Goal: Transaction & Acquisition: Purchase product/service

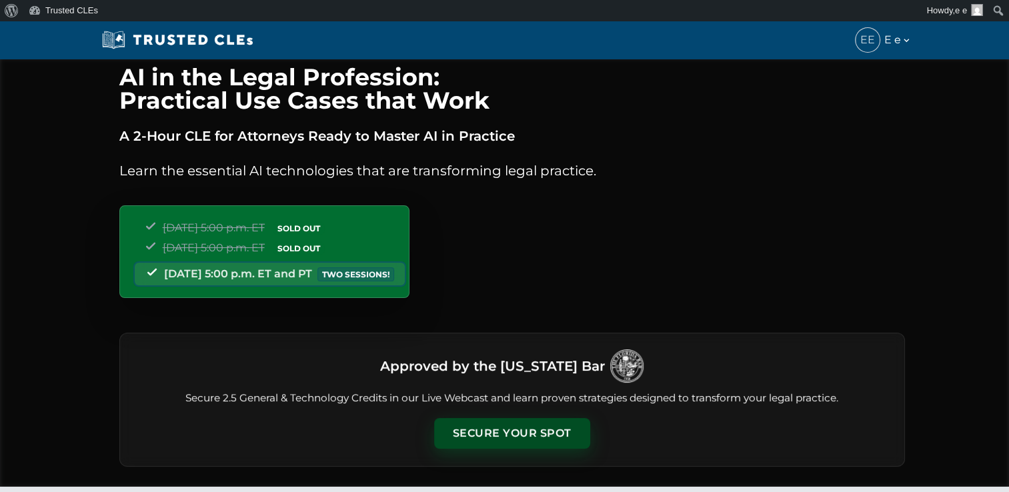
click at [540, 425] on button "Secure Your Spot" at bounding box center [512, 433] width 156 height 31
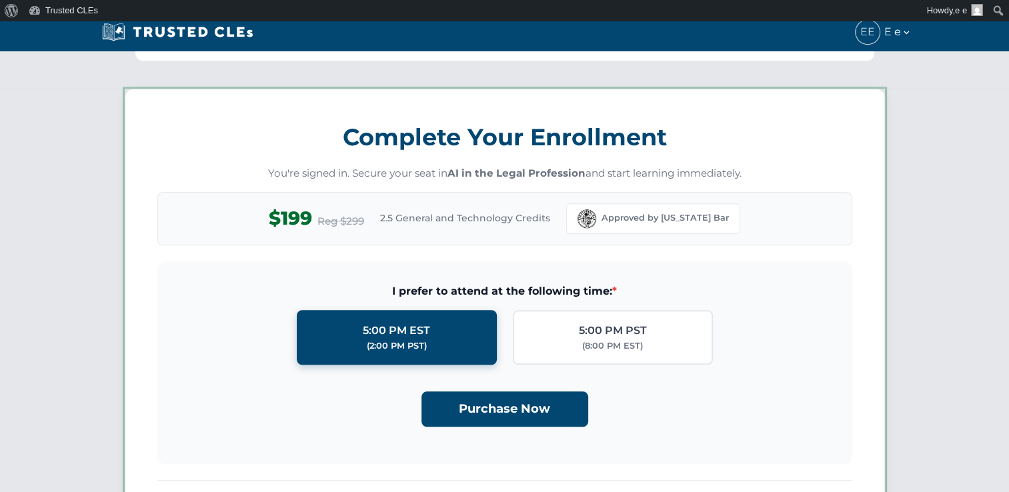
scroll to position [1157, 0]
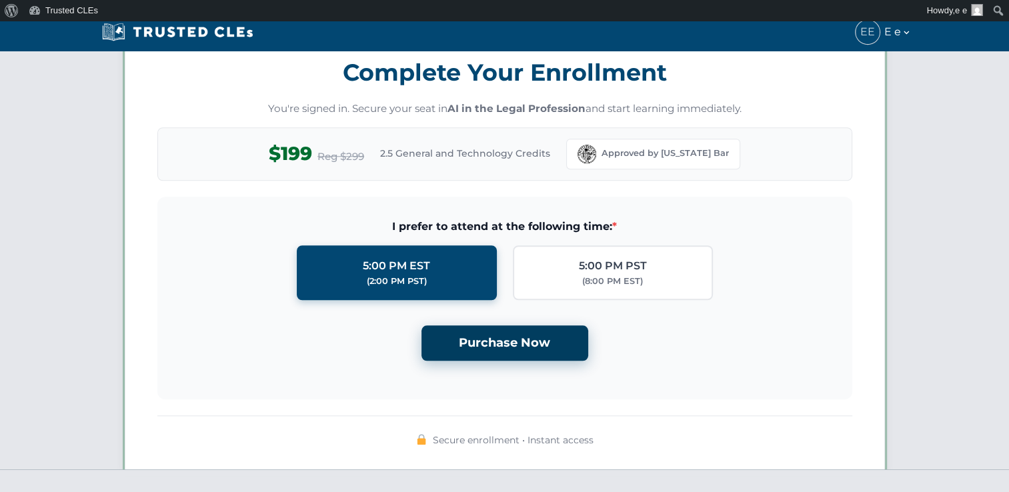
click at [561, 351] on button "Purchase Now" at bounding box center [504, 342] width 167 height 35
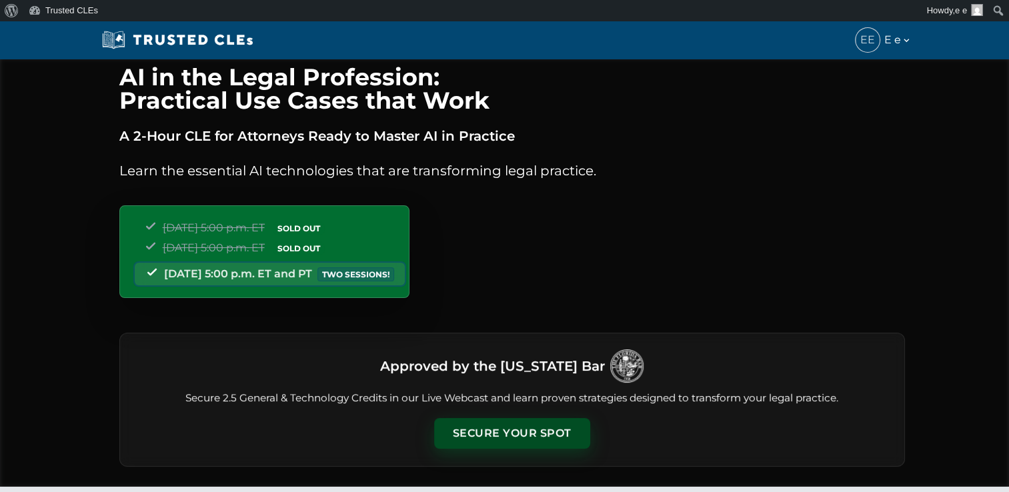
click at [515, 420] on button "Secure Your Spot" at bounding box center [512, 433] width 156 height 31
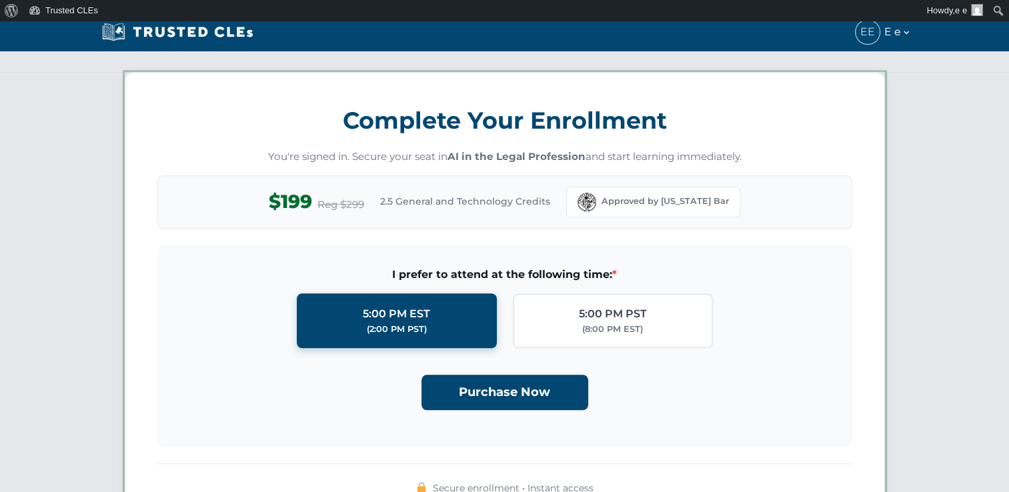
scroll to position [1157, 0]
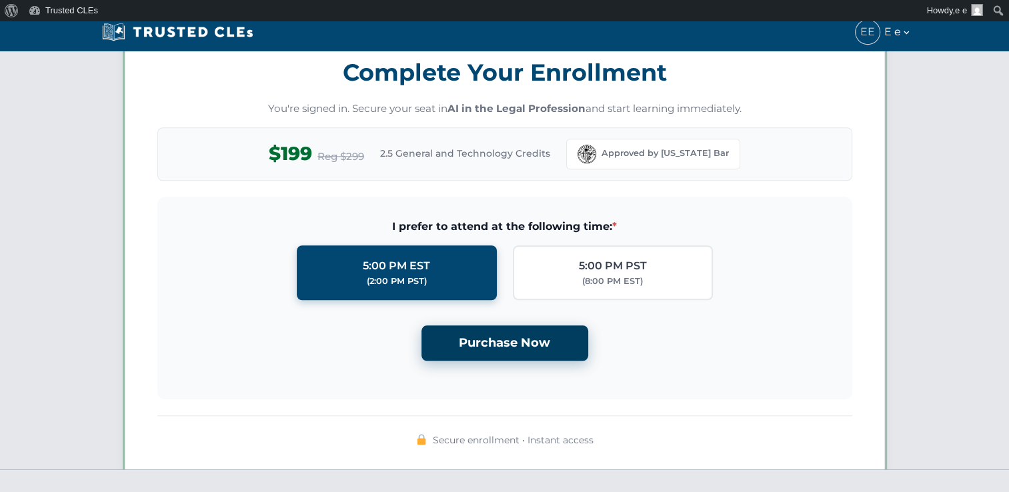
click at [499, 337] on button "Purchase Now" at bounding box center [504, 342] width 167 height 35
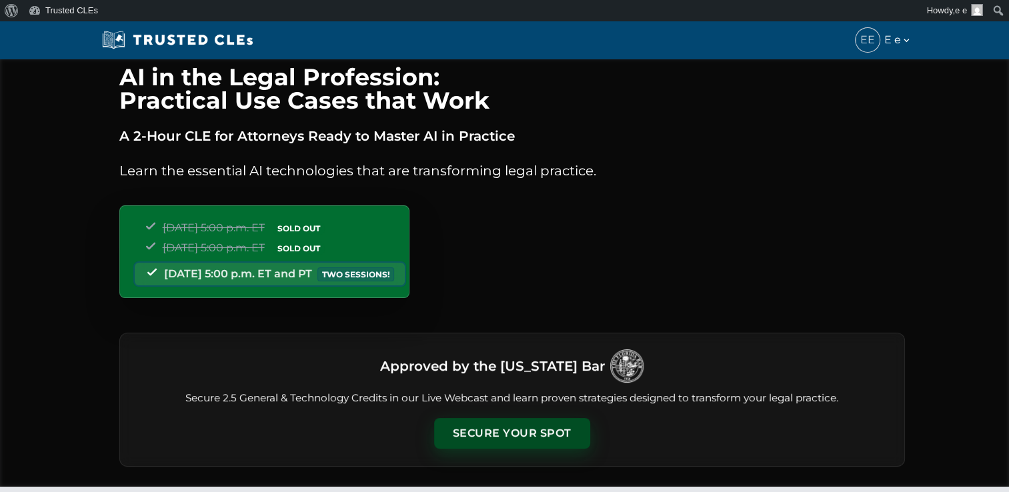
click at [501, 436] on button "Secure Your Spot" at bounding box center [512, 433] width 156 height 31
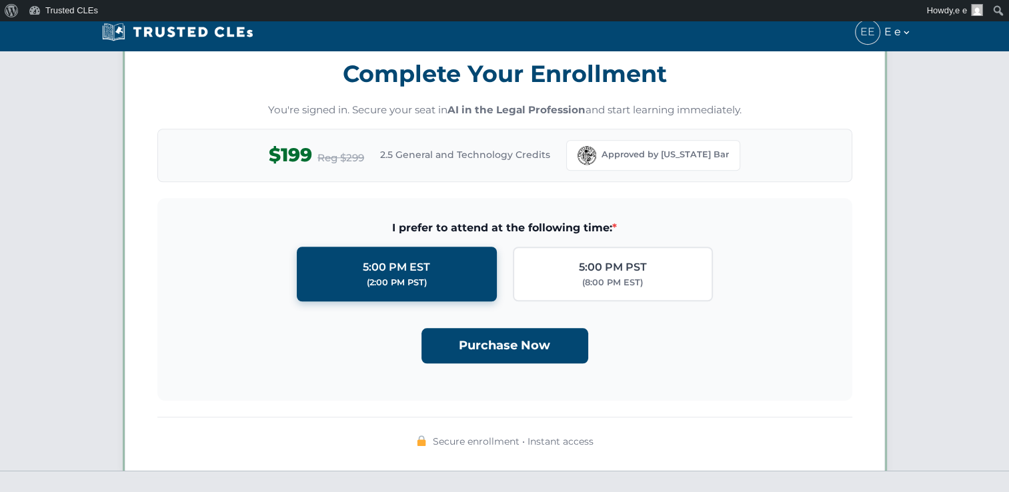
scroll to position [1157, 0]
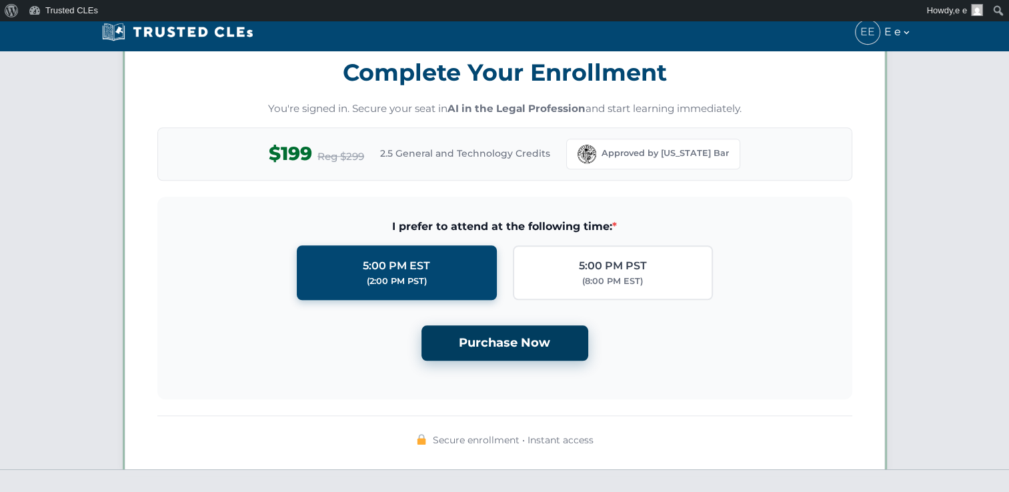
click at [495, 341] on button "Purchase Now" at bounding box center [504, 342] width 167 height 35
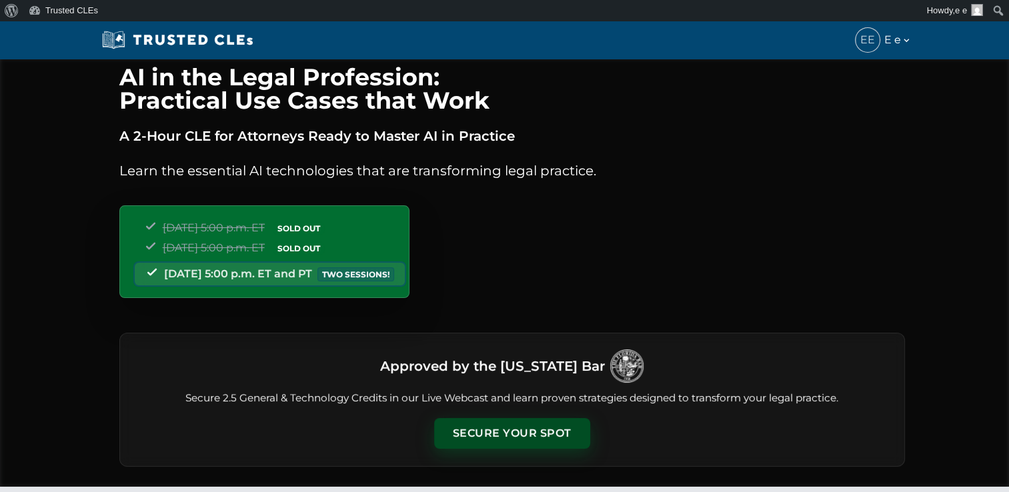
click at [528, 428] on button "Secure Your Spot" at bounding box center [512, 433] width 156 height 31
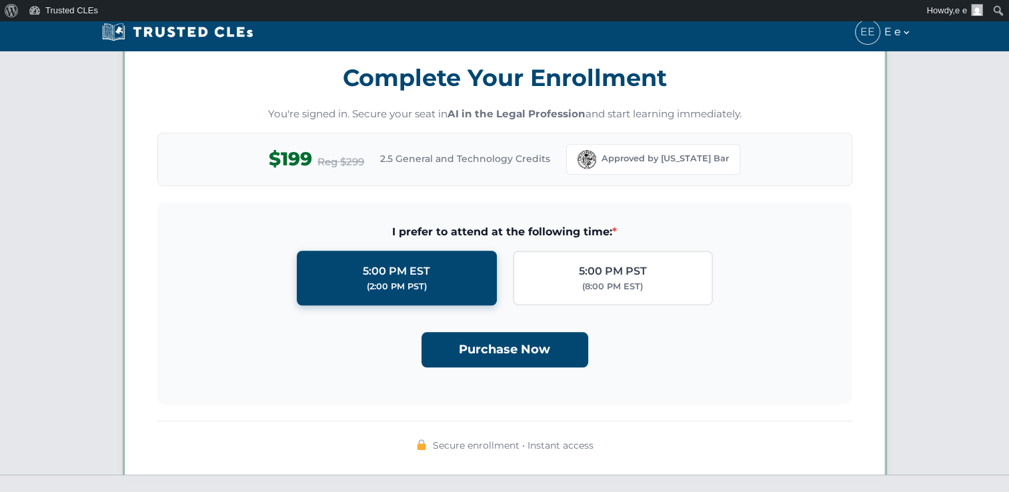
scroll to position [1157, 0]
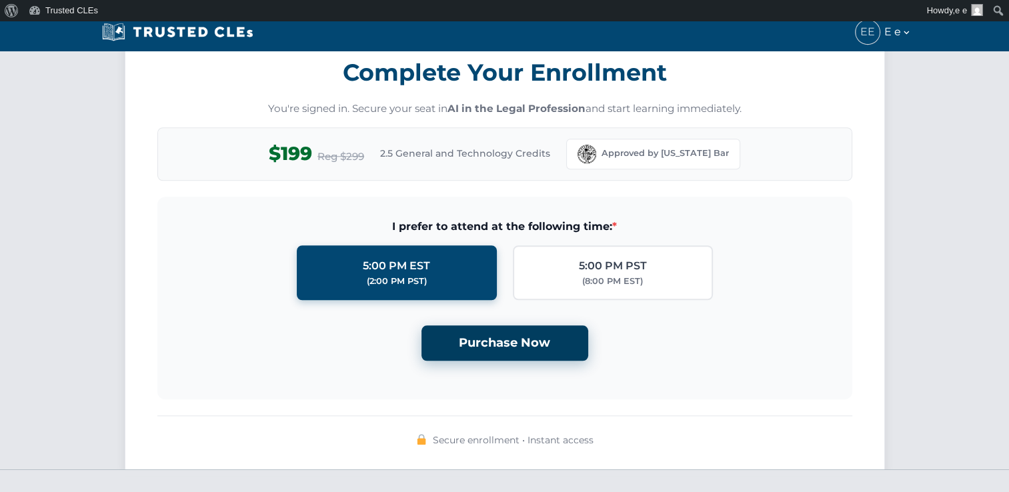
click at [512, 333] on button "Purchase Now" at bounding box center [504, 342] width 167 height 35
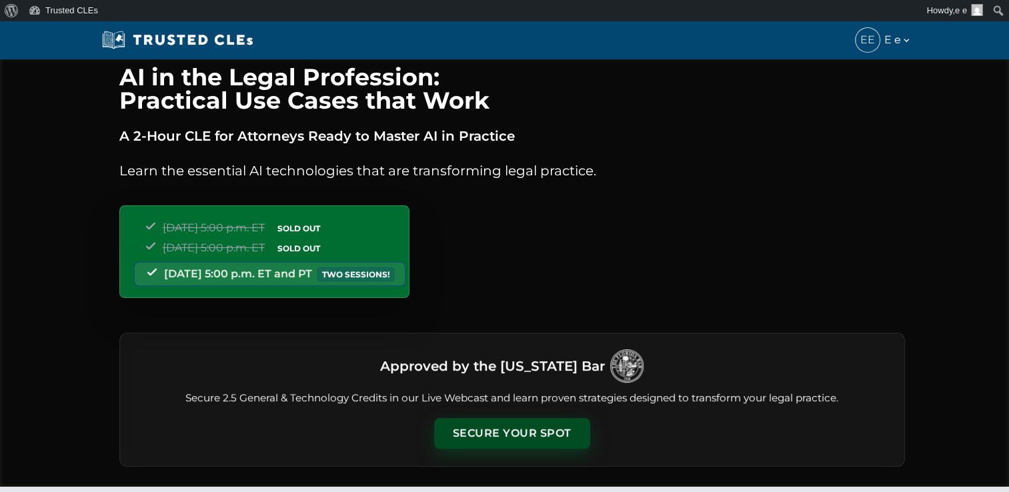
click at [507, 421] on button "Secure Your Spot" at bounding box center [512, 433] width 156 height 31
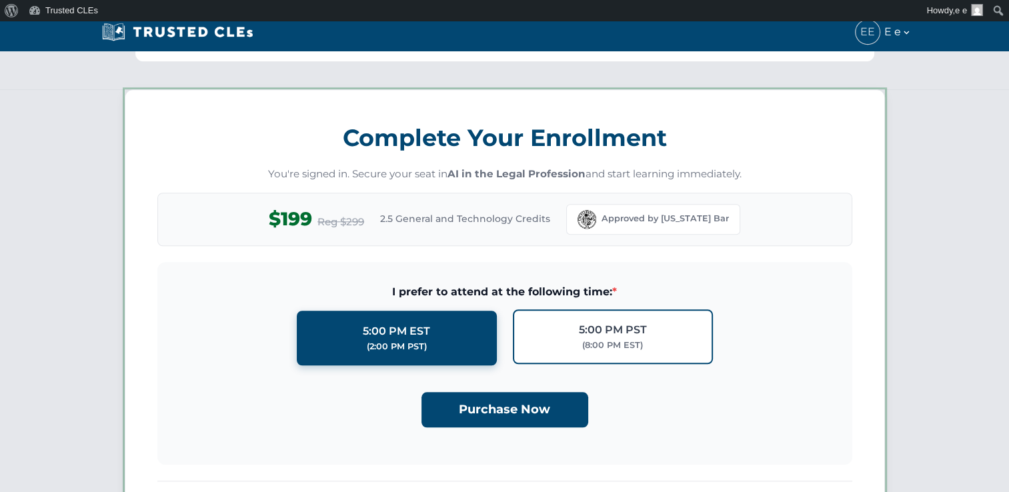
scroll to position [1157, 0]
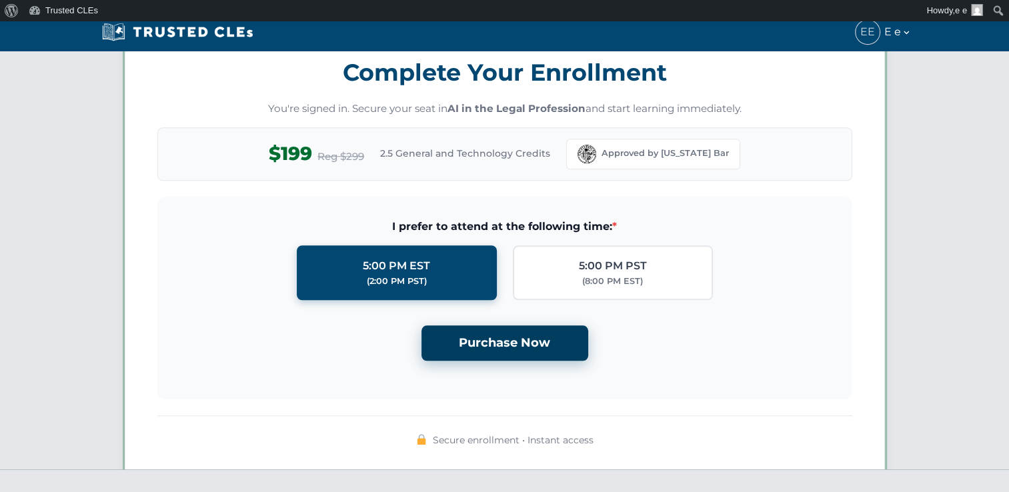
click at [491, 343] on button "Purchase Now" at bounding box center [504, 342] width 167 height 35
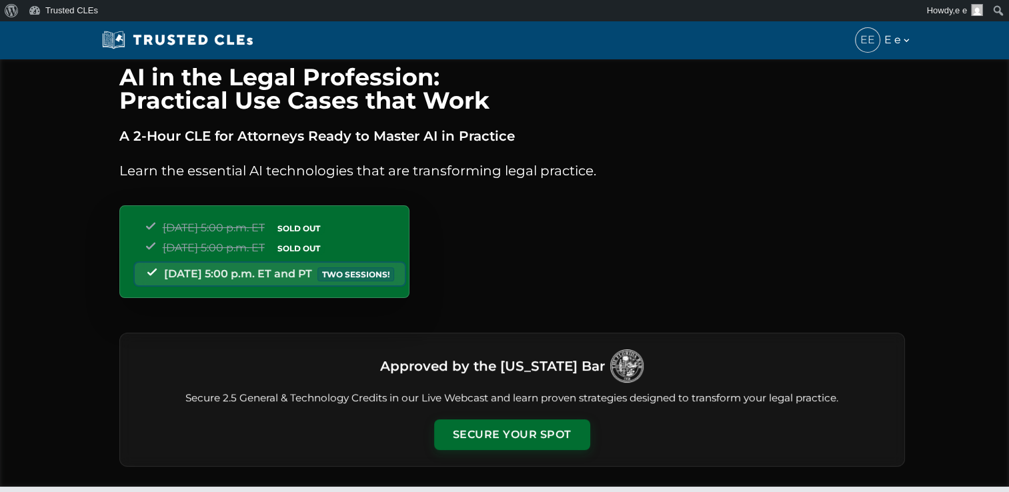
click at [525, 413] on div "Approved by the [US_STATE] Bar Secure 2.5 General & Technology Credits in our L…" at bounding box center [511, 400] width 785 height 134
click at [523, 421] on button "Secure Your Spot" at bounding box center [512, 433] width 156 height 31
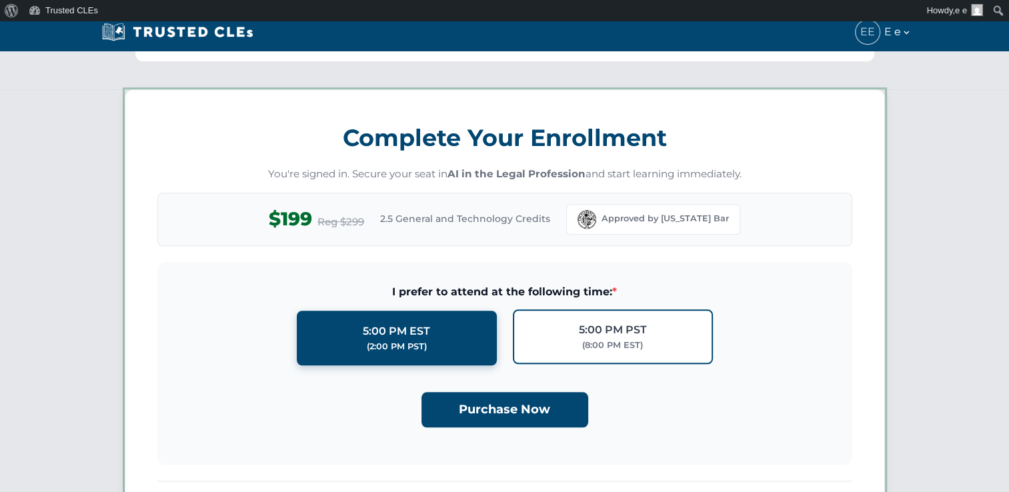
scroll to position [1157, 0]
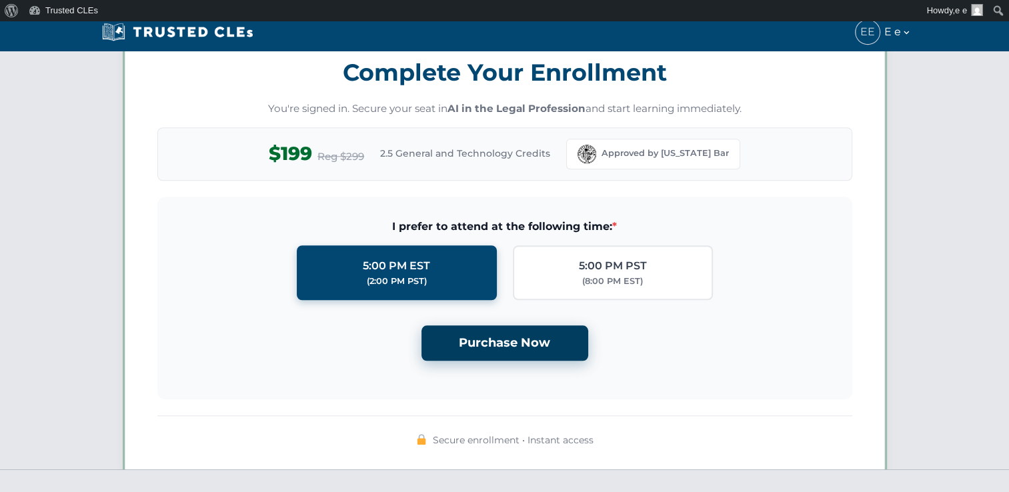
click at [509, 331] on button "Purchase Now" at bounding box center [504, 342] width 167 height 35
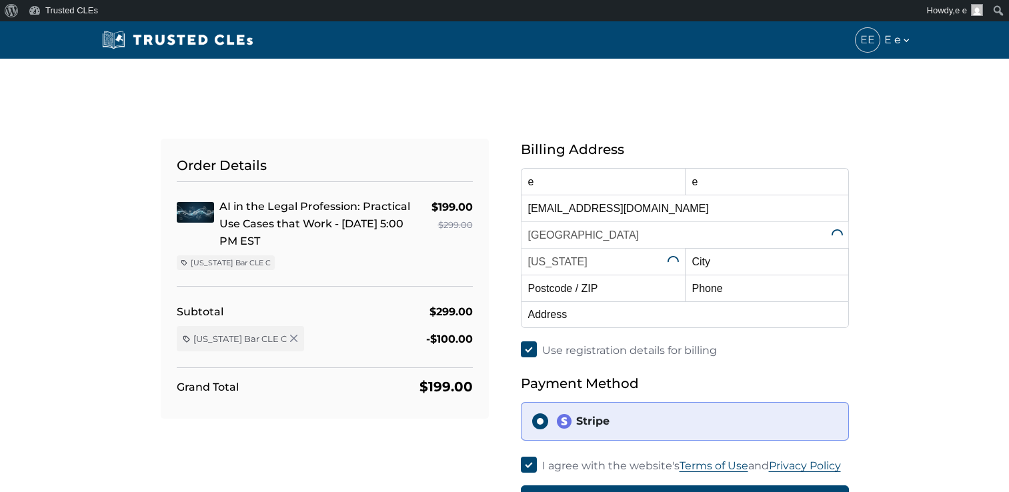
select select "[US_STATE]"
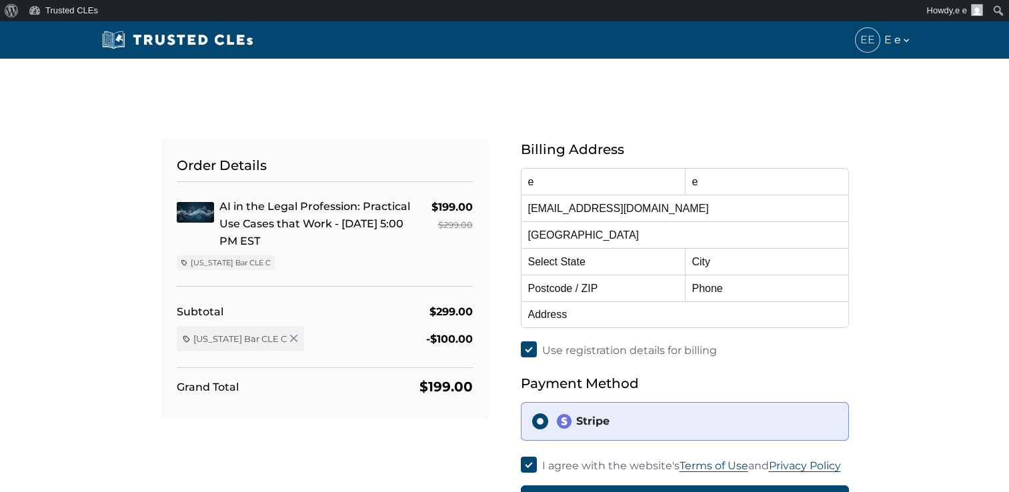
select select "[US_STATE]"
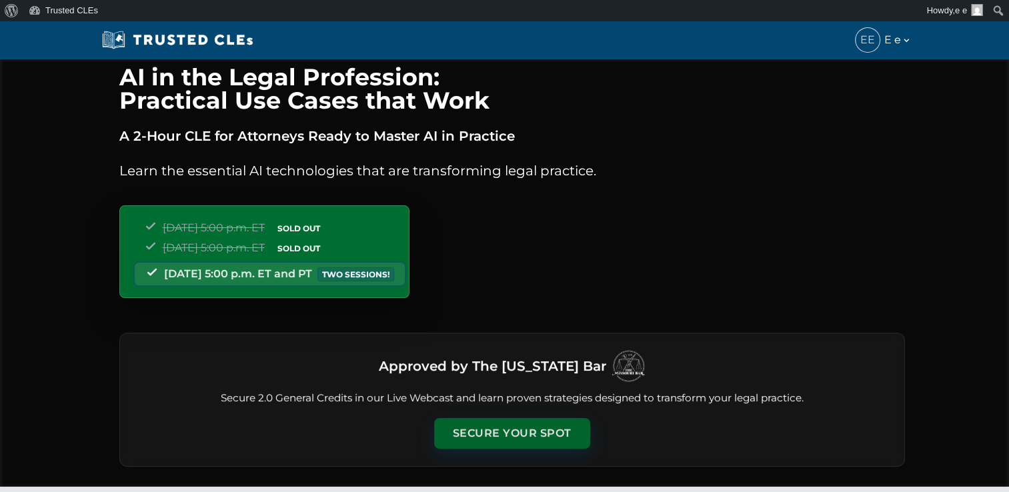
click at [471, 435] on button "Secure Your Spot" at bounding box center [512, 433] width 156 height 31
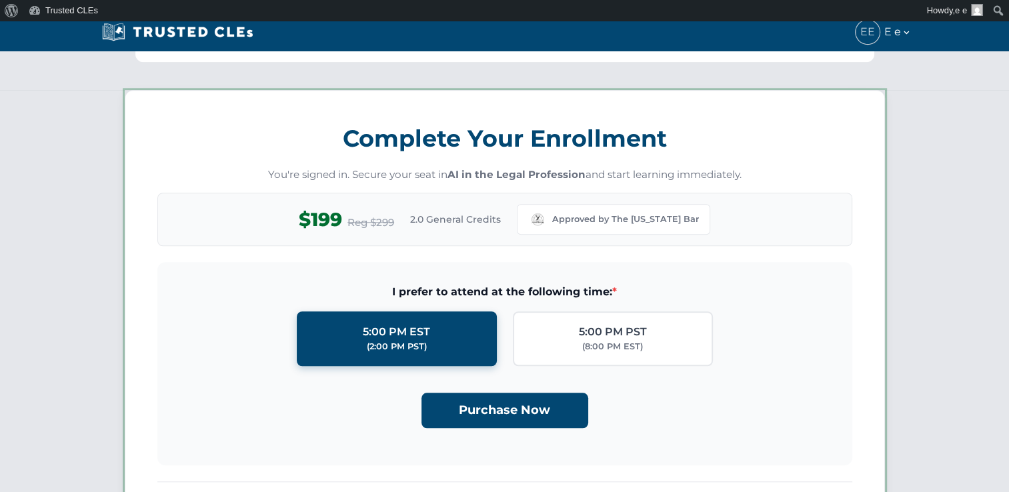
scroll to position [1157, 0]
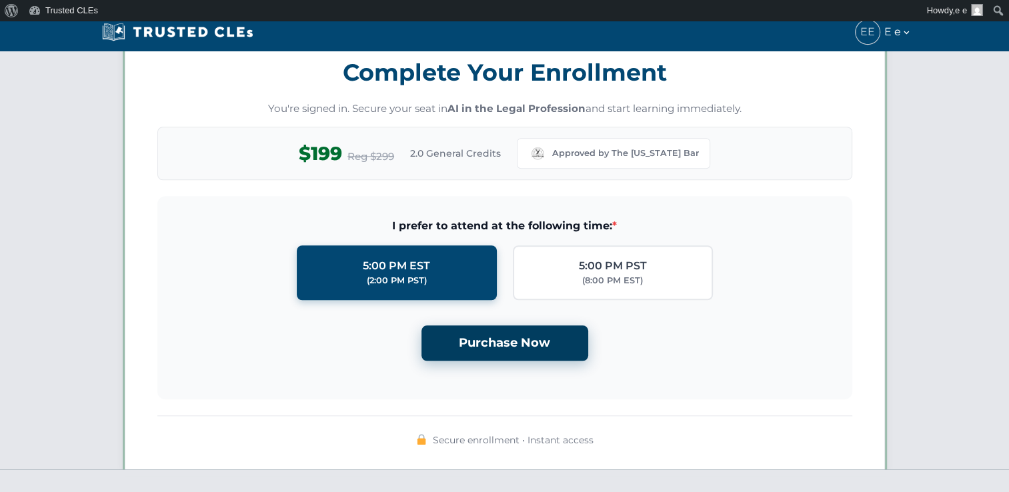
click at [487, 339] on button "Purchase Now" at bounding box center [504, 342] width 167 height 35
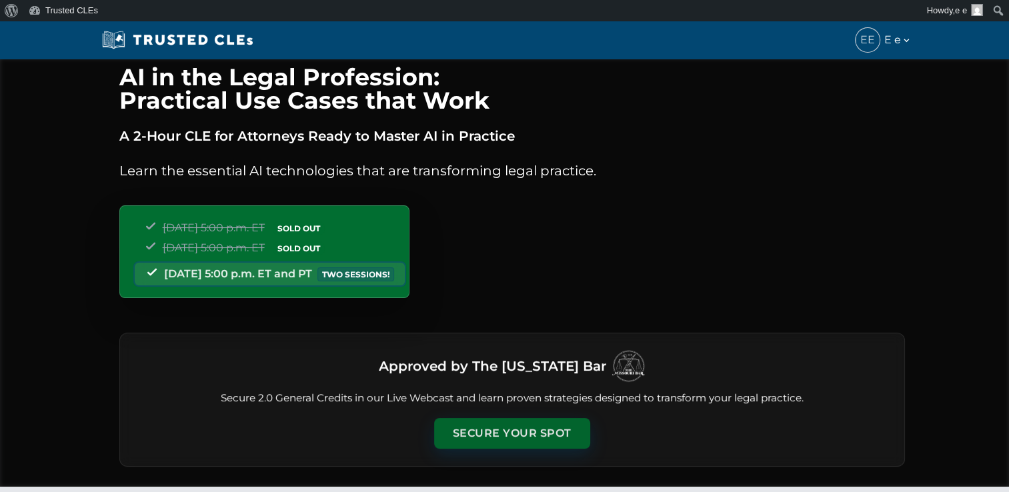
click at [496, 425] on button "Secure Your Spot" at bounding box center [512, 433] width 156 height 31
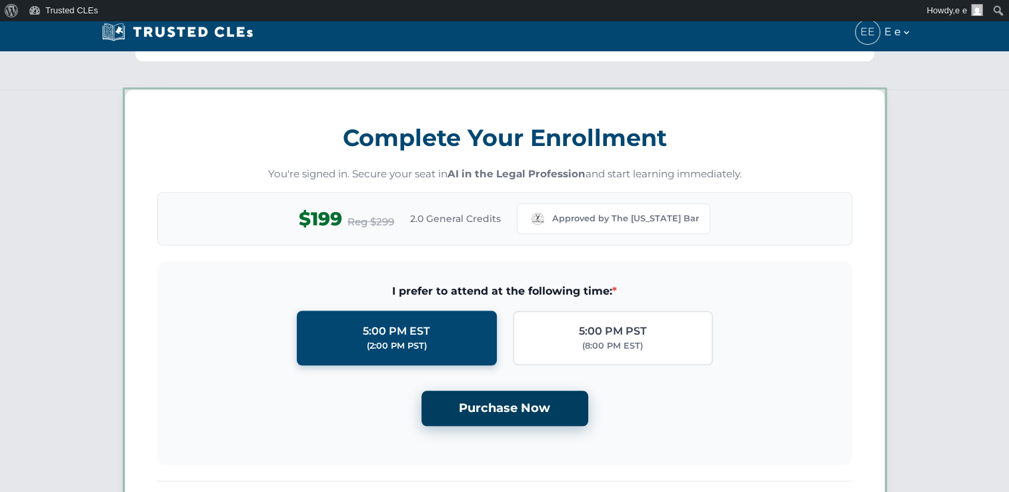
scroll to position [1157, 0]
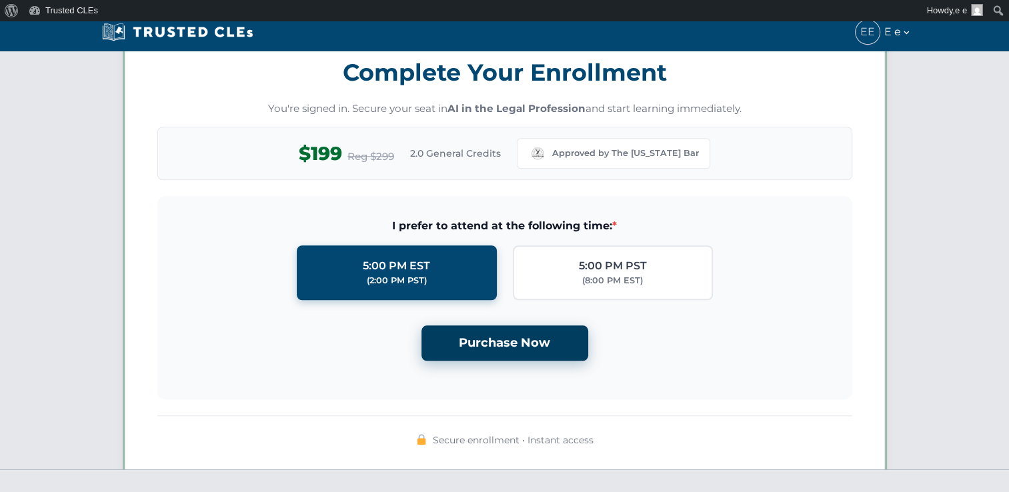
click at [497, 339] on button "Purchase Now" at bounding box center [504, 342] width 167 height 35
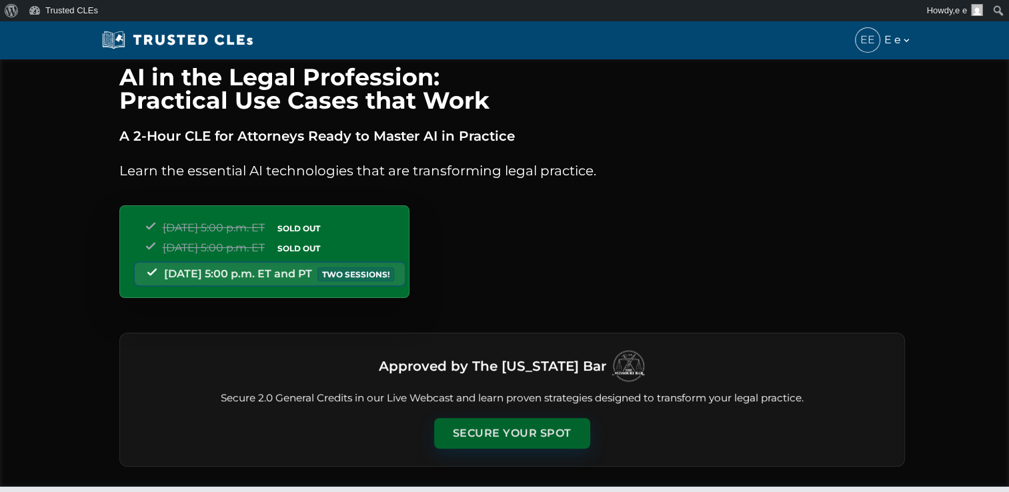
click at [498, 441] on button "Secure Your Spot" at bounding box center [512, 433] width 156 height 31
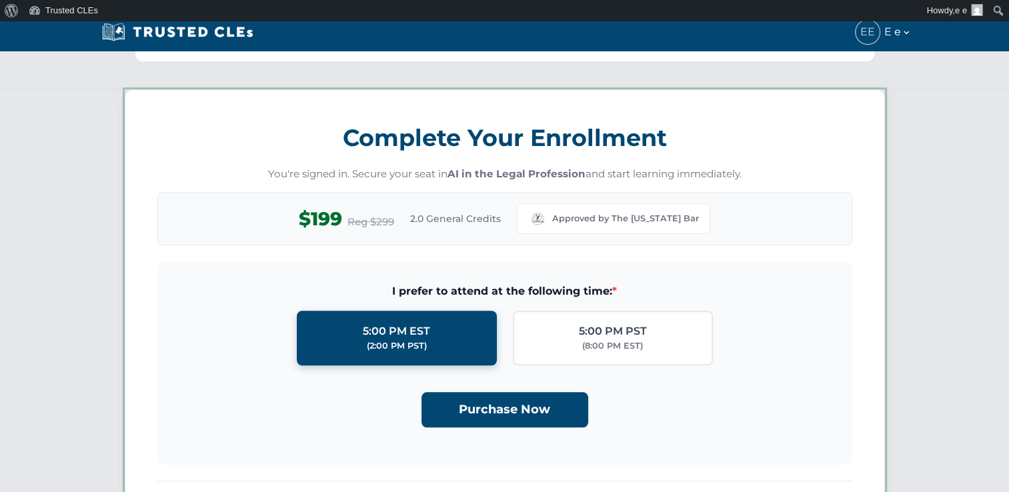
scroll to position [1157, 0]
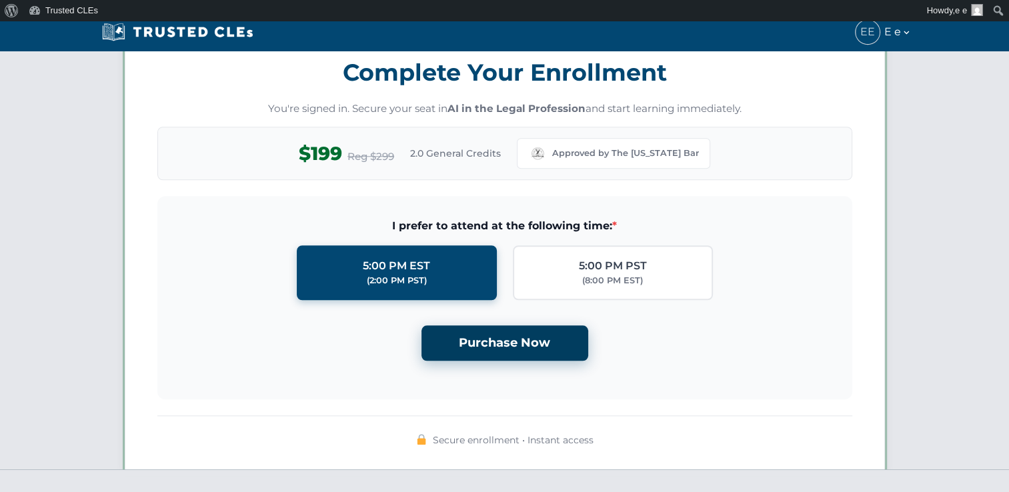
click at [512, 327] on button "Purchase Now" at bounding box center [504, 342] width 167 height 35
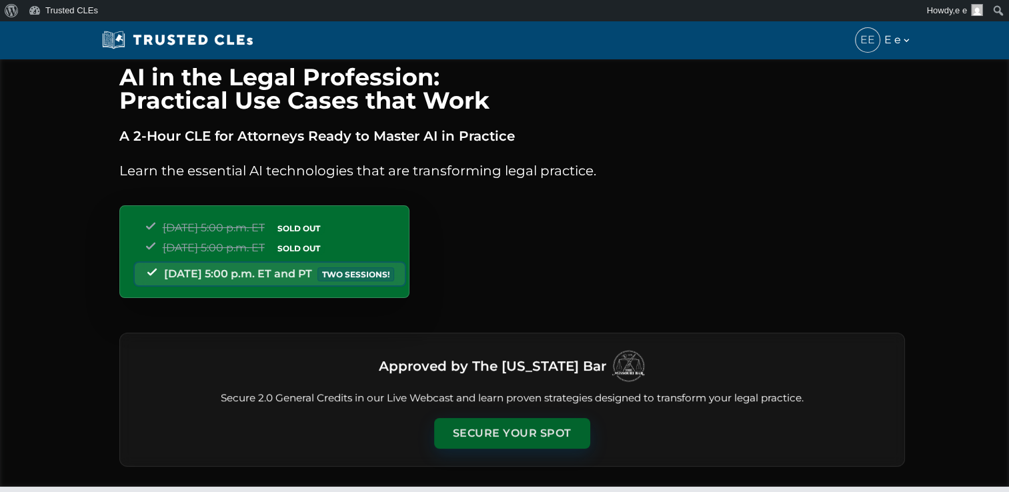
click at [517, 423] on button "Secure Your Spot" at bounding box center [512, 433] width 156 height 31
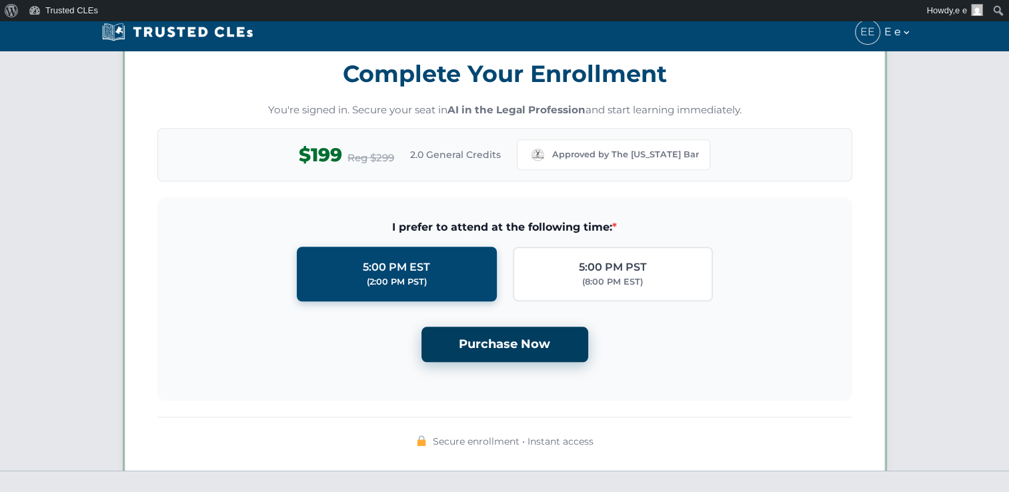
scroll to position [1157, 0]
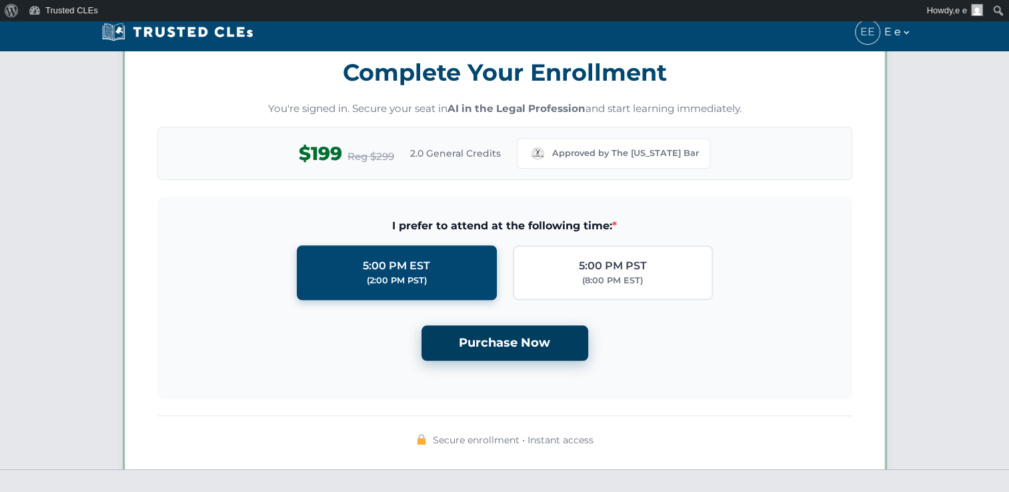
click at [515, 331] on button "Purchase Now" at bounding box center [504, 342] width 167 height 35
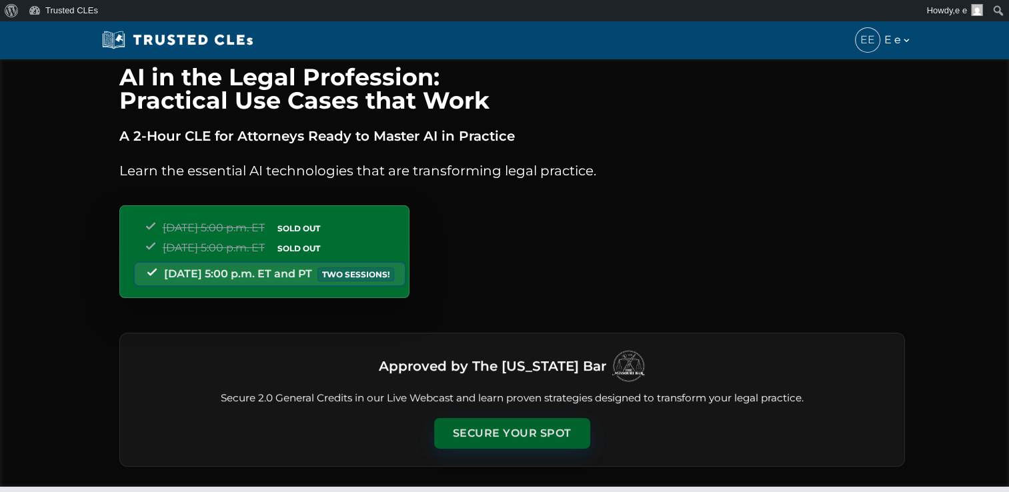
click at [507, 432] on button "Secure Your Spot" at bounding box center [512, 433] width 156 height 31
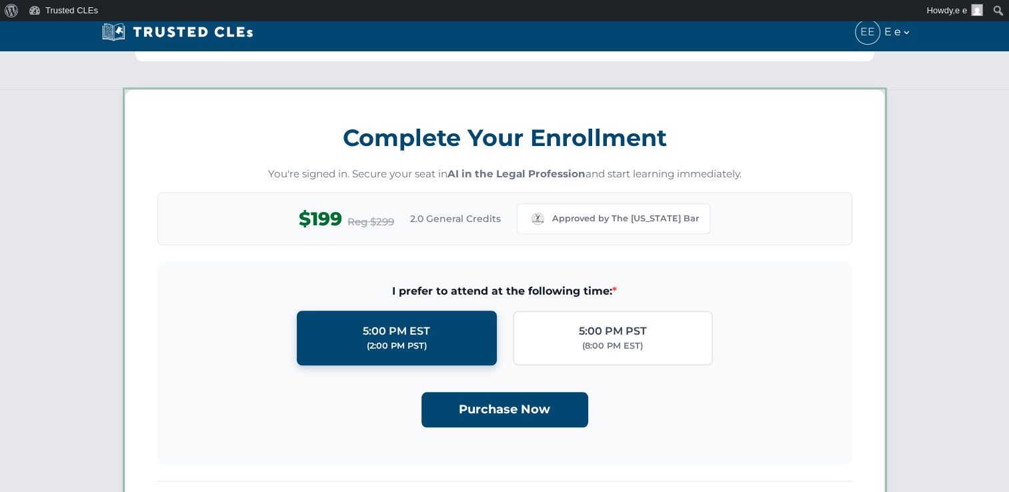
scroll to position [1157, 0]
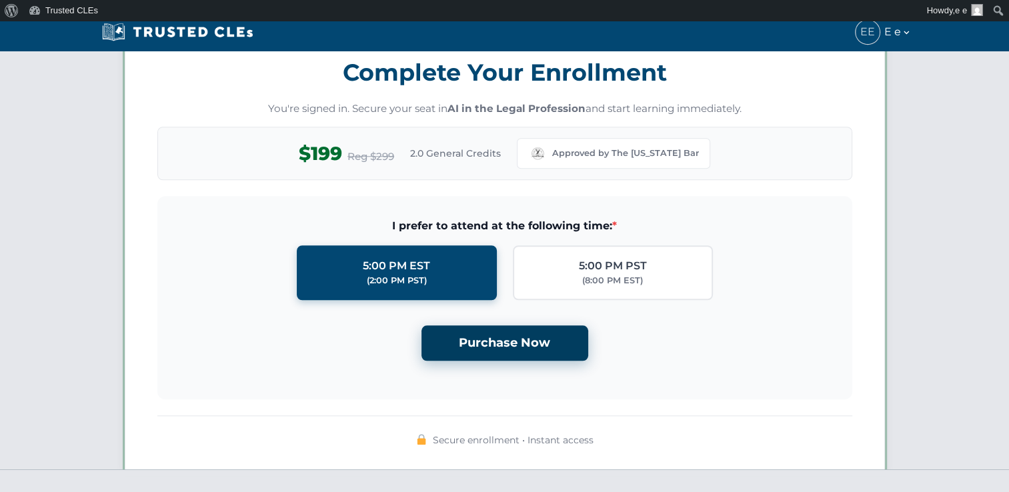
click at [494, 347] on button "Purchase Now" at bounding box center [504, 342] width 167 height 35
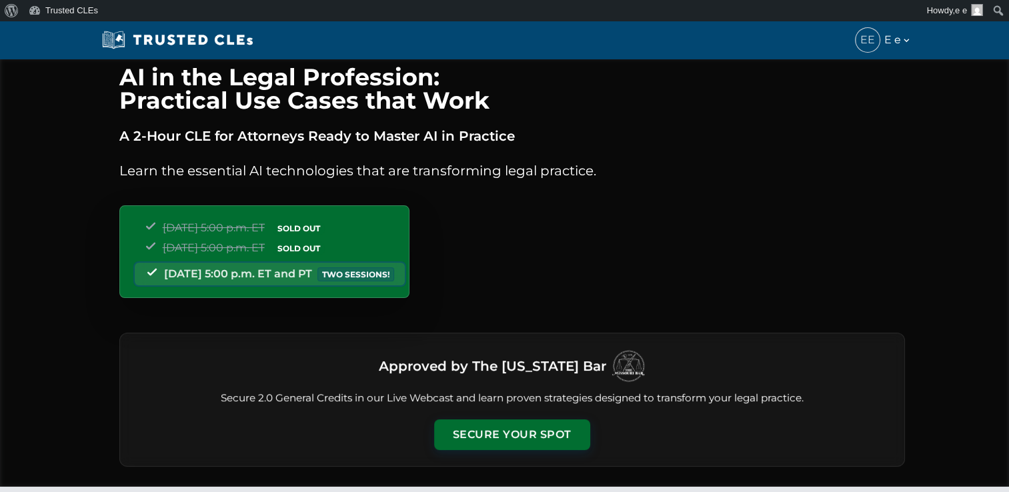
click at [494, 414] on div "Approved by The Missouri Bar Secure 2.0 General Credits in our Live Webcast and…" at bounding box center [511, 400] width 785 height 134
click at [491, 431] on button "Secure Your Spot" at bounding box center [512, 433] width 156 height 31
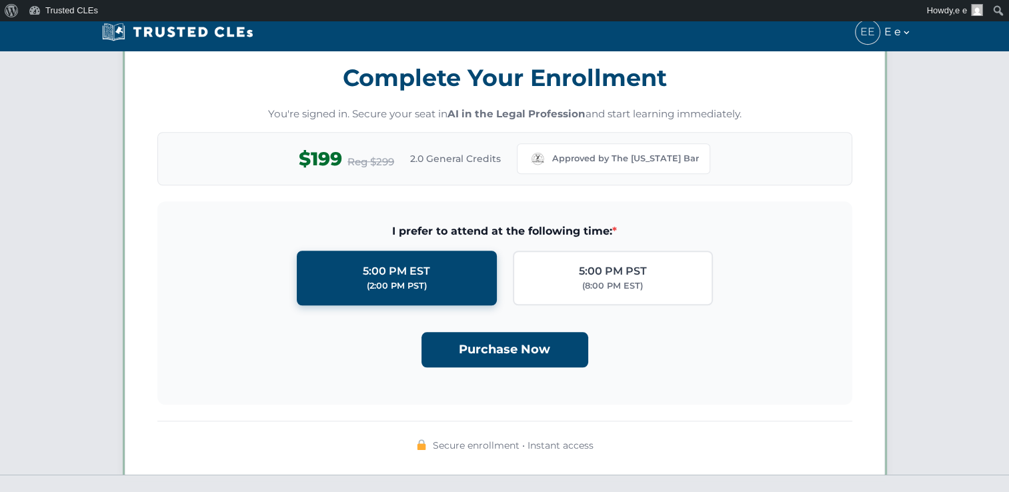
scroll to position [1157, 0]
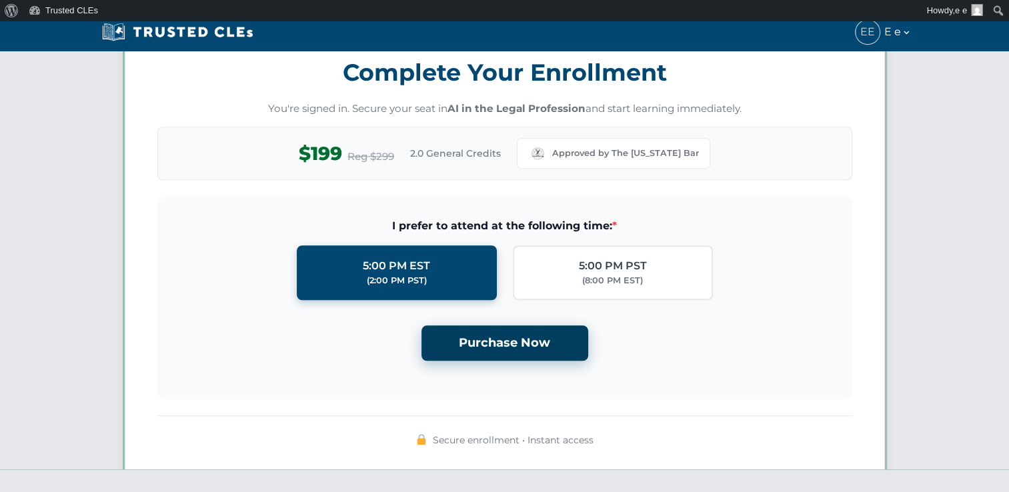
click at [486, 353] on button "Purchase Now" at bounding box center [504, 342] width 167 height 35
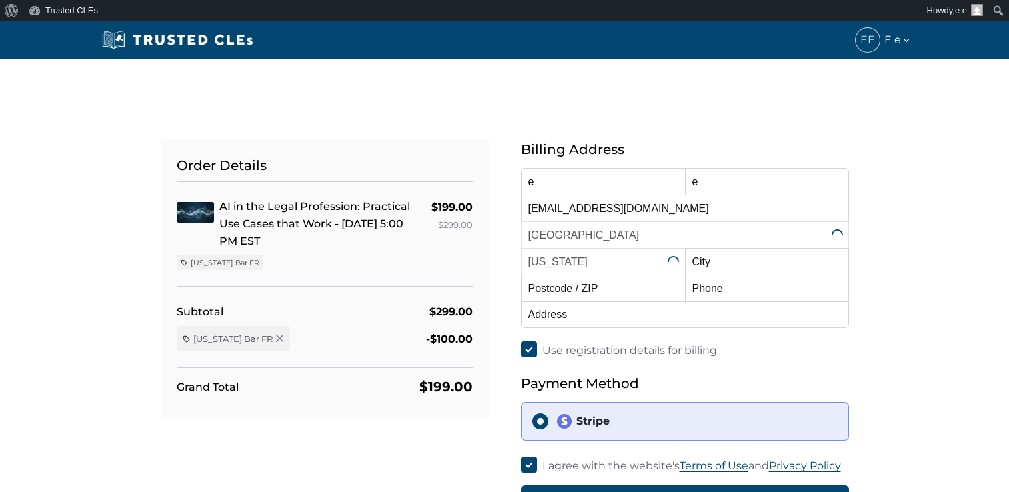
select select "[US_STATE]"
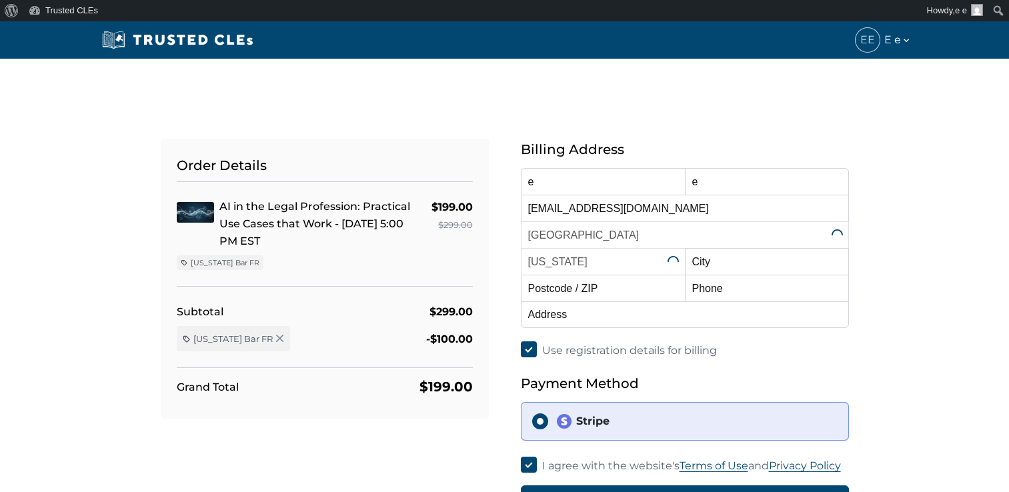
select select "[US_STATE]"
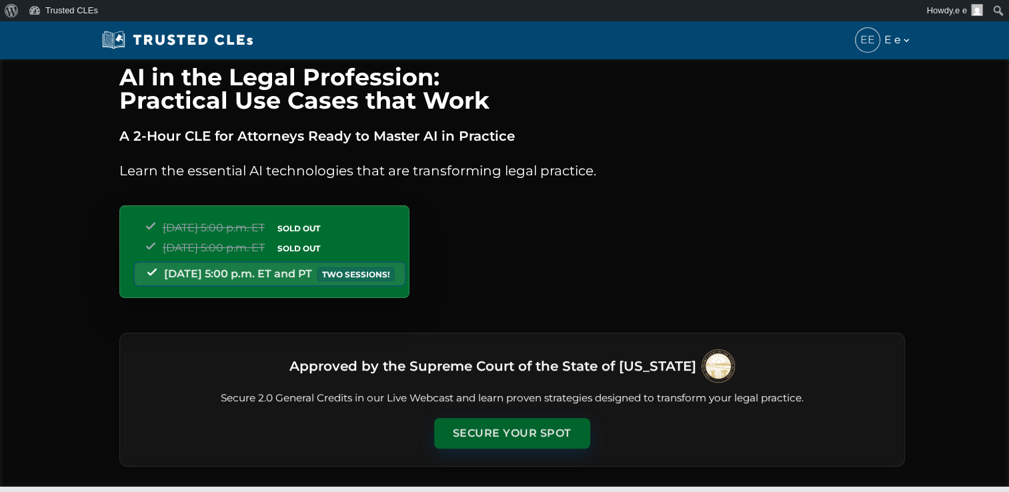
click at [495, 427] on button "Secure Your Spot" at bounding box center [512, 433] width 156 height 31
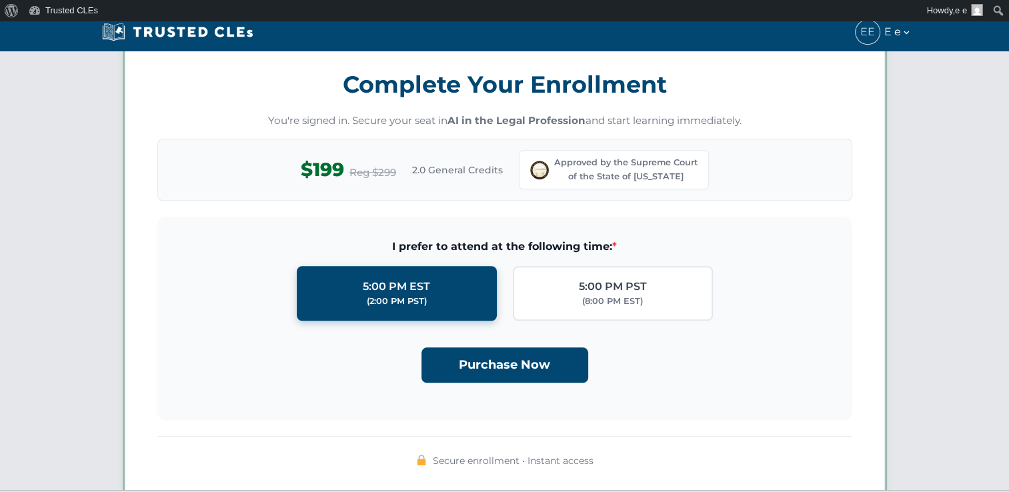
scroll to position [1157, 0]
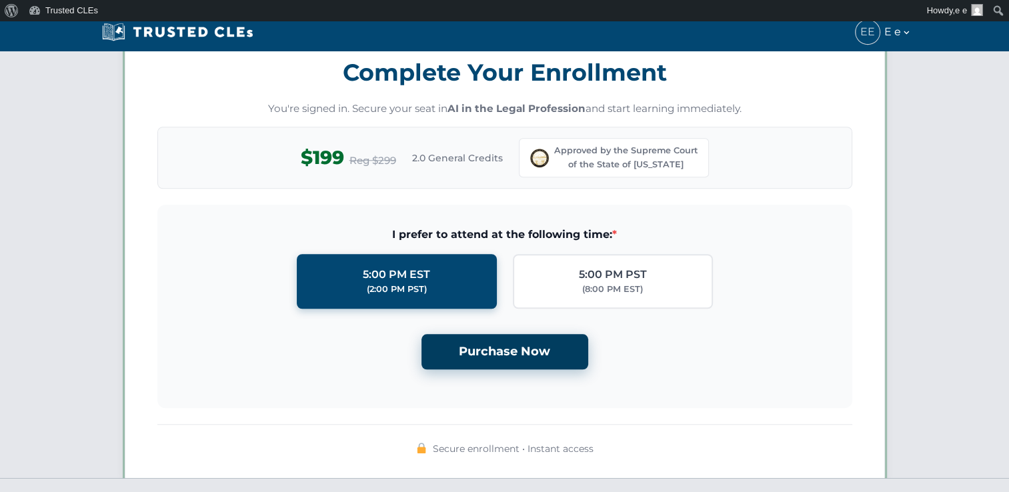
click at [481, 363] on button "Purchase Now" at bounding box center [504, 351] width 167 height 35
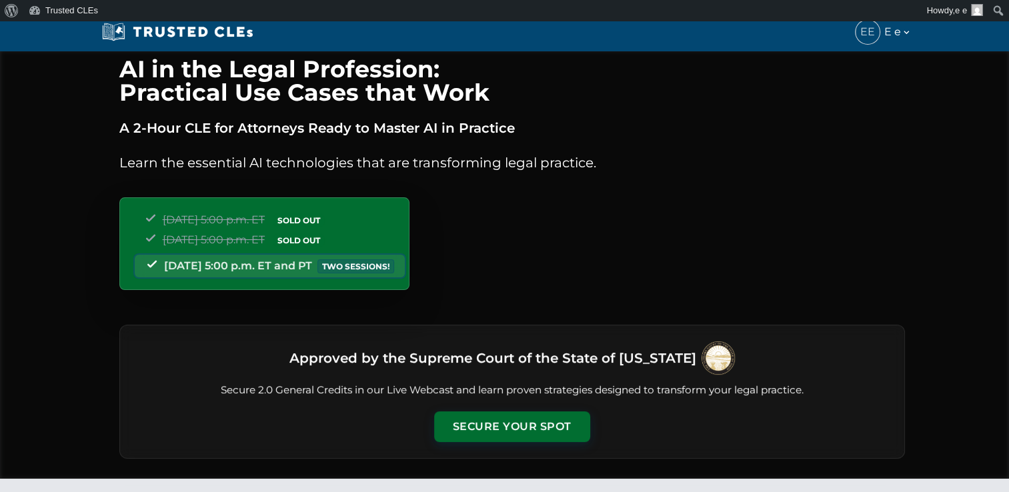
scroll to position [0, 0]
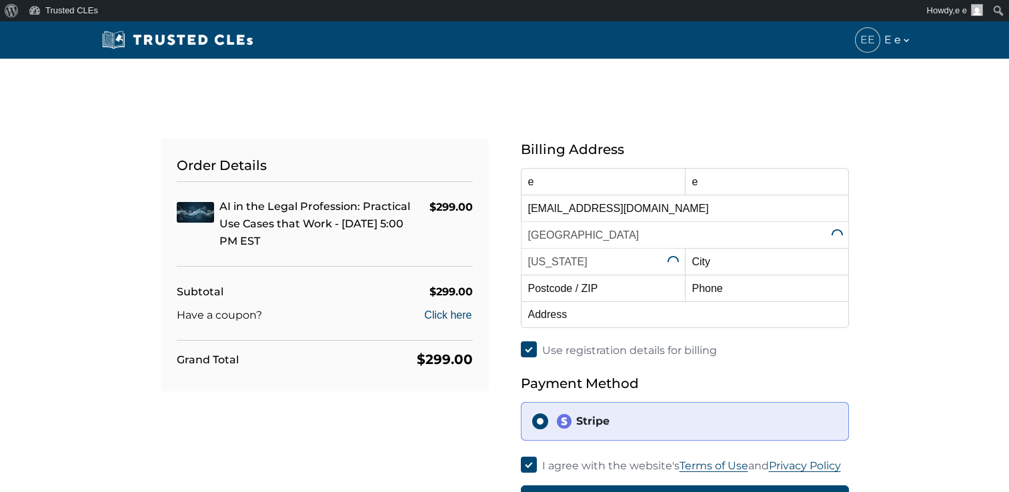
select select "[US_STATE]"
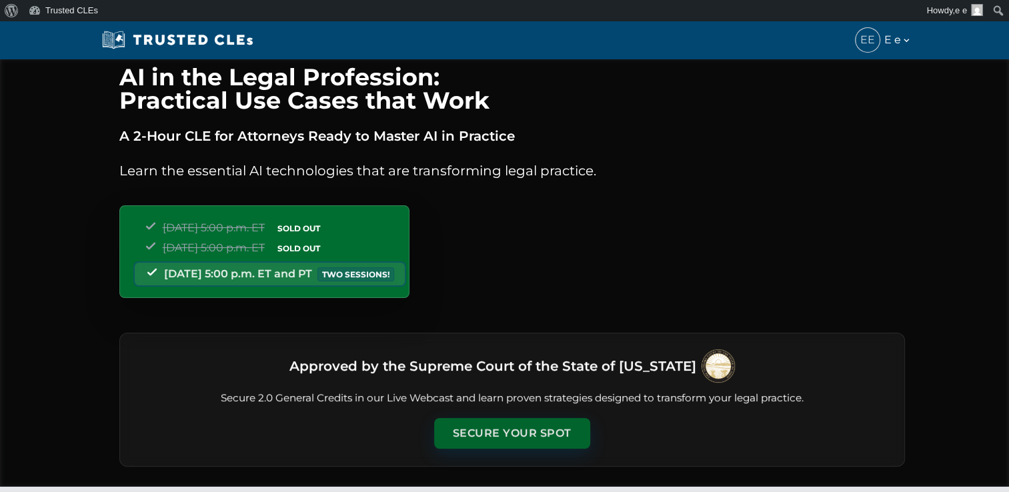
click at [499, 429] on button "Secure Your Spot" at bounding box center [512, 433] width 156 height 31
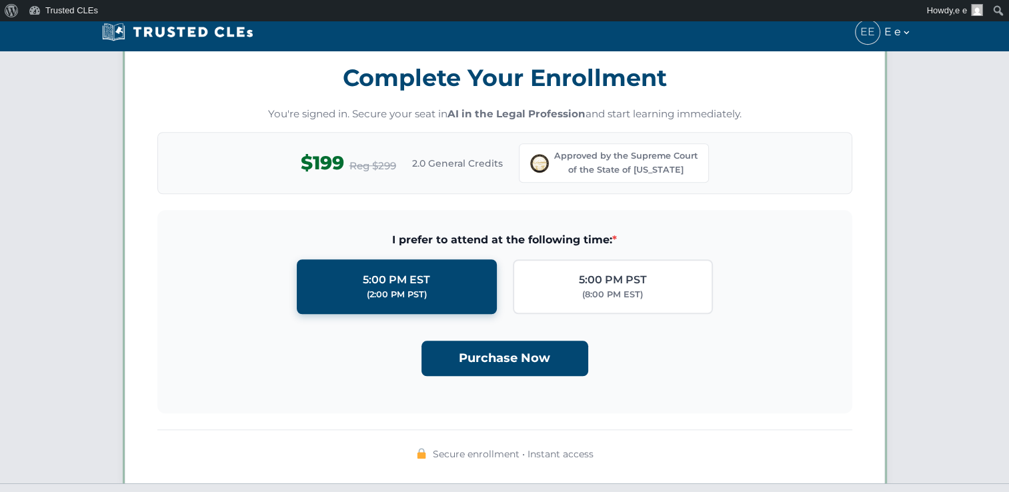
scroll to position [1157, 0]
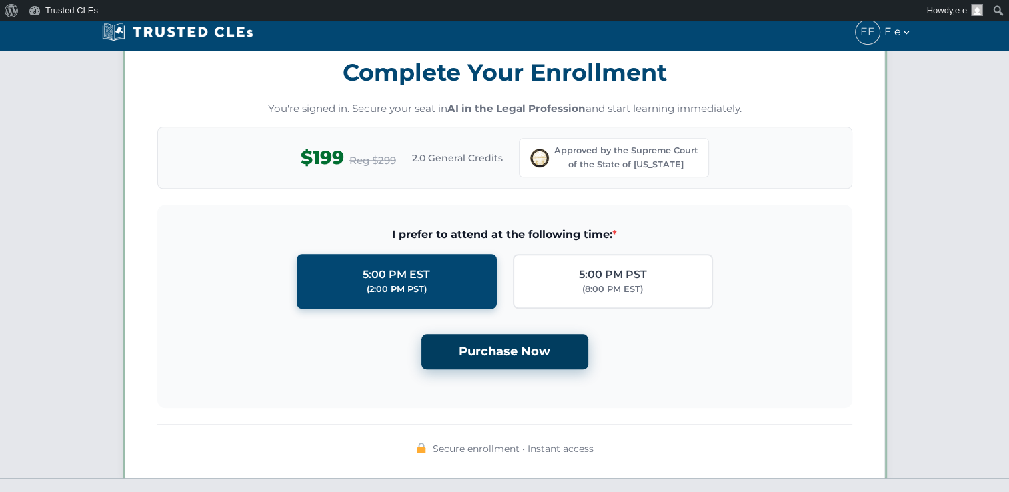
click at [493, 354] on button "Purchase Now" at bounding box center [504, 351] width 167 height 35
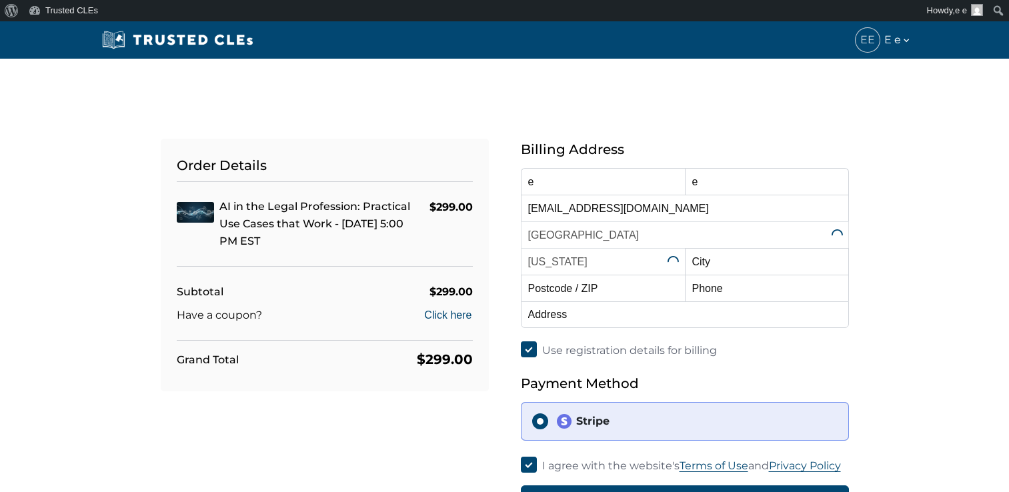
select select "[US_STATE]"
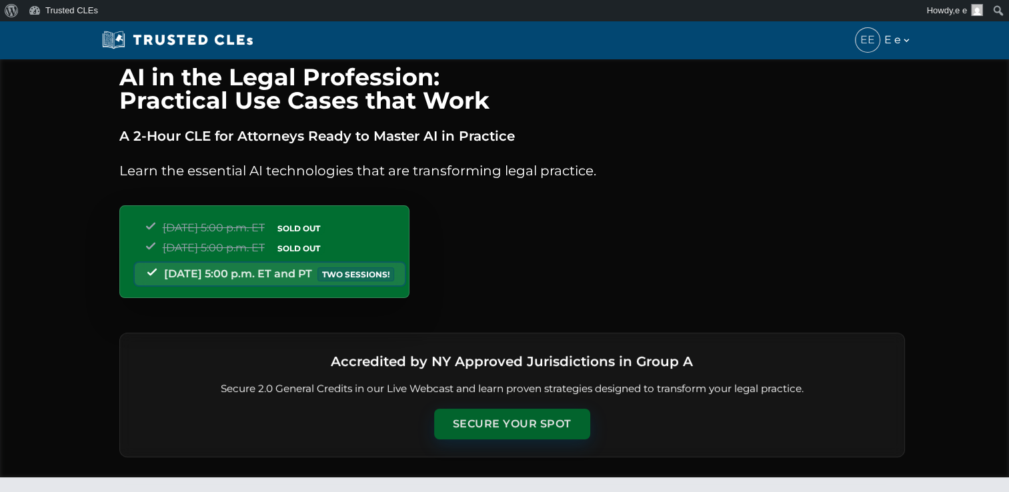
click at [479, 417] on button "Secure Your Spot" at bounding box center [512, 424] width 156 height 31
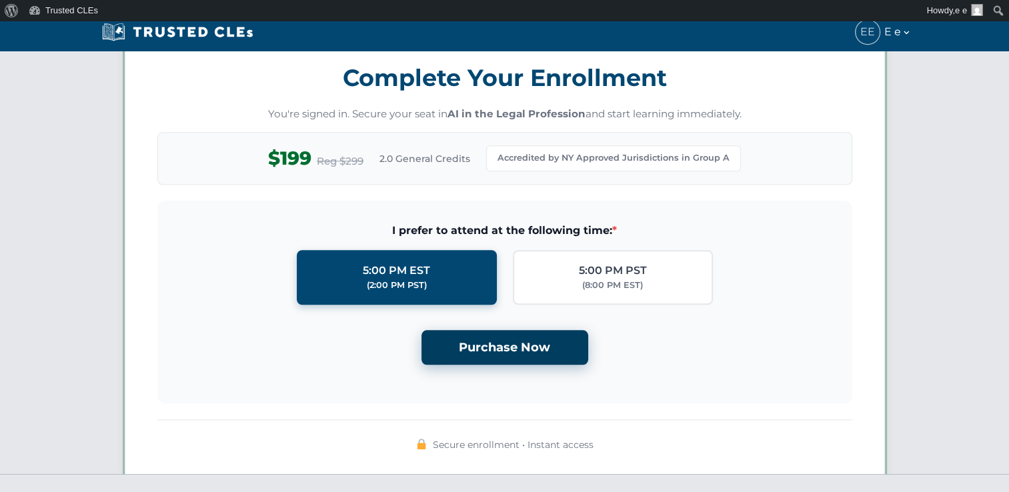
scroll to position [1148, 0]
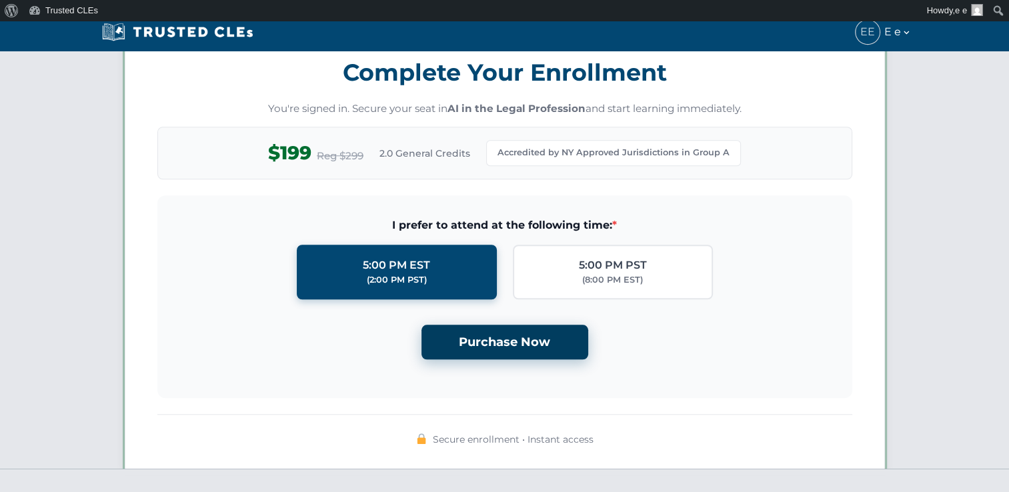
click at [493, 333] on button "Purchase Now" at bounding box center [504, 342] width 167 height 35
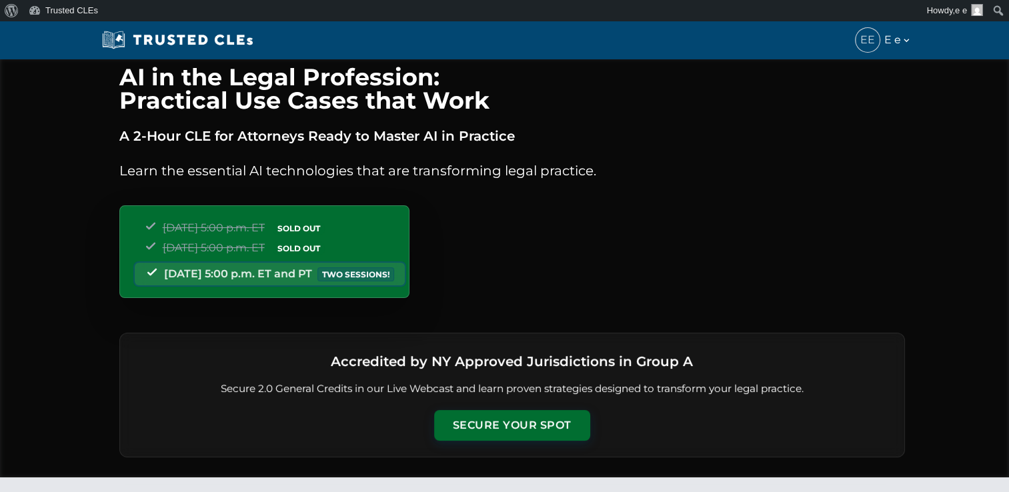
click at [519, 400] on div "Accredited by NY Approved Jurisdictions in Group A Secure 2.0 General Credits i…" at bounding box center [511, 395] width 785 height 125
click at [512, 412] on button "Secure Your Spot" at bounding box center [512, 424] width 156 height 31
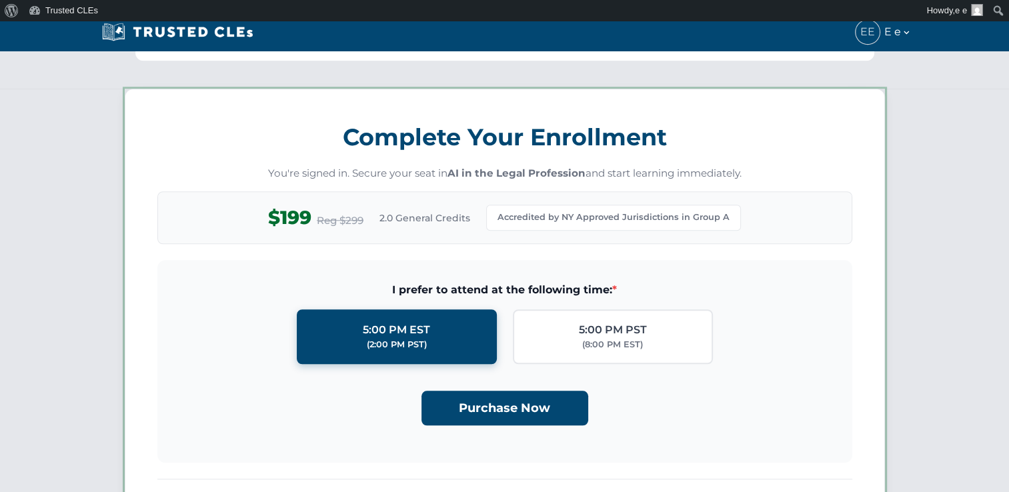
scroll to position [1148, 0]
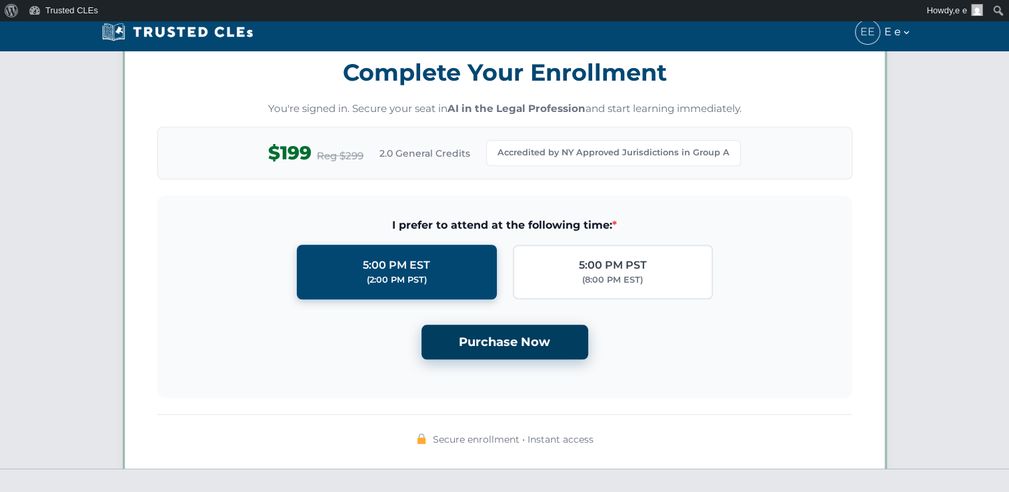
click at [499, 335] on button "Purchase Now" at bounding box center [504, 342] width 167 height 35
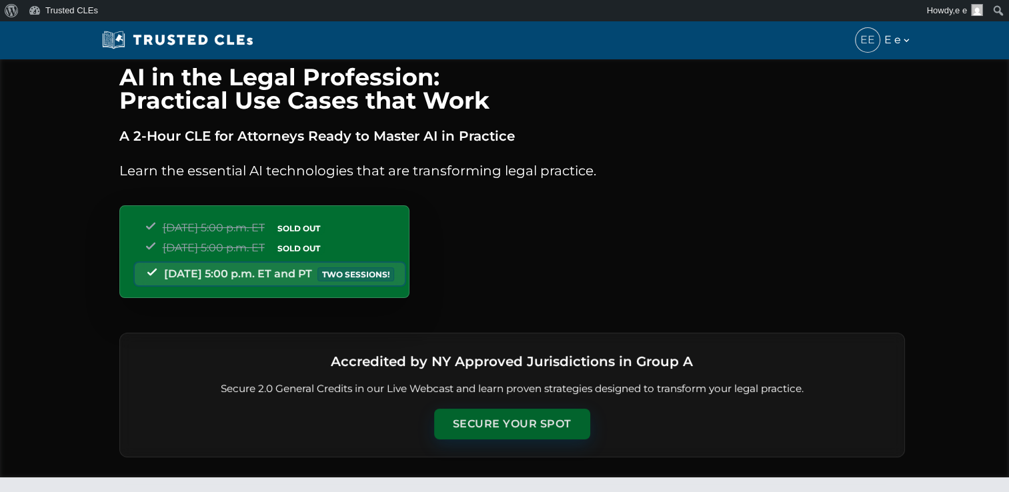
click at [504, 421] on button "Secure Your Spot" at bounding box center [512, 424] width 156 height 31
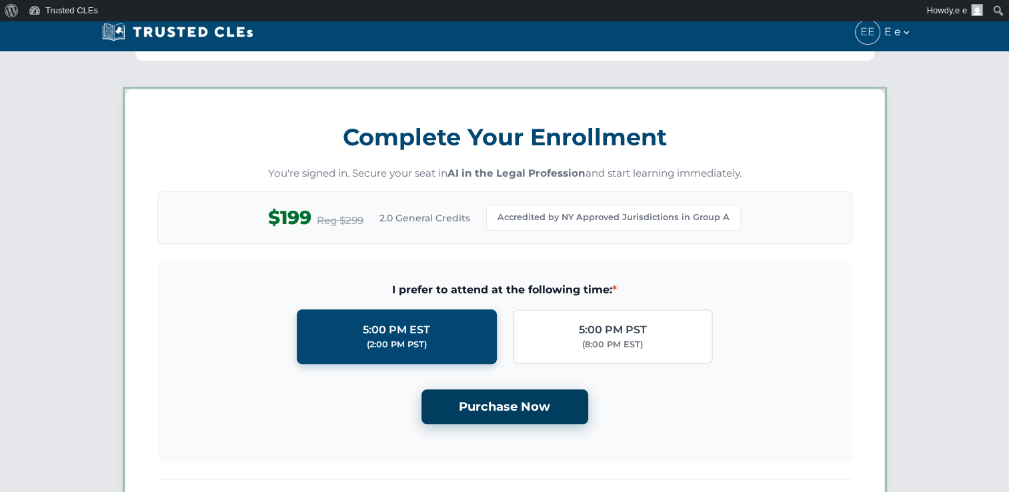
scroll to position [1148, 0]
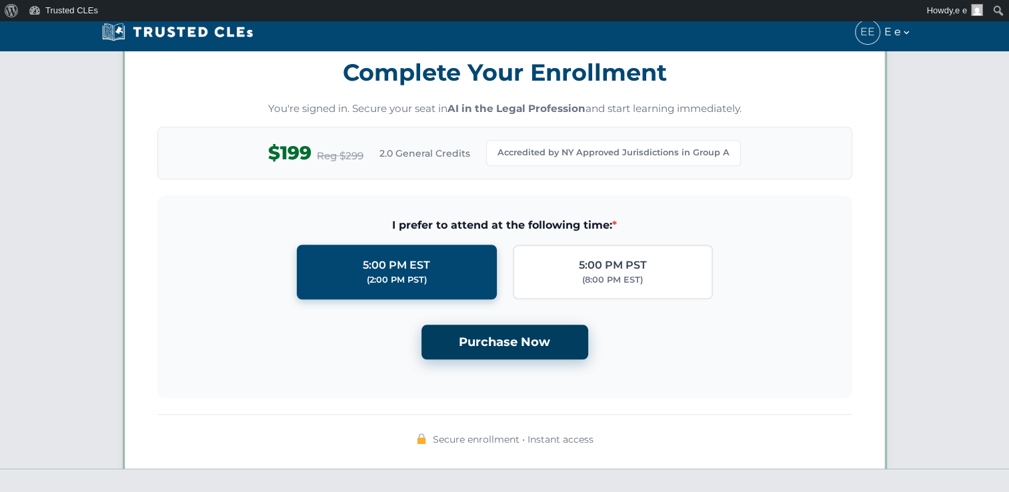
click at [511, 340] on button "Purchase Now" at bounding box center [504, 342] width 167 height 35
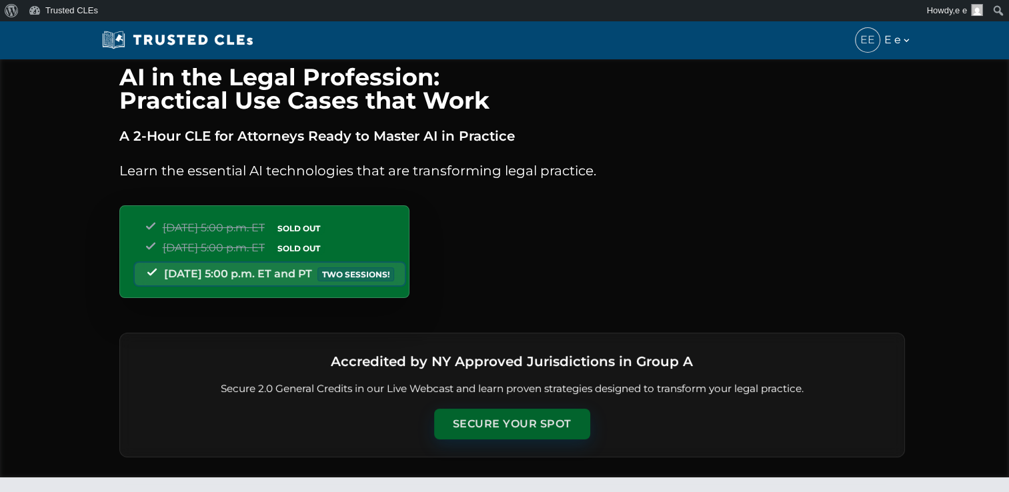
click at [533, 417] on button "Secure Your Spot" at bounding box center [512, 424] width 156 height 31
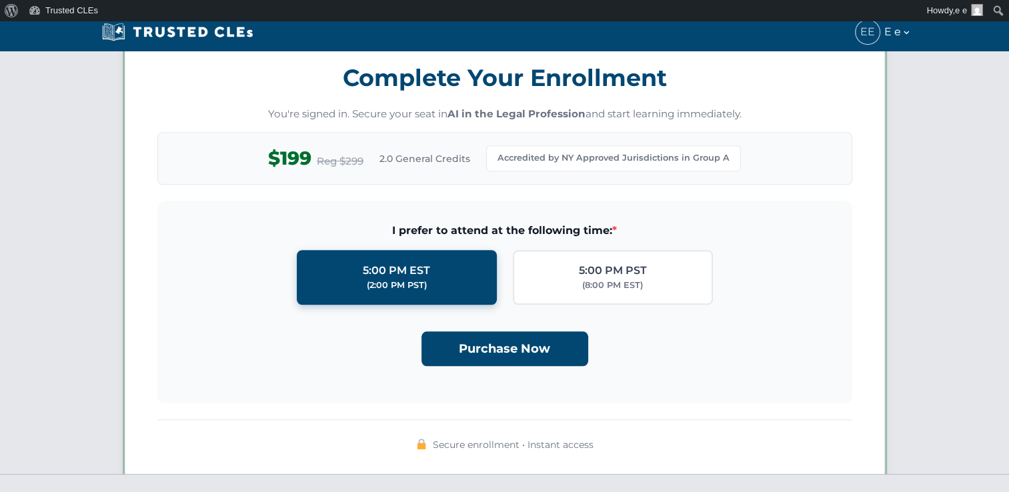
scroll to position [1148, 0]
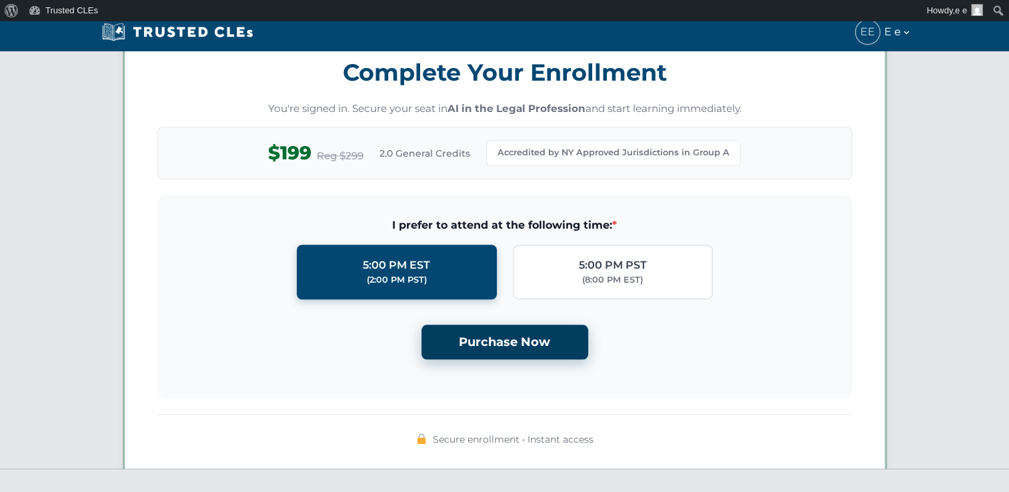
click at [515, 348] on button "Purchase Now" at bounding box center [504, 342] width 167 height 35
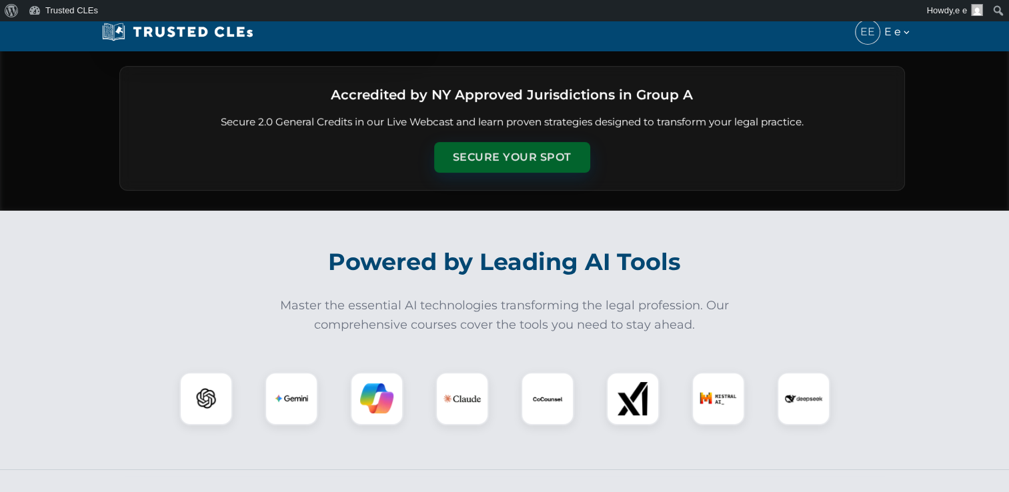
click at [510, 147] on button "Secure Your Spot" at bounding box center [512, 157] width 156 height 31
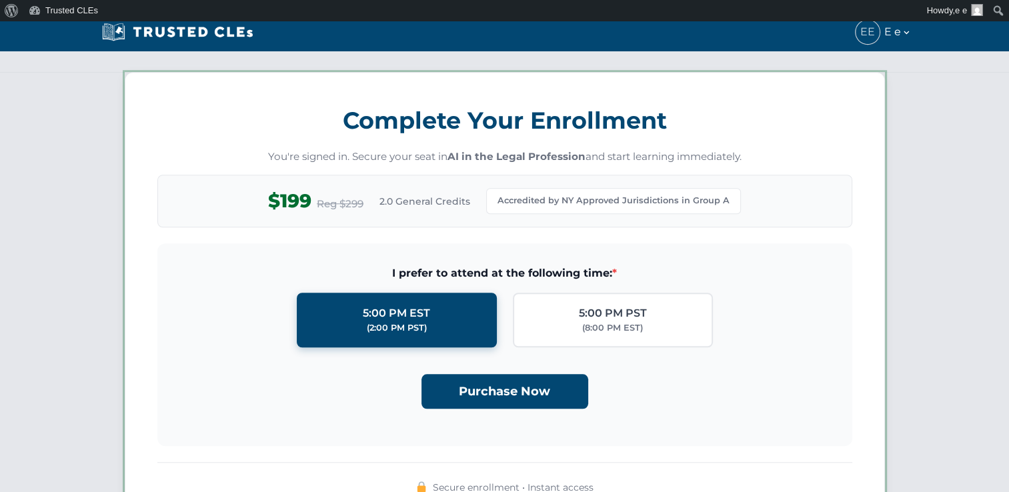
scroll to position [1148, 0]
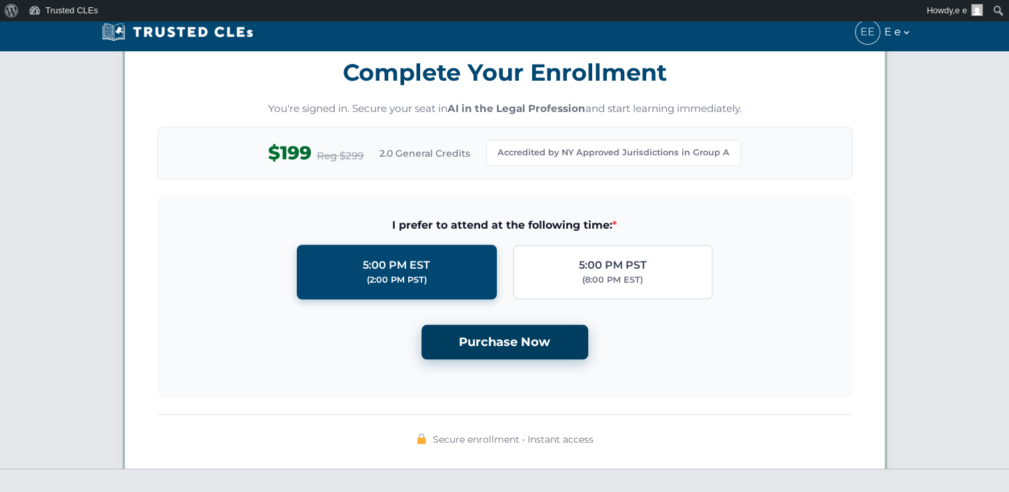
click at [502, 347] on button "Purchase Now" at bounding box center [504, 342] width 167 height 35
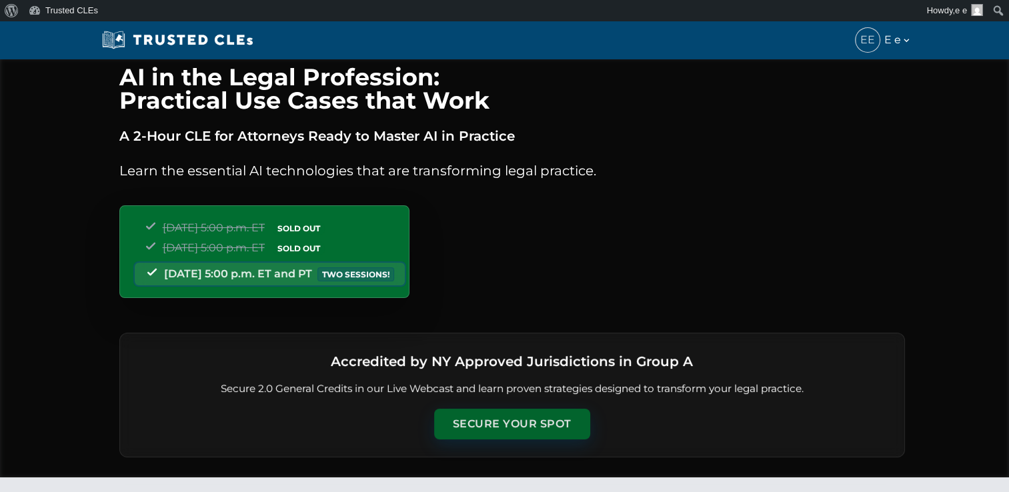
click at [496, 417] on button "Secure Your Spot" at bounding box center [512, 424] width 156 height 31
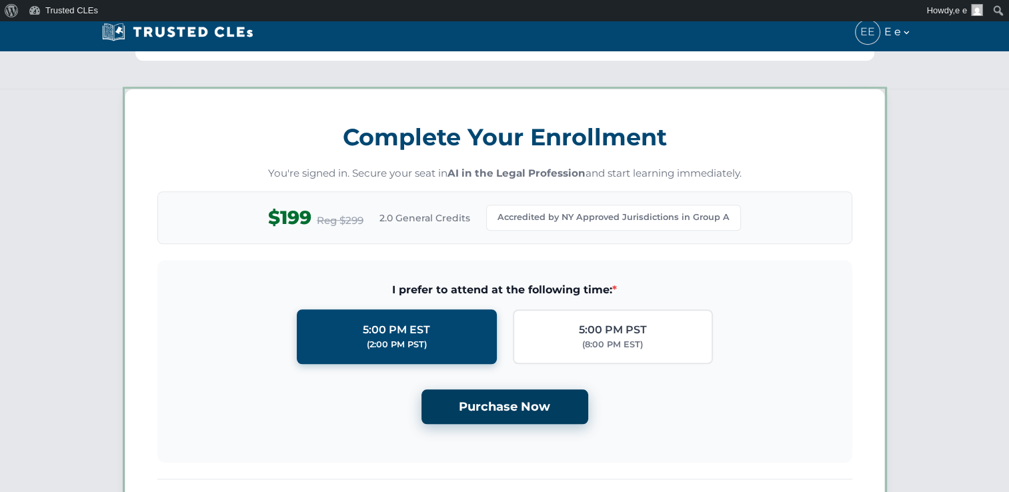
scroll to position [1148, 0]
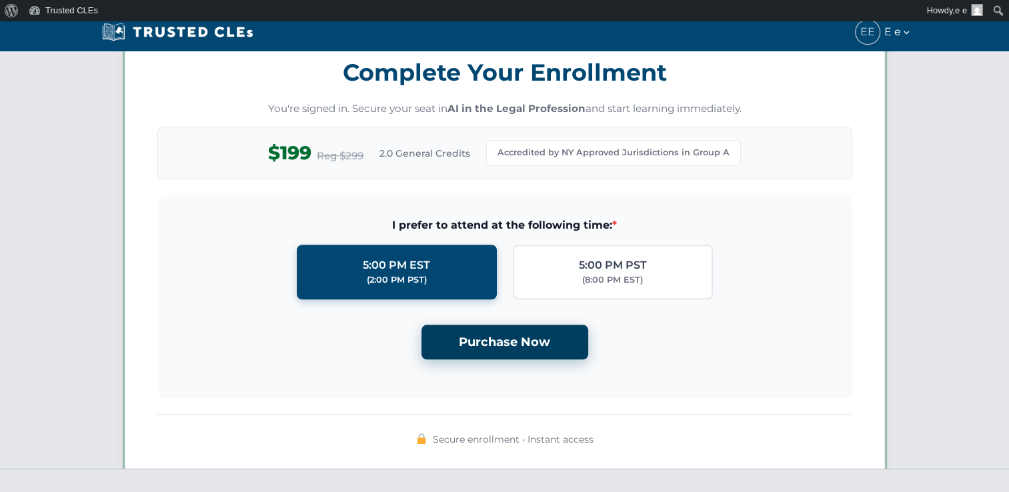
click at [507, 334] on button "Purchase Now" at bounding box center [504, 342] width 167 height 35
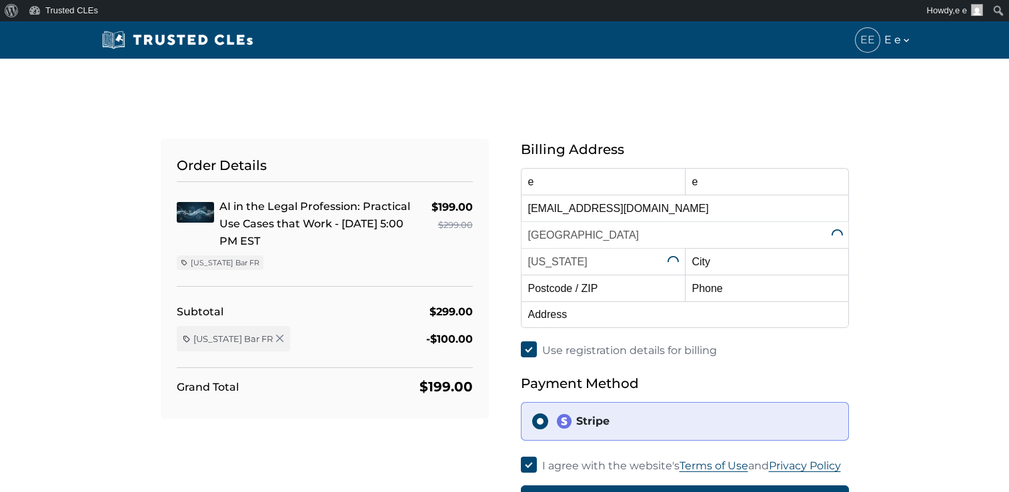
select select "[US_STATE]"
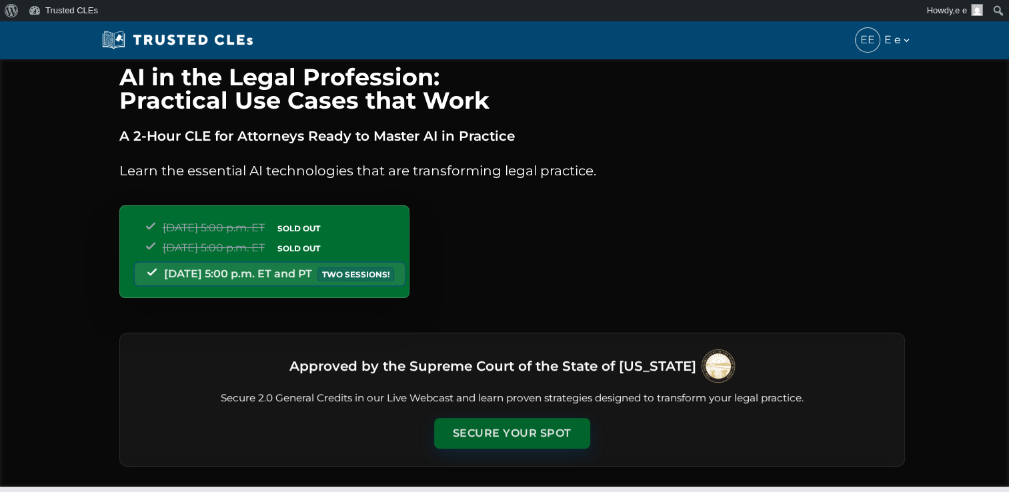
click at [524, 423] on button "Secure Your Spot" at bounding box center [512, 433] width 156 height 31
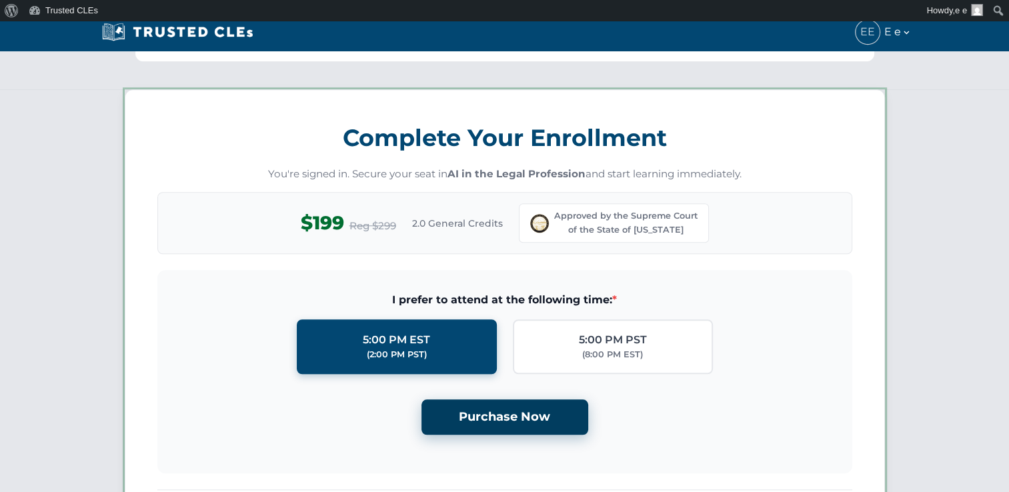
scroll to position [1157, 0]
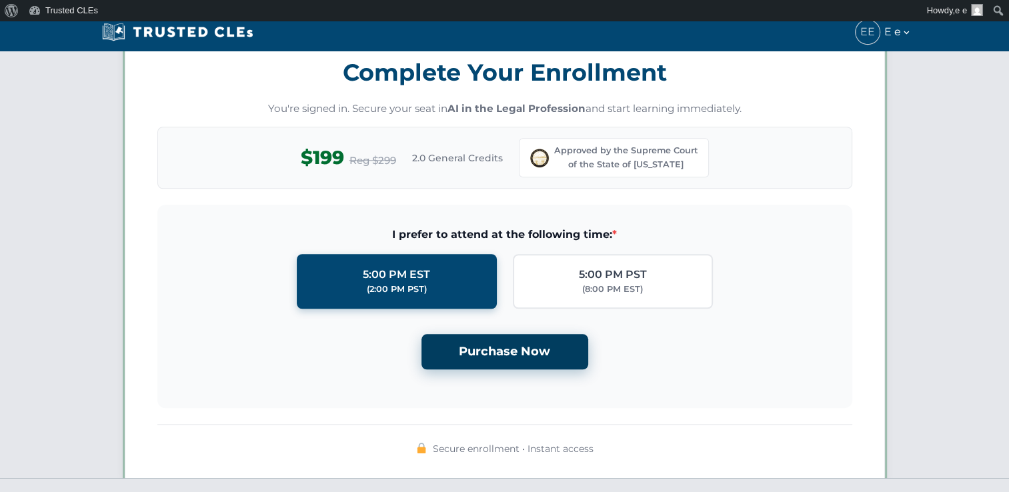
click at [520, 348] on button "Purchase Now" at bounding box center [504, 351] width 167 height 35
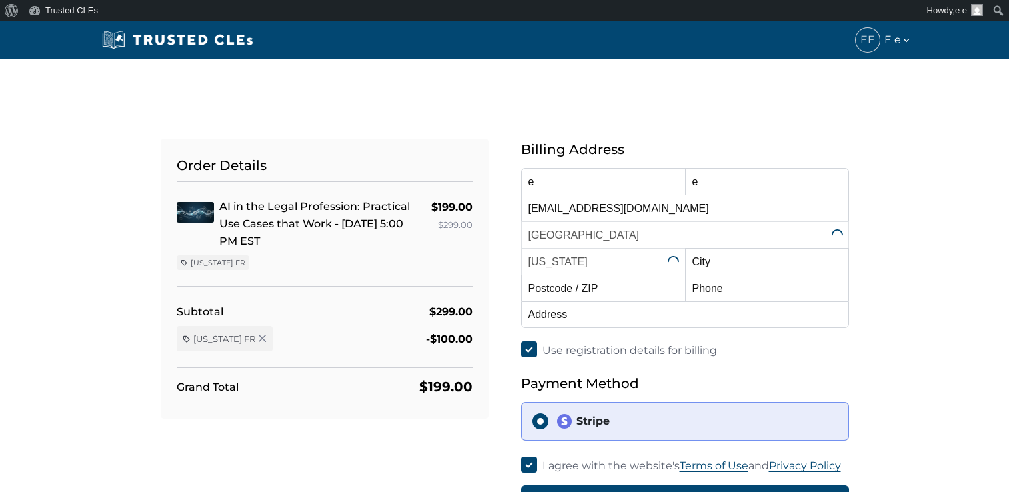
select select "[US_STATE]"
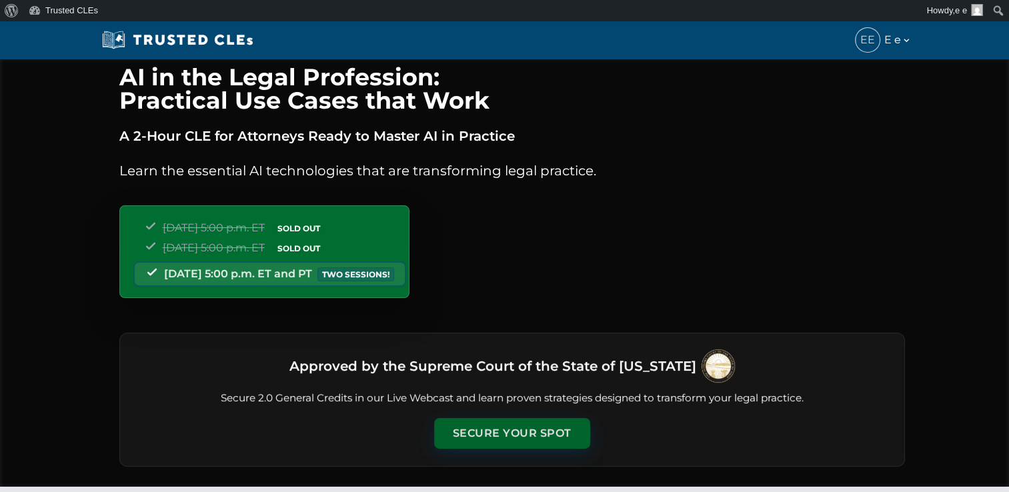
click at [490, 425] on button "Secure Your Spot" at bounding box center [512, 433] width 156 height 31
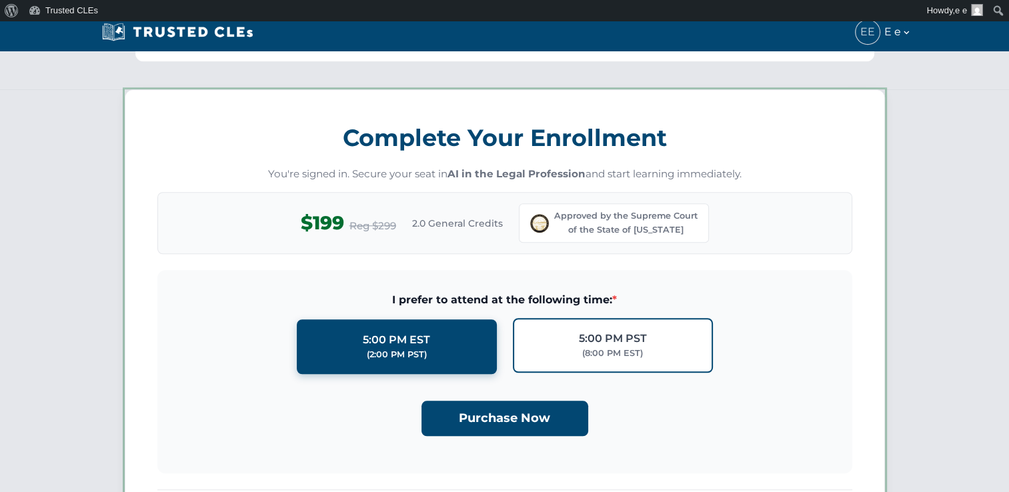
scroll to position [1157, 0]
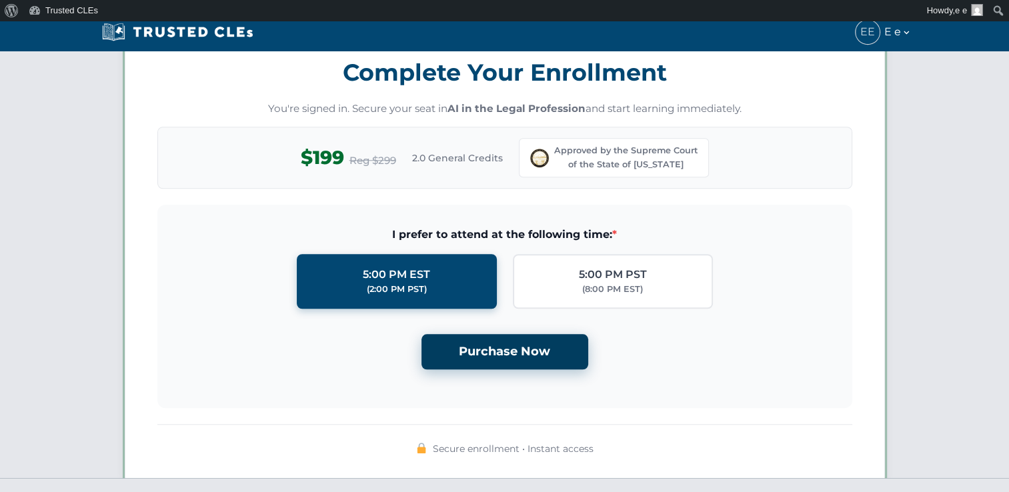
click at [489, 357] on button "Purchase Now" at bounding box center [504, 351] width 167 height 35
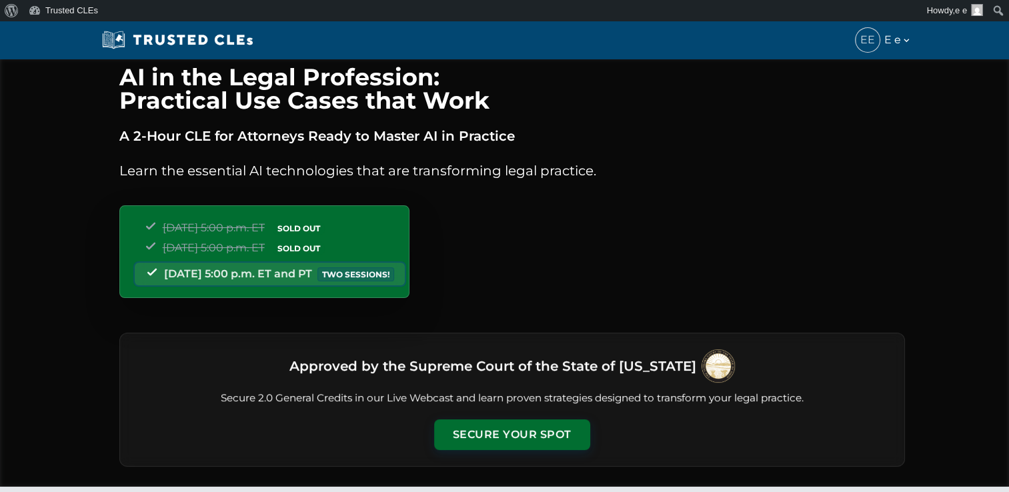
click at [493, 409] on div "Approved by the Supreme Court of the State of Ohio Secure 2.0 General Credits i…" at bounding box center [511, 400] width 785 height 134
click at [488, 428] on button "Secure Your Spot" at bounding box center [512, 433] width 156 height 31
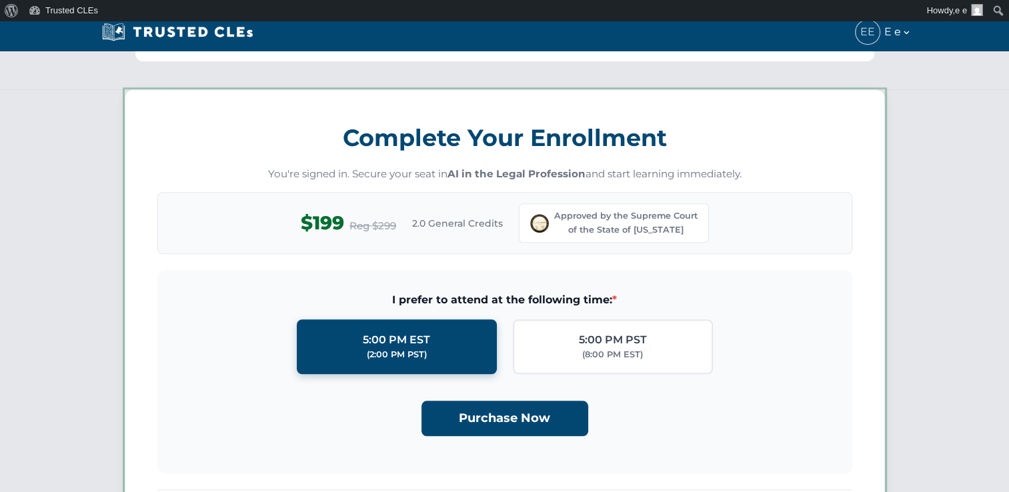
scroll to position [1157, 0]
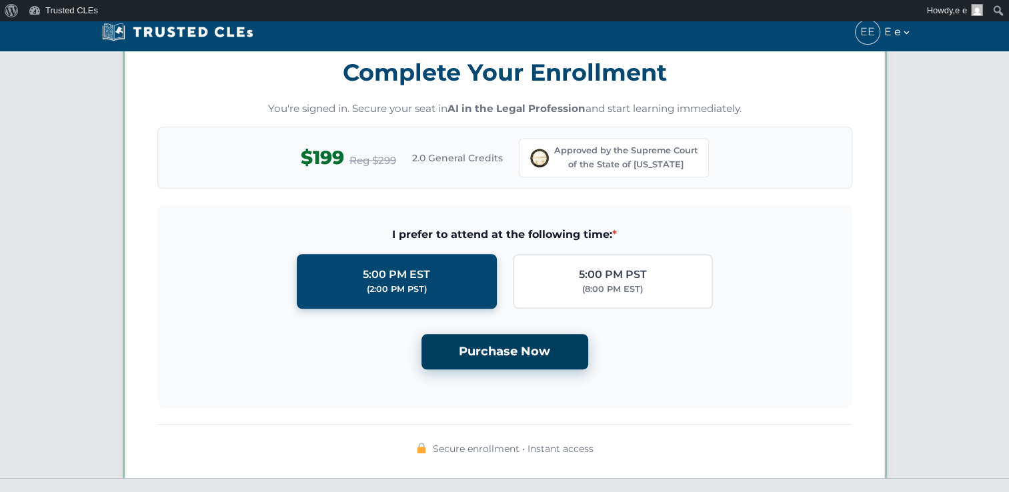
click at [515, 351] on button "Purchase Now" at bounding box center [504, 351] width 167 height 35
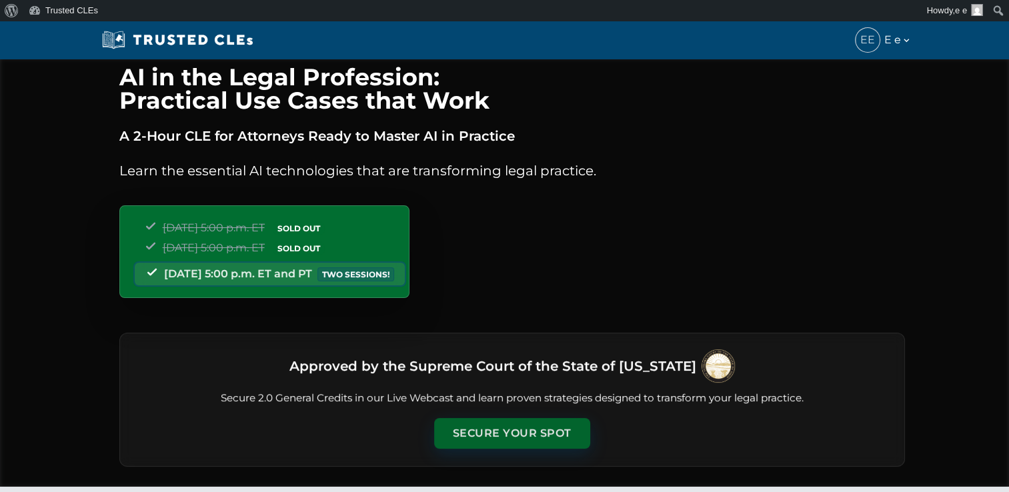
click at [520, 443] on button "Secure Your Spot" at bounding box center [512, 433] width 156 height 31
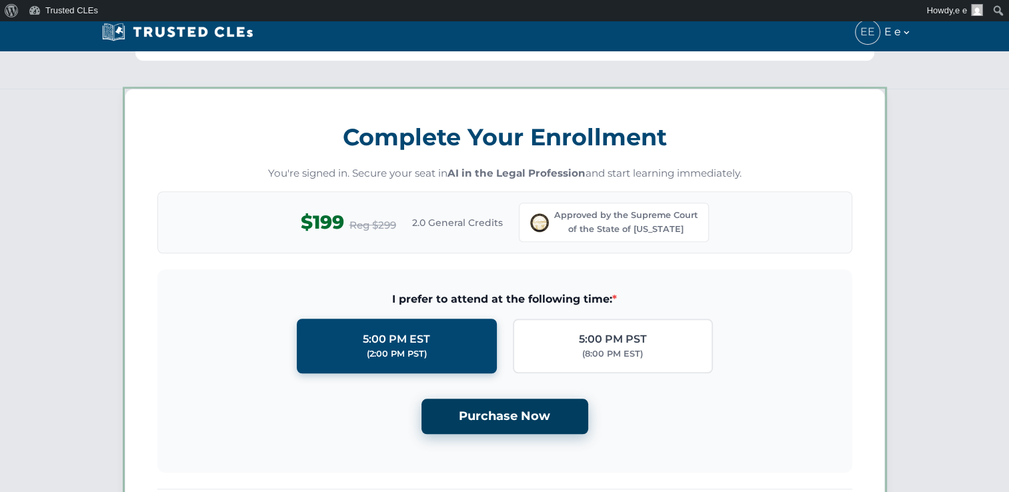
scroll to position [1157, 0]
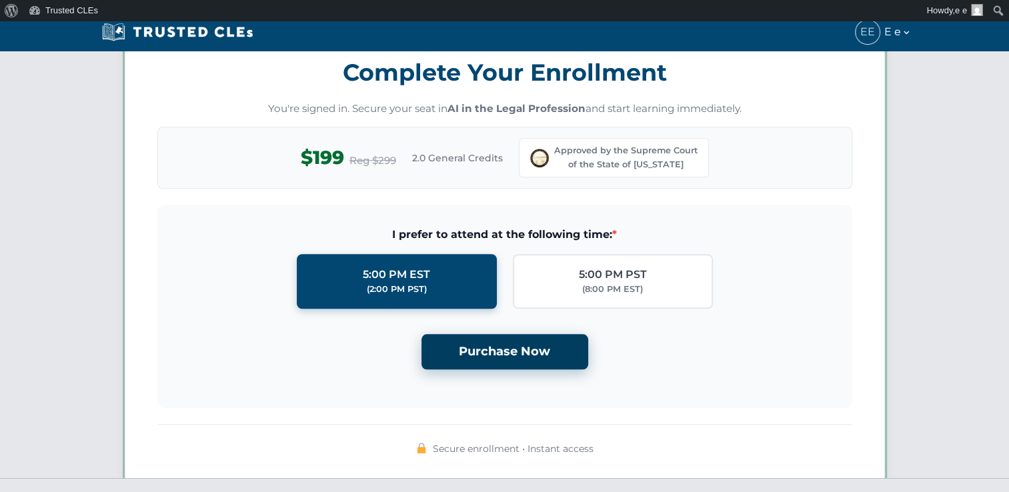
click at [509, 345] on button "Purchase Now" at bounding box center [504, 351] width 167 height 35
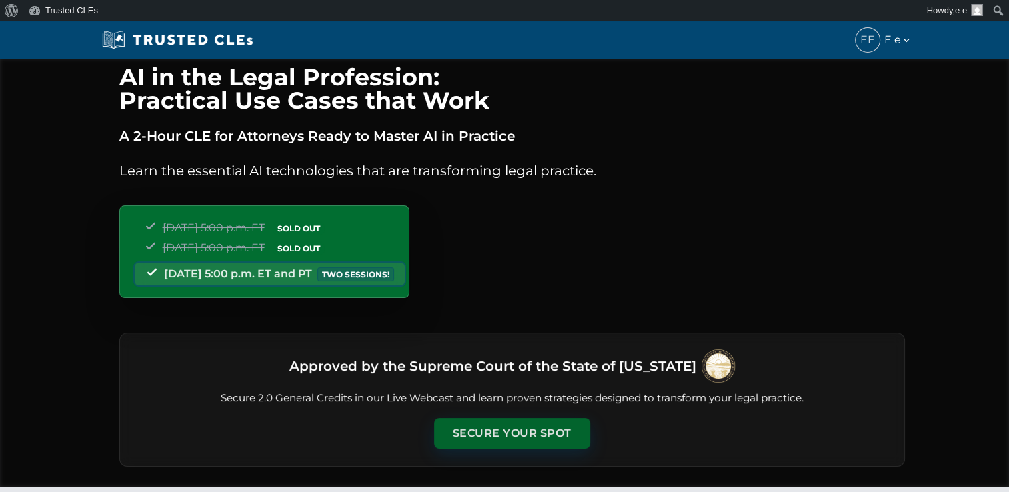
click at [535, 427] on button "Secure Your Spot" at bounding box center [512, 433] width 156 height 31
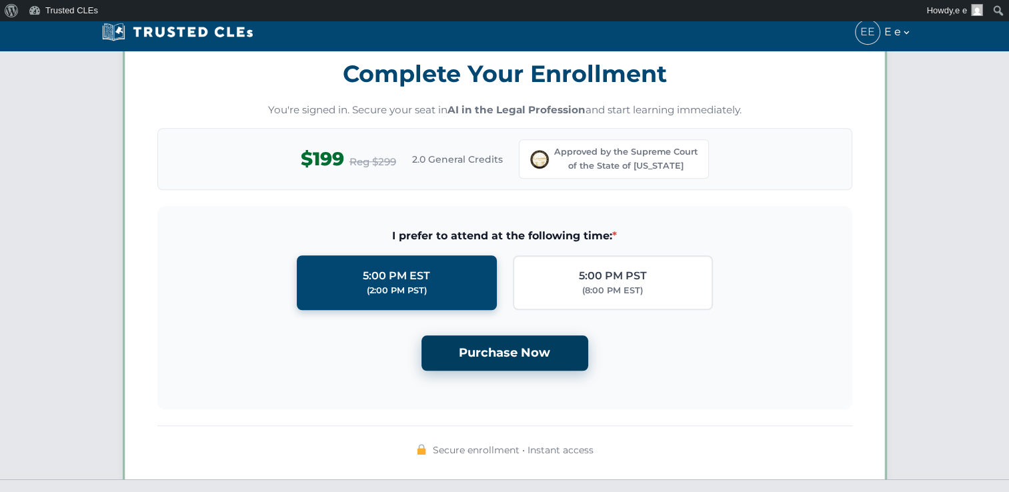
scroll to position [1157, 0]
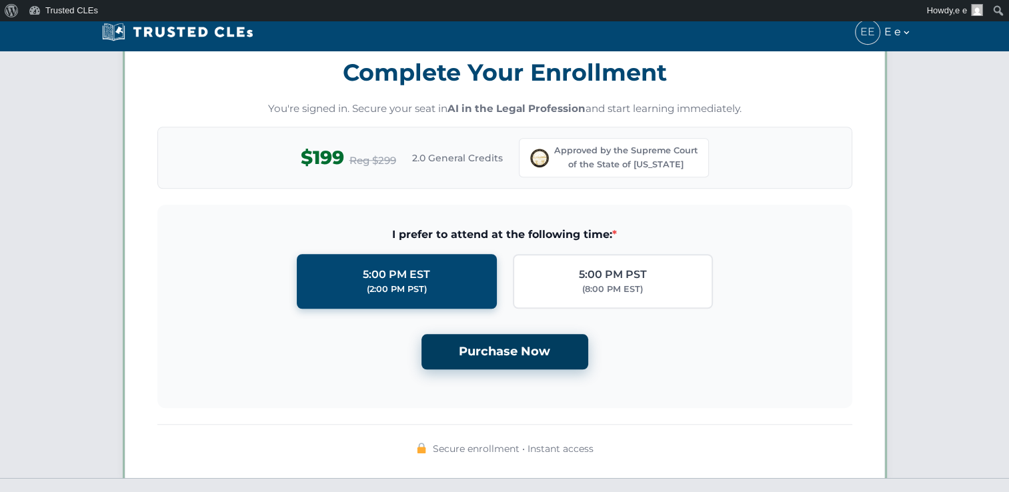
click at [517, 348] on button "Purchase Now" at bounding box center [504, 351] width 167 height 35
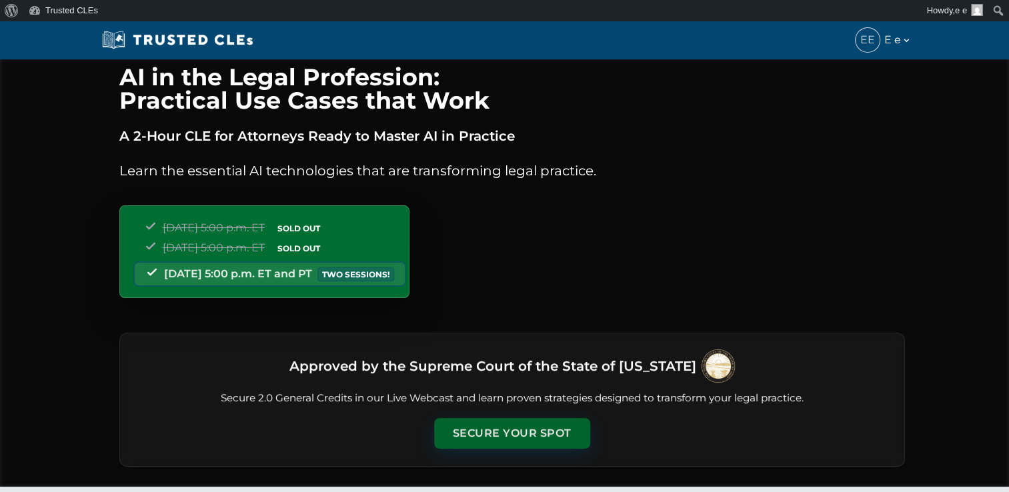
click at [517, 436] on button "Secure Your Spot" at bounding box center [512, 433] width 156 height 31
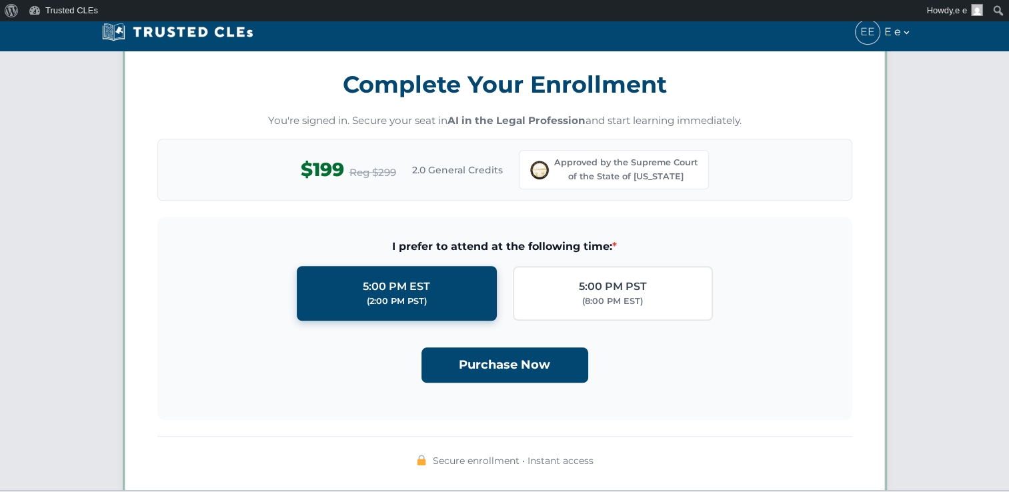
scroll to position [1157, 0]
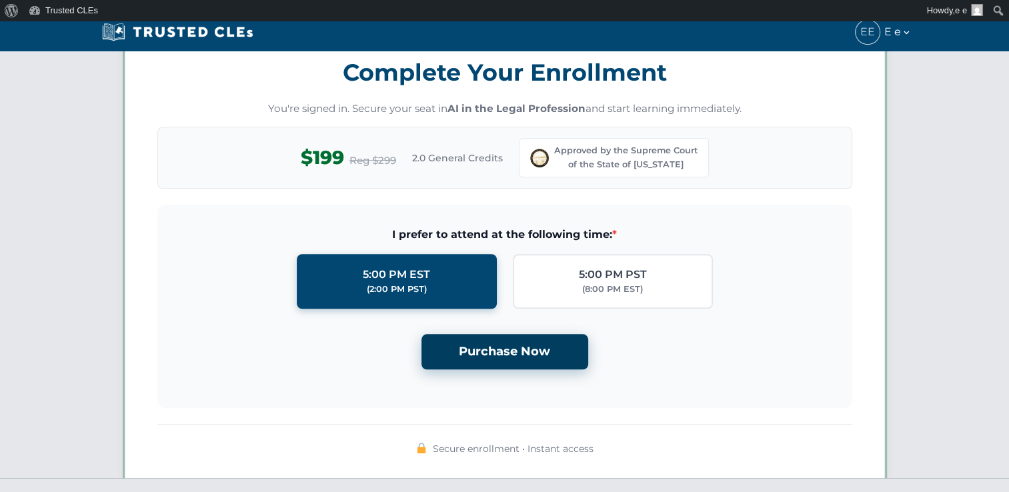
click at [512, 354] on button "Purchase Now" at bounding box center [504, 351] width 167 height 35
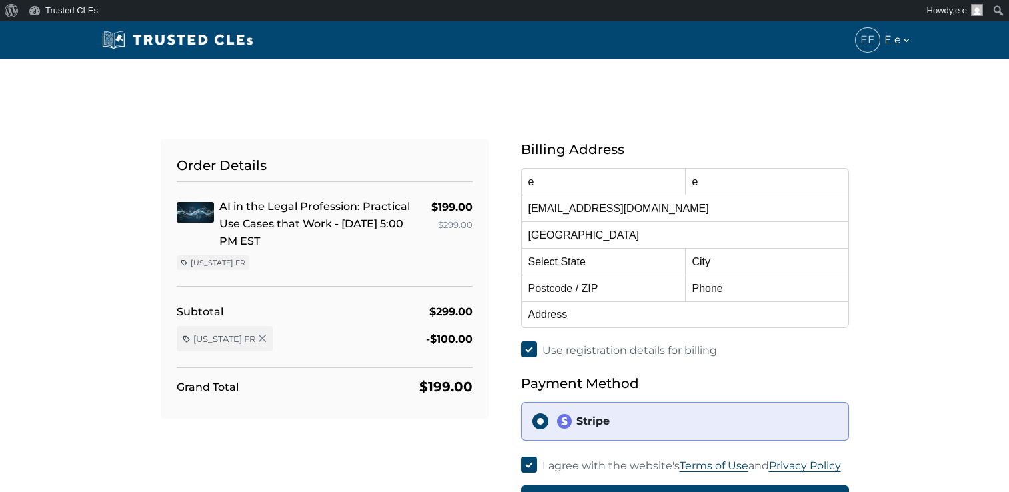
select select "[US_STATE]"
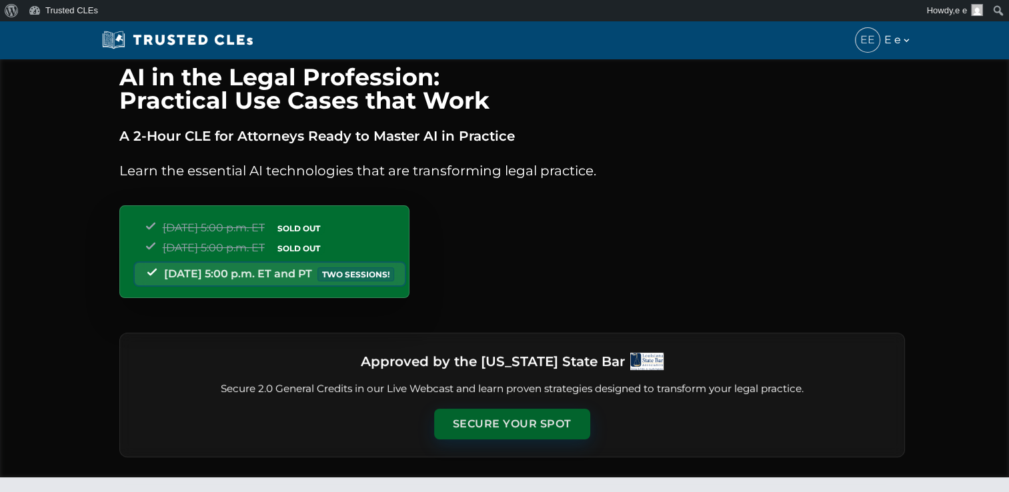
click at [528, 414] on button "Secure Your Spot" at bounding box center [512, 424] width 156 height 31
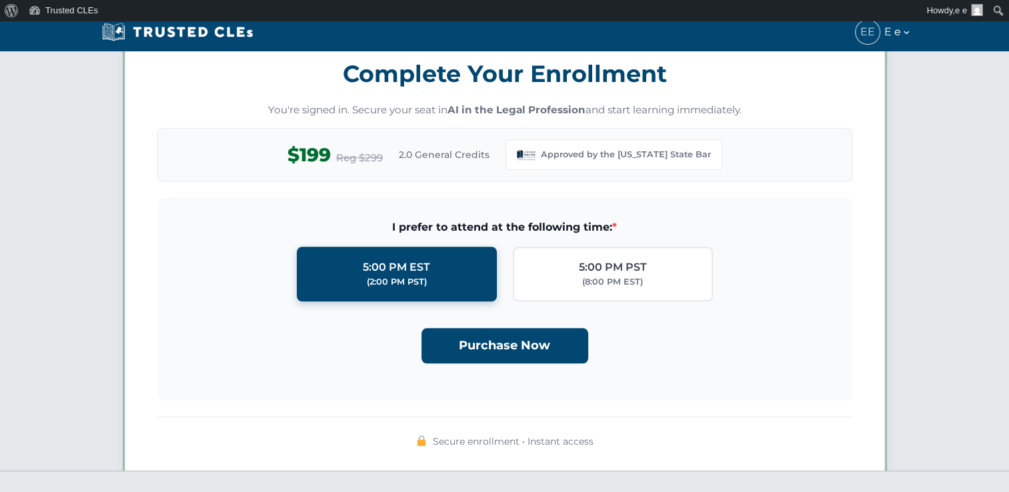
scroll to position [1148, 0]
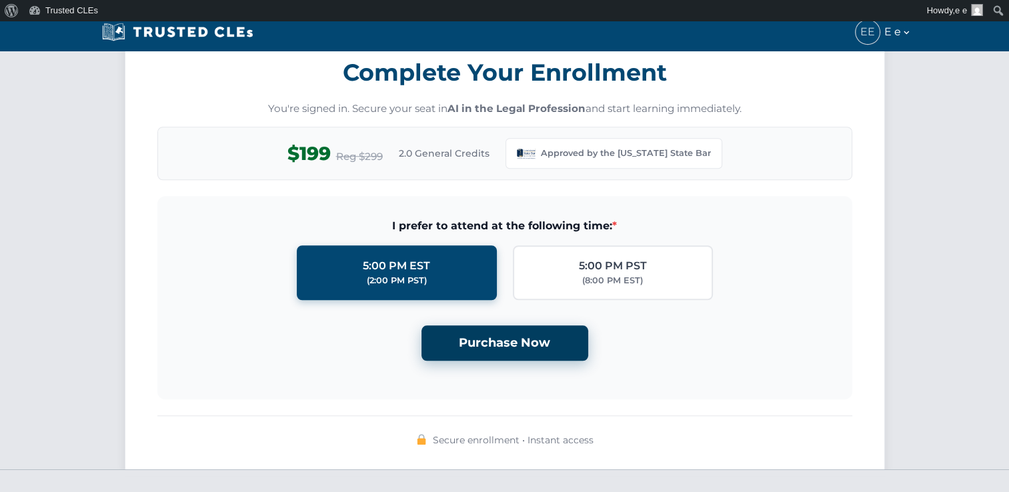
click at [501, 347] on button "Purchase Now" at bounding box center [504, 342] width 167 height 35
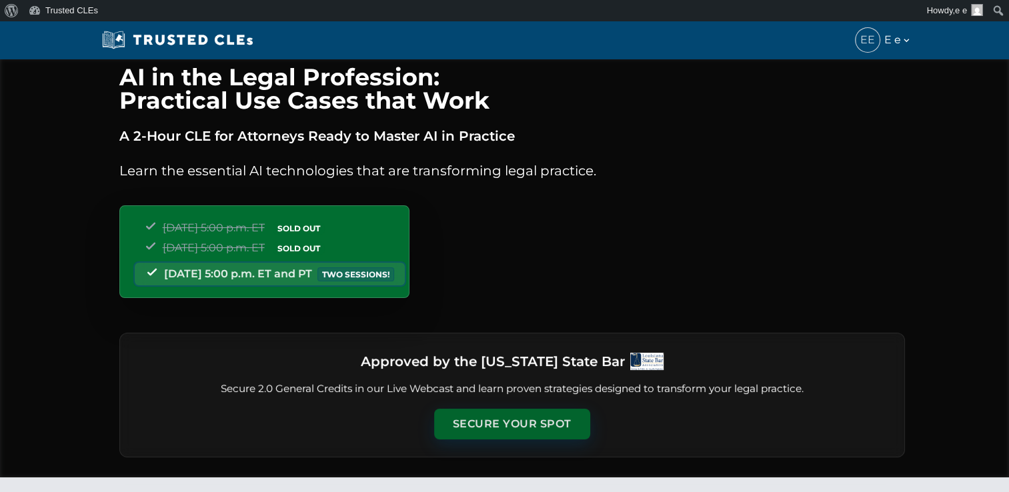
click at [501, 419] on button "Secure Your Spot" at bounding box center [512, 424] width 156 height 31
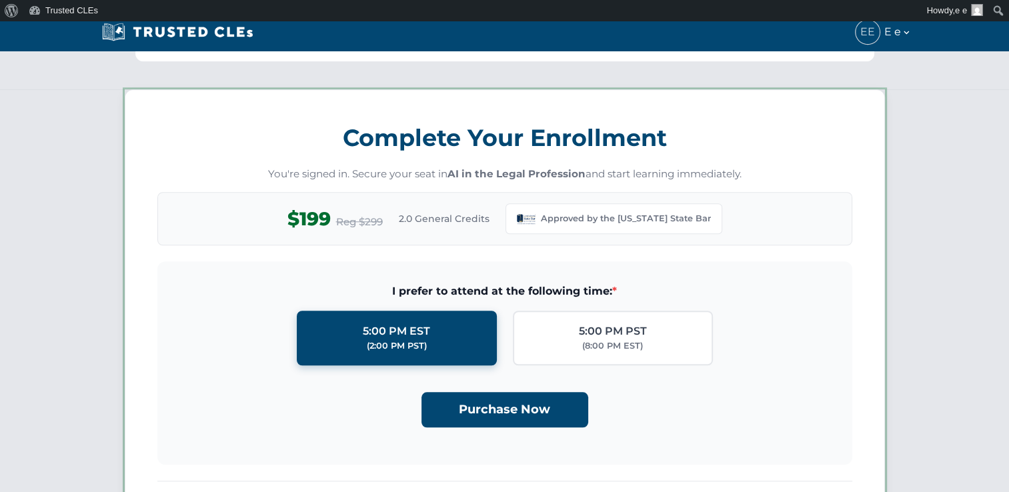
scroll to position [1148, 0]
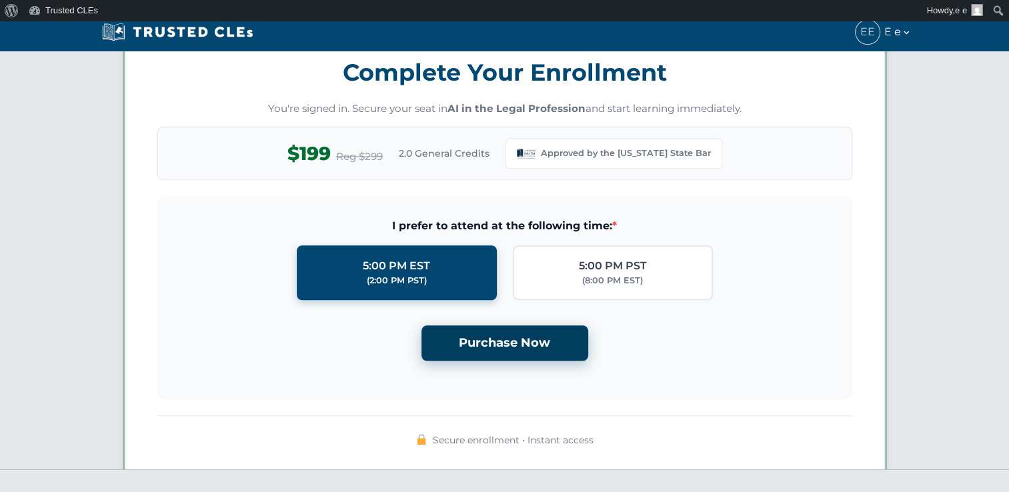
click at [487, 344] on button "Purchase Now" at bounding box center [504, 342] width 167 height 35
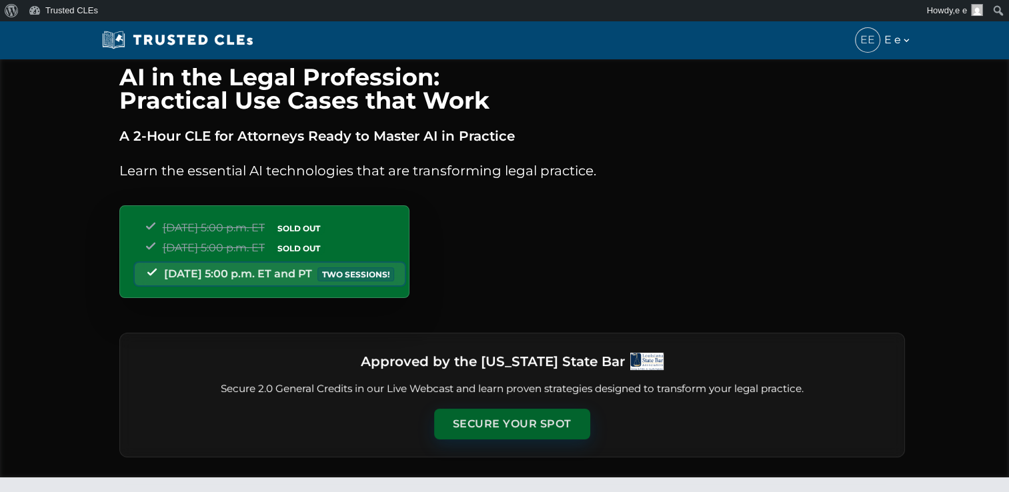
click at [523, 421] on button "Secure Your Spot" at bounding box center [512, 424] width 156 height 31
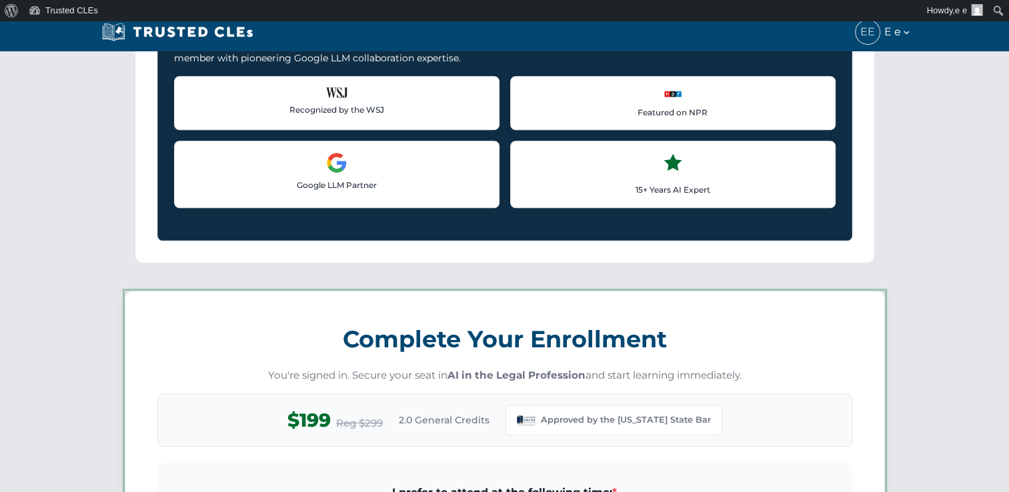
scroll to position [1148, 0]
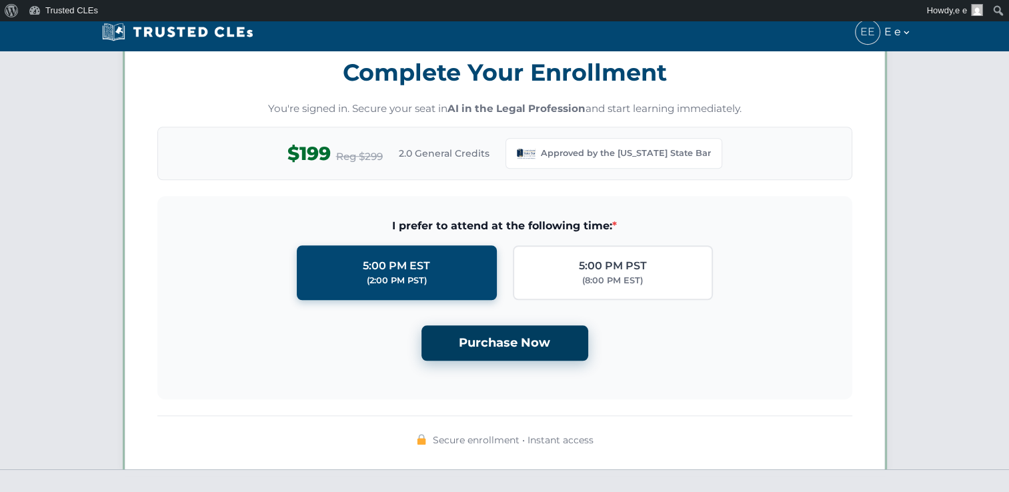
click at [501, 345] on button "Purchase Now" at bounding box center [504, 342] width 167 height 35
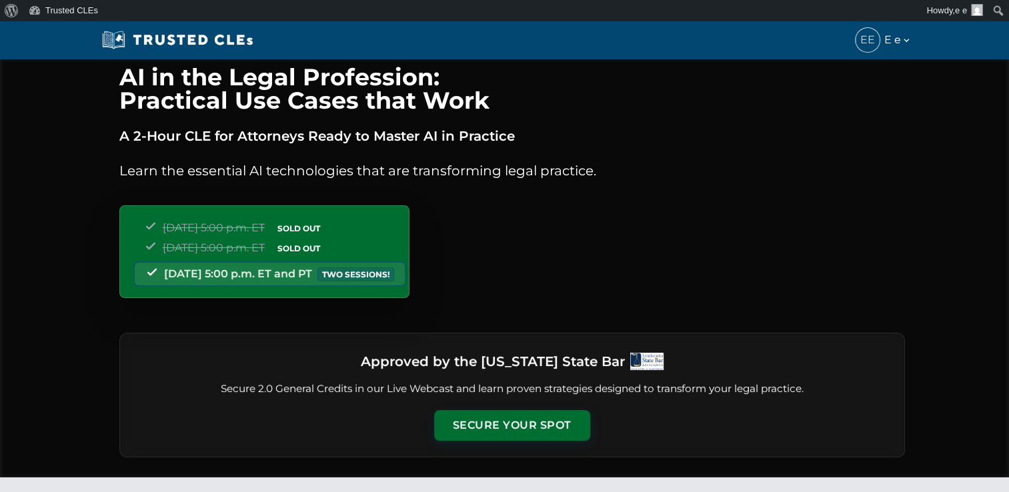
click at [532, 443] on div "Approved by the [US_STATE] State Bar Secure 2.0 General Credits in our Live Web…" at bounding box center [511, 395] width 785 height 125
click at [531, 430] on button "Secure Your Spot" at bounding box center [512, 424] width 156 height 31
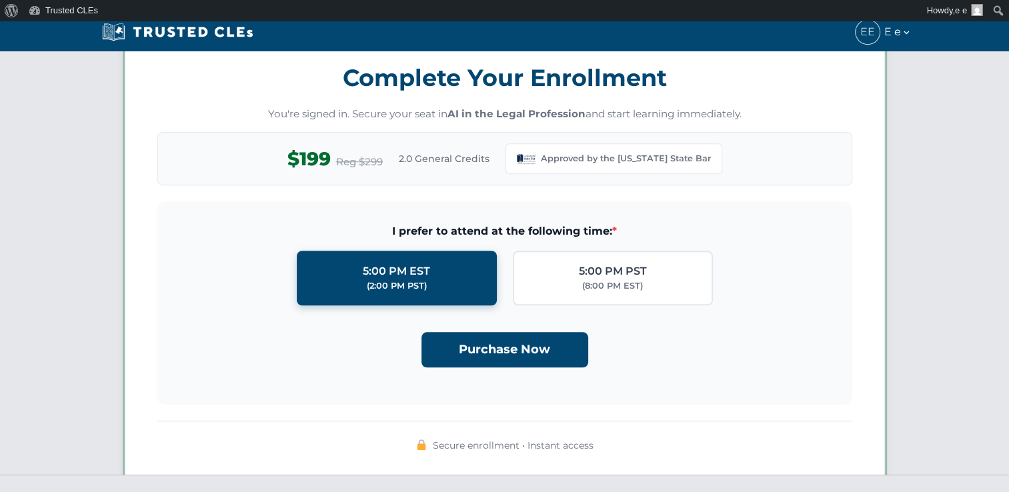
scroll to position [1148, 0]
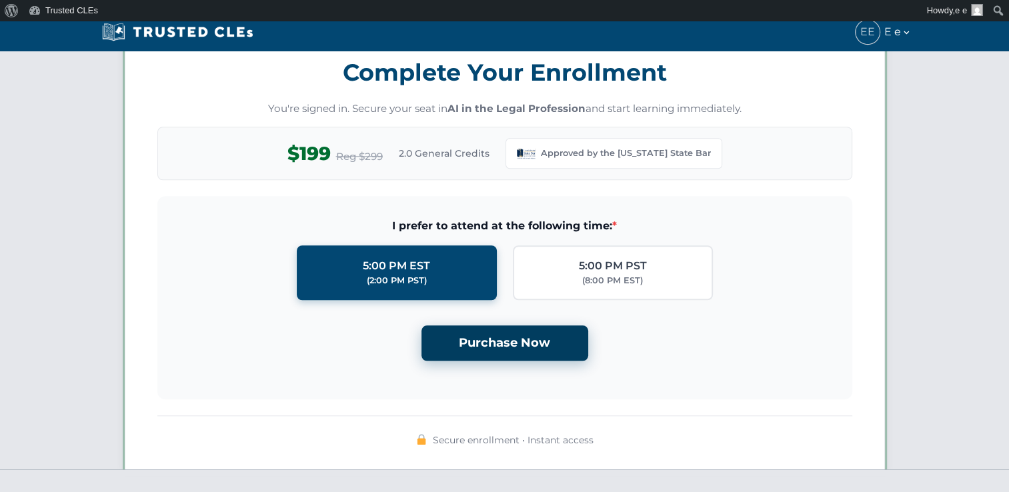
click at [512, 336] on button "Purchase Now" at bounding box center [504, 342] width 167 height 35
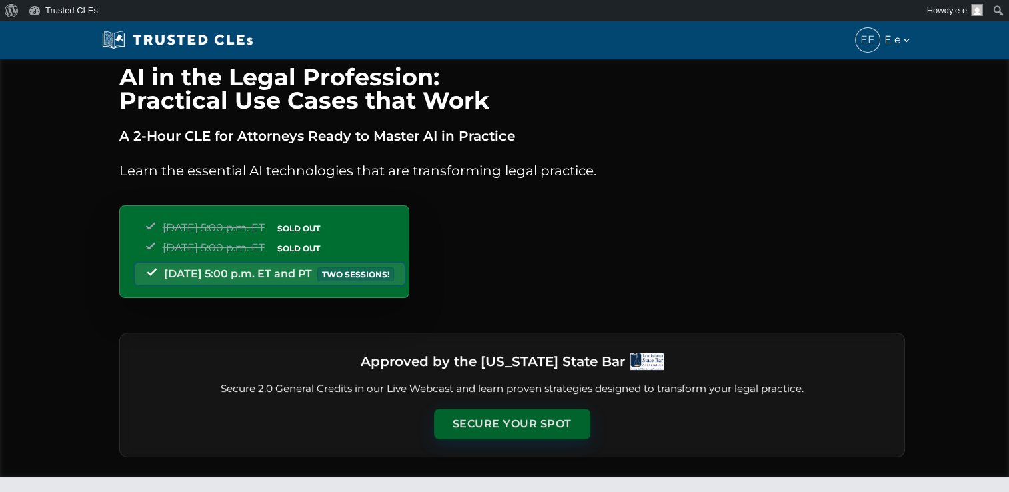
click at [507, 424] on button "Secure Your Spot" at bounding box center [512, 424] width 156 height 31
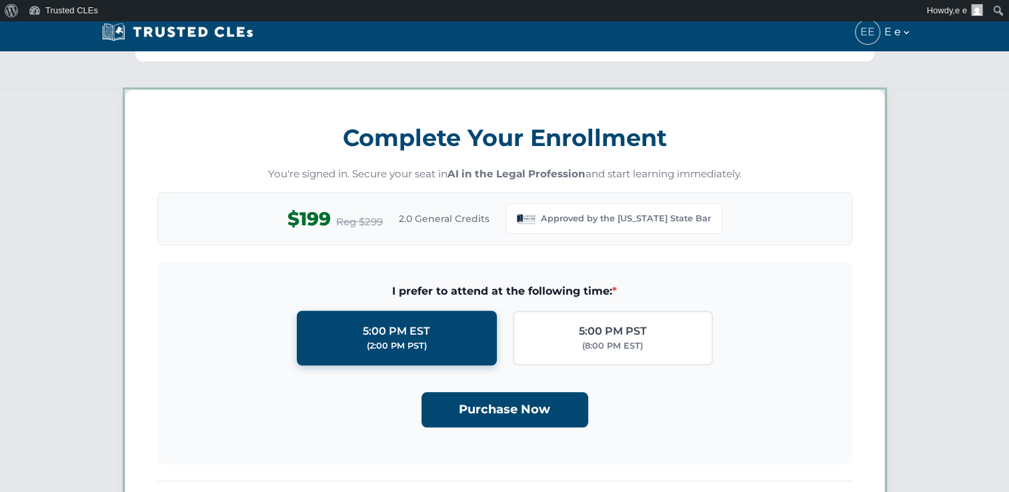
scroll to position [1148, 0]
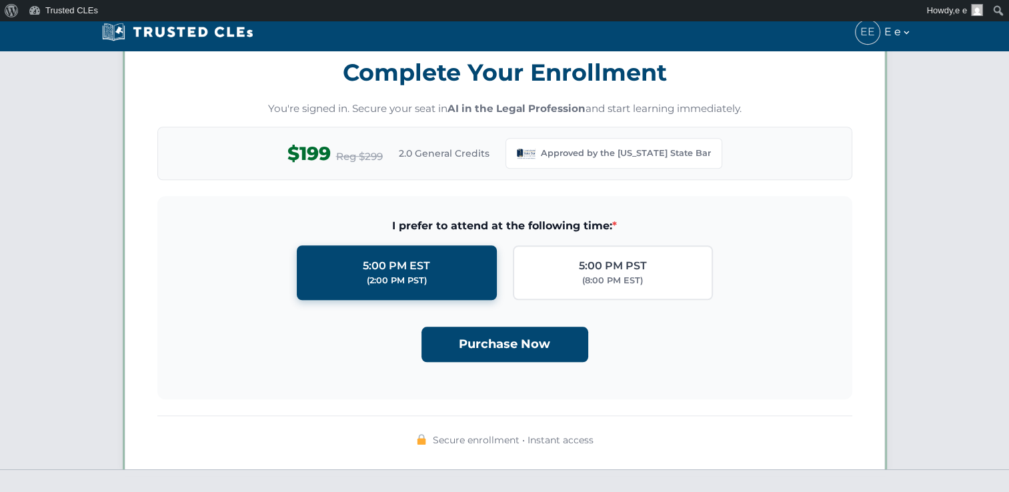
click at [505, 316] on div "Purchase Now" at bounding box center [505, 339] width 652 height 46
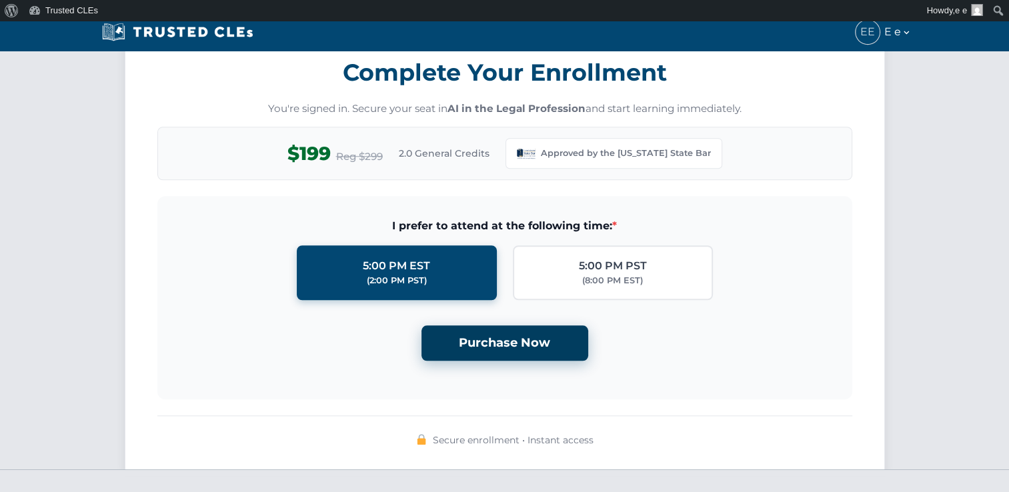
click at [501, 352] on button "Purchase Now" at bounding box center [504, 342] width 167 height 35
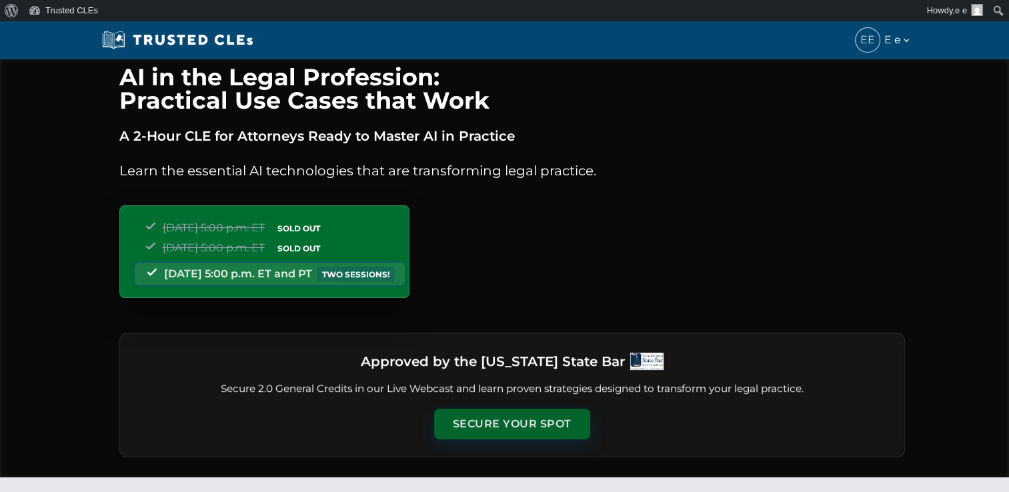
click at [522, 417] on button "Secure Your Spot" at bounding box center [512, 424] width 156 height 31
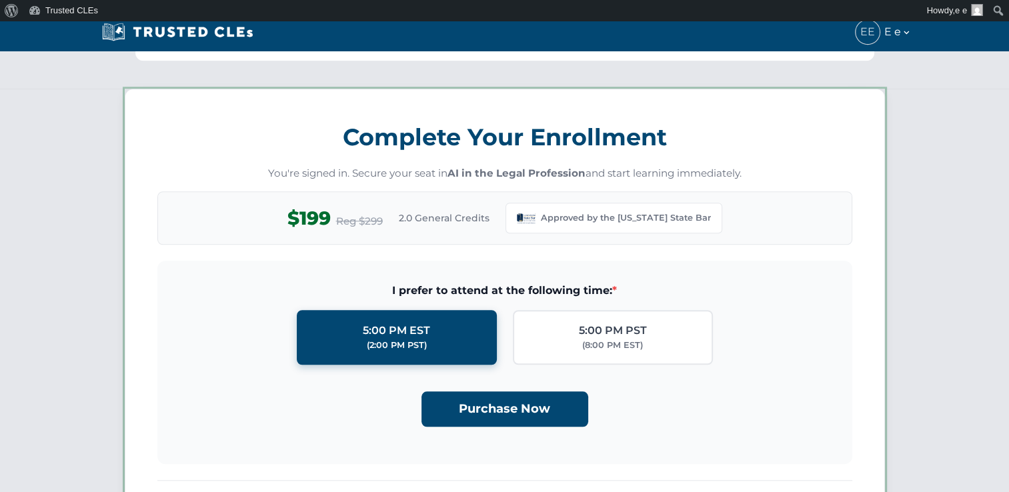
scroll to position [1148, 0]
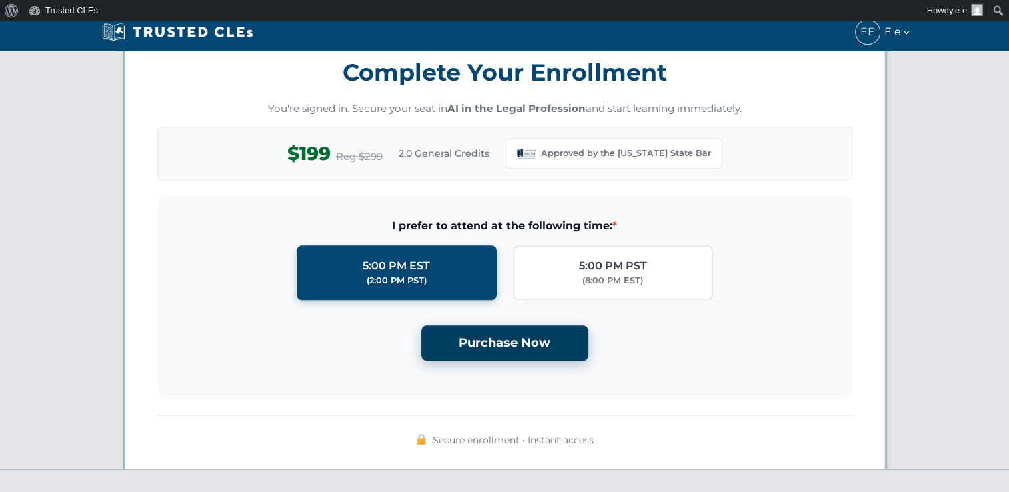
click at [534, 332] on button "Purchase Now" at bounding box center [504, 342] width 167 height 35
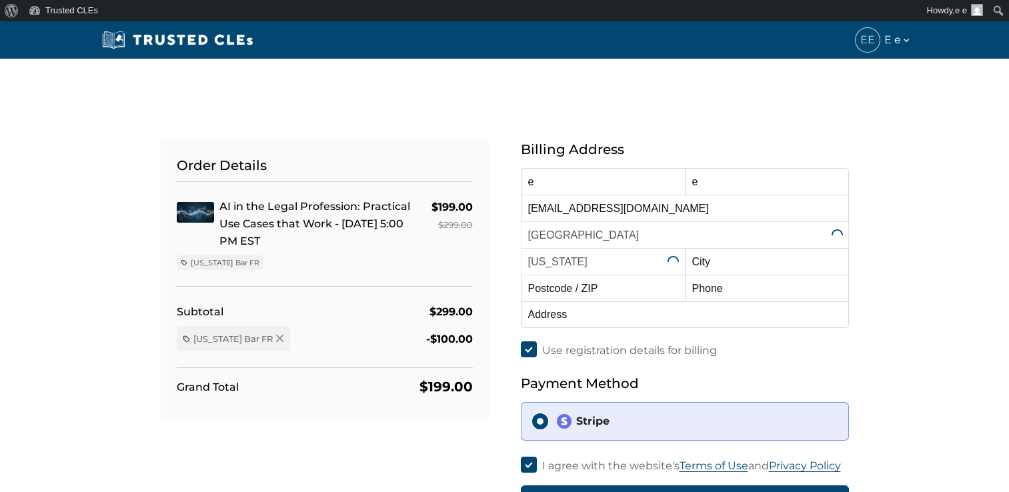
select select "[US_STATE]"
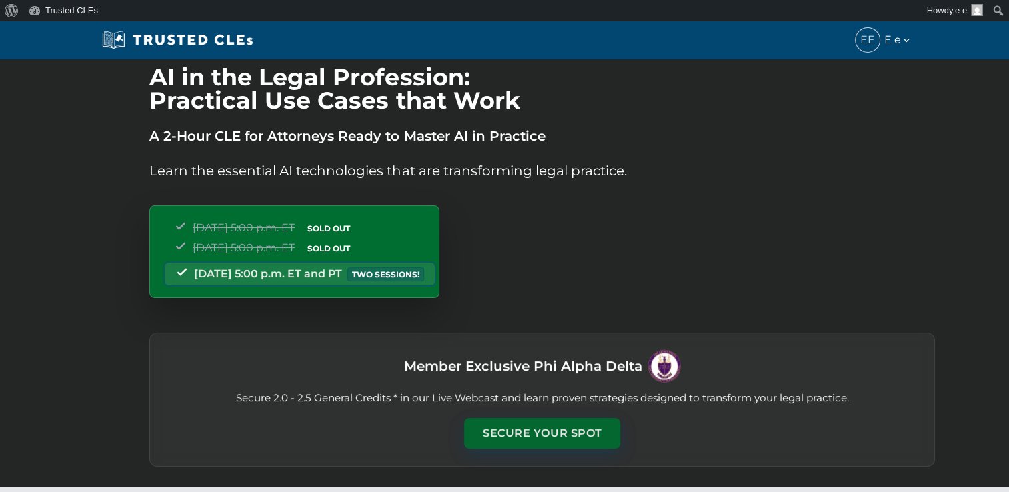
click at [547, 443] on button "Secure Your Spot" at bounding box center [542, 433] width 156 height 31
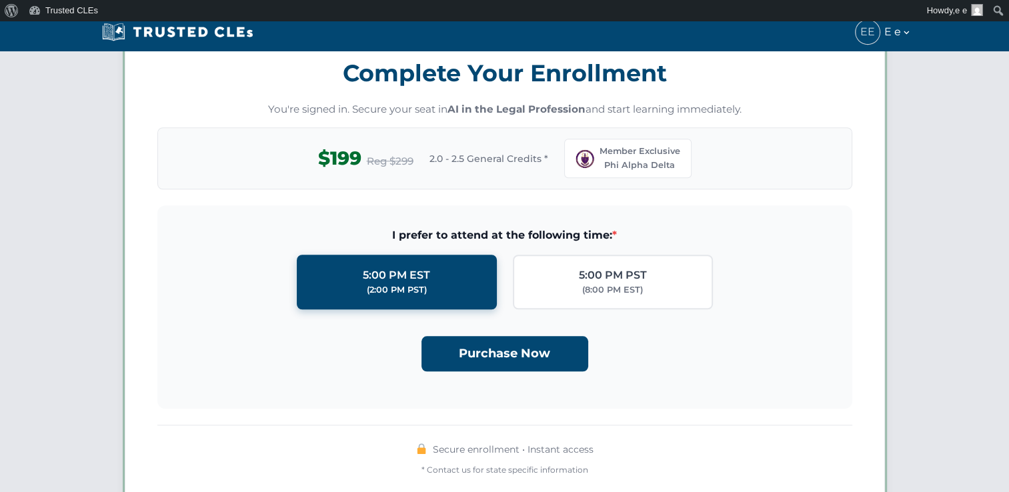
scroll to position [1164, 0]
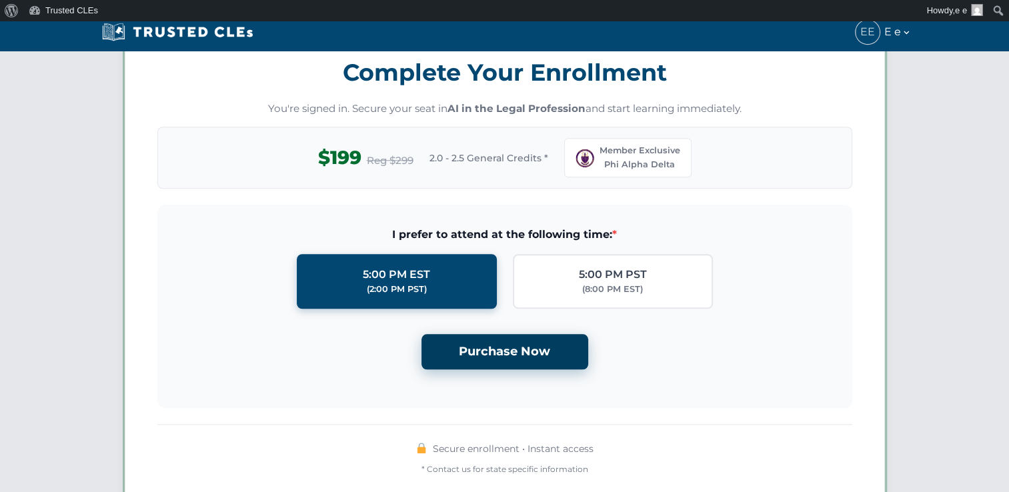
click at [481, 345] on button "Purchase Now" at bounding box center [504, 351] width 167 height 35
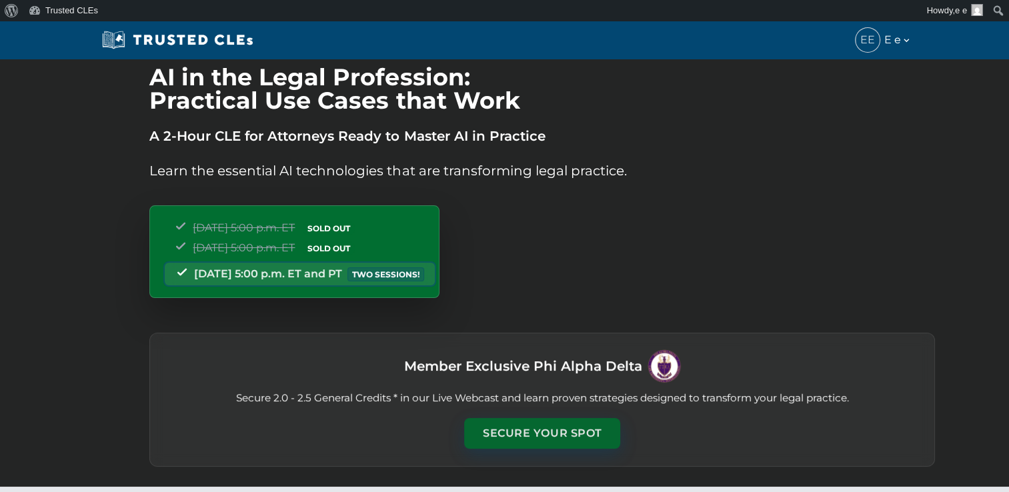
click at [509, 441] on button "Secure Your Spot" at bounding box center [542, 433] width 156 height 31
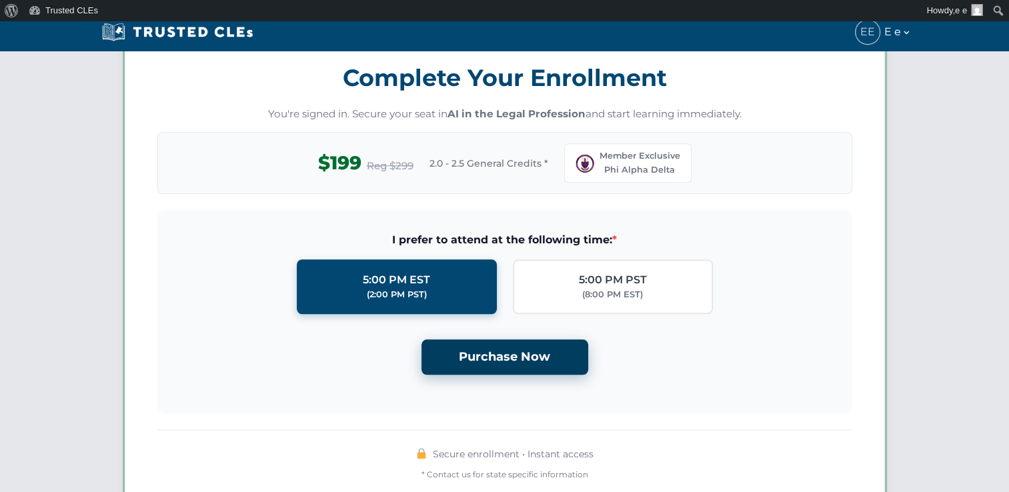
scroll to position [1164, 0]
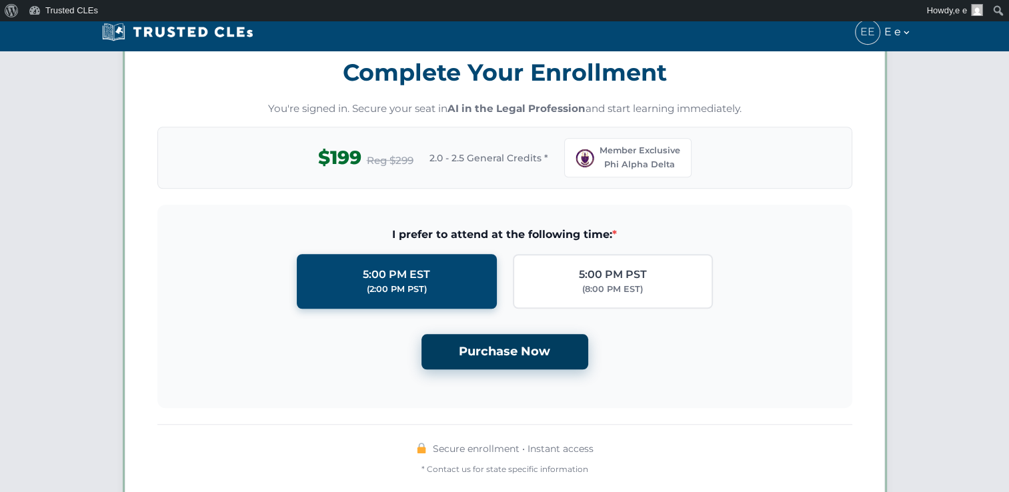
click at [519, 346] on button "Purchase Now" at bounding box center [504, 351] width 167 height 35
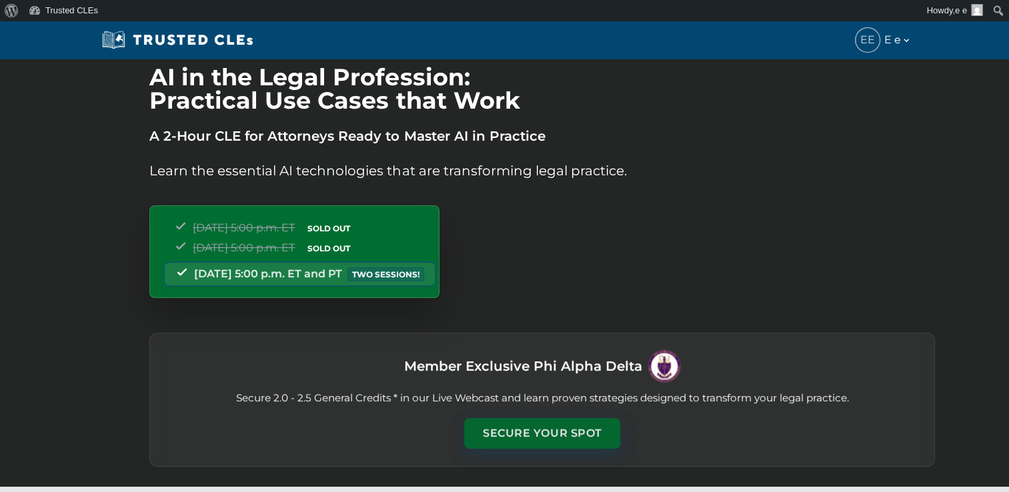
click at [498, 436] on button "Secure Your Spot" at bounding box center [542, 433] width 156 height 31
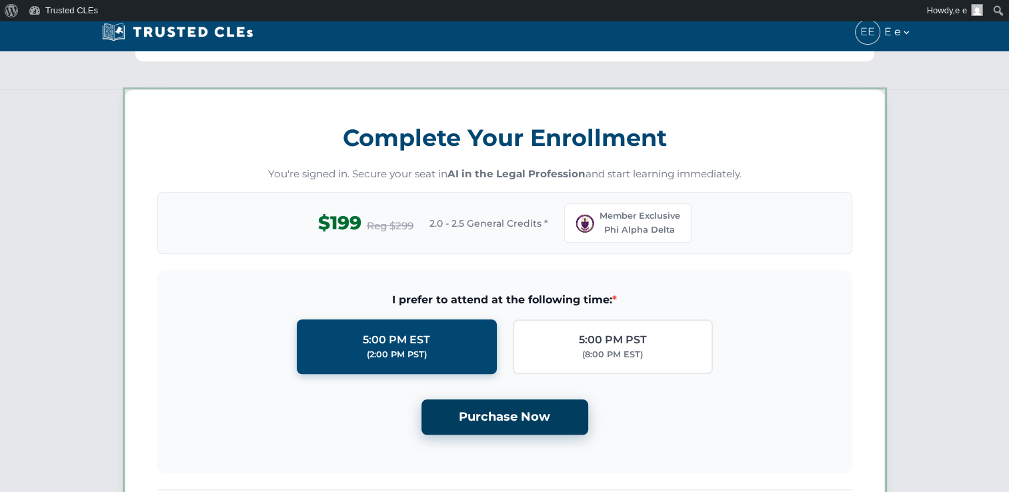
scroll to position [1164, 0]
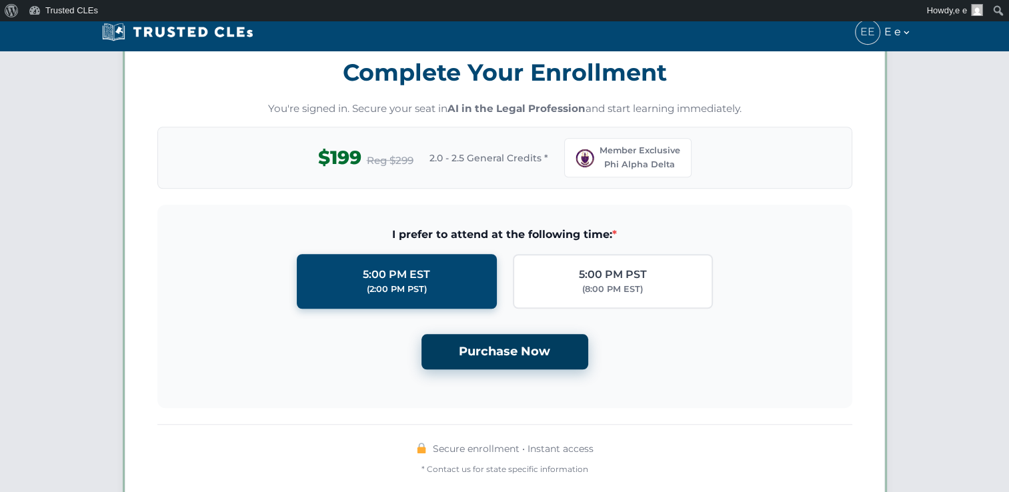
click at [507, 353] on button "Purchase Now" at bounding box center [504, 351] width 167 height 35
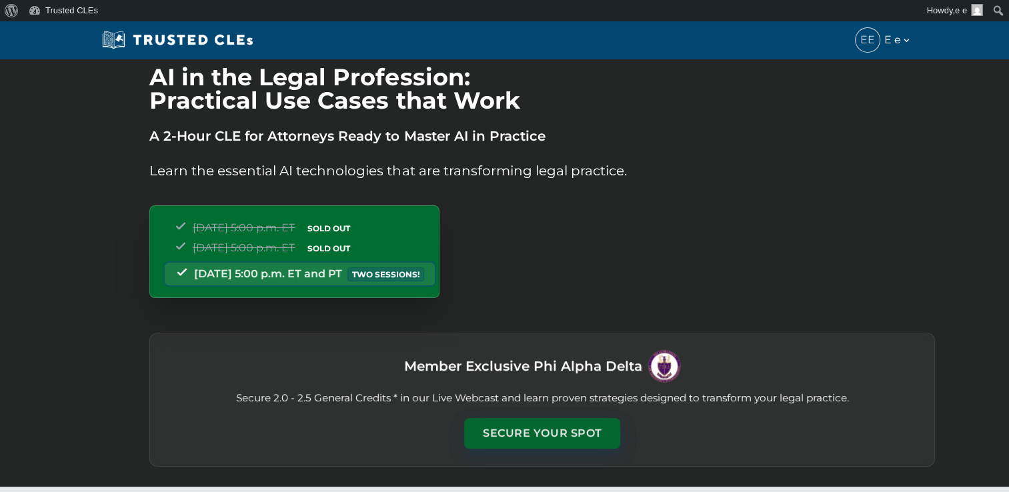
click at [531, 433] on button "Secure Your Spot" at bounding box center [542, 433] width 156 height 31
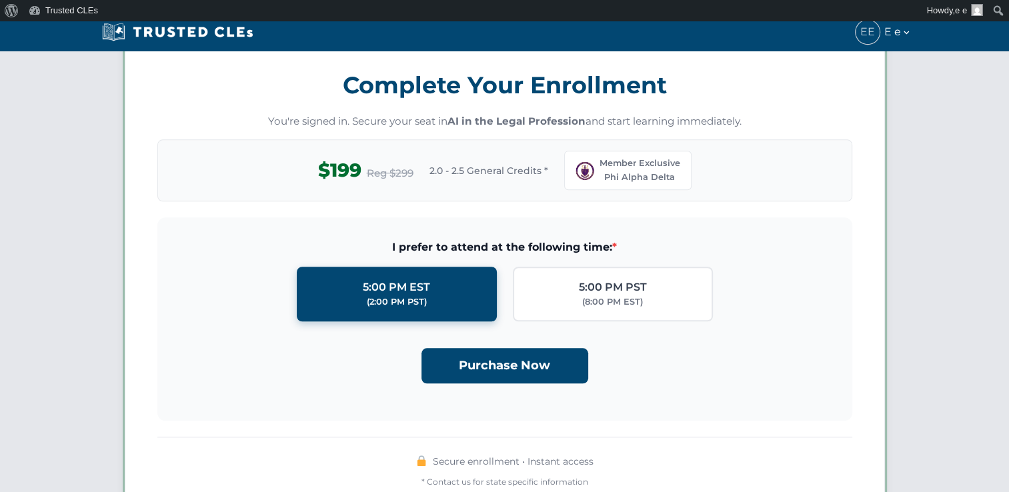
scroll to position [1164, 0]
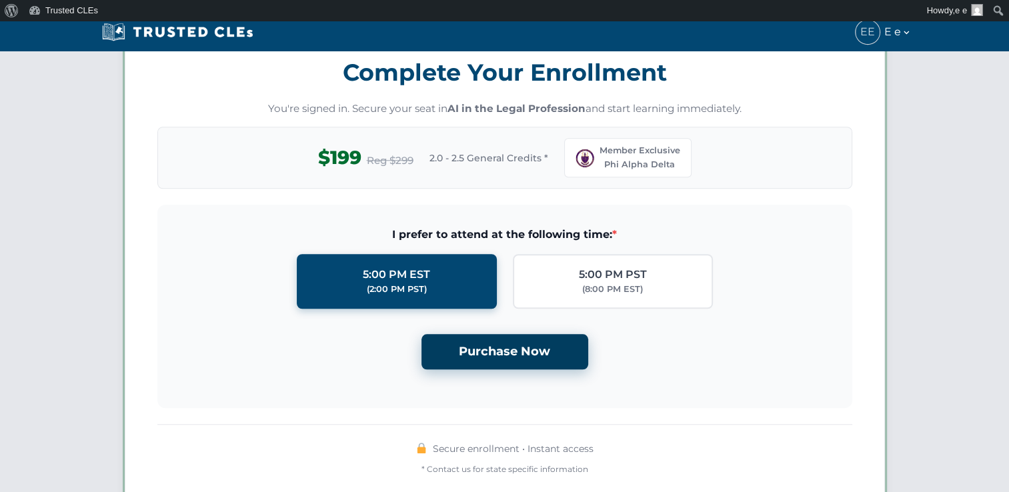
click at [528, 356] on button "Purchase Now" at bounding box center [504, 351] width 167 height 35
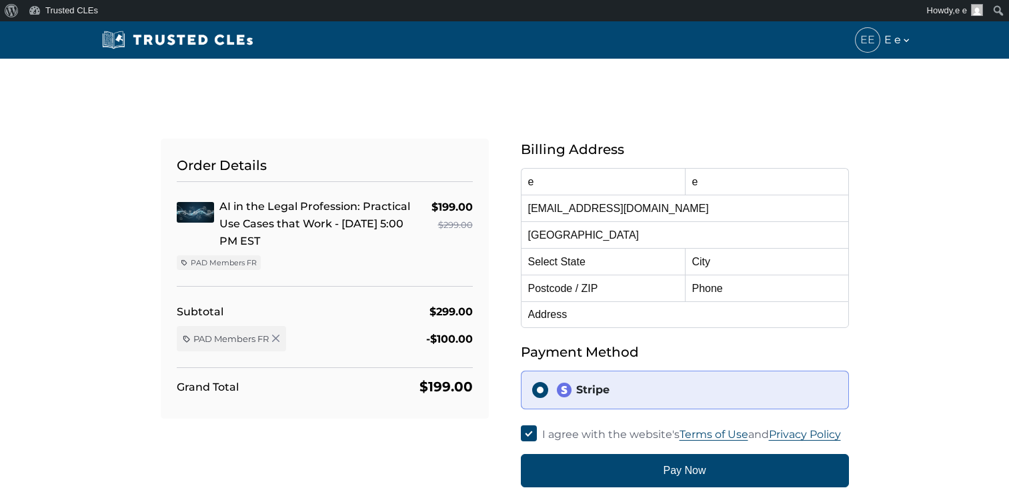
select select "[US_STATE]"
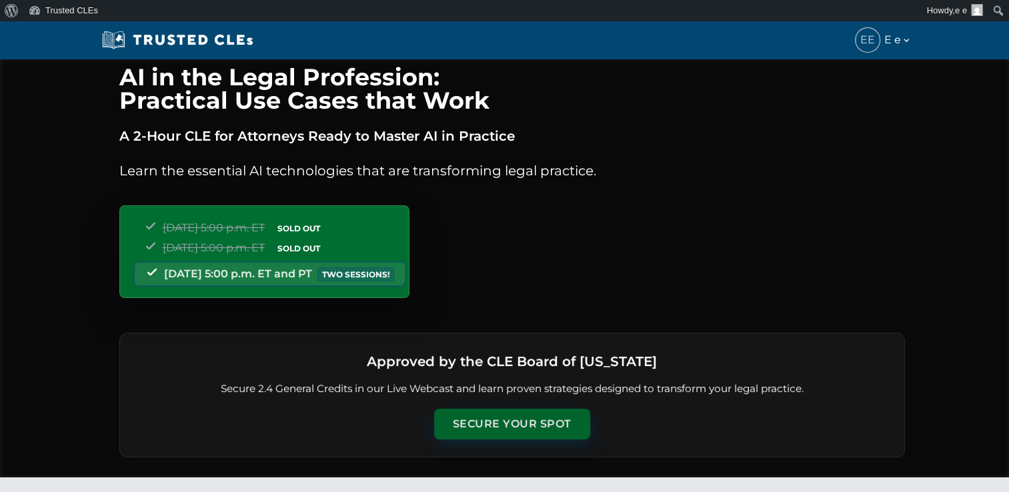
click at [491, 419] on button "Secure Your Spot" at bounding box center [512, 424] width 156 height 31
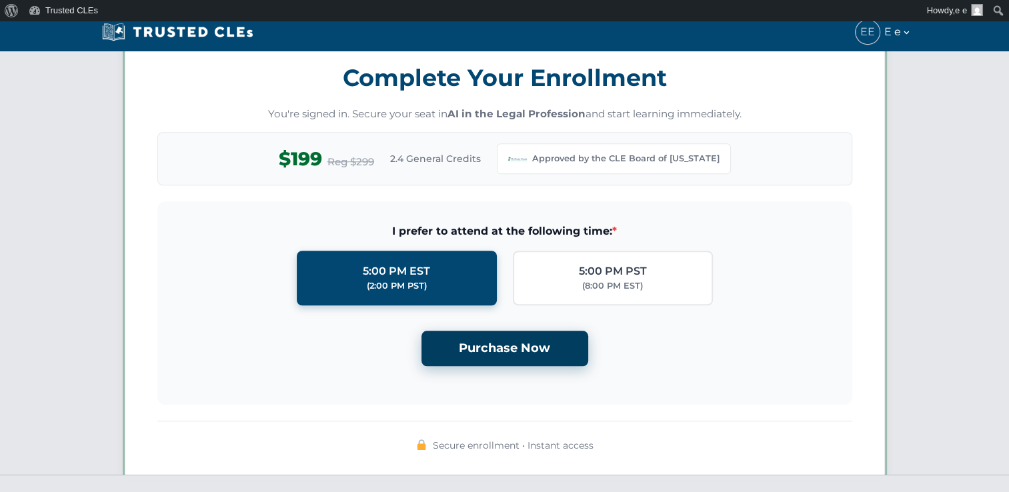
scroll to position [1148, 0]
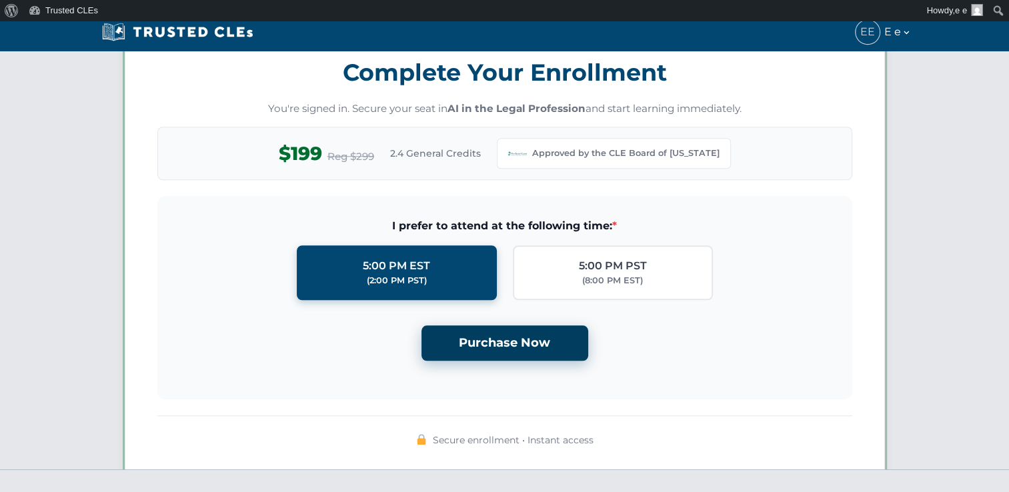
click at [496, 333] on button "Purchase Now" at bounding box center [504, 342] width 167 height 35
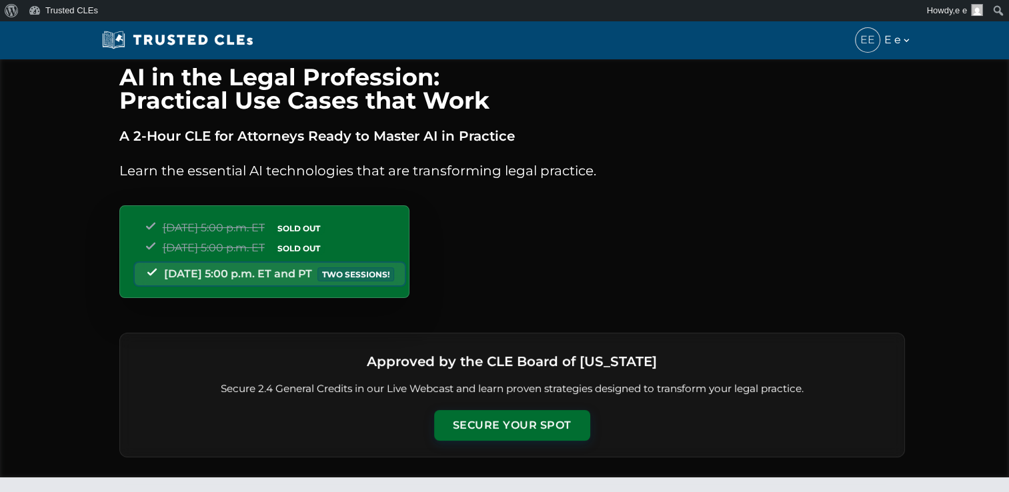
click at [511, 405] on div "Approved by the CLE Board of New Jersey Secure 2.4 General Credits in our Live …" at bounding box center [511, 395] width 785 height 125
click at [510, 417] on button "Secure Your Spot" at bounding box center [512, 424] width 156 height 31
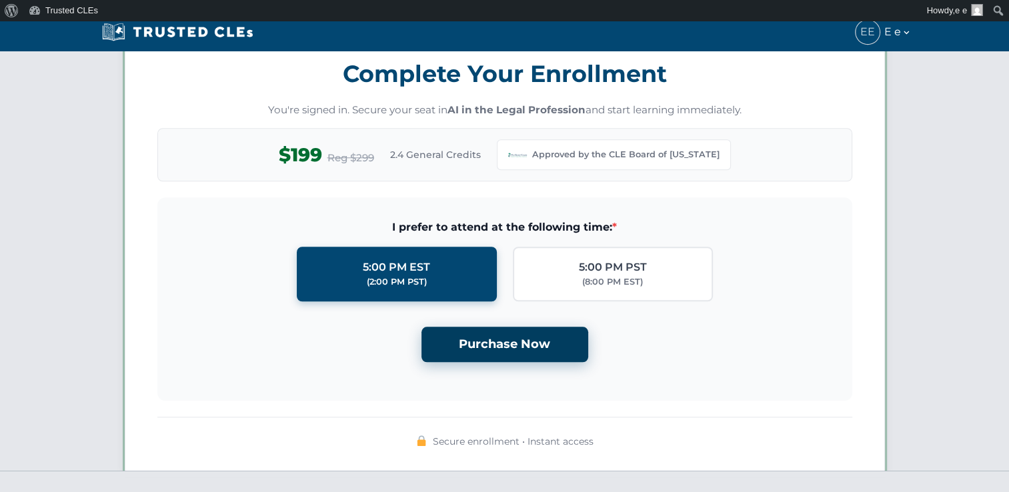
scroll to position [1148, 0]
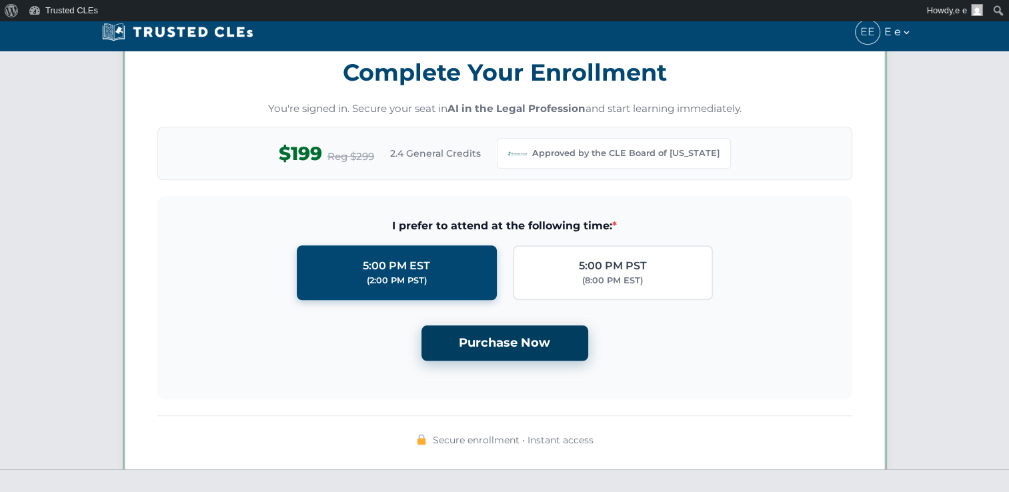
click at [502, 325] on button "Purchase Now" at bounding box center [504, 342] width 167 height 35
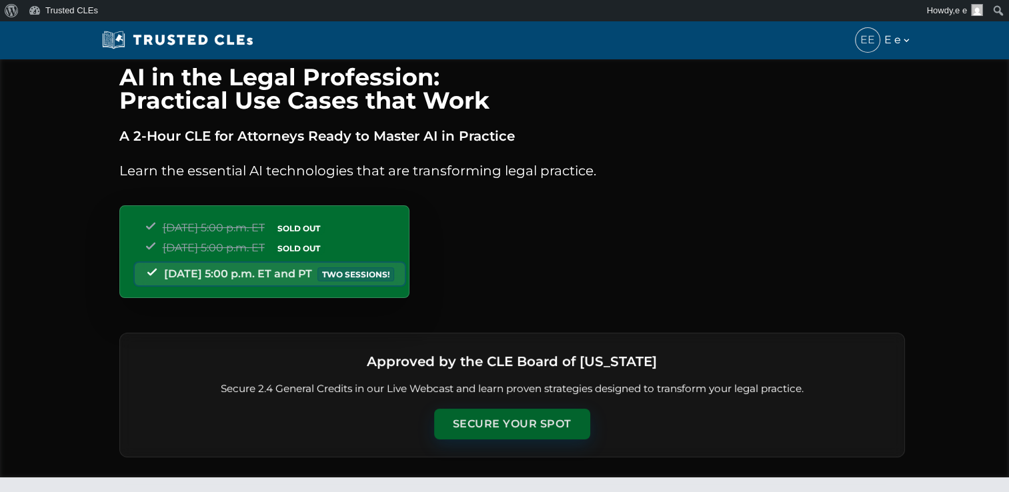
click at [491, 421] on button "Secure Your Spot" at bounding box center [512, 424] width 156 height 31
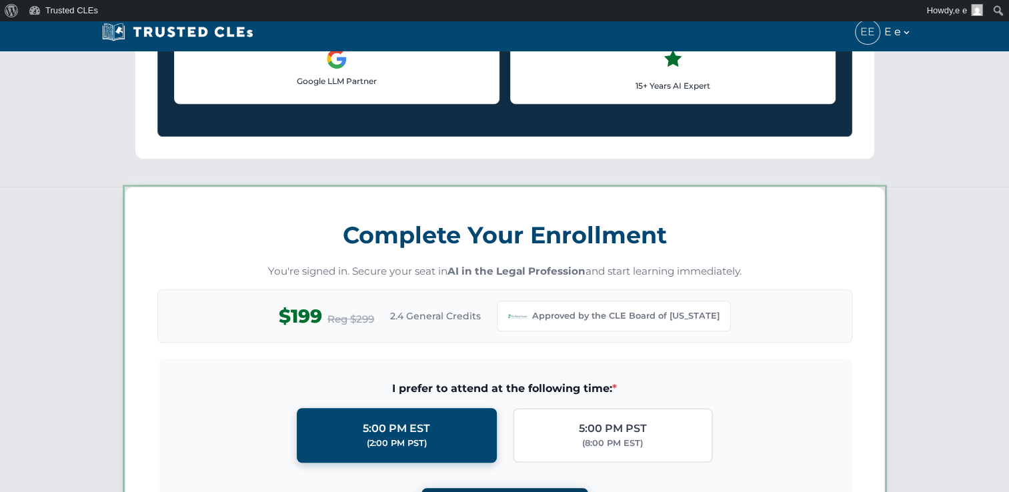
scroll to position [1148, 0]
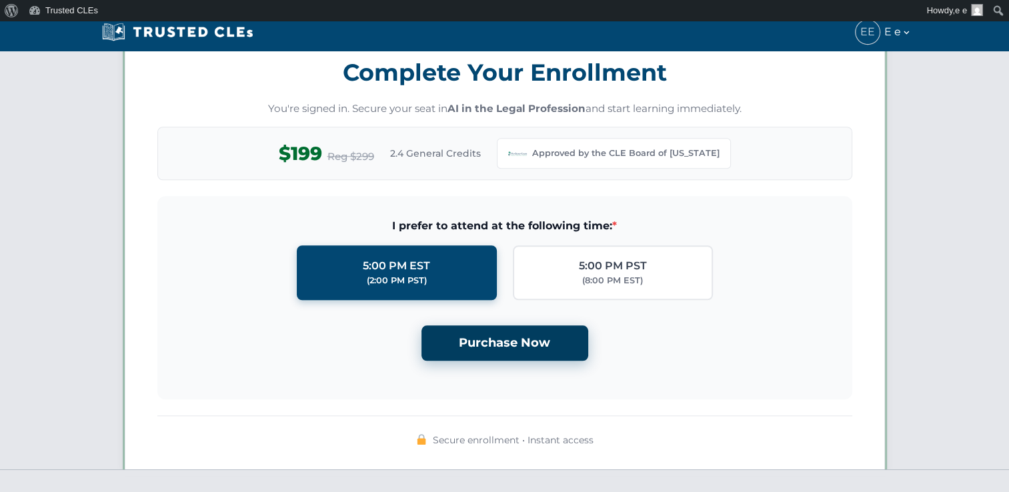
click at [487, 337] on button "Purchase Now" at bounding box center [504, 342] width 167 height 35
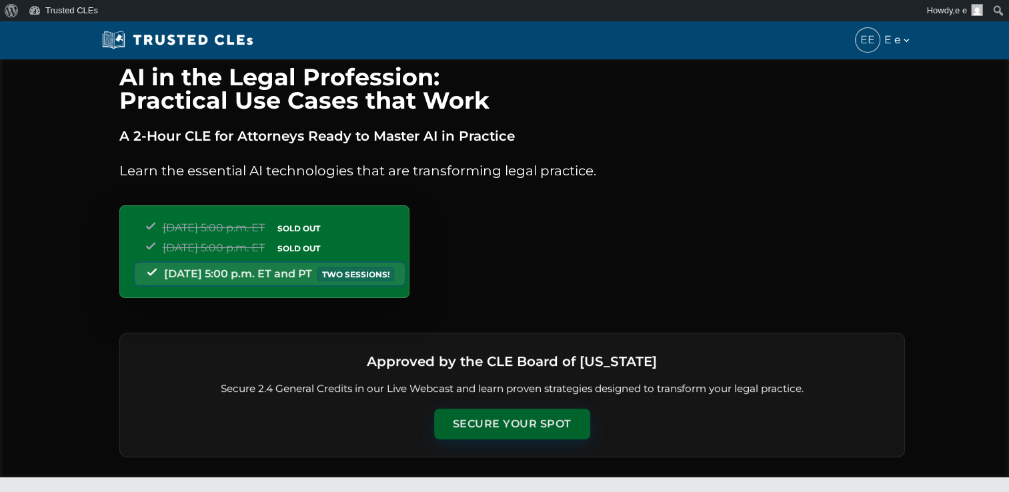
click at [527, 425] on button "Secure Your Spot" at bounding box center [512, 424] width 156 height 31
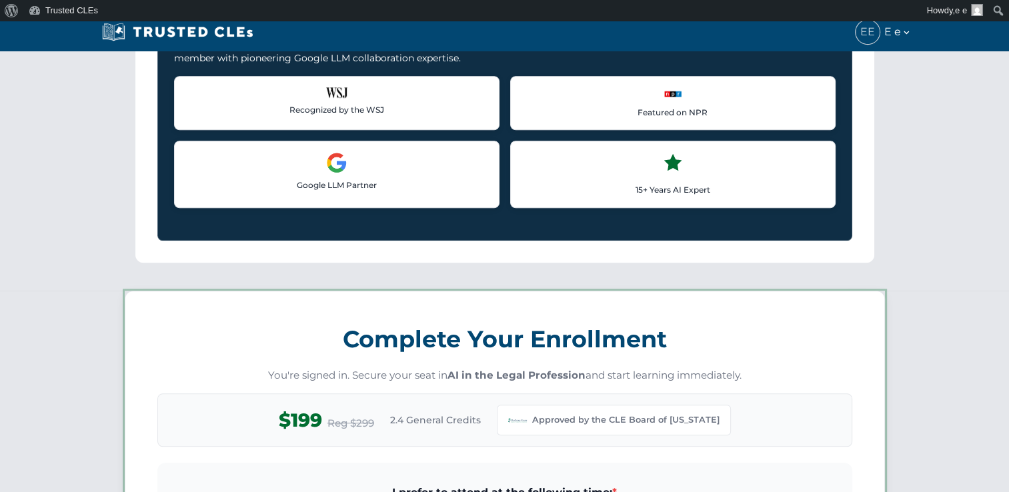
scroll to position [1148, 0]
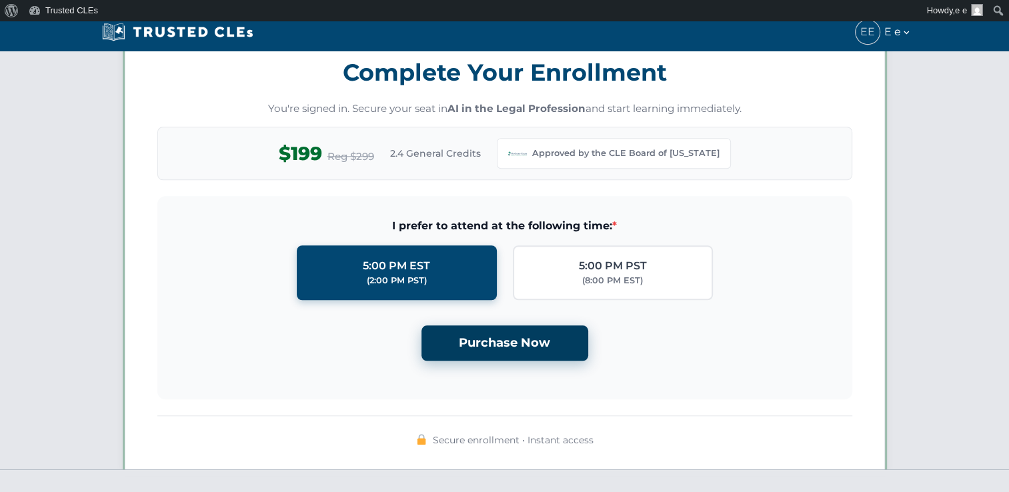
click at [523, 343] on button "Purchase Now" at bounding box center [504, 342] width 167 height 35
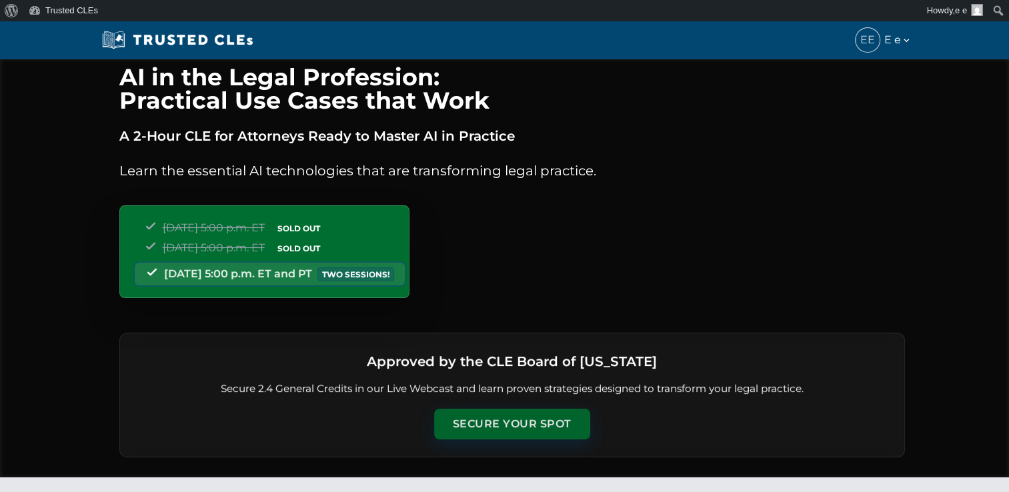
click at [513, 423] on button "Secure Your Spot" at bounding box center [512, 424] width 156 height 31
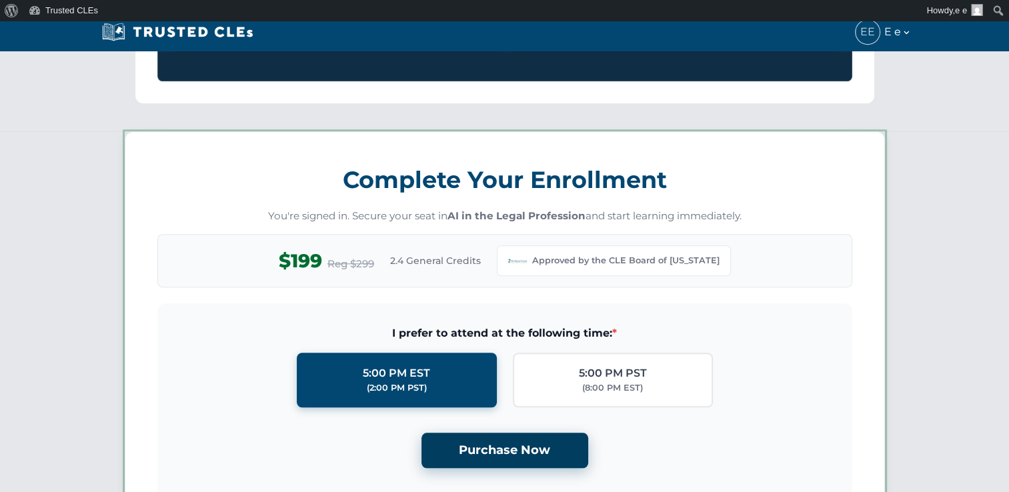
scroll to position [1148, 0]
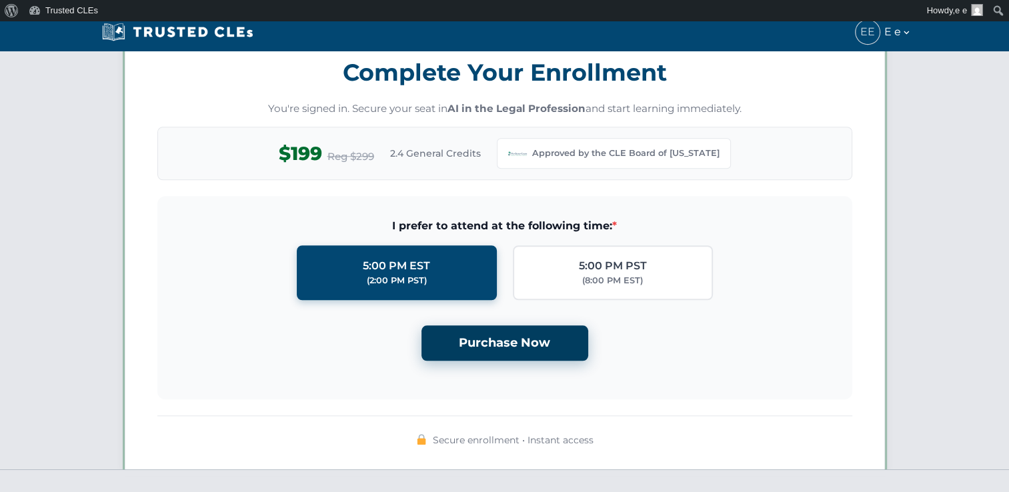
click at [514, 337] on button "Purchase Now" at bounding box center [504, 342] width 167 height 35
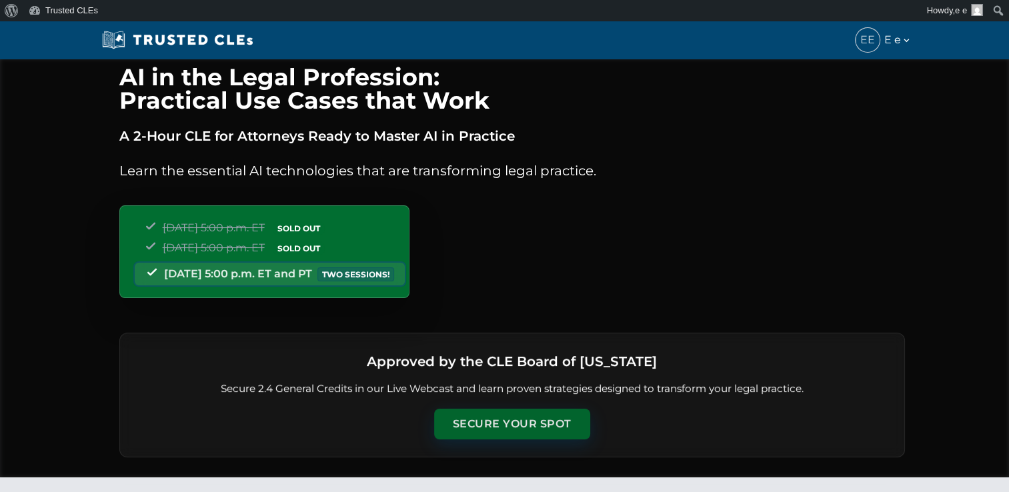
click at [484, 434] on button "Secure Your Spot" at bounding box center [512, 424] width 156 height 31
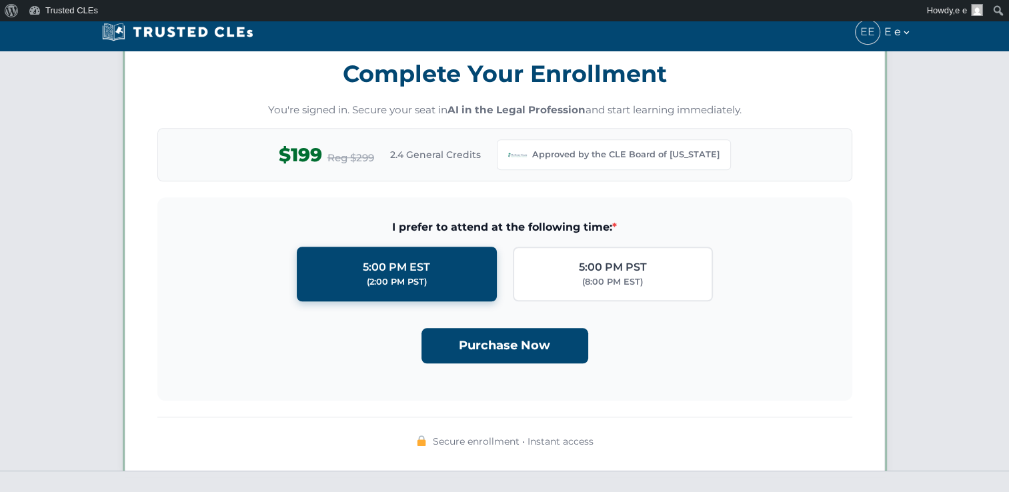
scroll to position [1148, 0]
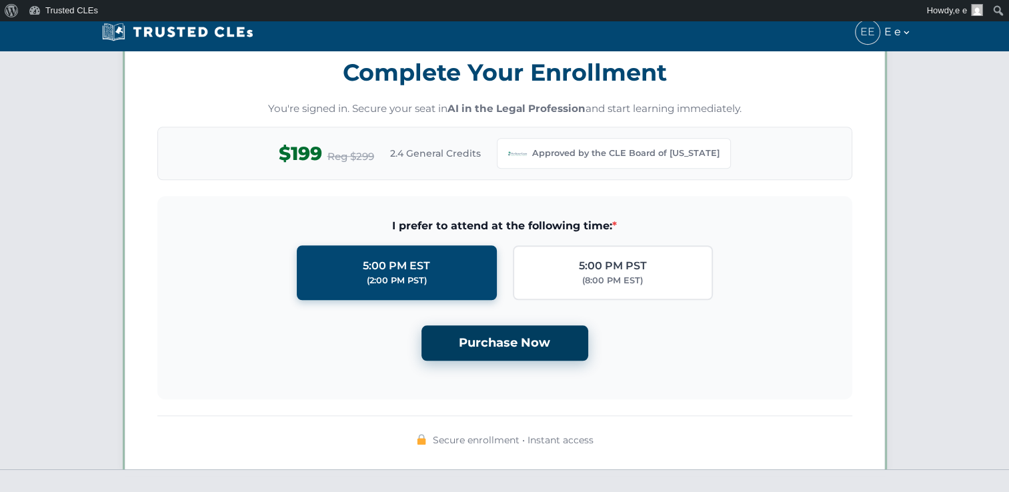
click at [505, 341] on button "Purchase Now" at bounding box center [504, 342] width 167 height 35
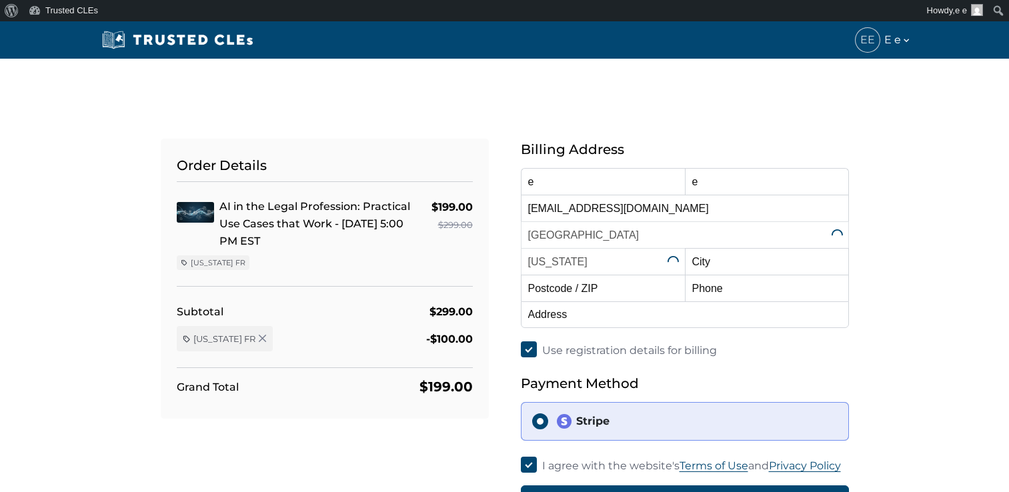
select select "[US_STATE]"
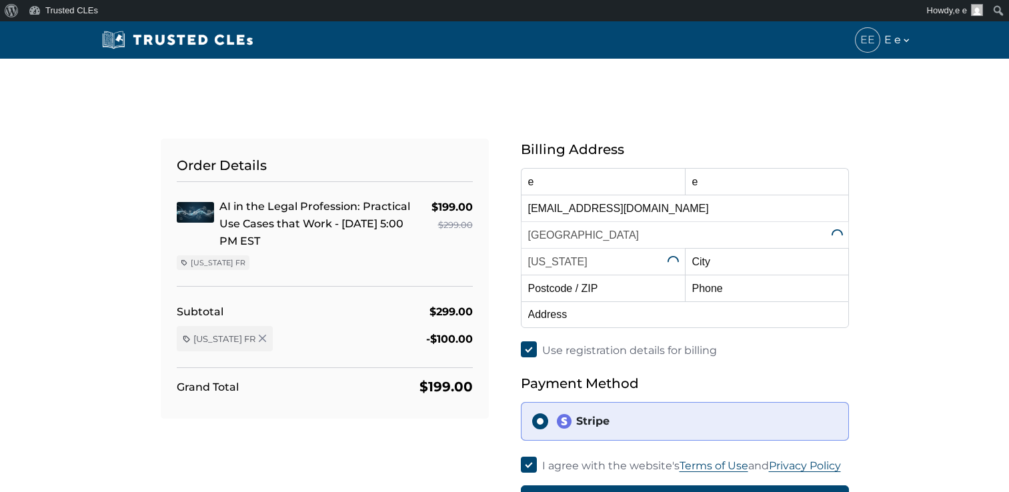
select select "[US_STATE]"
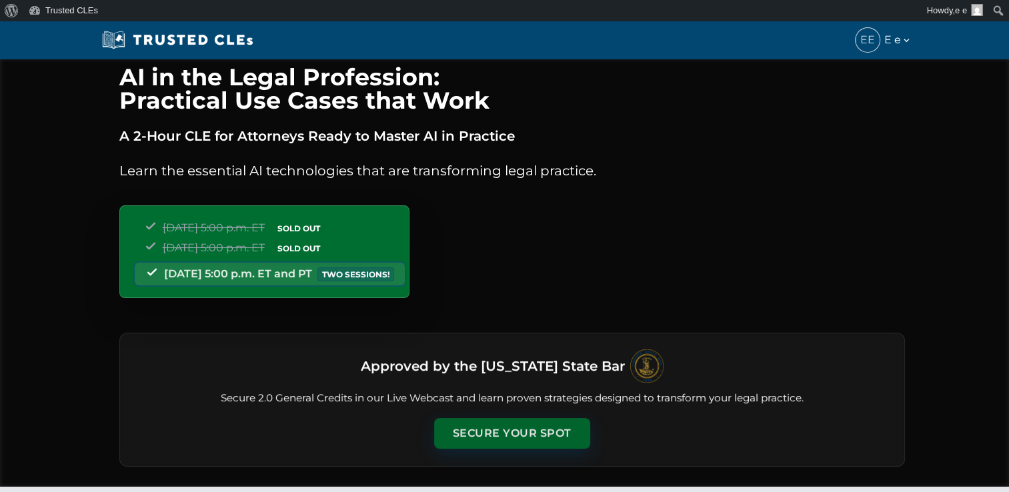
click at [496, 433] on button "Secure Your Spot" at bounding box center [512, 433] width 156 height 31
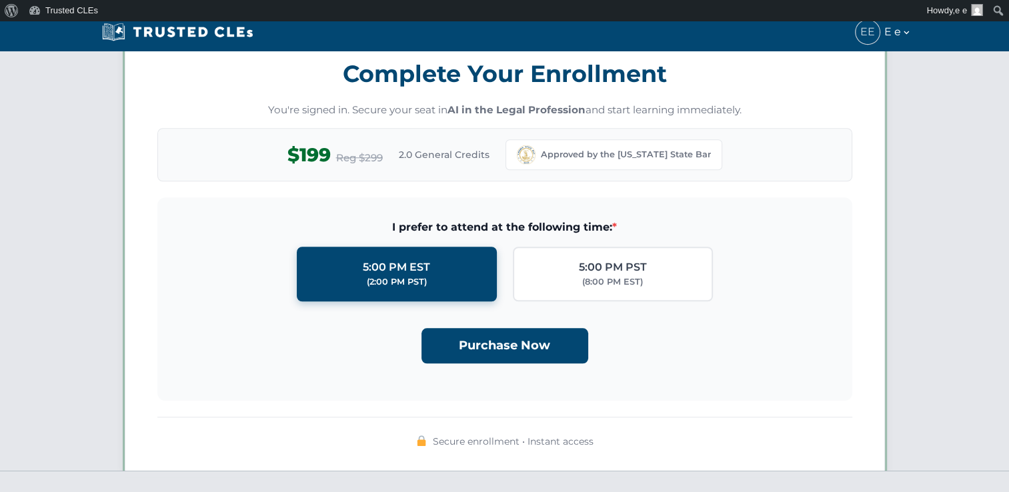
scroll to position [1157, 0]
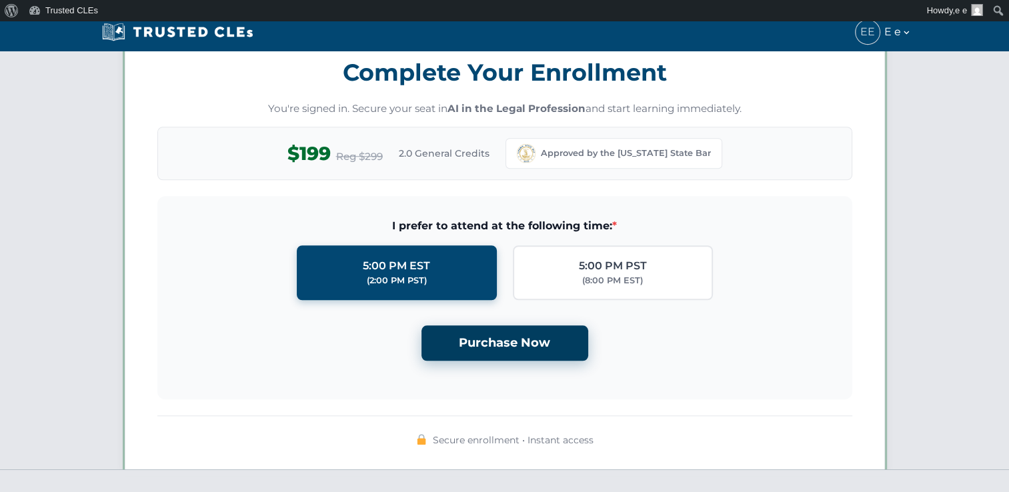
click at [496, 343] on button "Purchase Now" at bounding box center [504, 342] width 167 height 35
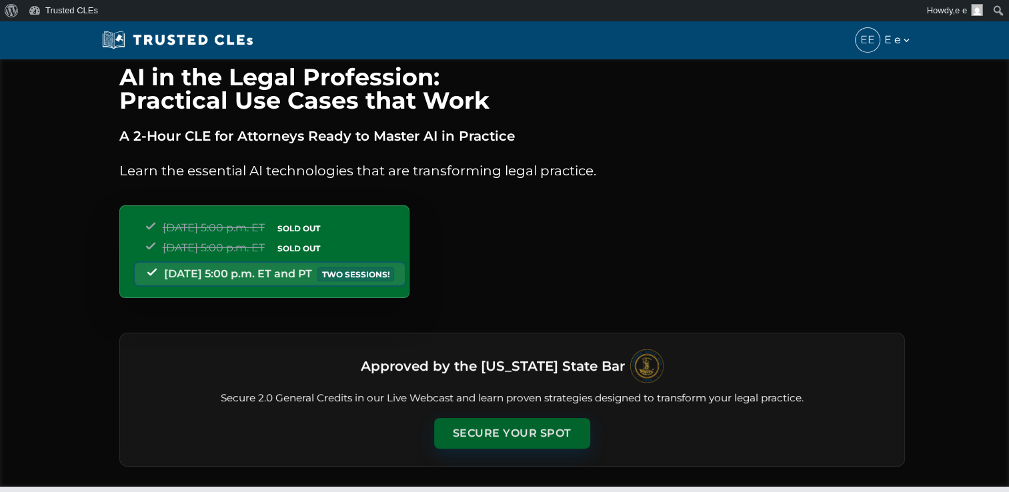
click at [508, 423] on button "Secure Your Spot" at bounding box center [512, 433] width 156 height 31
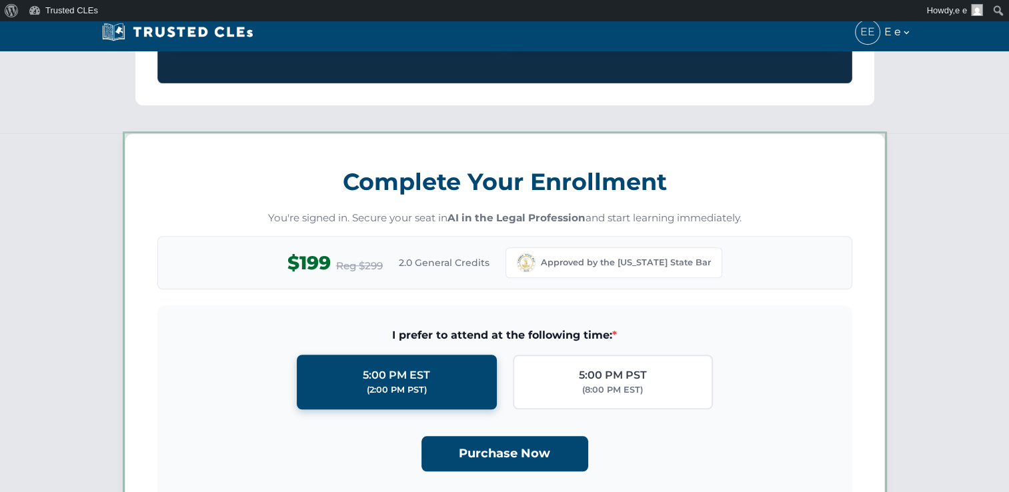
scroll to position [1157, 0]
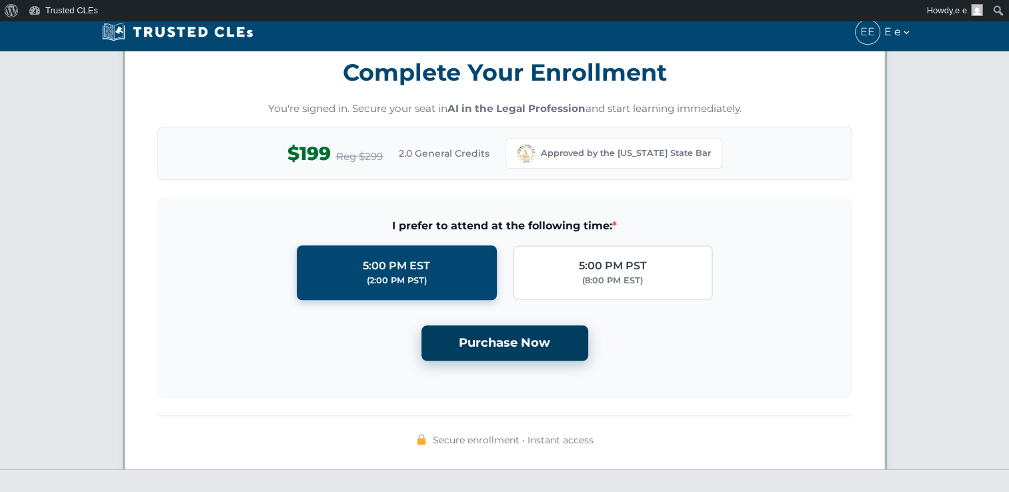
click at [491, 356] on button "Purchase Now" at bounding box center [504, 342] width 167 height 35
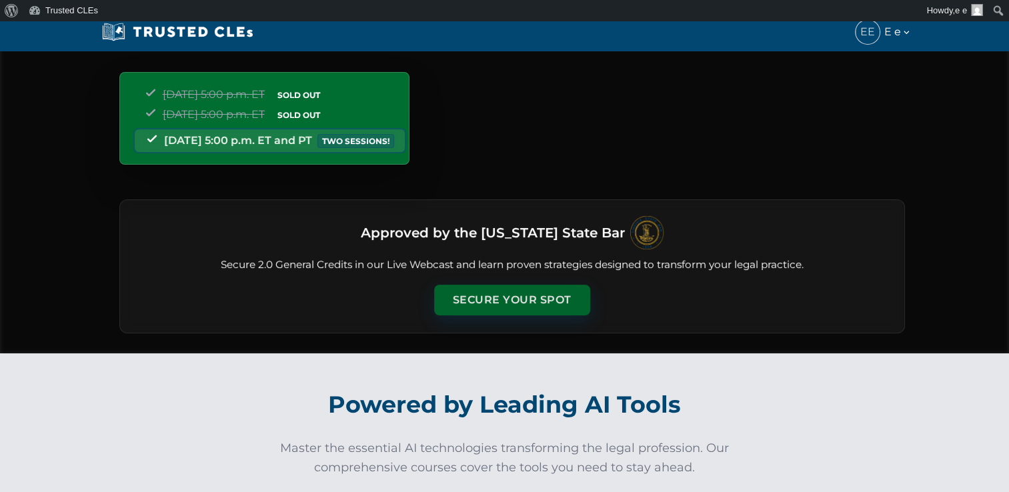
click at [502, 303] on button "Secure Your Spot" at bounding box center [512, 300] width 156 height 31
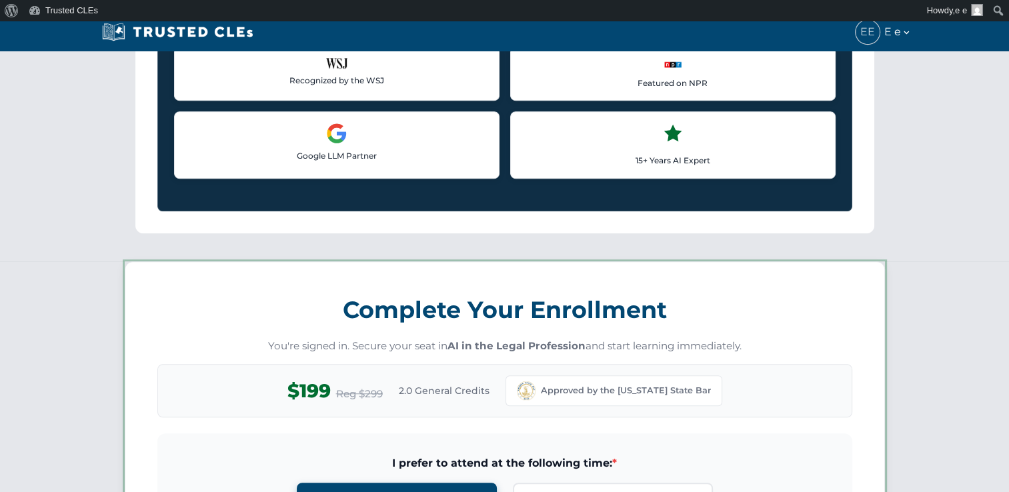
scroll to position [1157, 0]
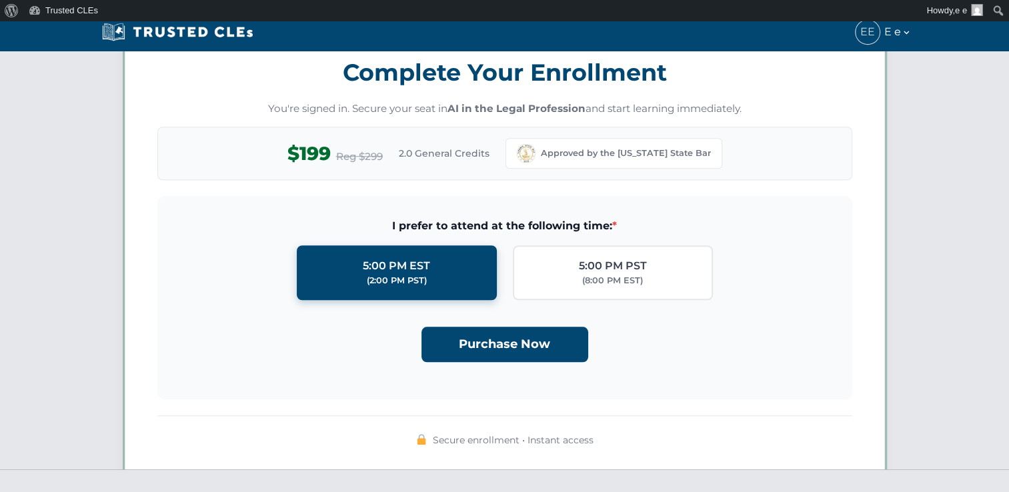
click at [499, 303] on div "I prefer to attend at the following time: * 5:00 PM EST (2:00 PM PST) 5:00 PM P…" at bounding box center [505, 289] width 652 height 144
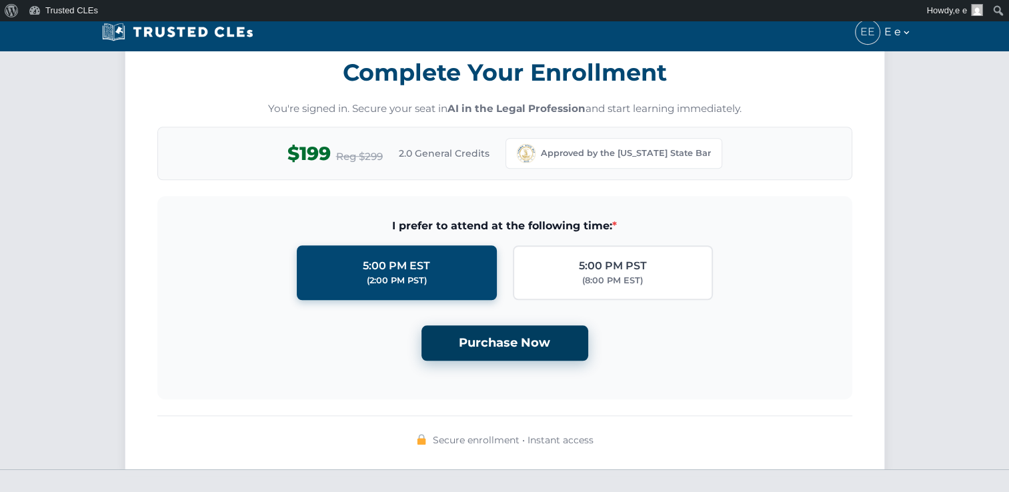
click at [493, 343] on button "Purchase Now" at bounding box center [504, 342] width 167 height 35
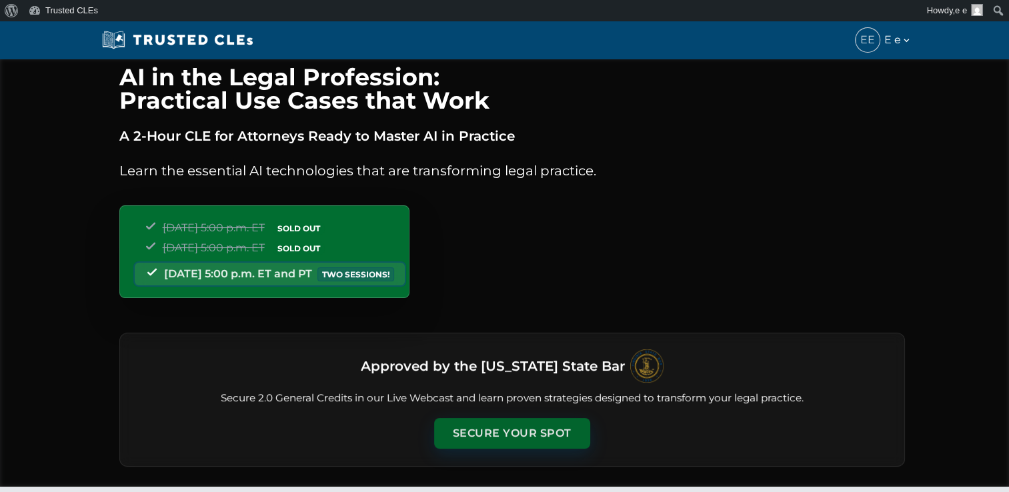
click at [497, 430] on button "Secure Your Spot" at bounding box center [512, 433] width 156 height 31
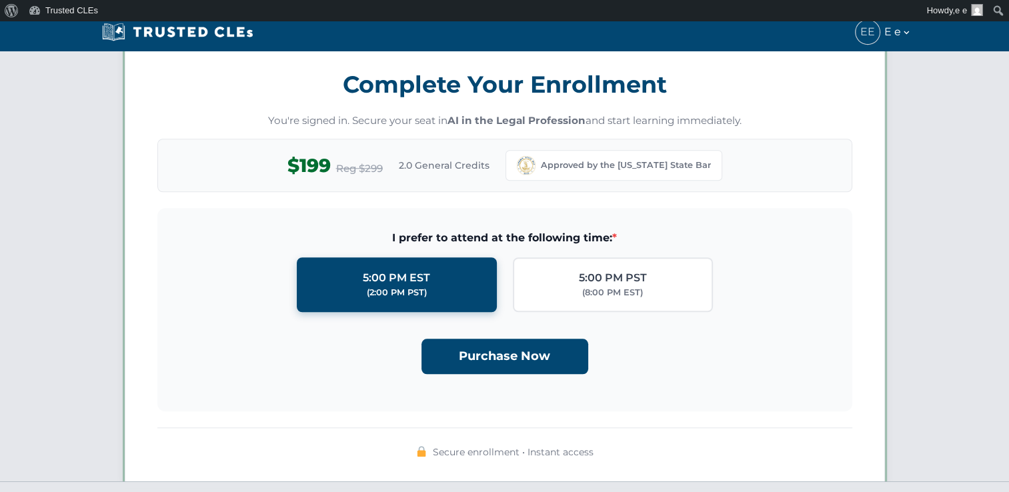
scroll to position [1157, 0]
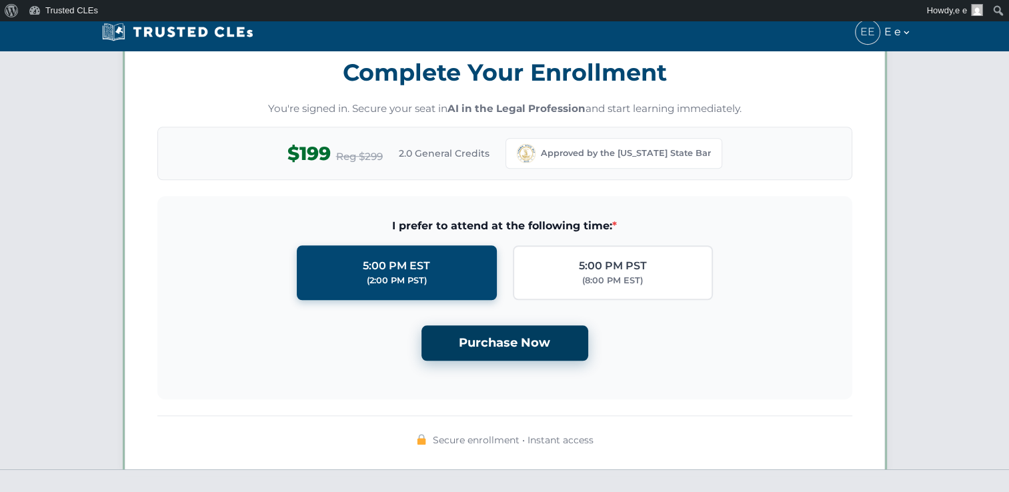
click at [483, 347] on button "Purchase Now" at bounding box center [504, 342] width 167 height 35
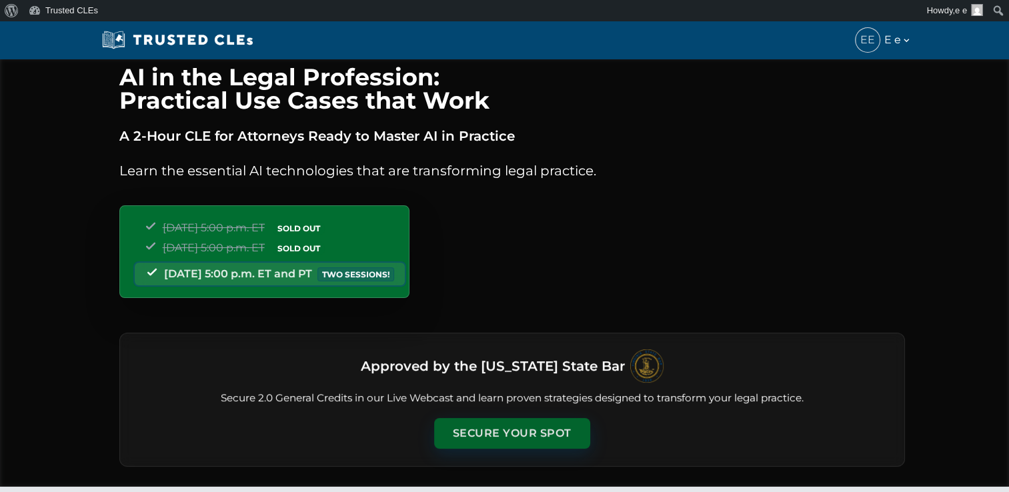
click at [492, 439] on button "Secure Your Spot" at bounding box center [512, 433] width 156 height 31
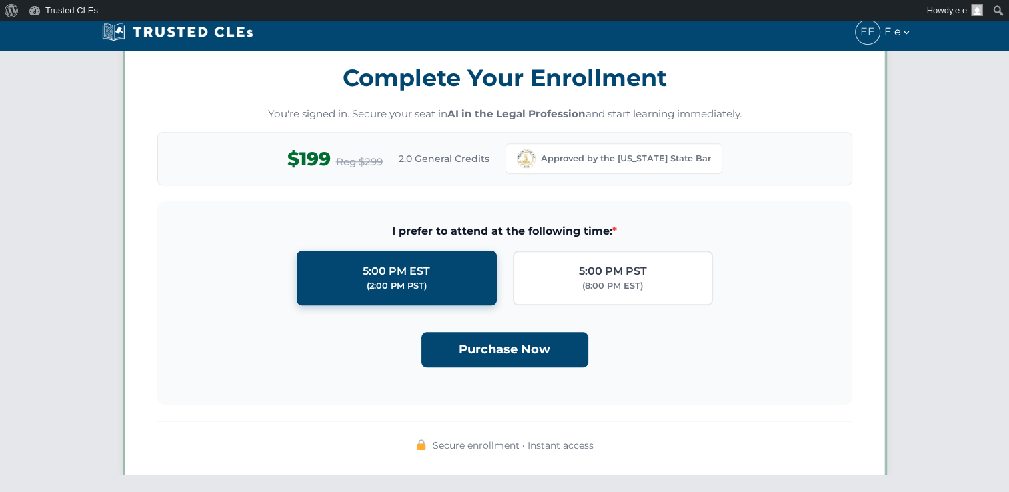
scroll to position [1157, 0]
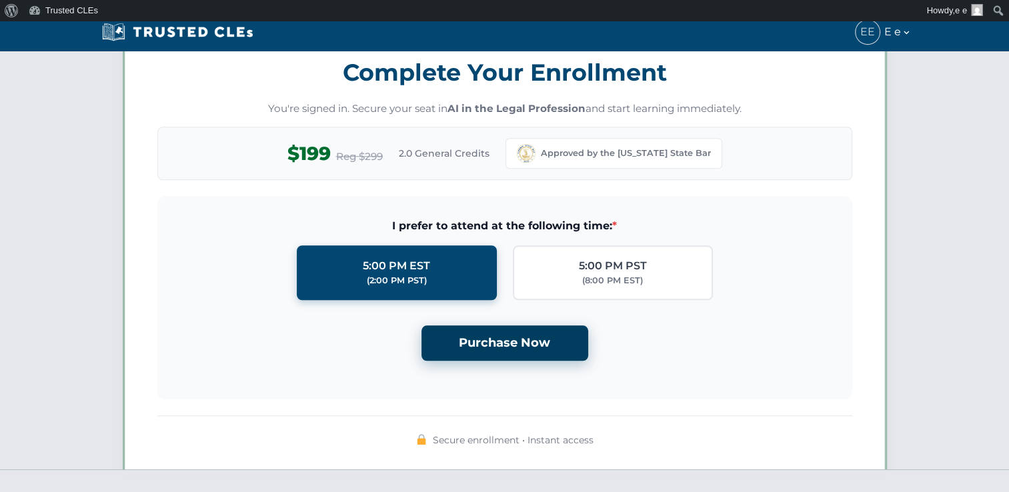
click at [488, 338] on button "Purchase Now" at bounding box center [504, 342] width 167 height 35
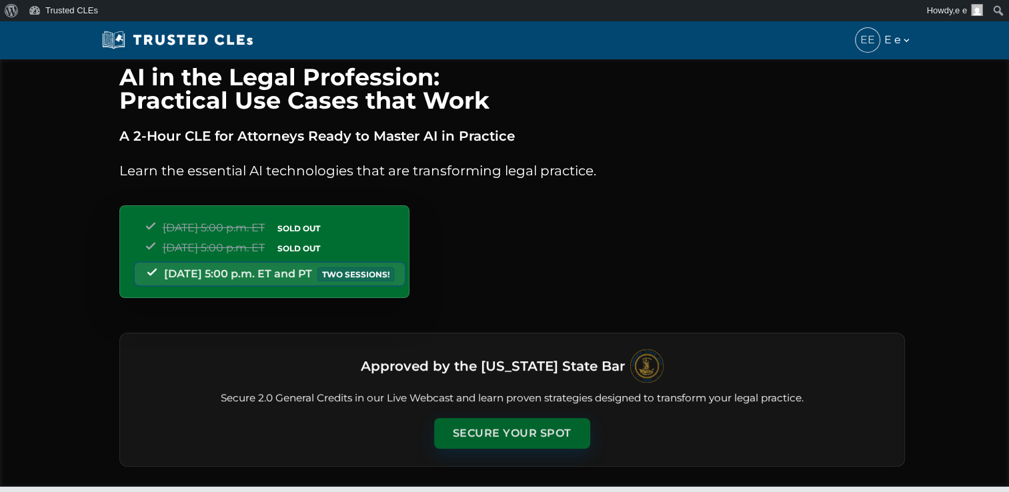
click at [491, 431] on button "Secure Your Spot" at bounding box center [512, 433] width 156 height 31
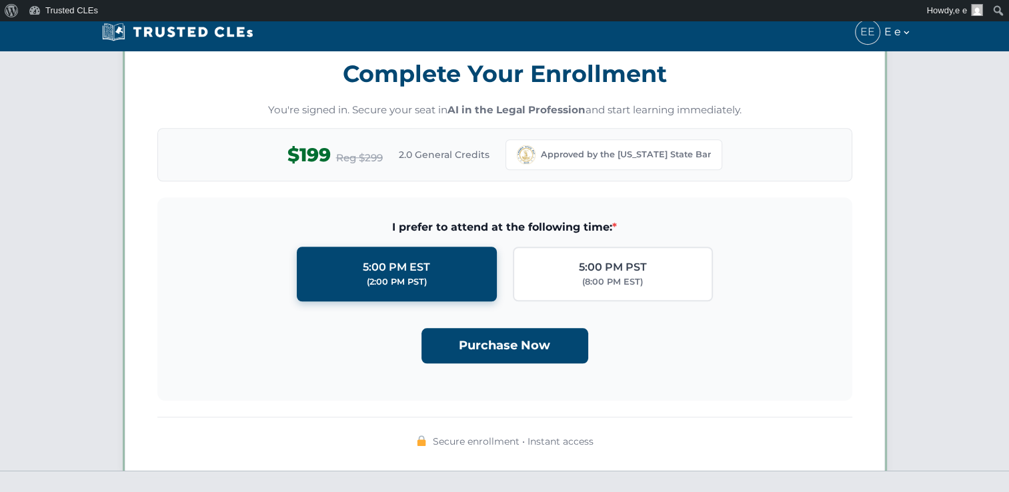
scroll to position [1157, 0]
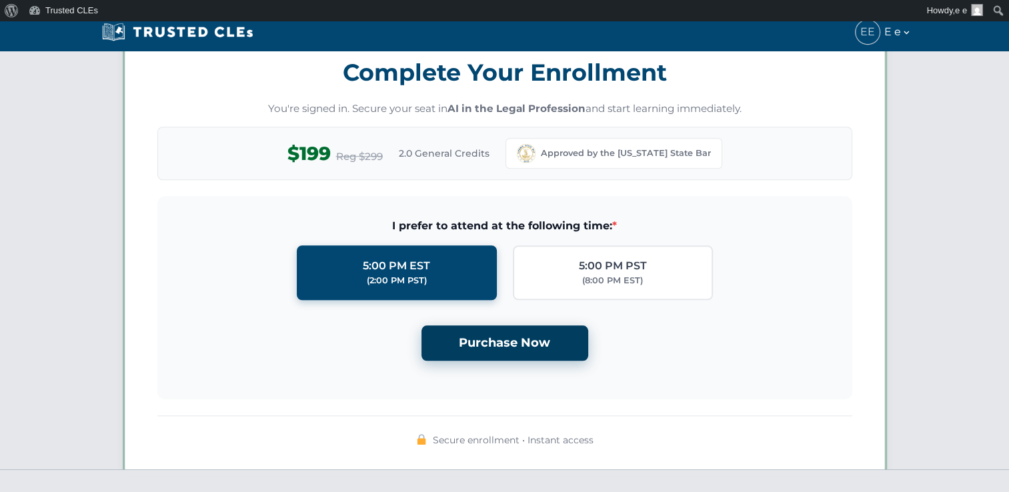
click at [513, 343] on button "Purchase Now" at bounding box center [504, 342] width 167 height 35
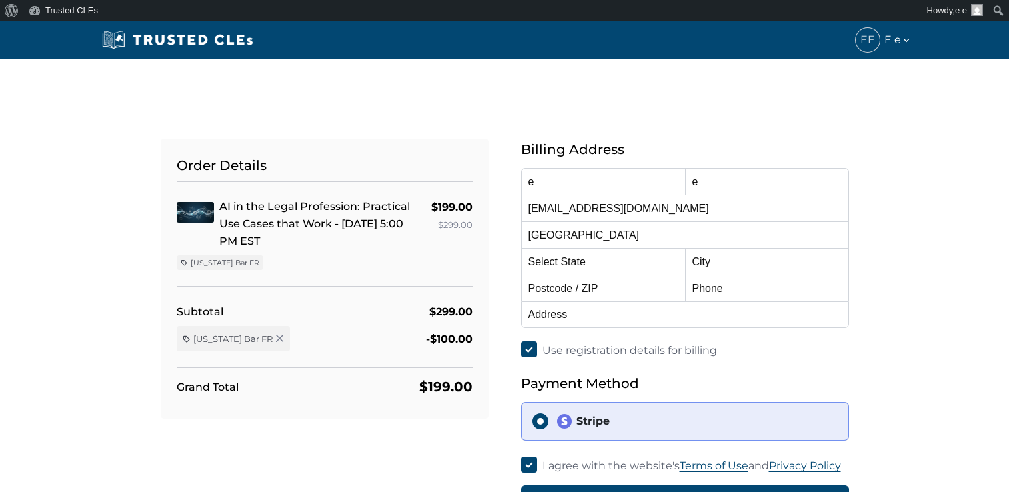
select select "[US_STATE]"
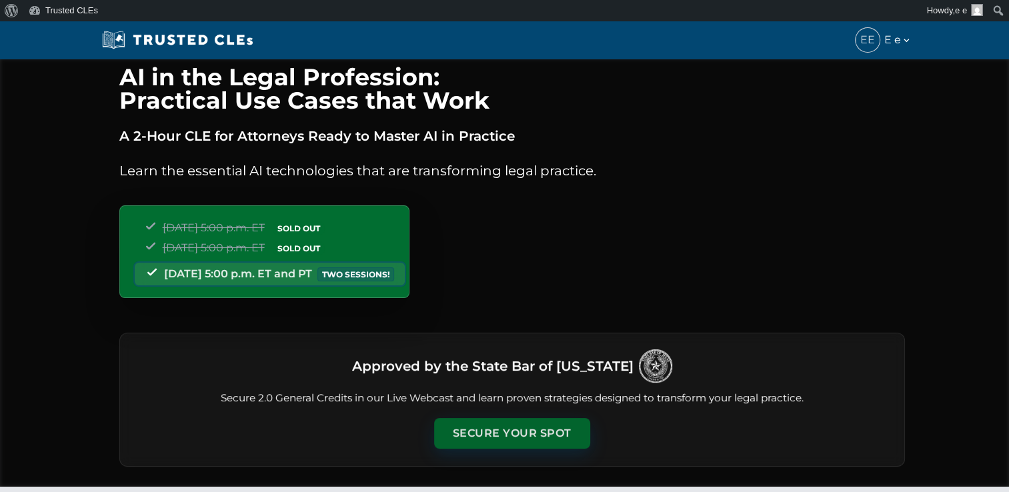
click at [531, 444] on button "Secure Your Spot" at bounding box center [512, 433] width 156 height 31
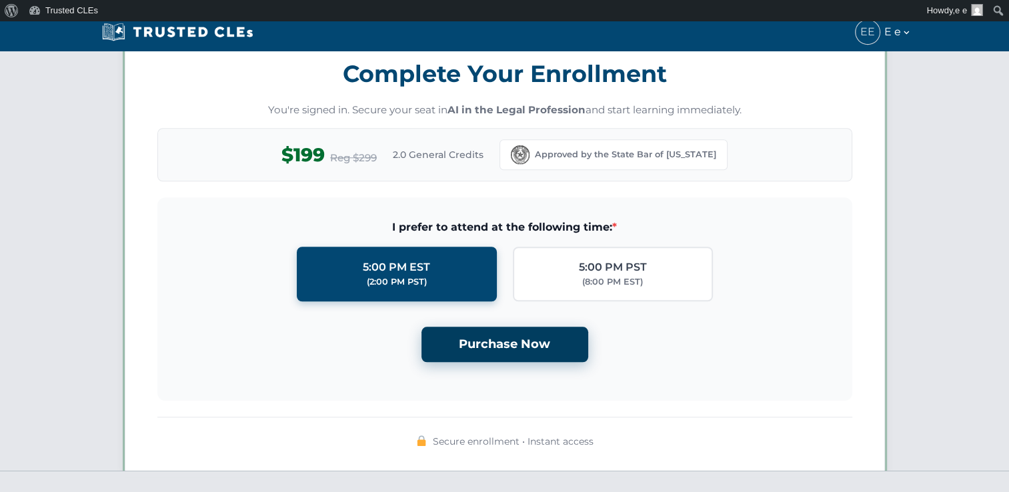
scroll to position [1157, 0]
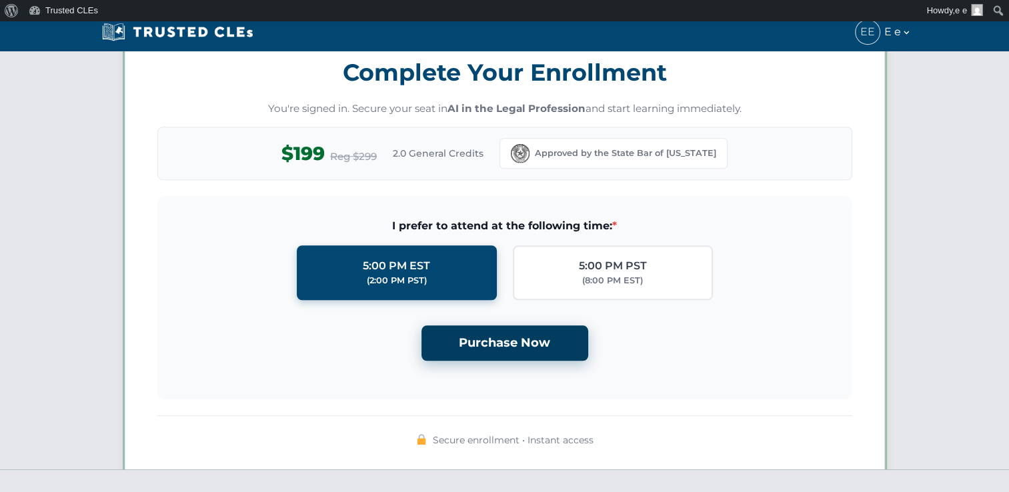
click at [467, 335] on button "Purchase Now" at bounding box center [504, 342] width 167 height 35
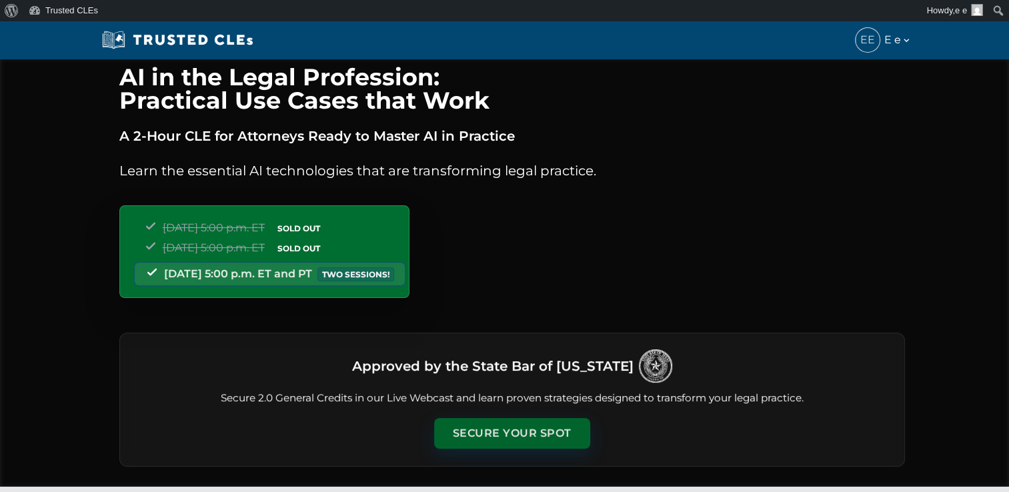
click at [501, 425] on button "Secure Your Spot" at bounding box center [512, 433] width 156 height 31
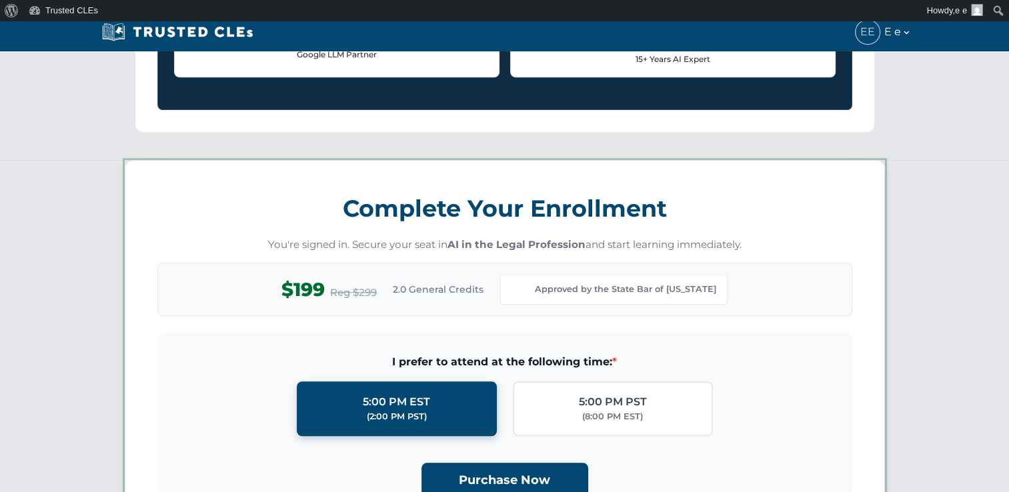
scroll to position [1157, 0]
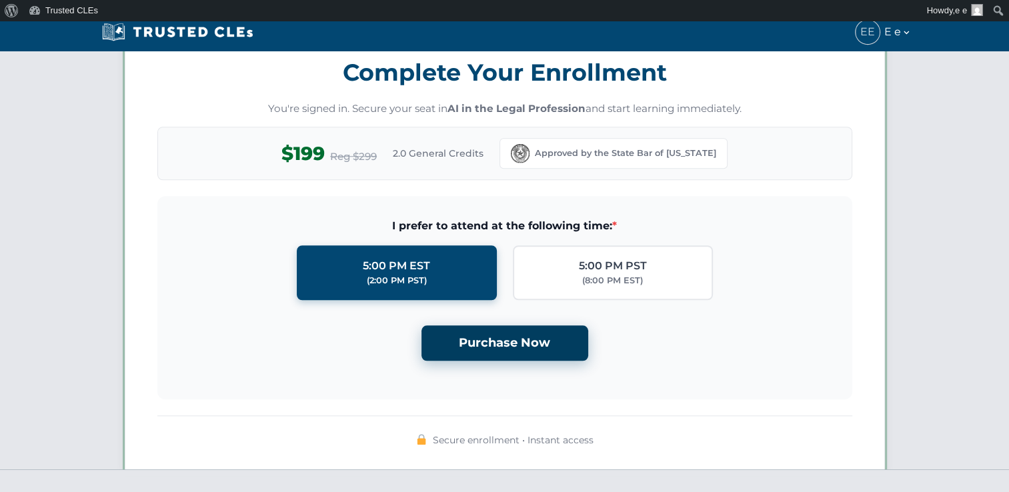
click at [485, 349] on button "Purchase Now" at bounding box center [504, 342] width 167 height 35
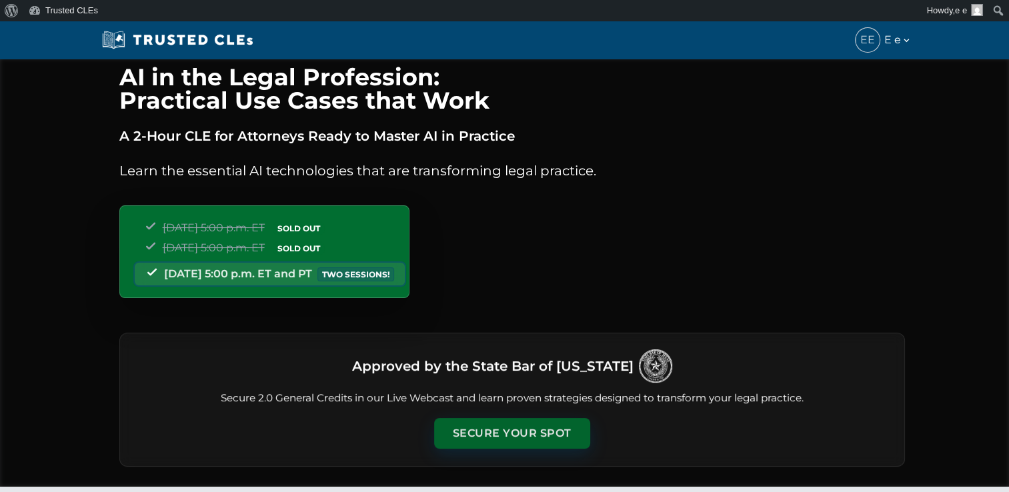
click at [499, 428] on button "Secure Your Spot" at bounding box center [512, 433] width 156 height 31
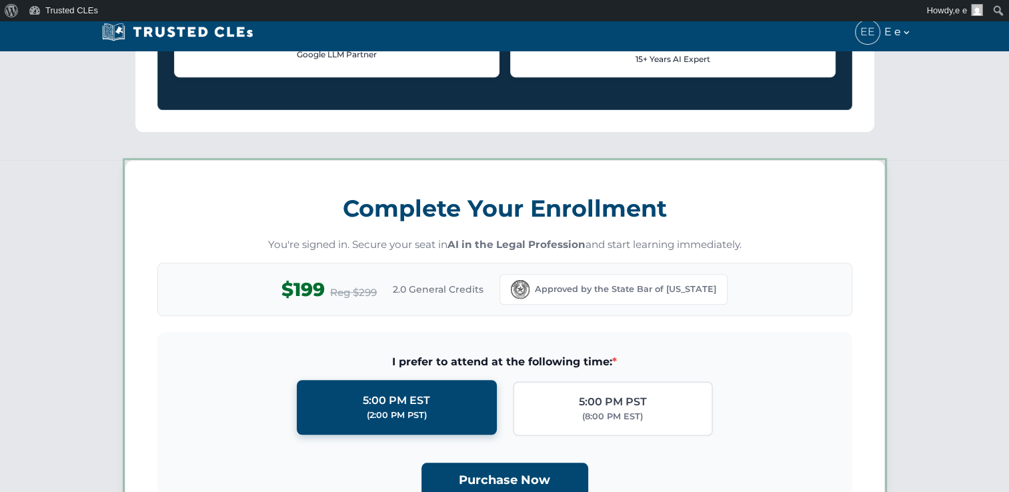
scroll to position [1157, 0]
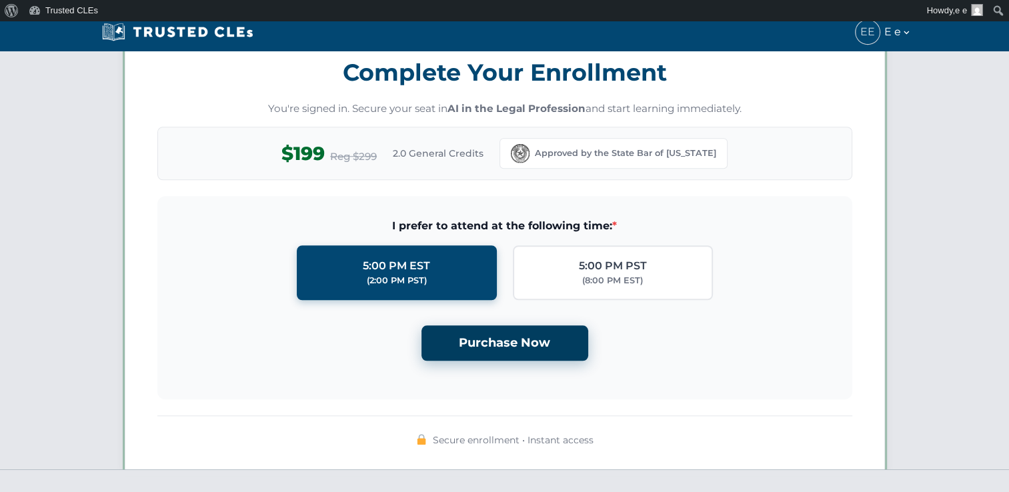
click at [481, 337] on button "Purchase Now" at bounding box center [504, 342] width 167 height 35
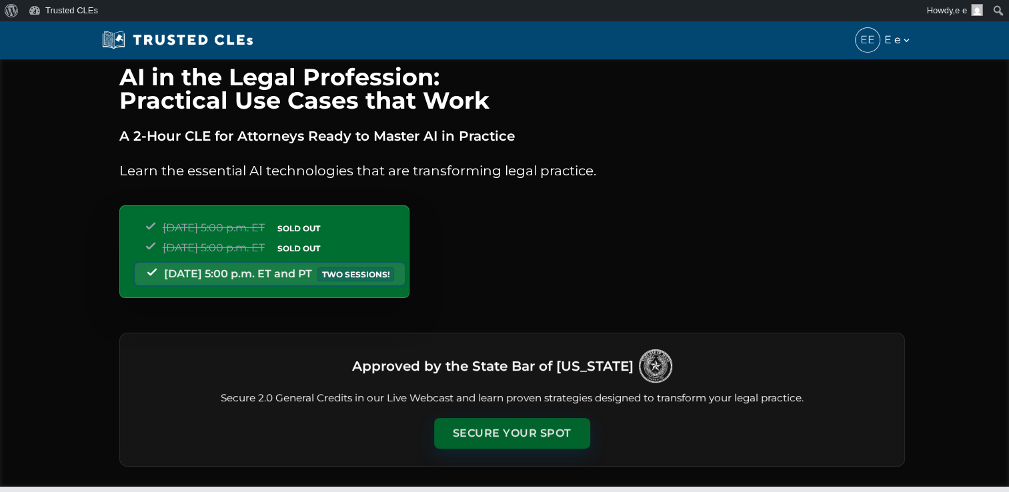
click at [501, 424] on button "Secure Your Spot" at bounding box center [512, 433] width 156 height 31
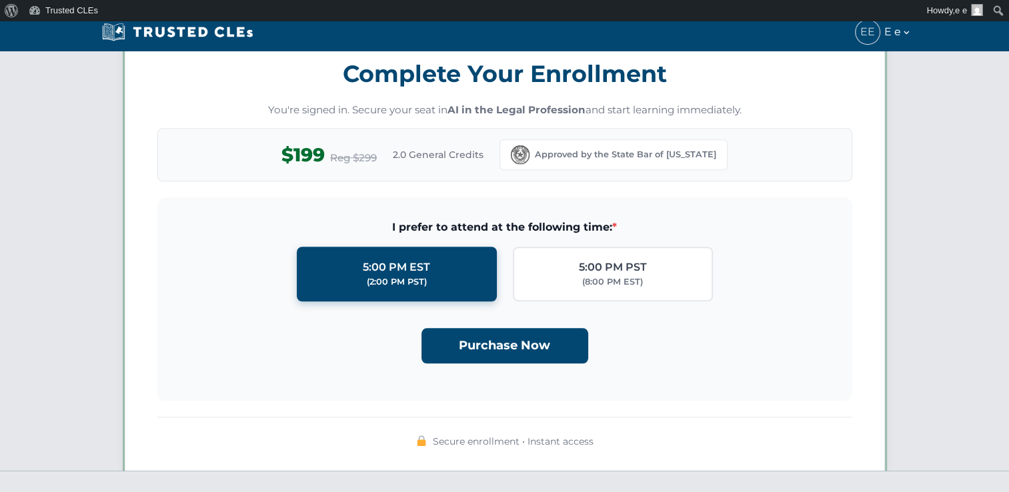
scroll to position [1157, 0]
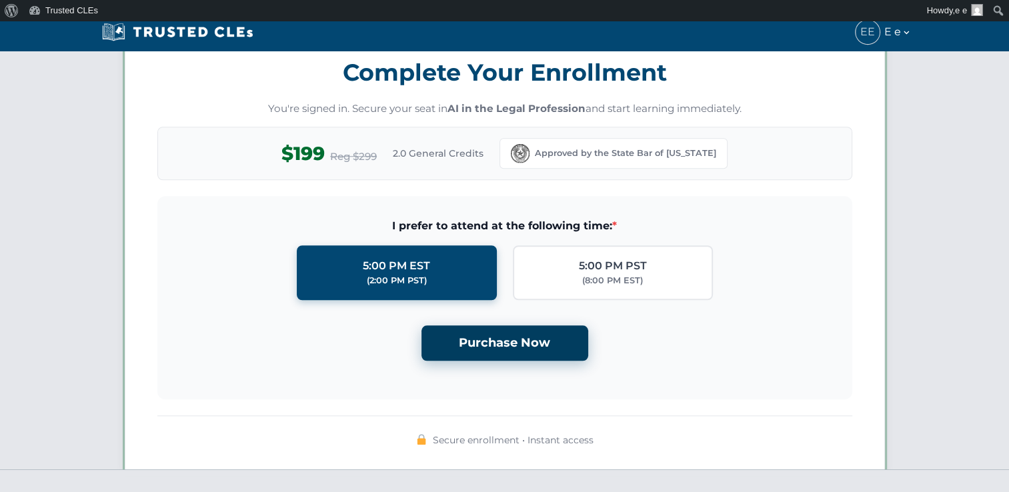
click at [501, 341] on button "Purchase Now" at bounding box center [504, 342] width 167 height 35
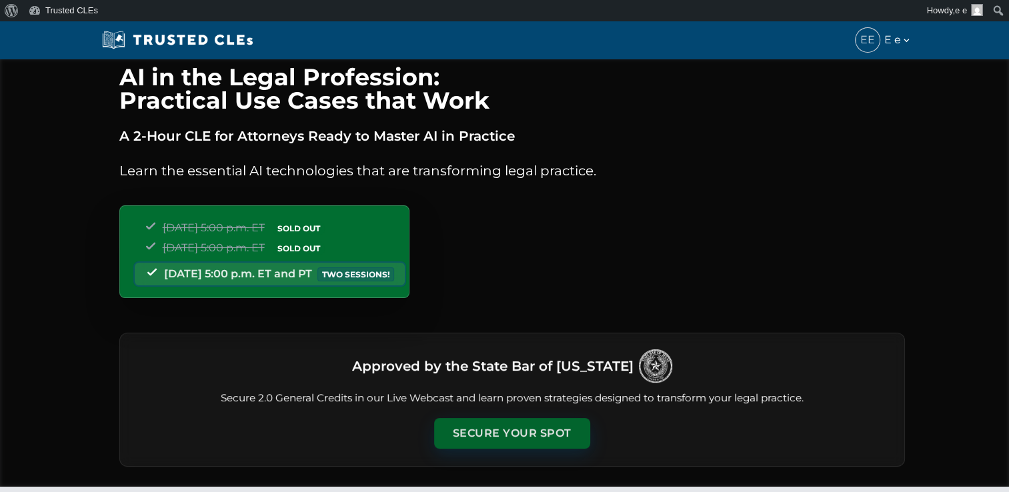
click at [527, 425] on button "Secure Your Spot" at bounding box center [512, 433] width 156 height 31
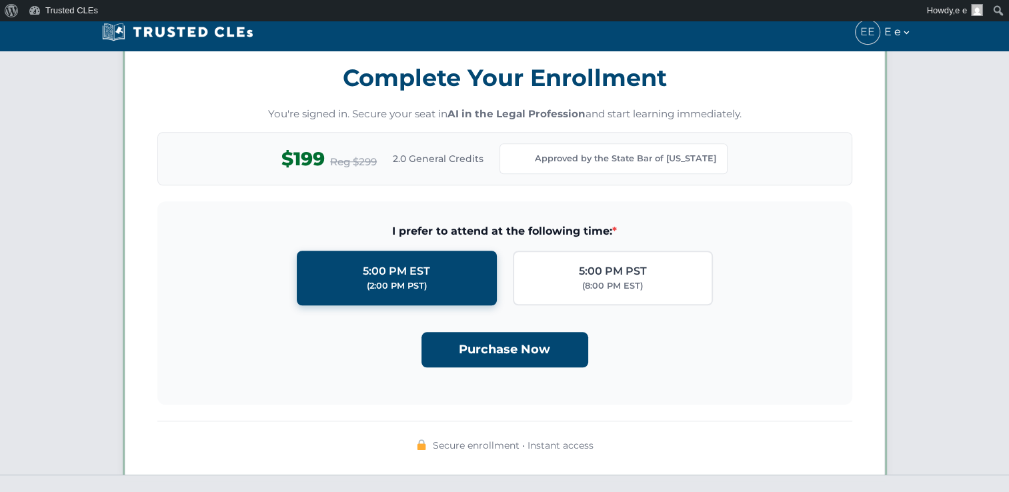
scroll to position [1157, 0]
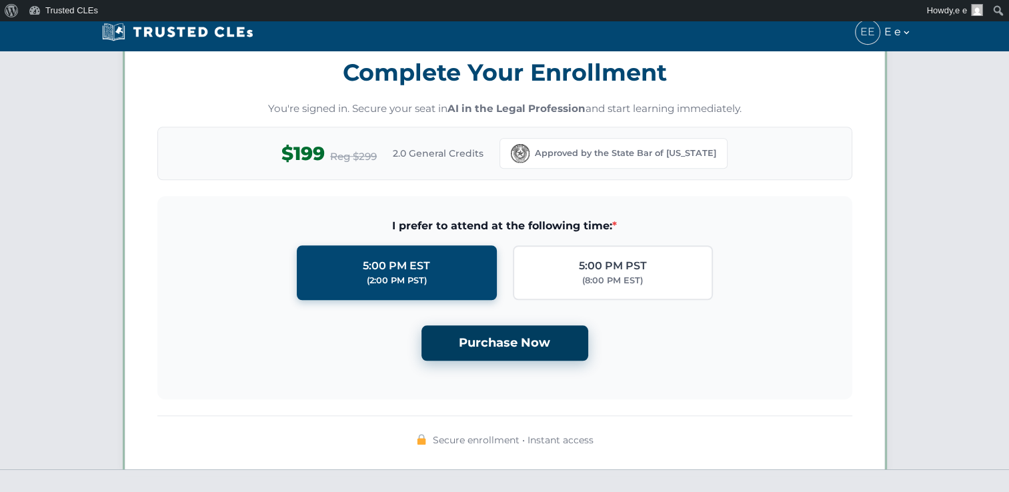
click at [494, 357] on button "Purchase Now" at bounding box center [504, 342] width 167 height 35
click at [493, 341] on button "Purchase Now" at bounding box center [504, 342] width 167 height 35
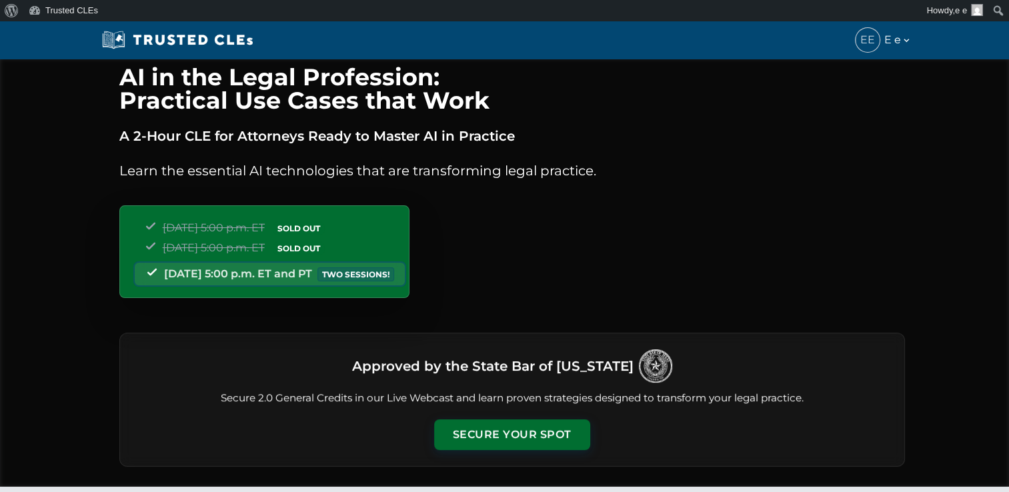
click at [519, 449] on div "Approved by the State Bar of Texas Secure 2.0 General Credits in our Live Webca…" at bounding box center [511, 400] width 785 height 134
click at [520, 433] on button "Secure Your Spot" at bounding box center [512, 433] width 156 height 31
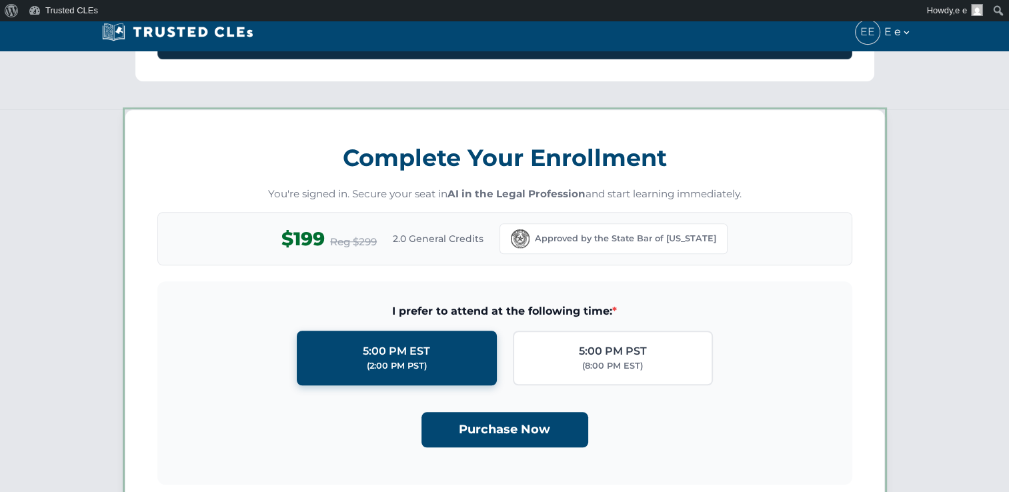
scroll to position [1157, 0]
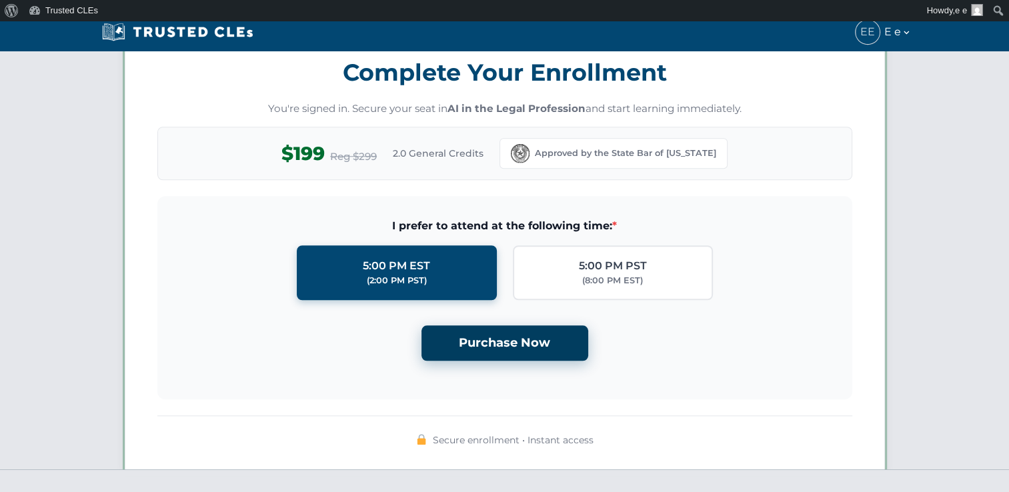
click at [520, 334] on button "Purchase Now" at bounding box center [504, 342] width 167 height 35
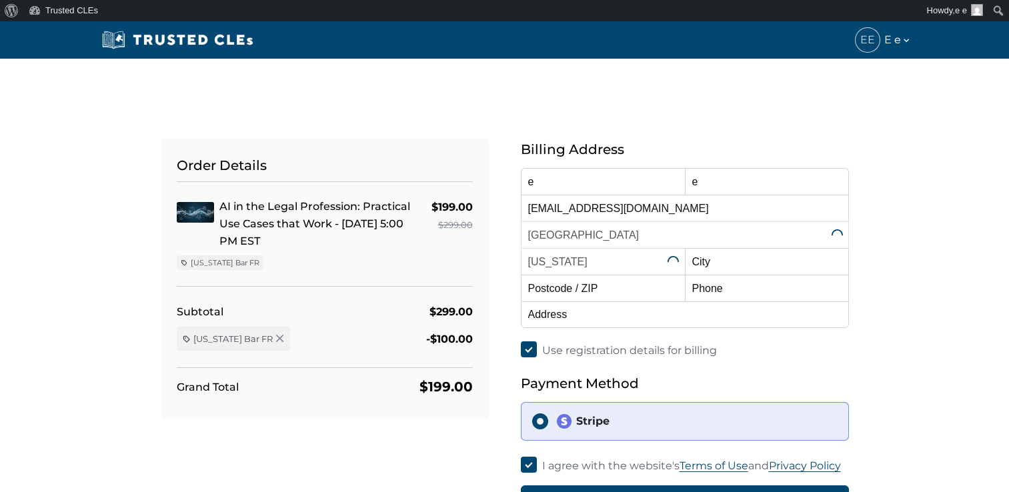
select select "[US_STATE]"
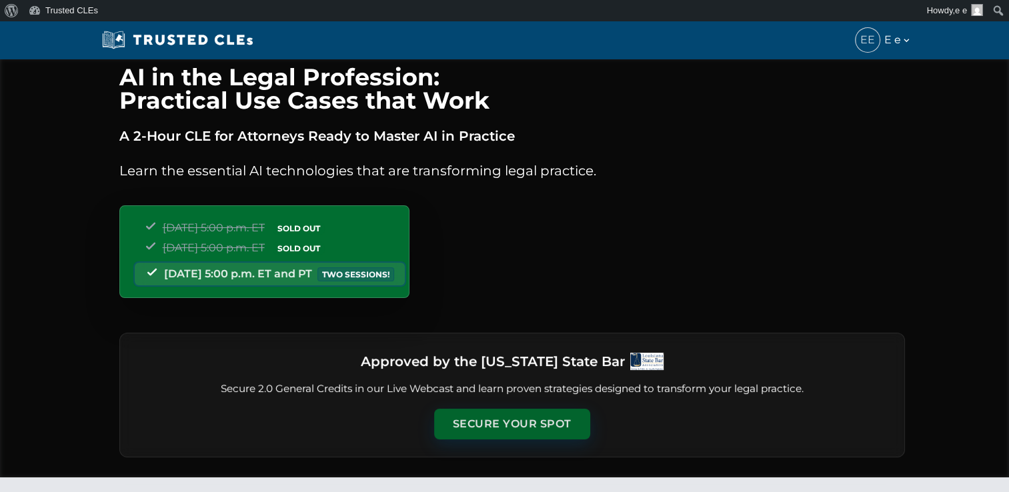
click at [499, 420] on button "Secure Your Spot" at bounding box center [512, 424] width 156 height 31
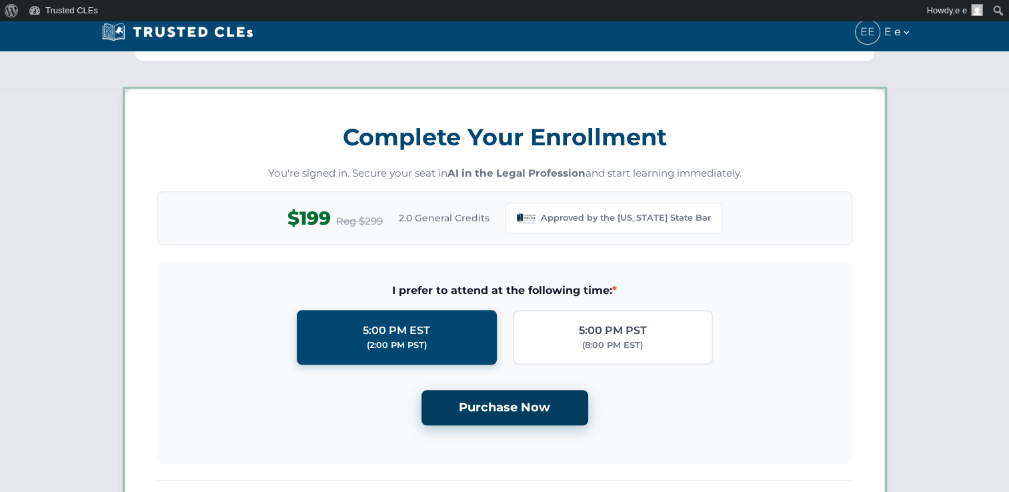
scroll to position [1148, 0]
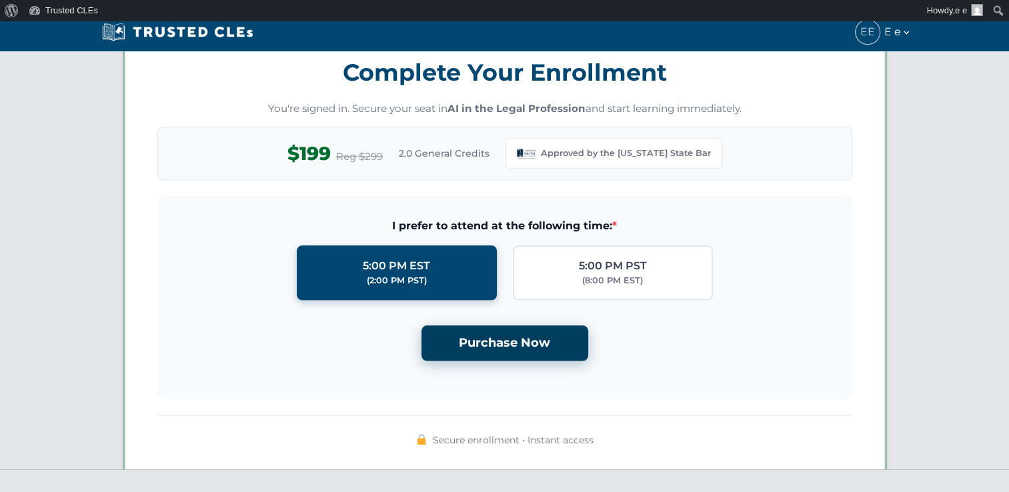
click at [506, 333] on button "Purchase Now" at bounding box center [504, 342] width 167 height 35
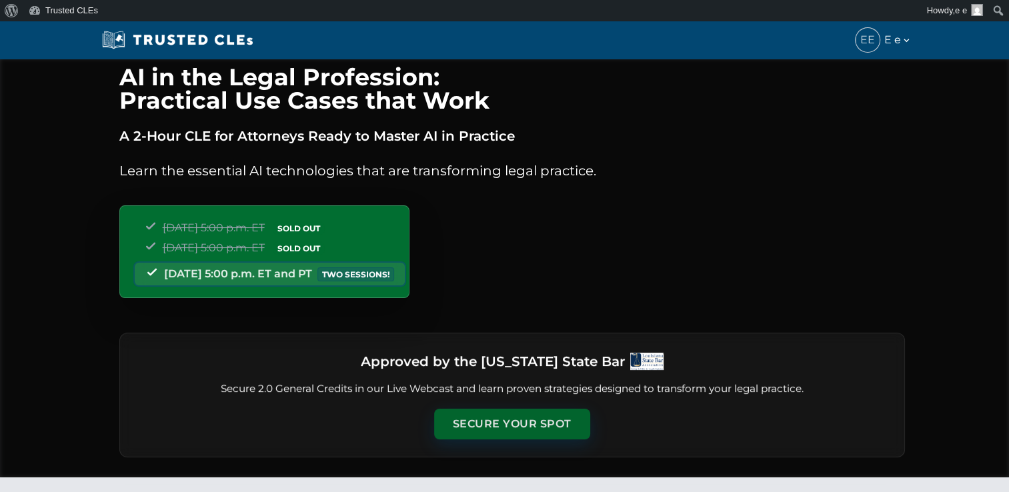
click at [525, 415] on button "Secure Your Spot" at bounding box center [512, 424] width 156 height 31
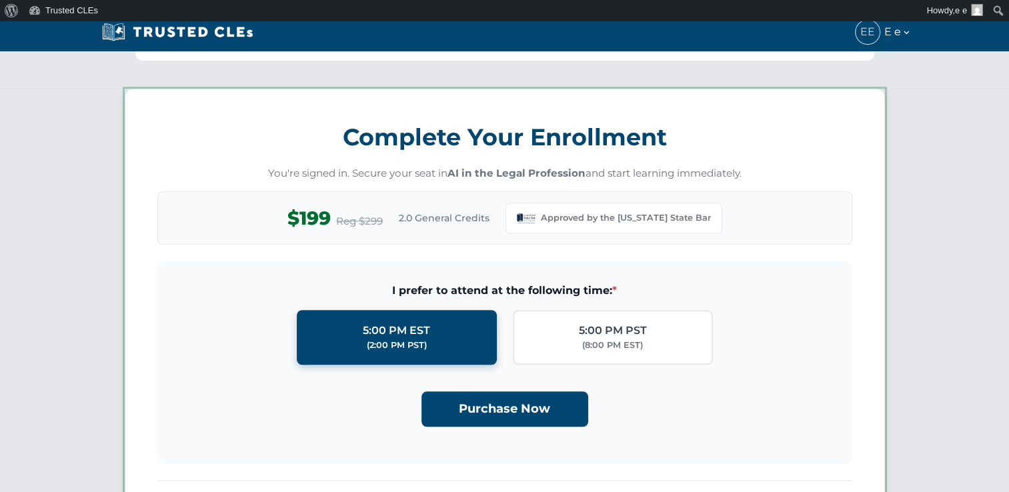
scroll to position [1148, 0]
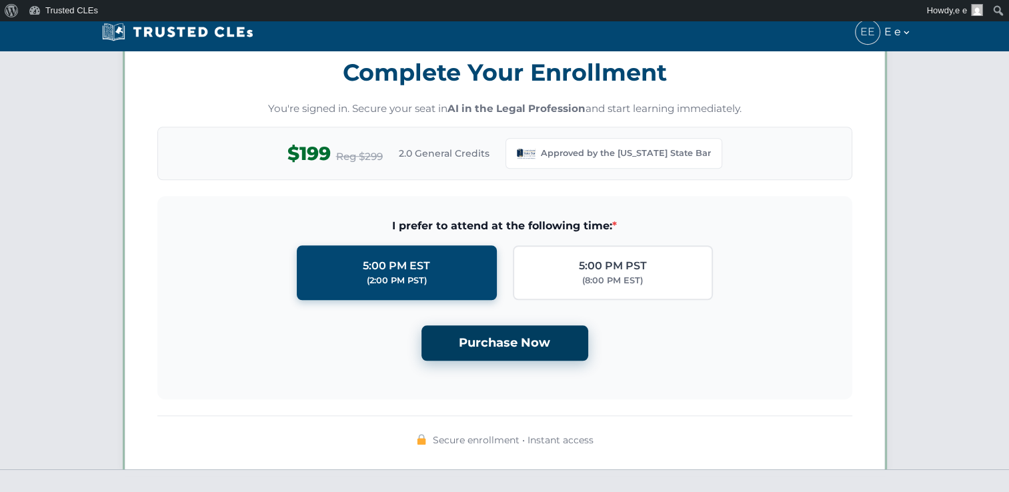
click at [526, 343] on button "Purchase Now" at bounding box center [504, 342] width 167 height 35
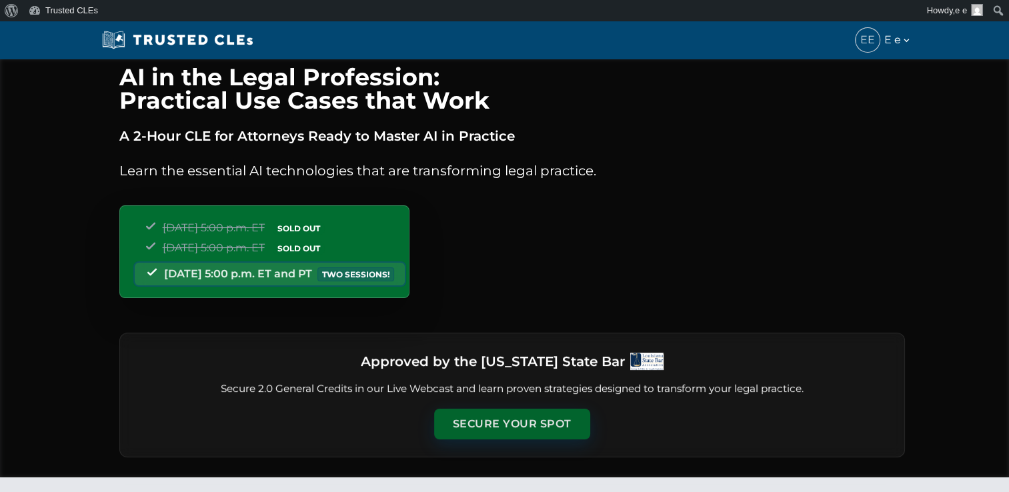
click at [497, 415] on button "Secure Your Spot" at bounding box center [512, 424] width 156 height 31
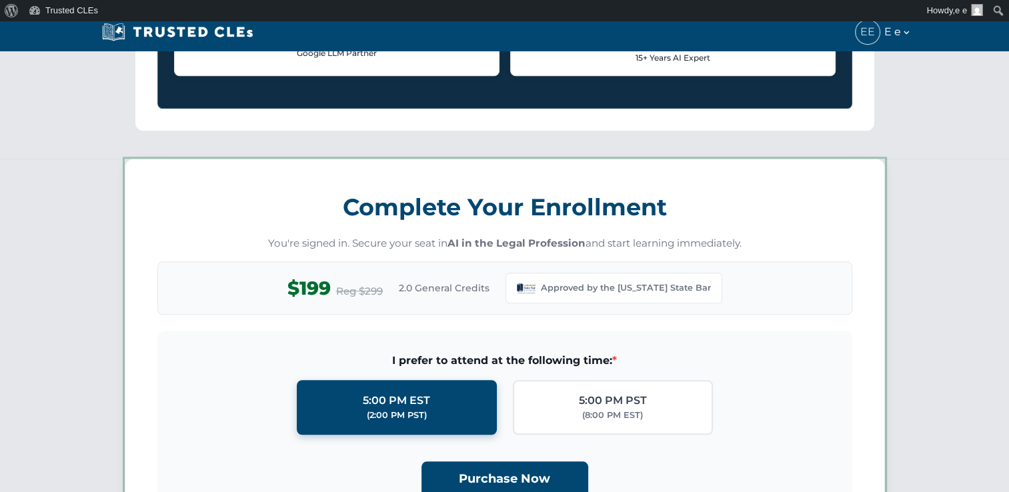
scroll to position [1148, 0]
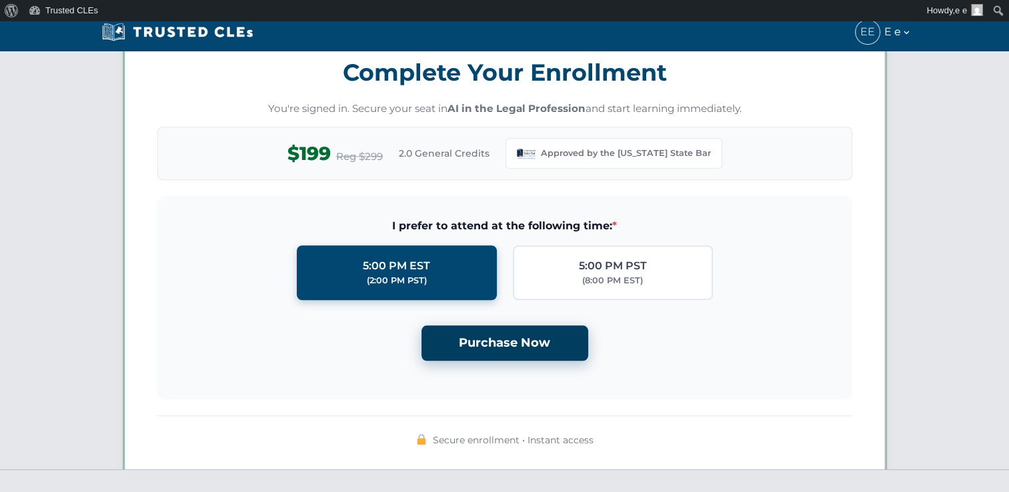
click at [501, 340] on button "Purchase Now" at bounding box center [504, 342] width 167 height 35
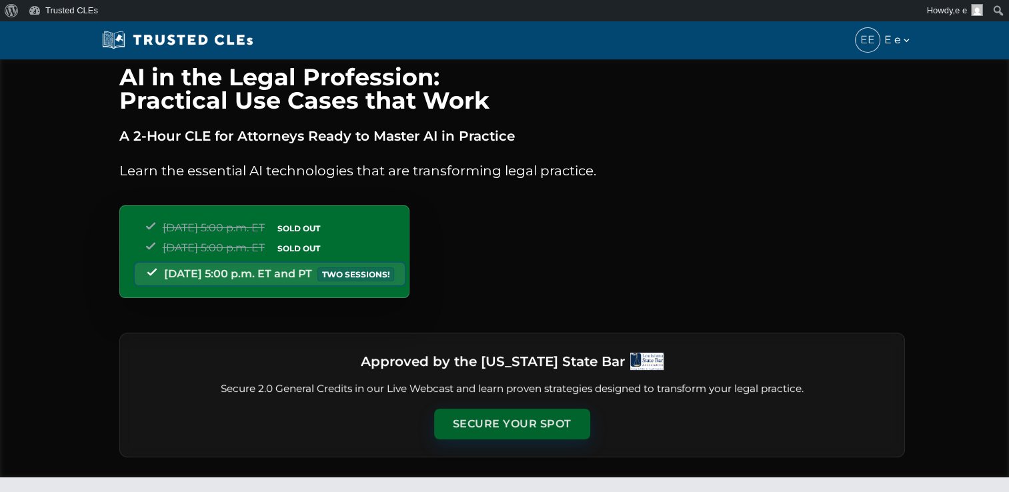
click at [547, 431] on button "Secure Your Spot" at bounding box center [512, 424] width 156 height 31
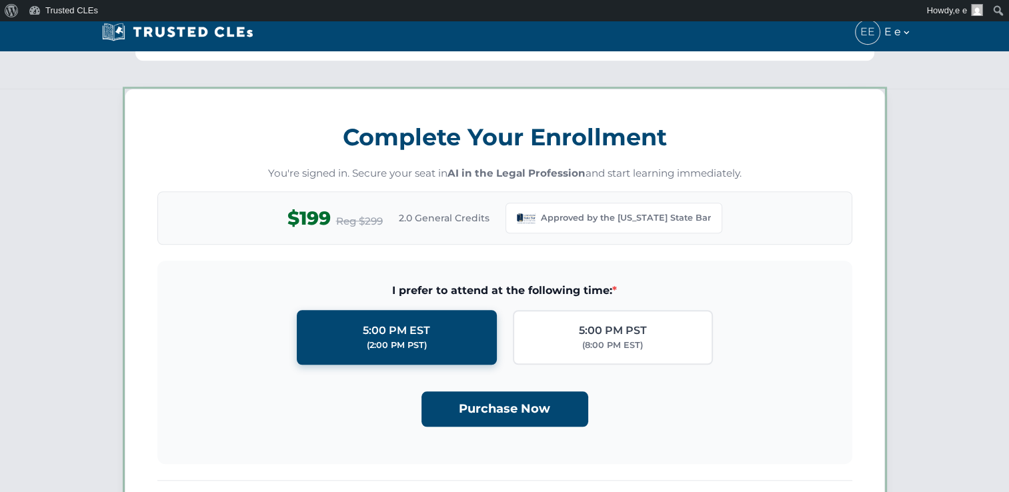
scroll to position [1148, 0]
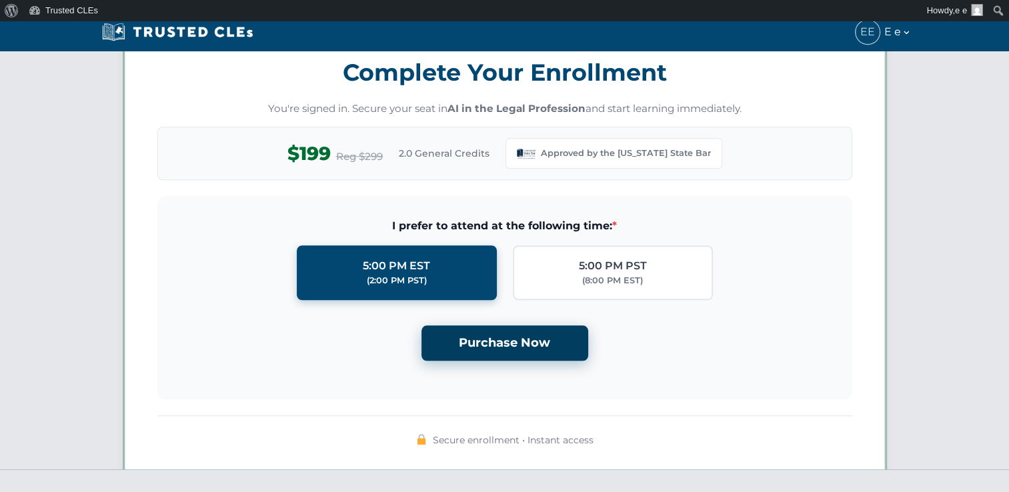
click at [531, 347] on button "Purchase Now" at bounding box center [504, 342] width 167 height 35
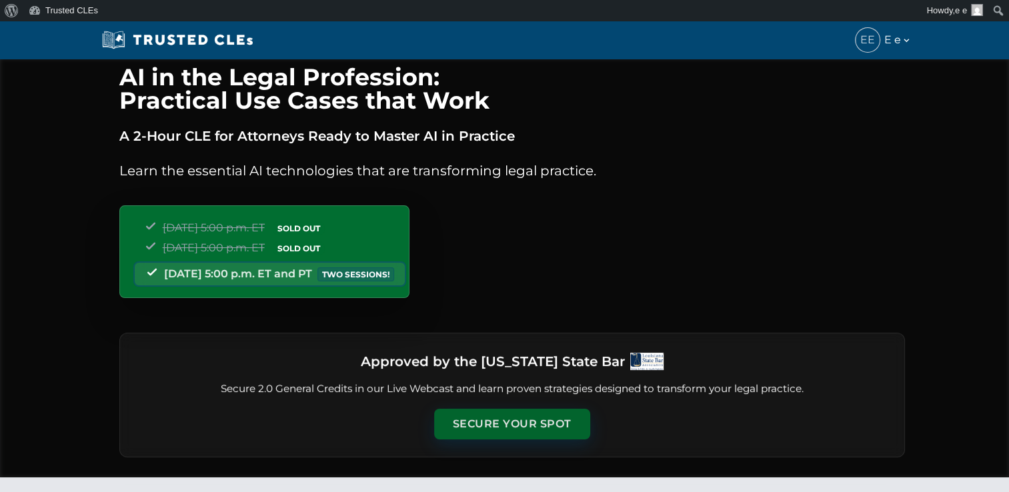
click at [507, 424] on button "Secure Your Spot" at bounding box center [512, 424] width 156 height 31
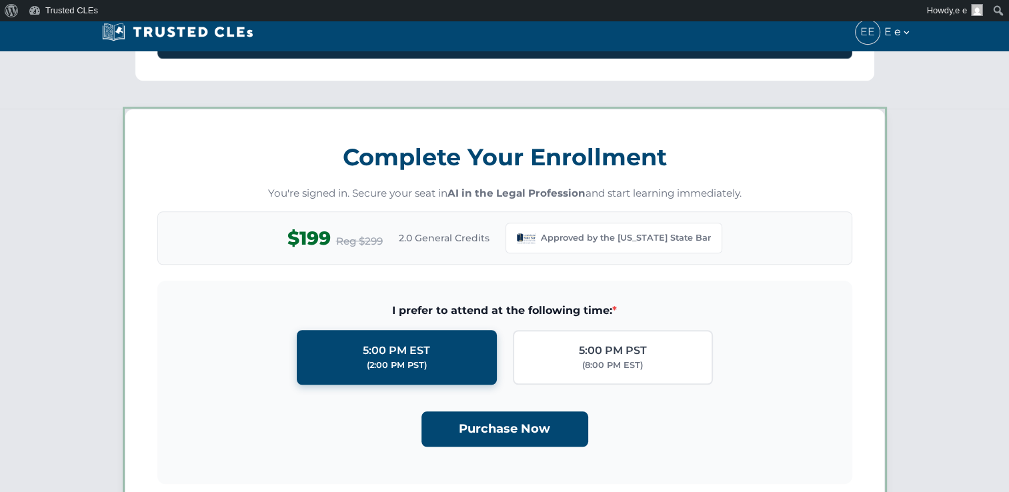
scroll to position [1148, 0]
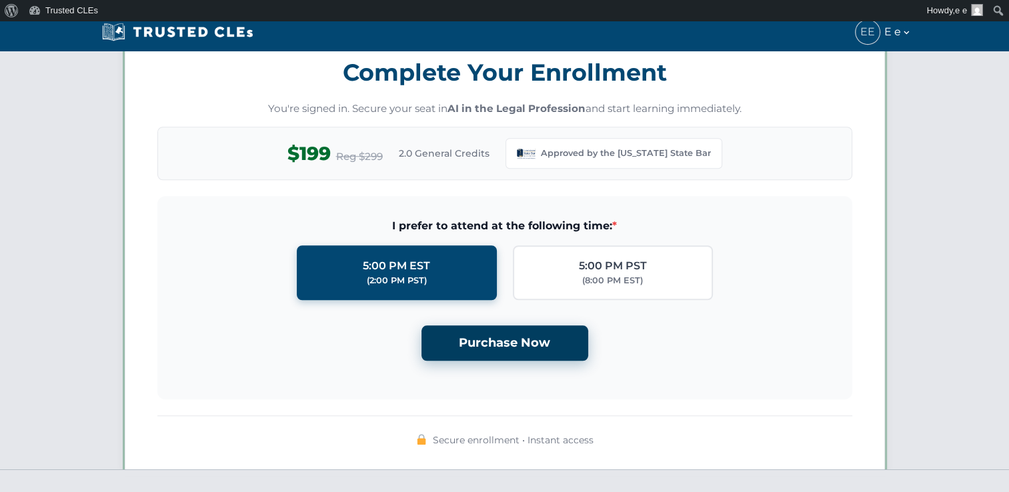
click at [504, 325] on button "Purchase Now" at bounding box center [504, 342] width 167 height 35
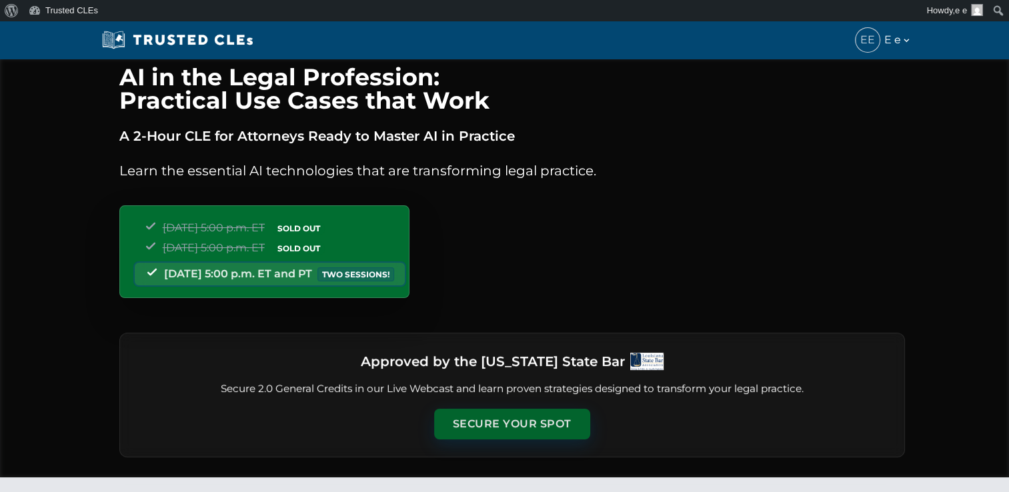
click at [507, 425] on button "Secure Your Spot" at bounding box center [512, 424] width 156 height 31
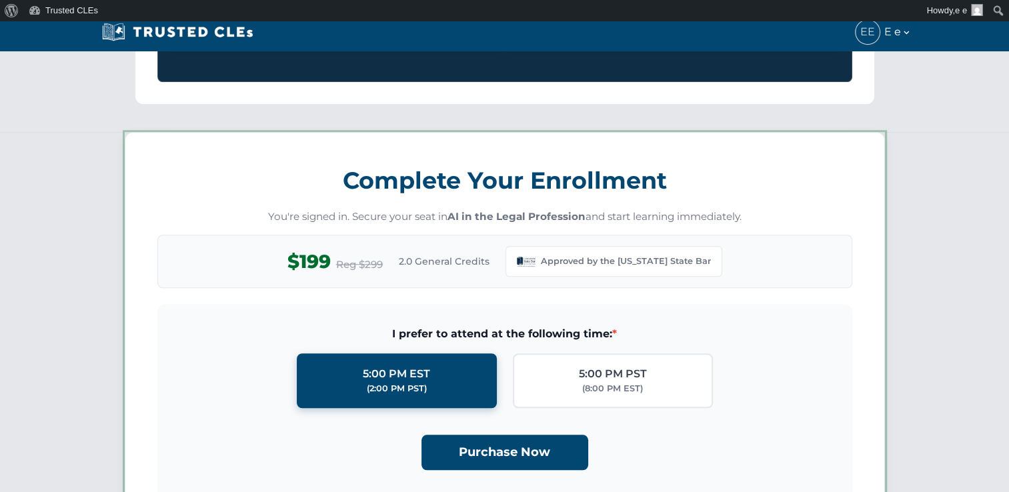
scroll to position [1148, 0]
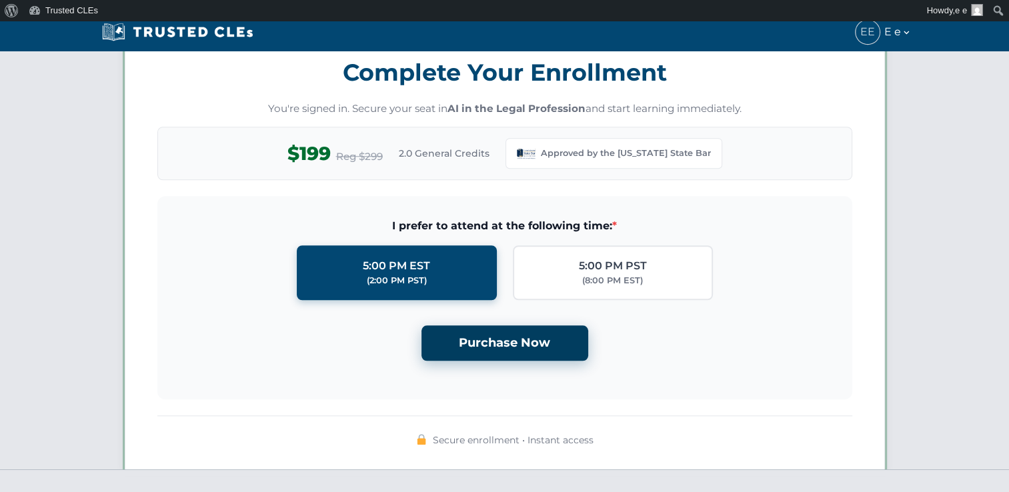
click at [512, 346] on button "Purchase Now" at bounding box center [504, 342] width 167 height 35
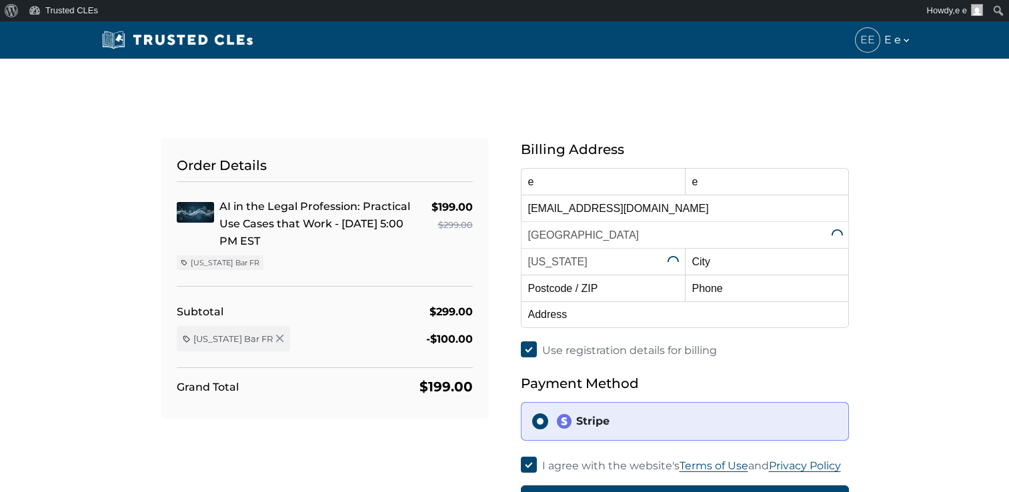
select select "[US_STATE]"
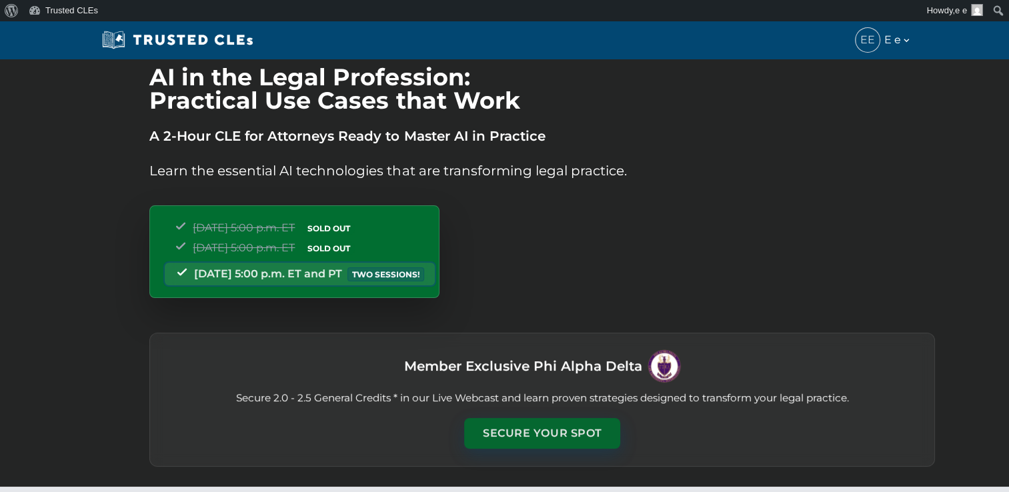
drag, startPoint x: 518, startPoint y: 428, endPoint x: 515, endPoint y: 393, distance: 34.8
click at [519, 428] on button "Secure Your Spot" at bounding box center [542, 433] width 156 height 31
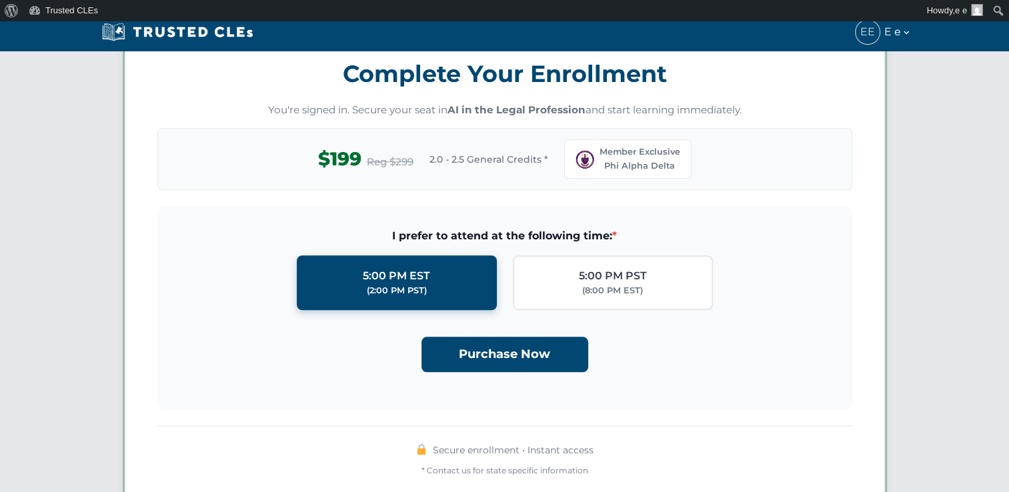
scroll to position [1164, 0]
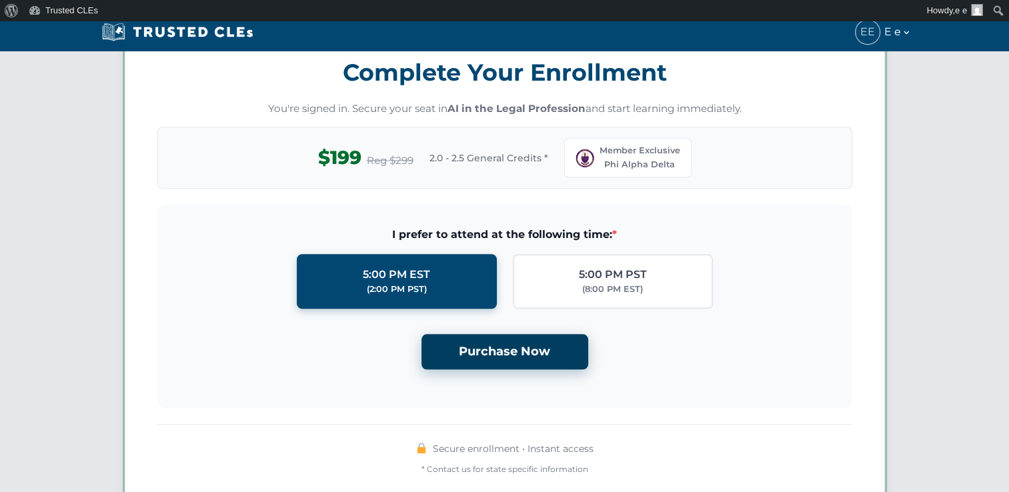
click at [515, 356] on button "Purchase Now" at bounding box center [504, 351] width 167 height 35
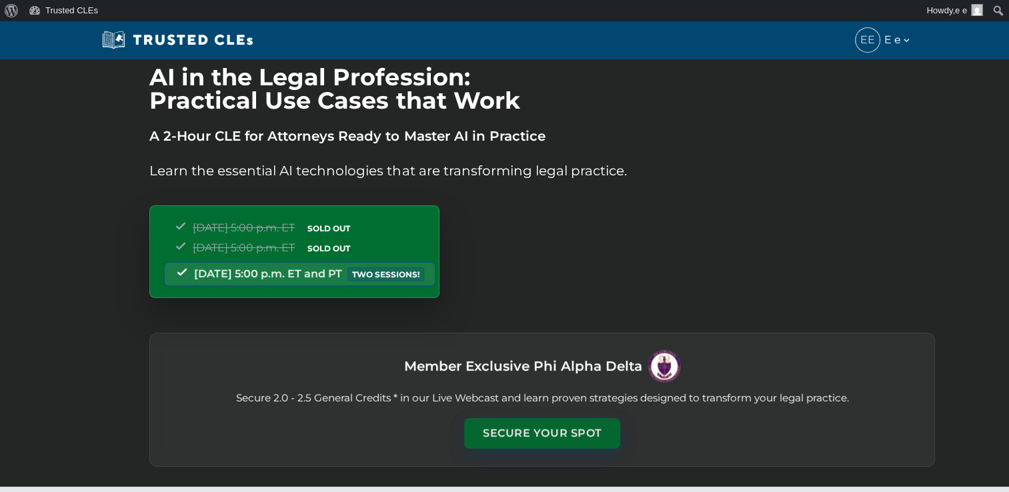
click at [499, 425] on button "Secure Your Spot" at bounding box center [542, 433] width 156 height 31
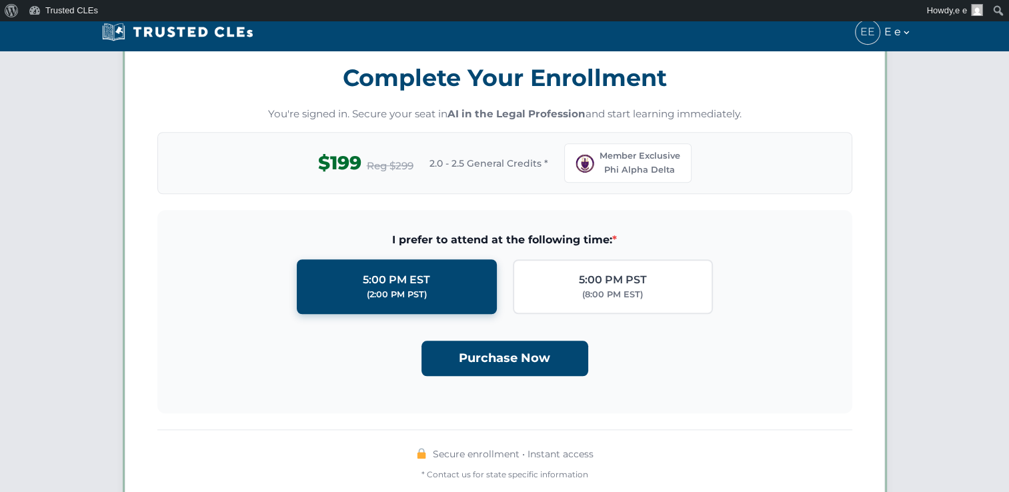
scroll to position [1164, 0]
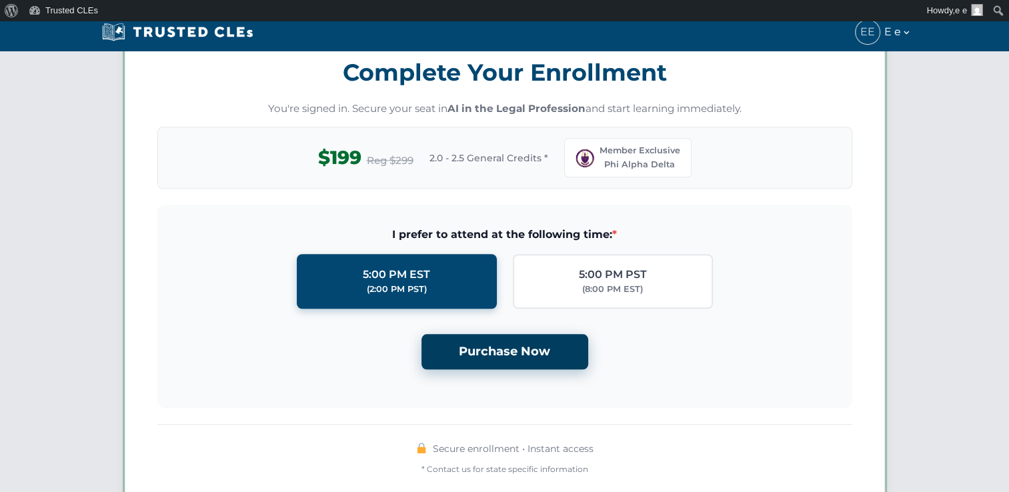
click at [501, 351] on button "Purchase Now" at bounding box center [504, 351] width 167 height 35
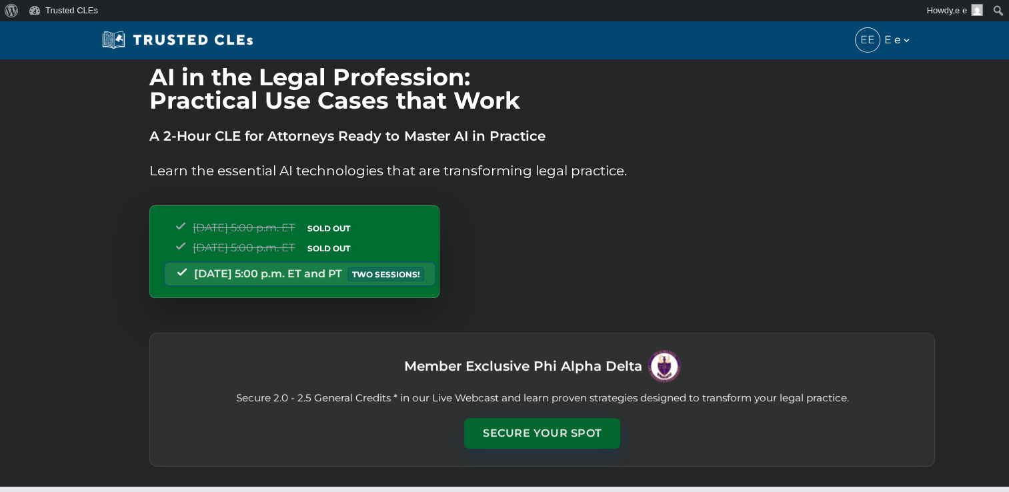
click at [531, 435] on button "Secure Your Spot" at bounding box center [542, 433] width 156 height 31
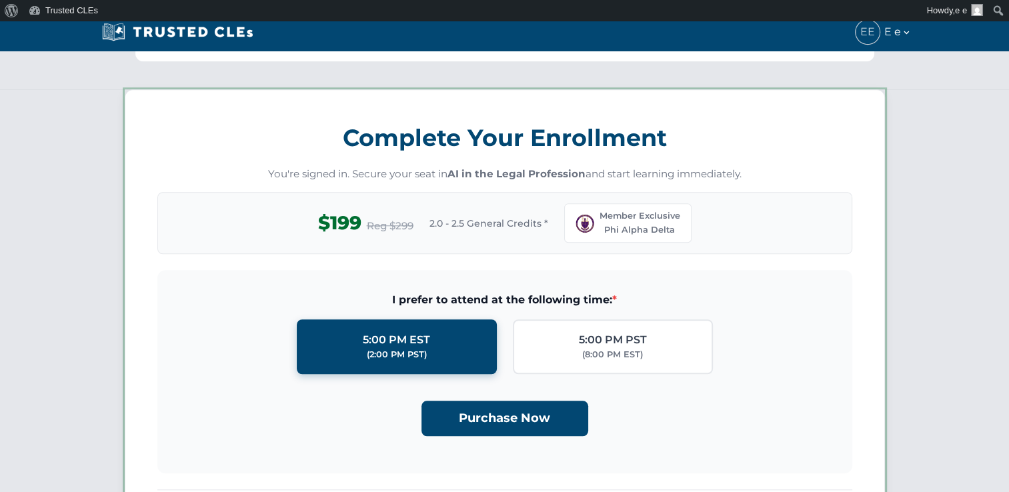
scroll to position [1164, 0]
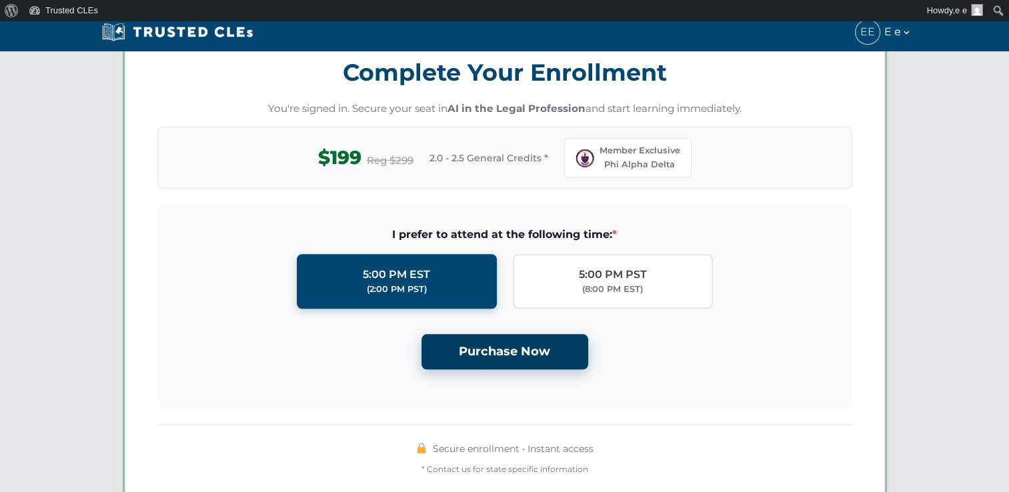
click at [525, 353] on button "Purchase Now" at bounding box center [504, 351] width 167 height 35
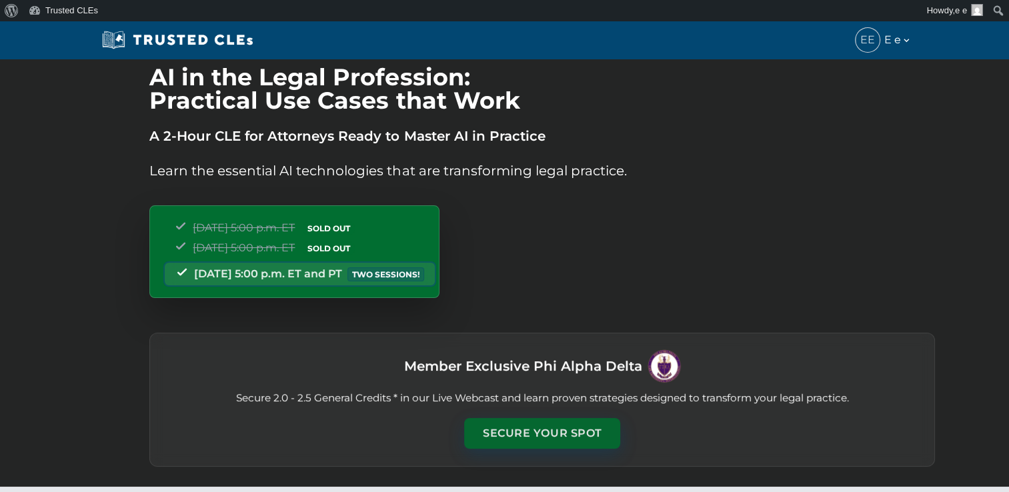
click at [525, 441] on button "Secure Your Spot" at bounding box center [542, 433] width 156 height 31
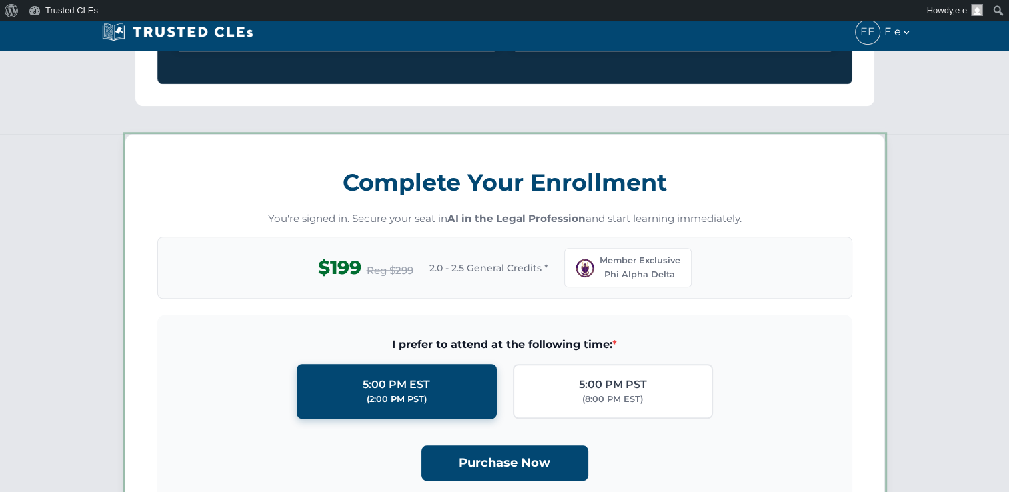
scroll to position [1164, 0]
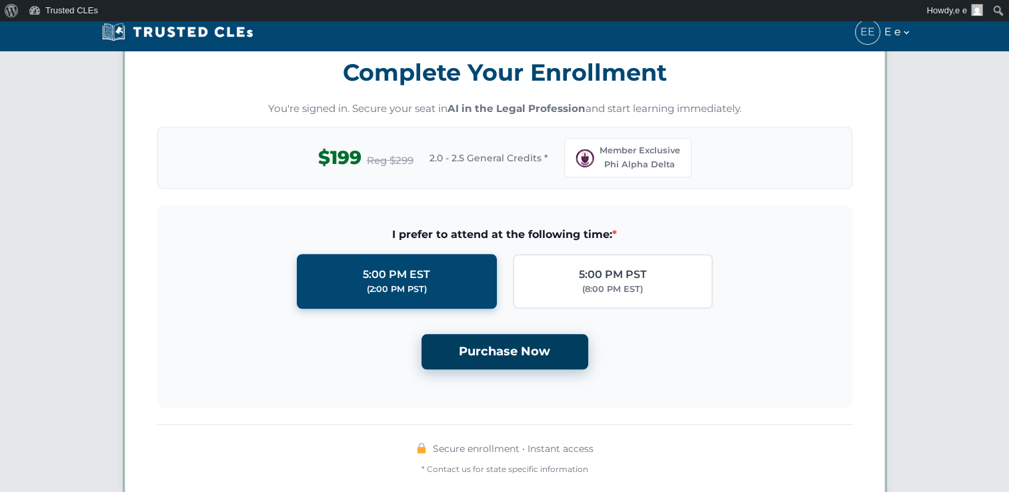
click at [517, 339] on button "Purchase Now" at bounding box center [504, 351] width 167 height 35
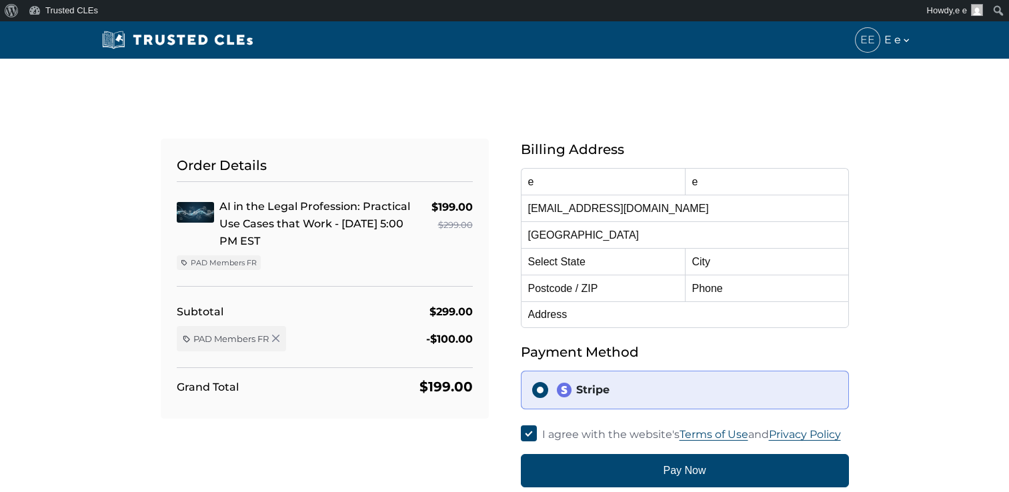
select select "[US_STATE]"
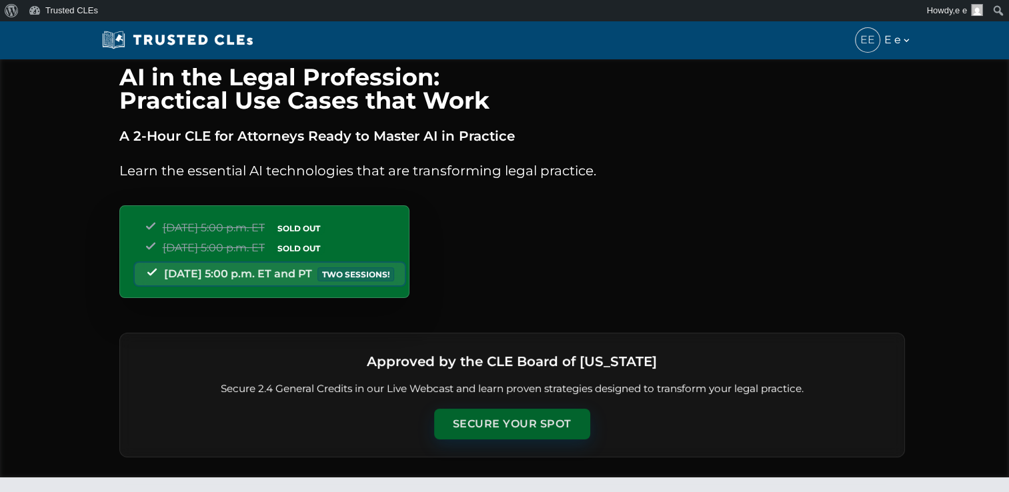
click at [524, 421] on button "Secure Your Spot" at bounding box center [512, 424] width 156 height 31
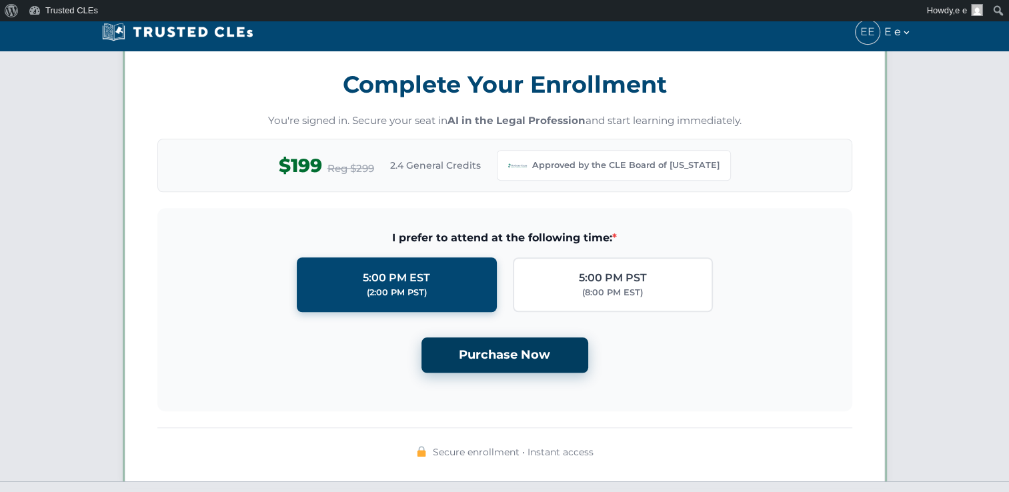
scroll to position [1148, 0]
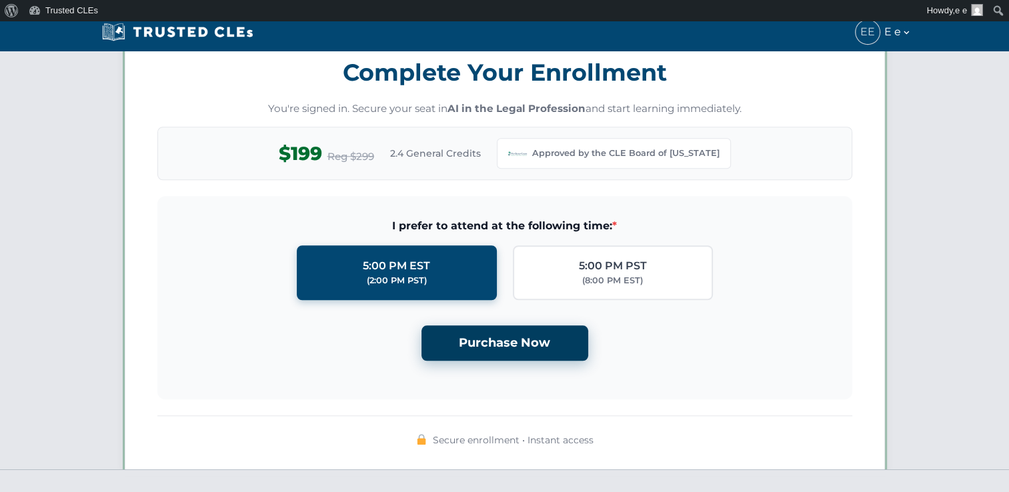
click at [511, 333] on button "Purchase Now" at bounding box center [504, 342] width 167 height 35
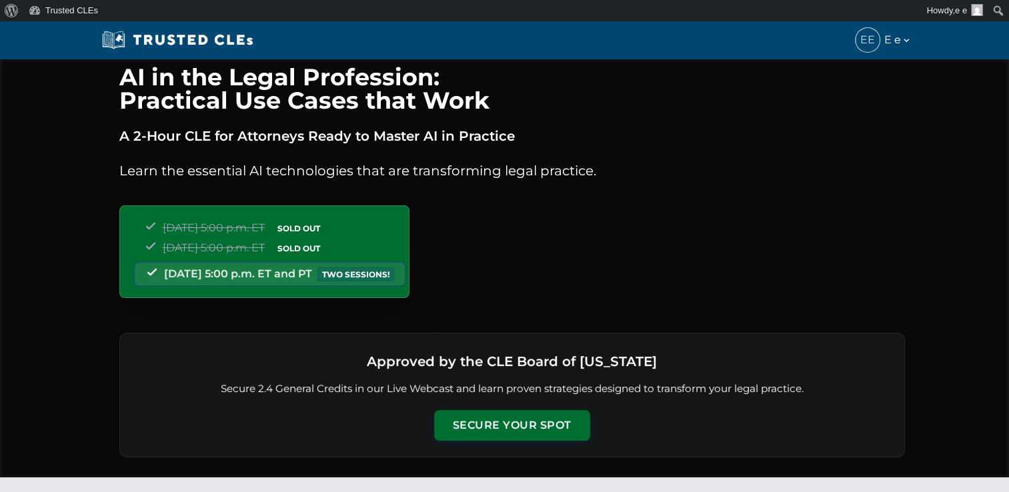
click at [537, 441] on div "Approved by the CLE Board of [US_STATE] Secure 2.4 General Credits in our Live …" at bounding box center [511, 395] width 785 height 125
click at [537, 428] on button "Secure Your Spot" at bounding box center [512, 424] width 156 height 31
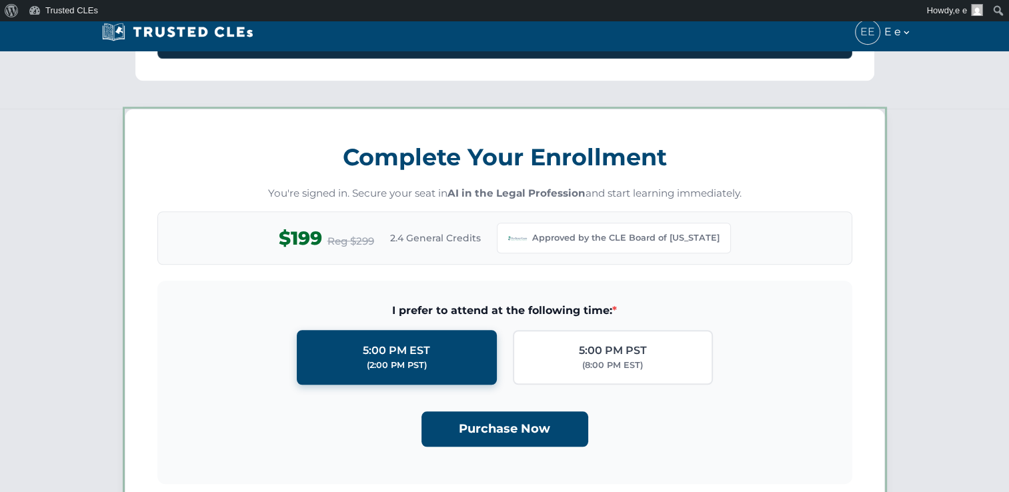
scroll to position [1148, 0]
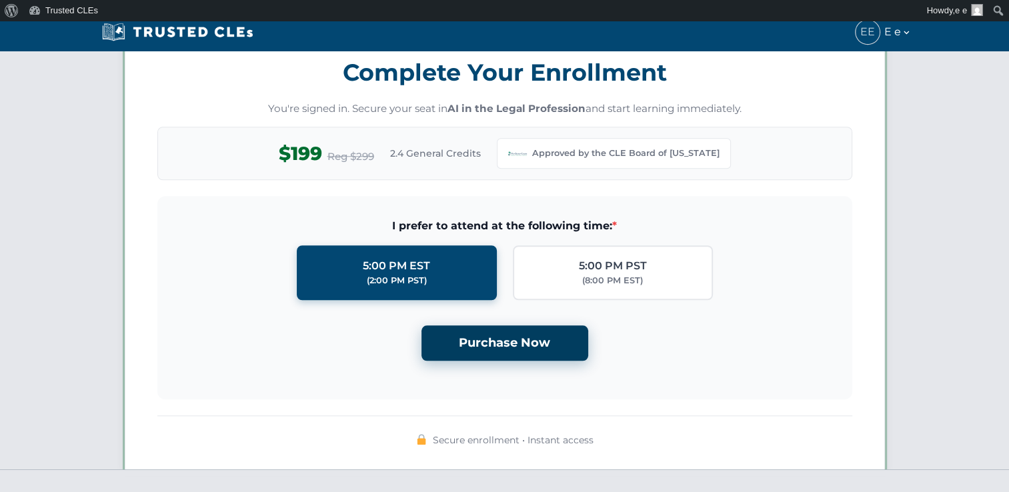
click at [531, 341] on button "Purchase Now" at bounding box center [504, 342] width 167 height 35
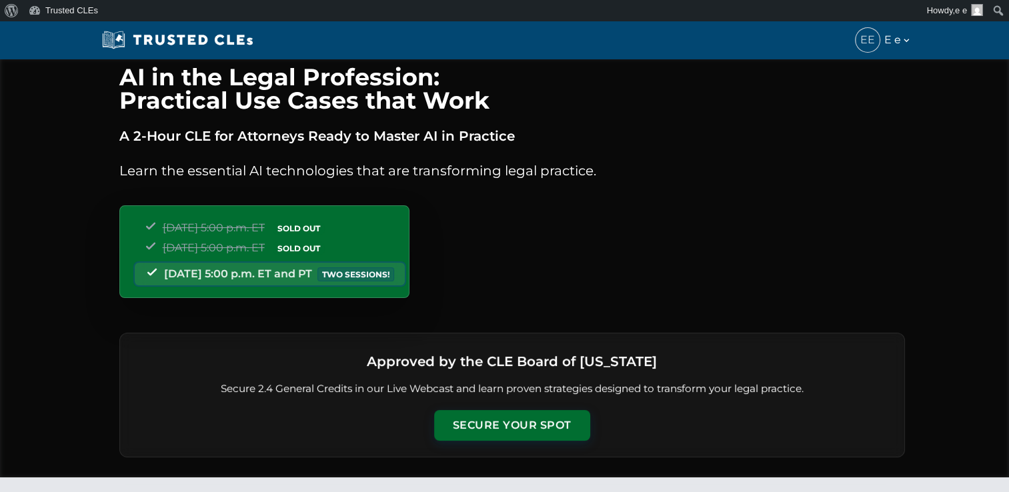
click at [515, 406] on div "Approved by the CLE Board of [US_STATE] Secure 2.4 General Credits in our Live …" at bounding box center [511, 395] width 785 height 125
click at [513, 411] on button "Secure Your Spot" at bounding box center [512, 424] width 156 height 31
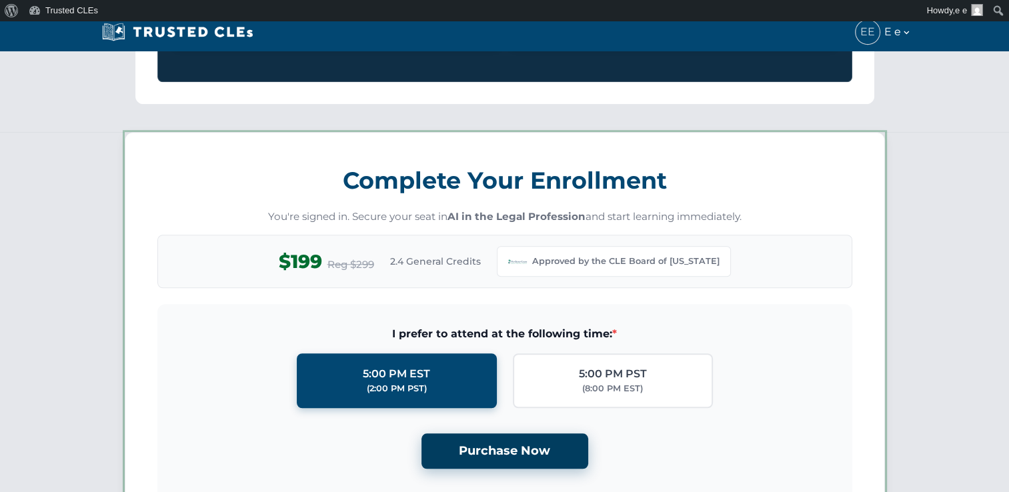
scroll to position [1148, 0]
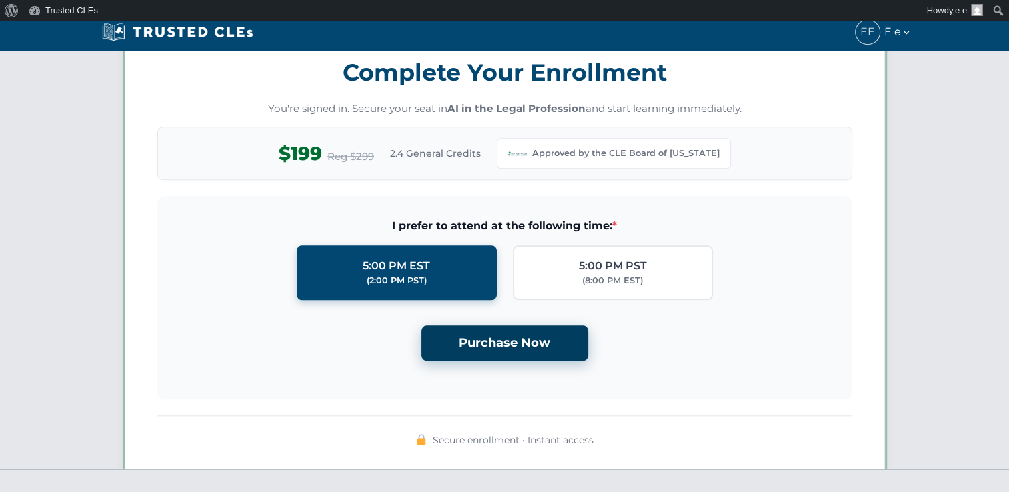
click at [523, 330] on button "Purchase Now" at bounding box center [504, 342] width 167 height 35
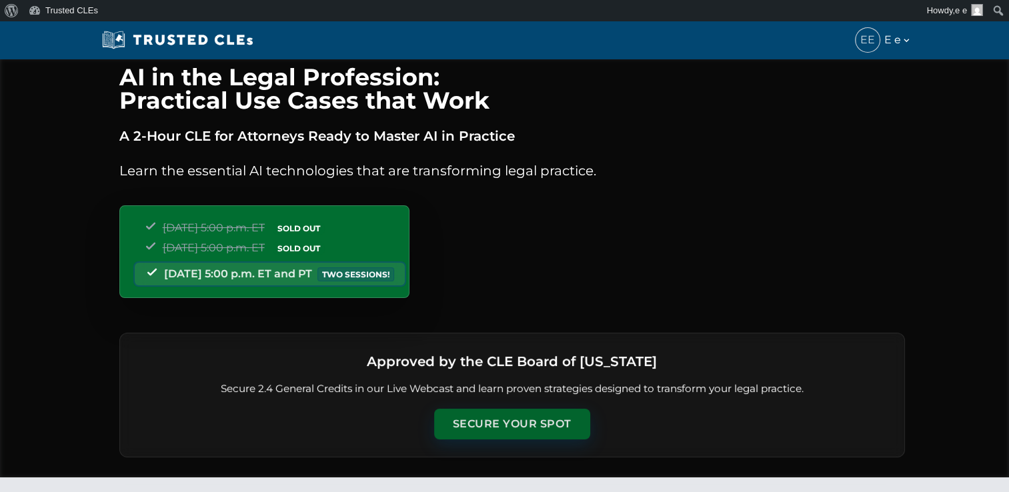
click at [510, 424] on button "Secure Your Spot" at bounding box center [512, 424] width 156 height 31
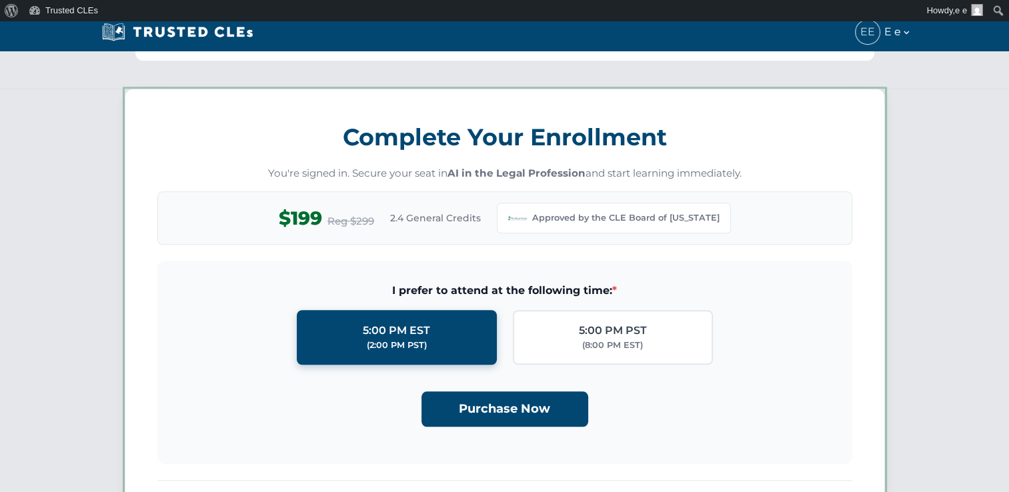
scroll to position [1148, 0]
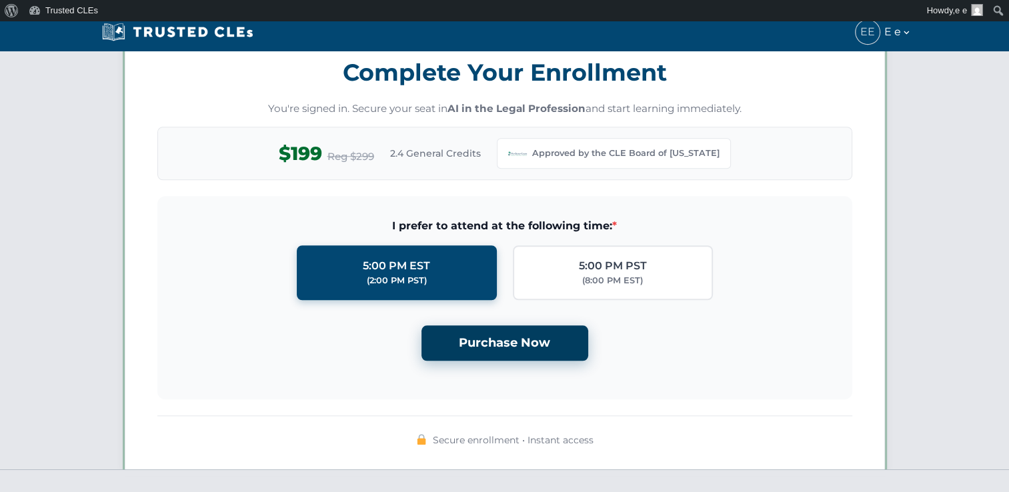
click at [504, 353] on button "Purchase Now" at bounding box center [504, 342] width 167 height 35
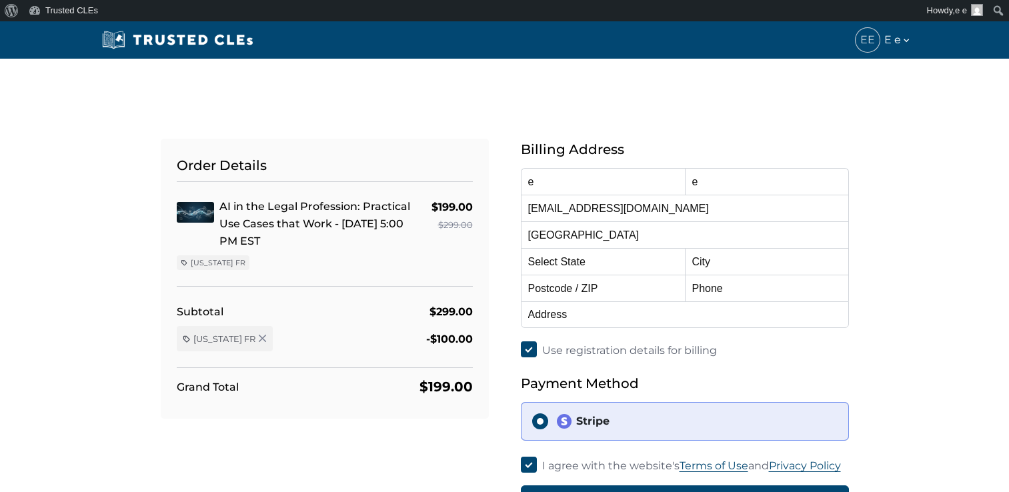
select select "[US_STATE]"
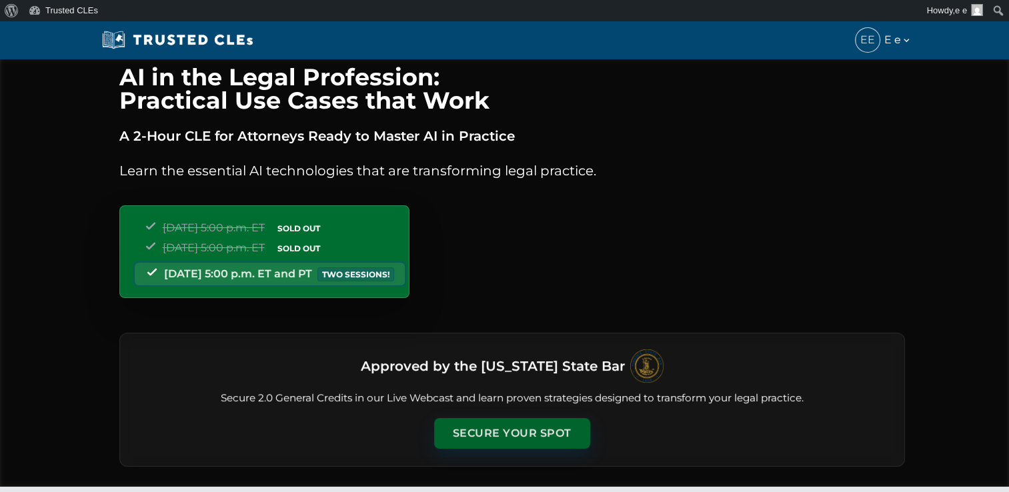
click at [507, 421] on button "Secure Your Spot" at bounding box center [512, 433] width 156 height 31
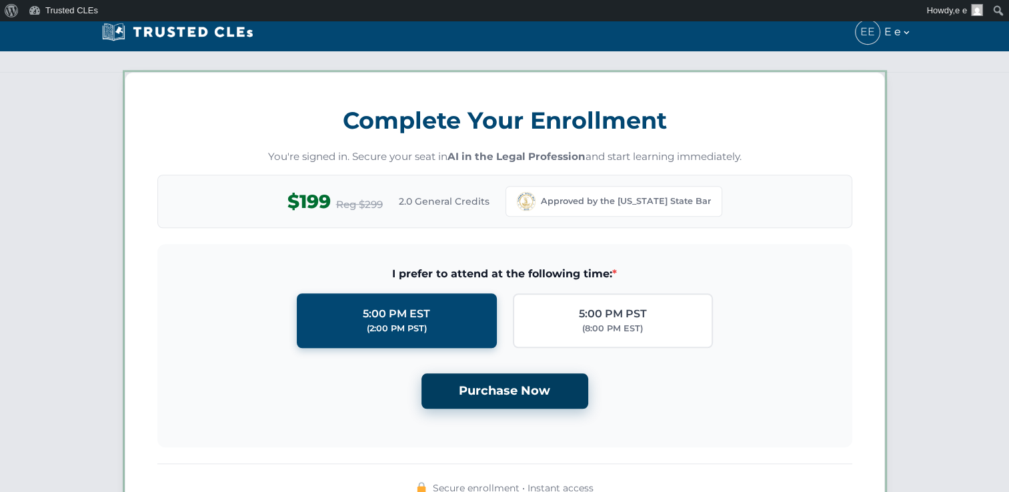
scroll to position [1157, 0]
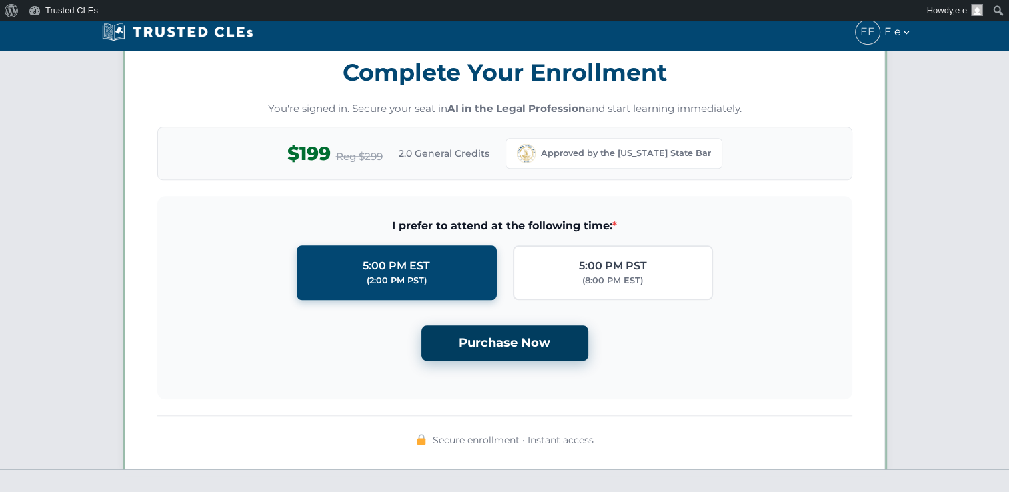
click at [501, 338] on button "Purchase Now" at bounding box center [504, 342] width 167 height 35
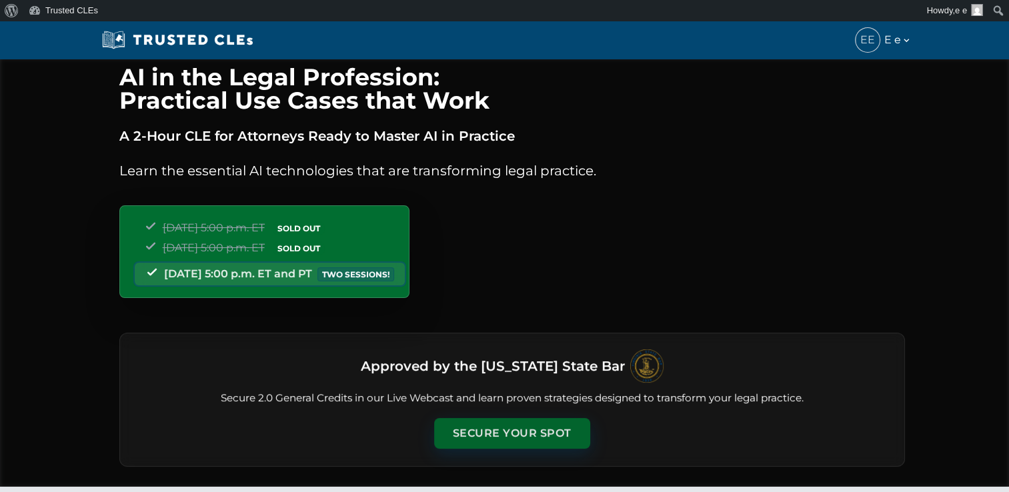
click at [533, 443] on button "Secure Your Spot" at bounding box center [512, 433] width 156 height 31
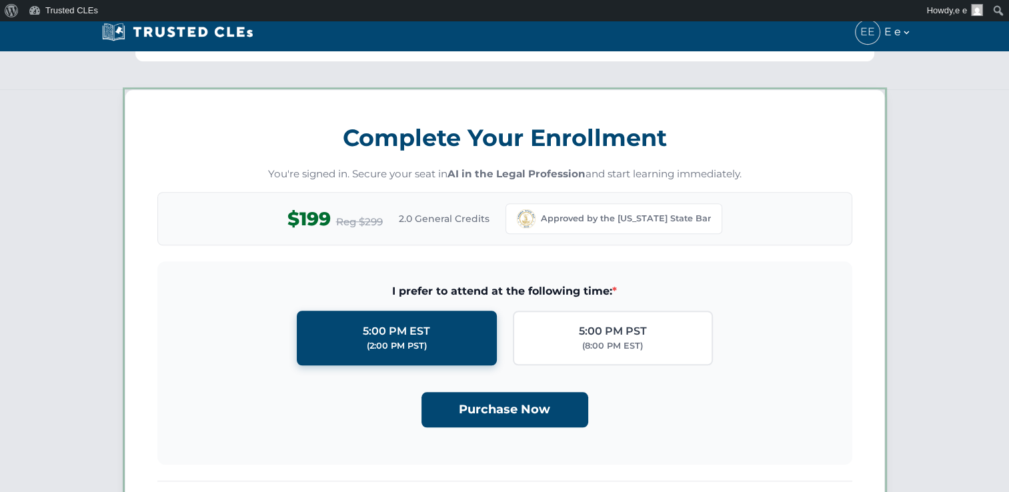
scroll to position [1157, 0]
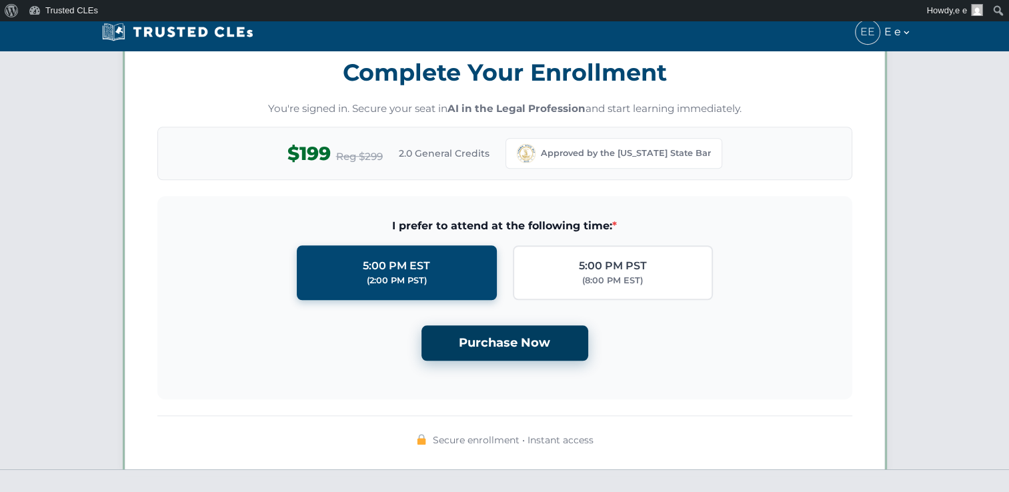
click at [523, 340] on button "Purchase Now" at bounding box center [504, 342] width 167 height 35
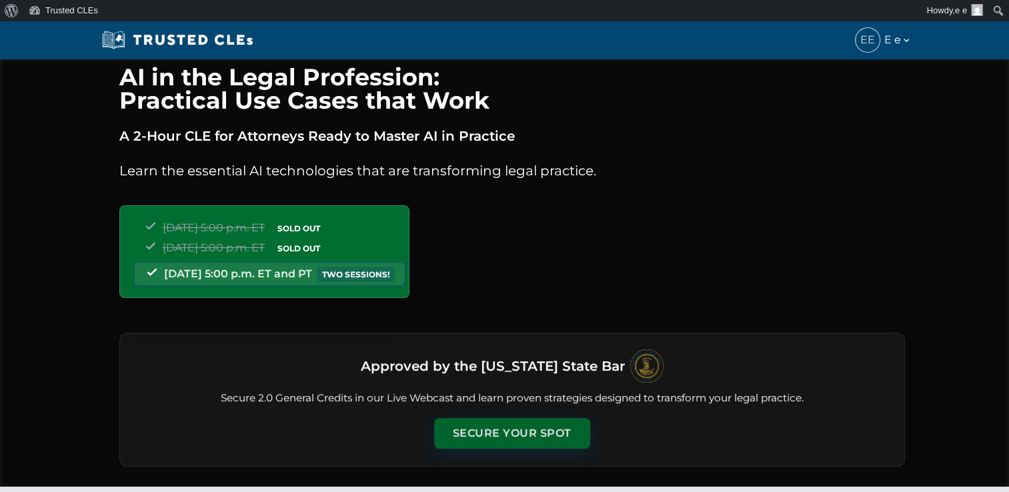
click at [507, 421] on button "Secure Your Spot" at bounding box center [512, 433] width 156 height 31
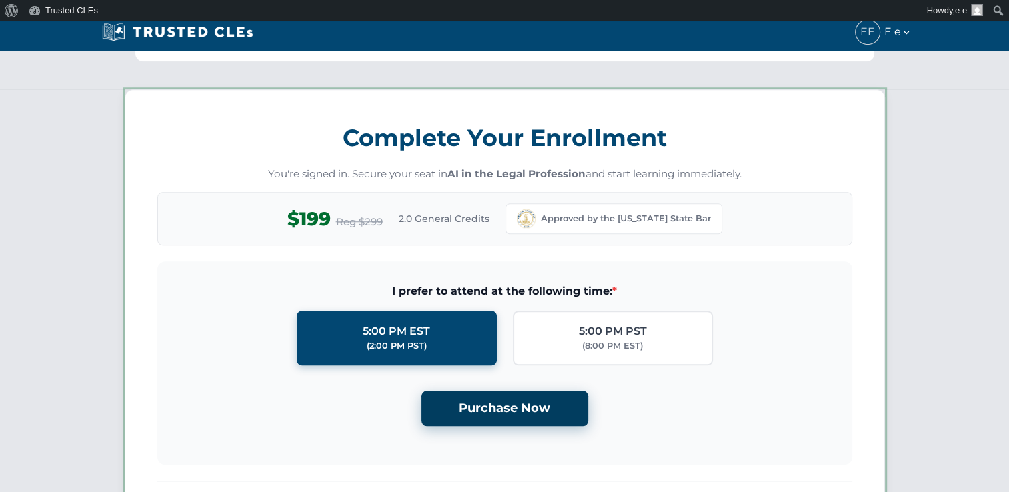
scroll to position [1157, 0]
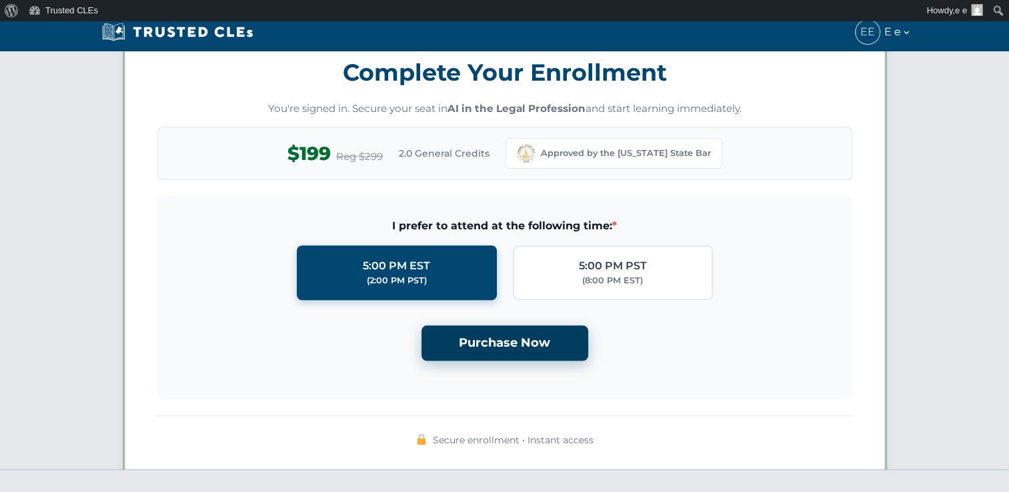
click at [509, 339] on button "Purchase Now" at bounding box center [504, 342] width 167 height 35
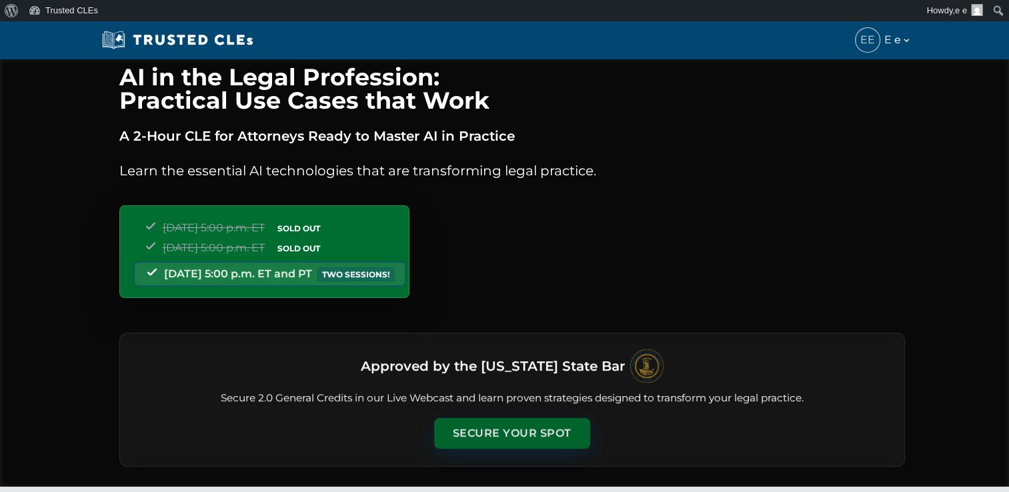
click at [492, 433] on button "Secure Your Spot" at bounding box center [512, 433] width 156 height 31
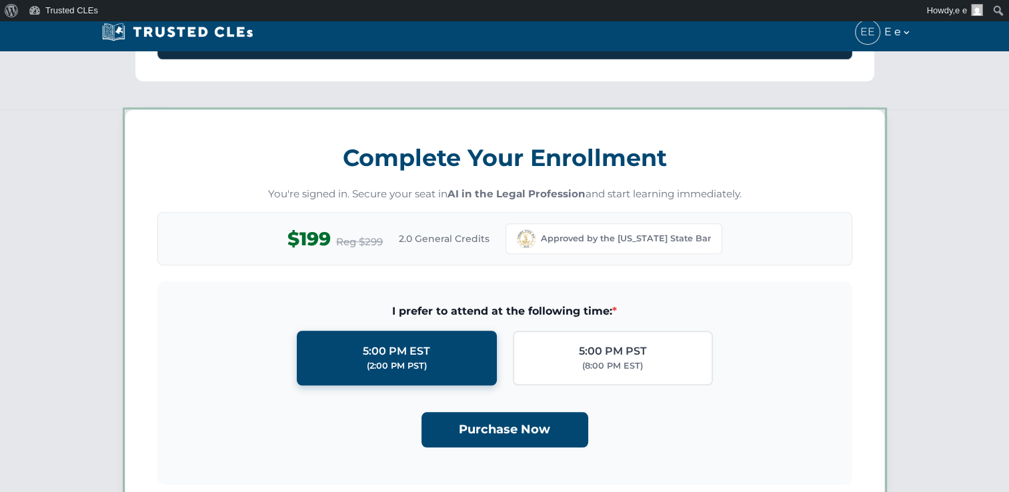
scroll to position [1157, 0]
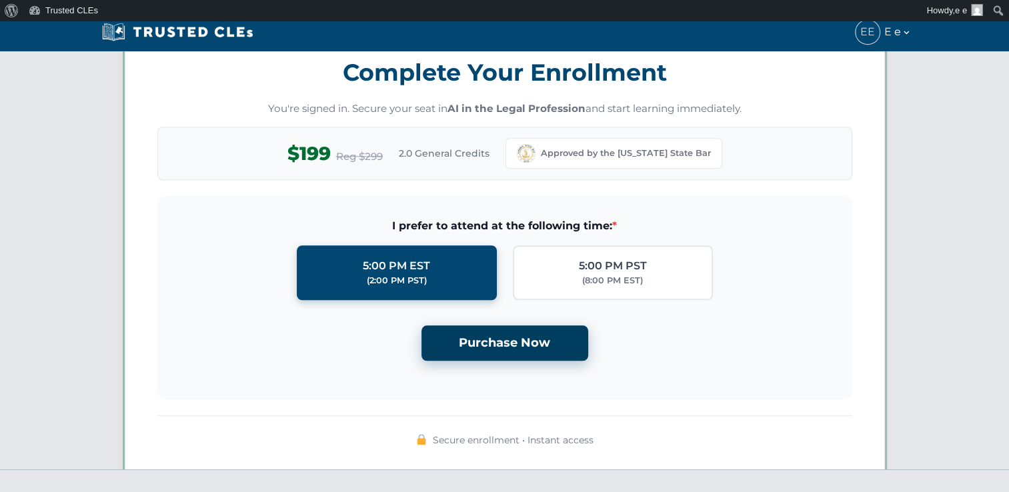
click at [497, 351] on button "Purchase Now" at bounding box center [504, 342] width 167 height 35
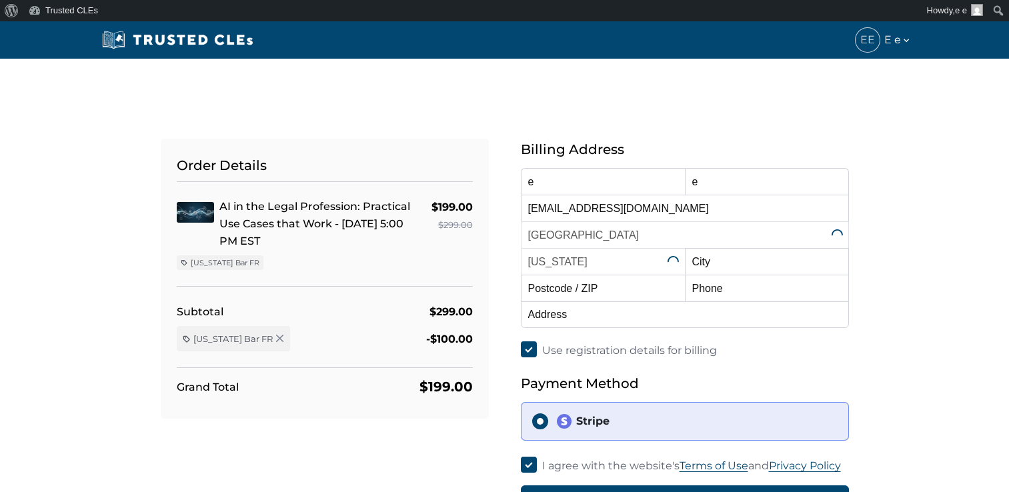
select select "[US_STATE]"
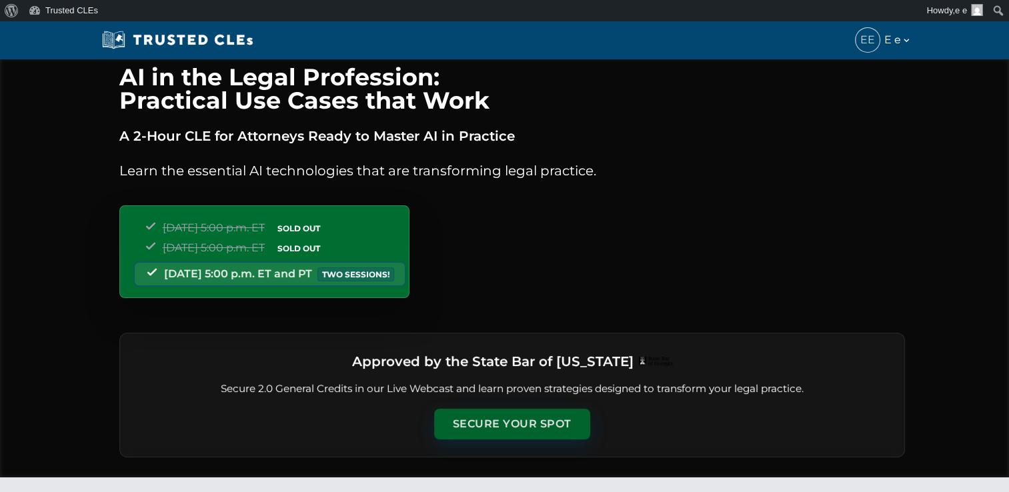
click at [512, 417] on button "Secure Your Spot" at bounding box center [512, 424] width 156 height 31
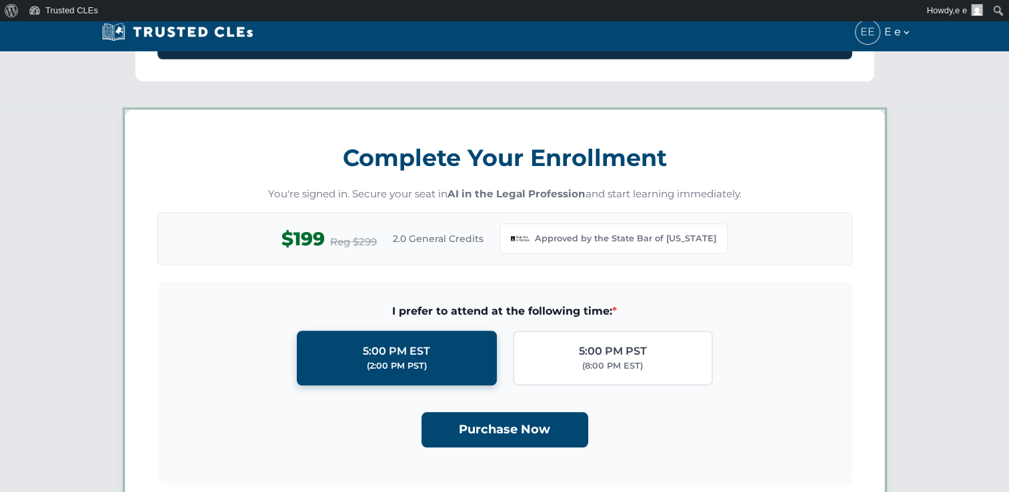
scroll to position [1148, 0]
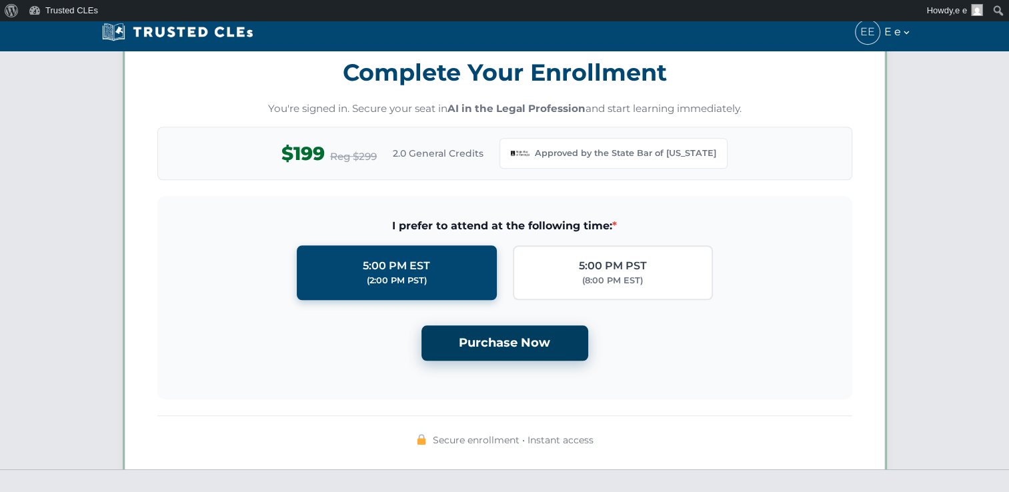
click at [499, 337] on button "Purchase Now" at bounding box center [504, 342] width 167 height 35
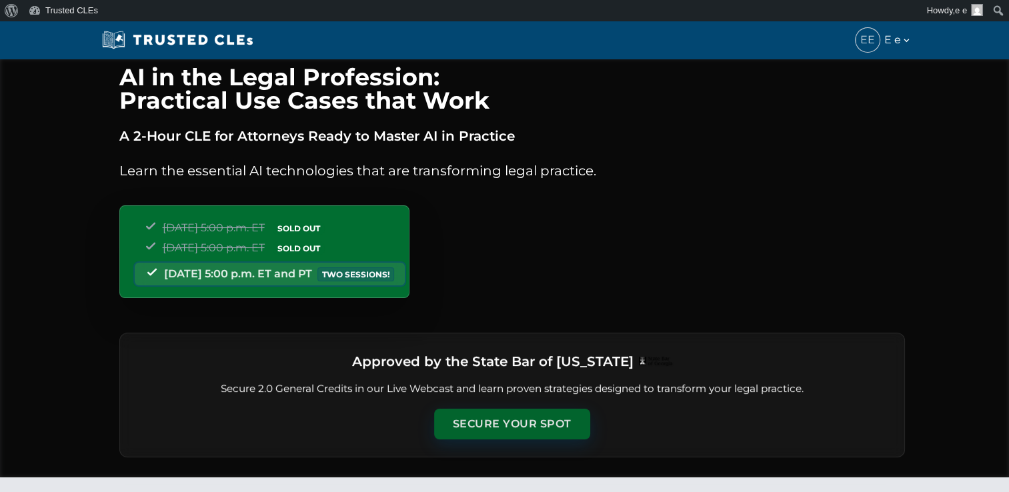
click at [519, 414] on button "Secure Your Spot" at bounding box center [512, 424] width 156 height 31
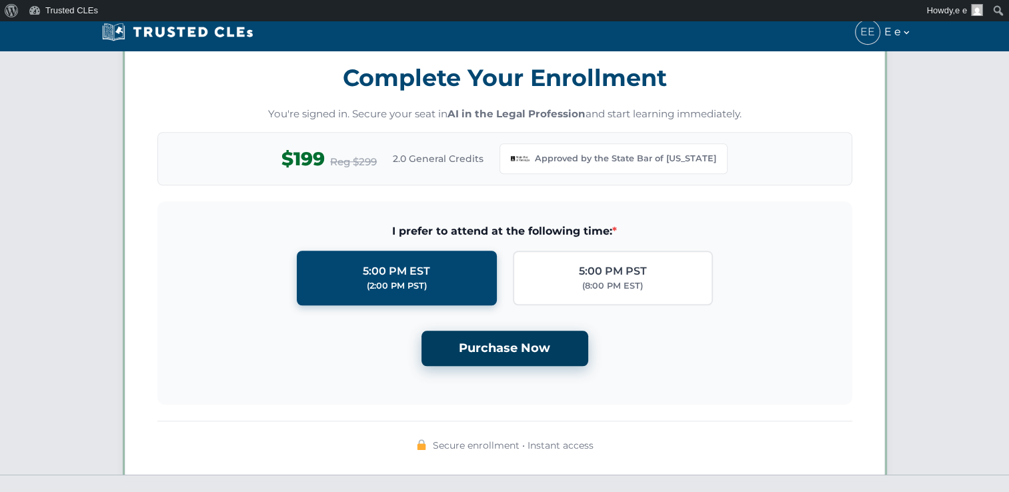
scroll to position [1148, 0]
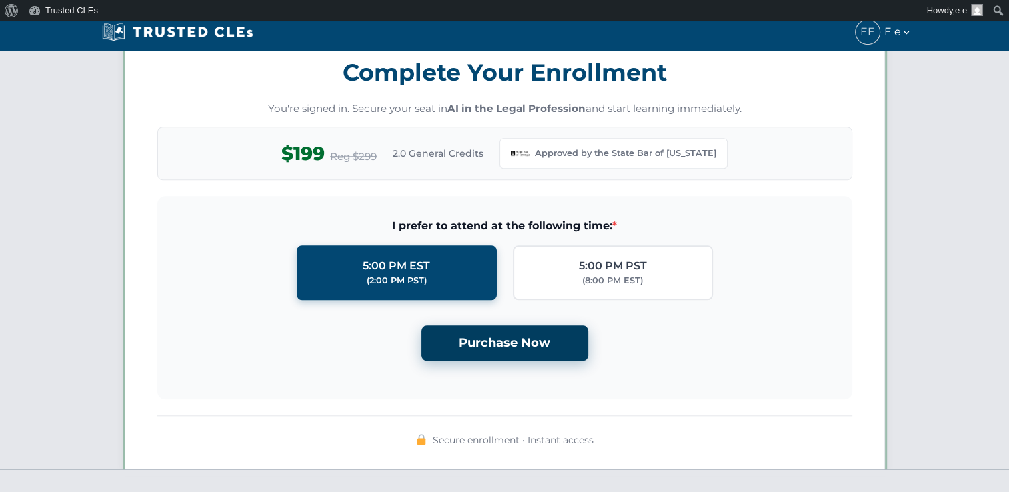
click at [509, 339] on button "Purchase Now" at bounding box center [504, 342] width 167 height 35
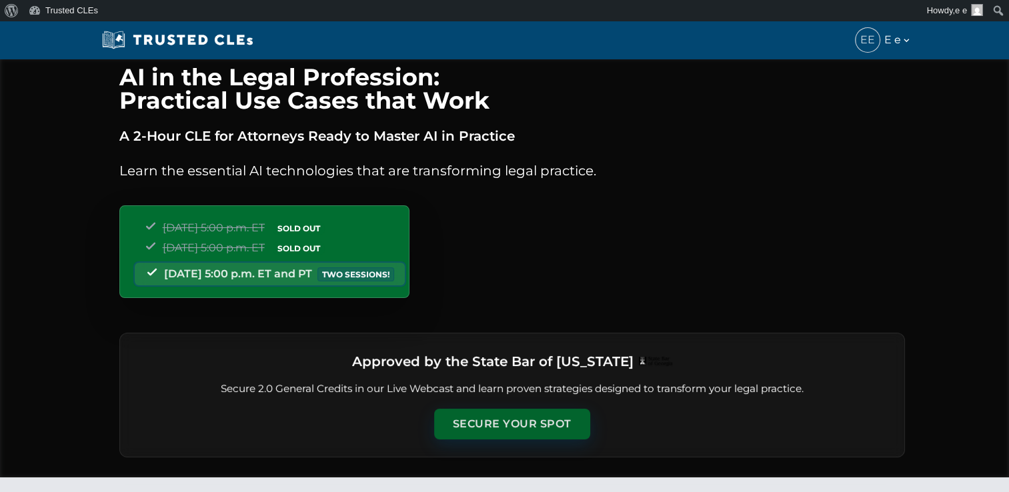
click at [517, 414] on button "Secure Your Spot" at bounding box center [512, 424] width 156 height 31
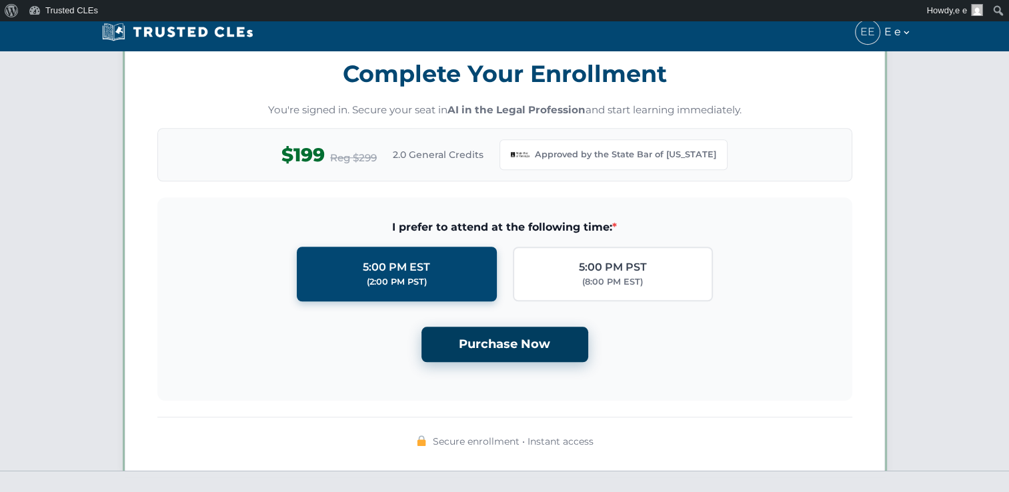
scroll to position [1148, 0]
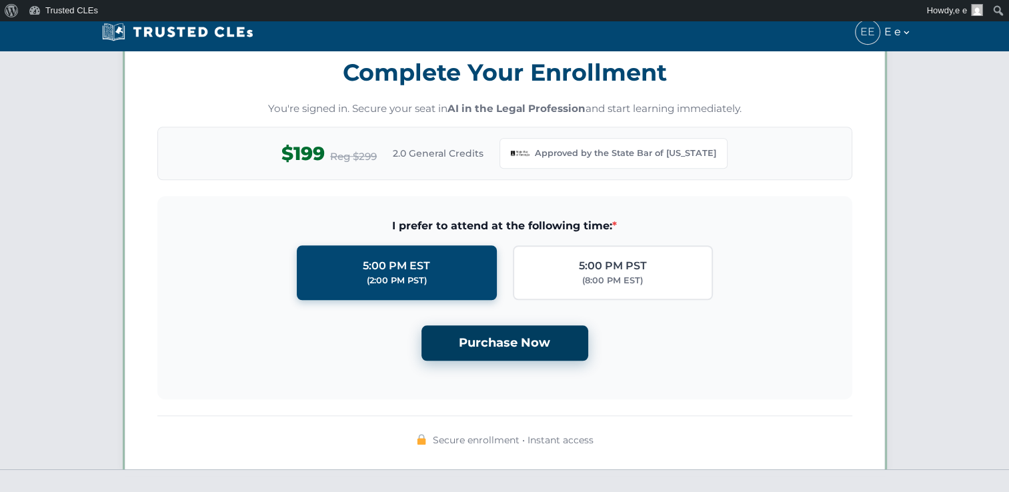
click at [515, 337] on button "Purchase Now" at bounding box center [504, 342] width 167 height 35
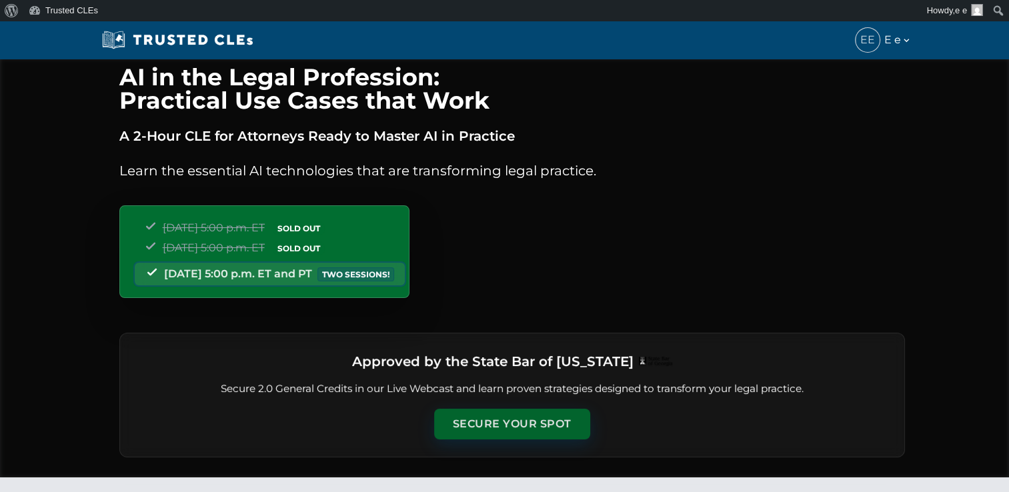
click at [487, 427] on button "Secure Your Spot" at bounding box center [512, 424] width 156 height 31
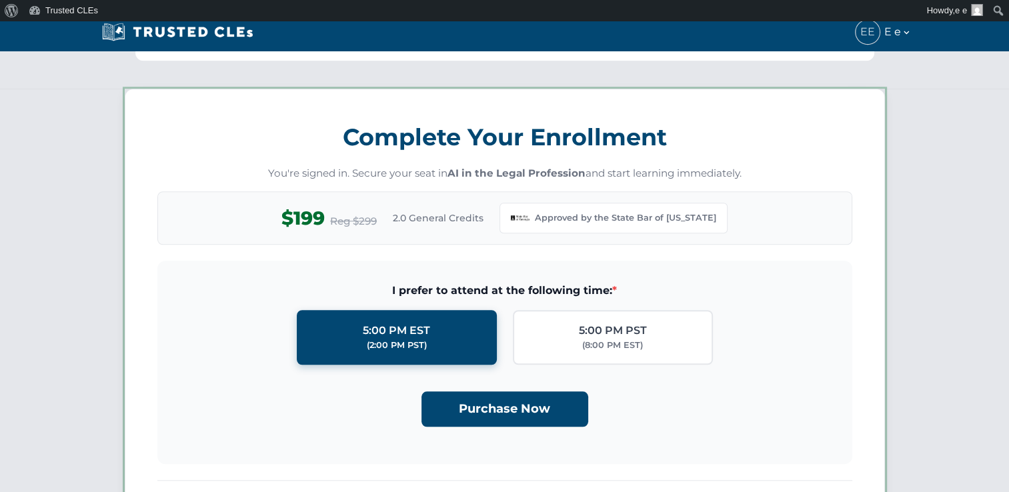
scroll to position [1148, 0]
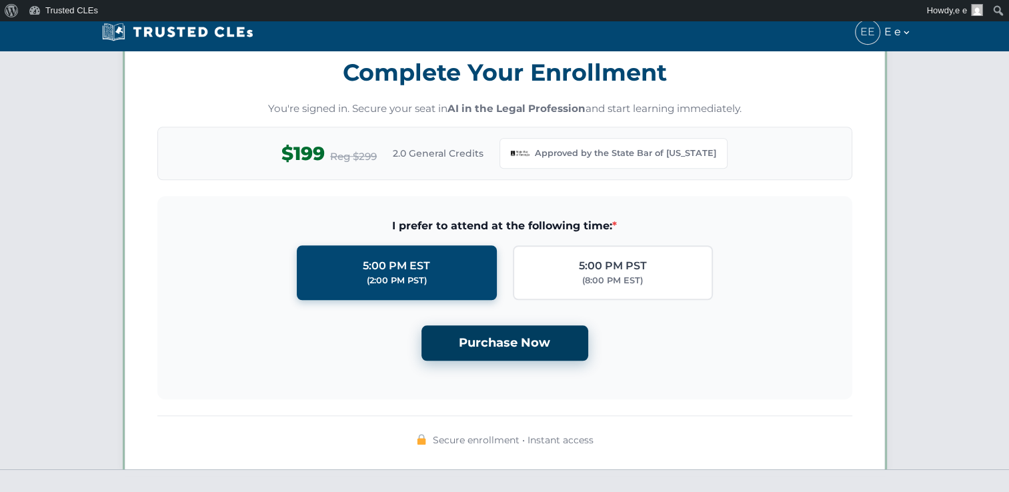
click at [493, 325] on button "Purchase Now" at bounding box center [504, 342] width 167 height 35
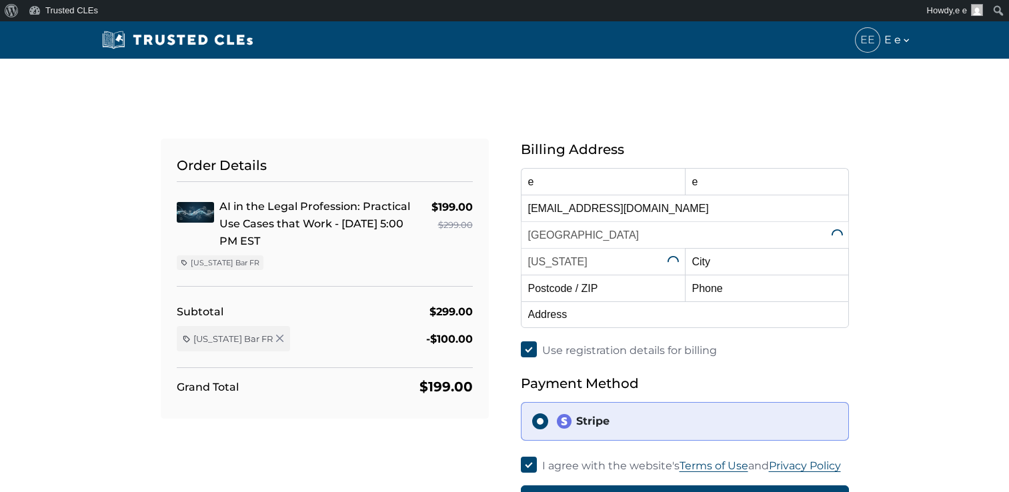
select select "[US_STATE]"
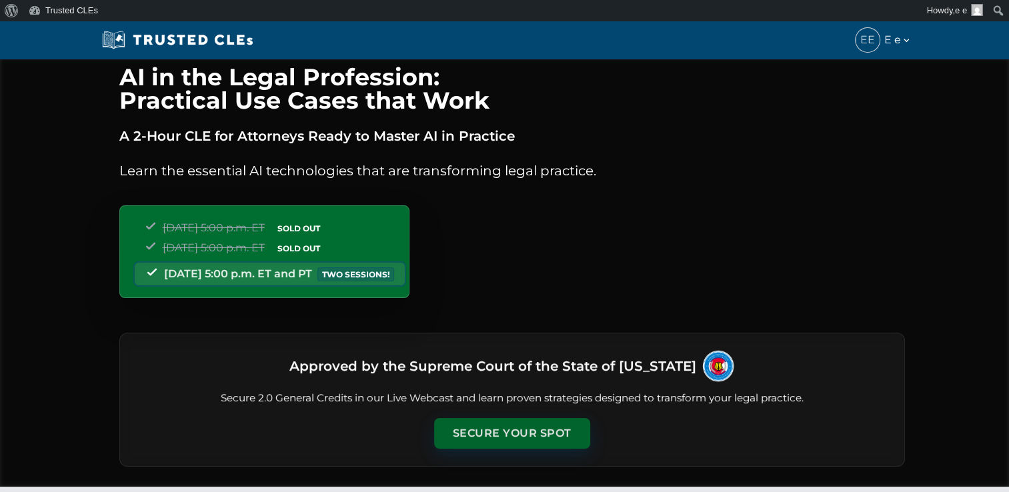
click at [547, 425] on button "Secure Your Spot" at bounding box center [512, 433] width 156 height 31
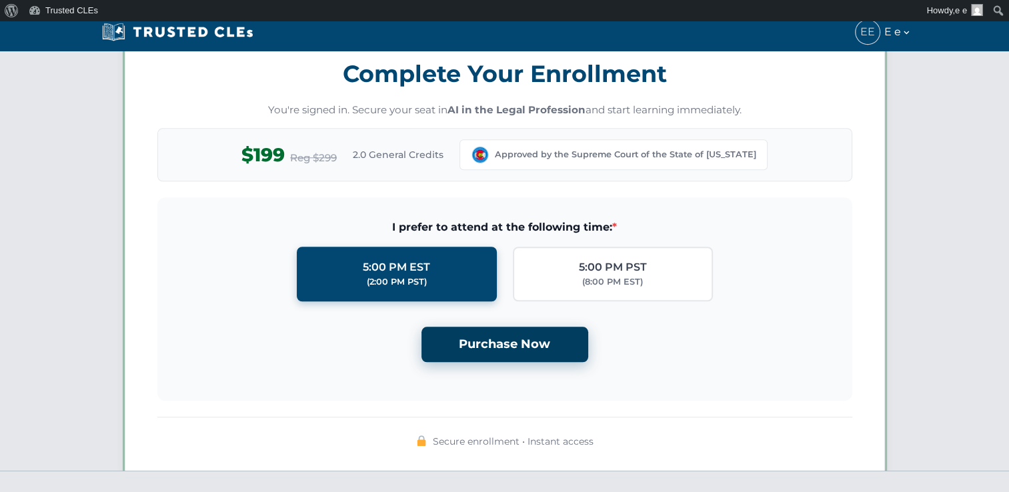
scroll to position [1157, 0]
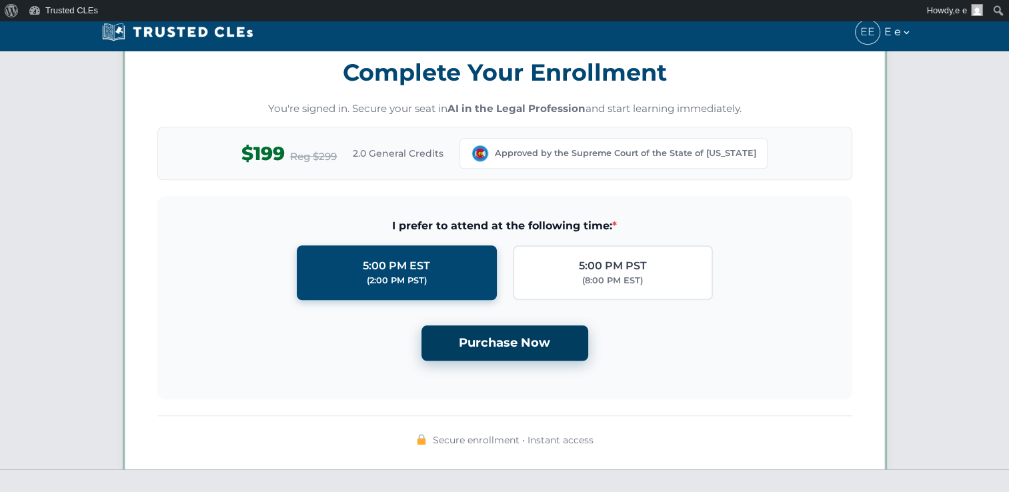
click at [539, 343] on button "Purchase Now" at bounding box center [504, 342] width 167 height 35
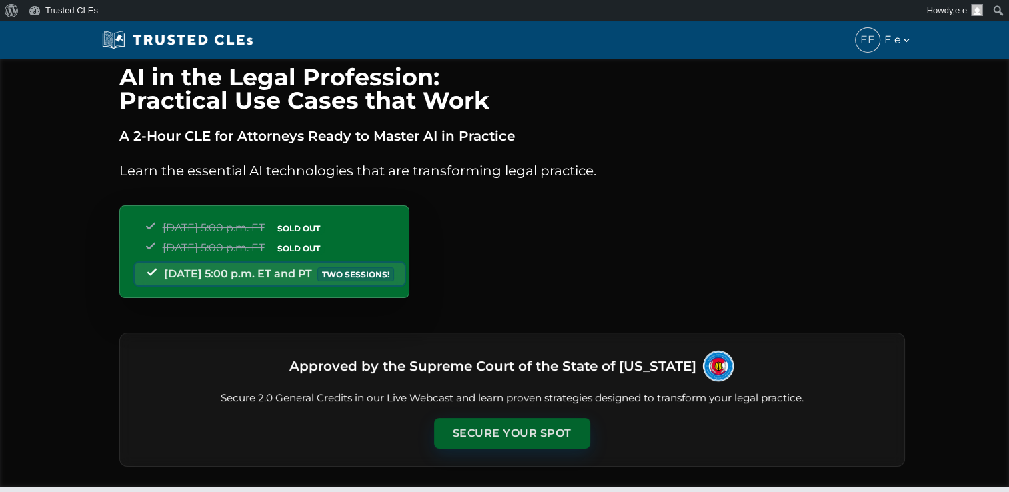
click at [507, 423] on button "Secure Your Spot" at bounding box center [512, 433] width 156 height 31
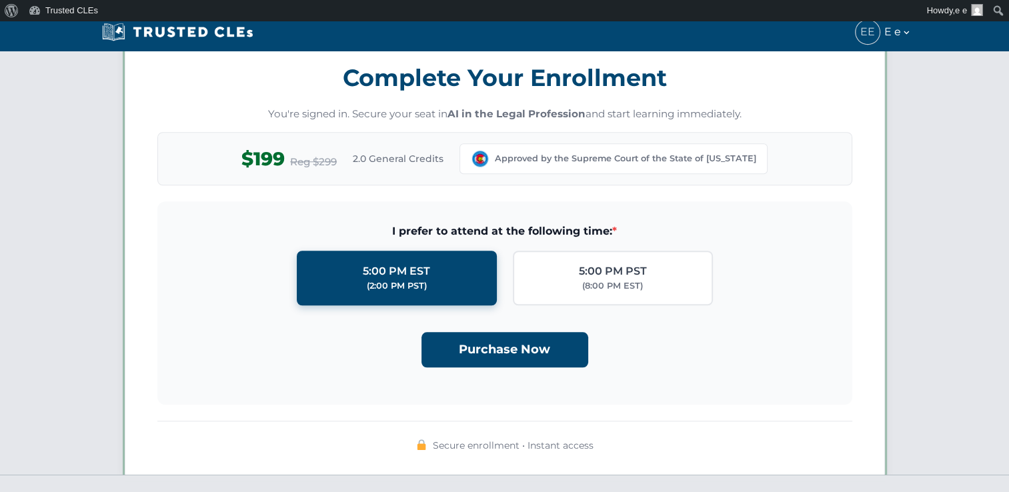
scroll to position [1157, 0]
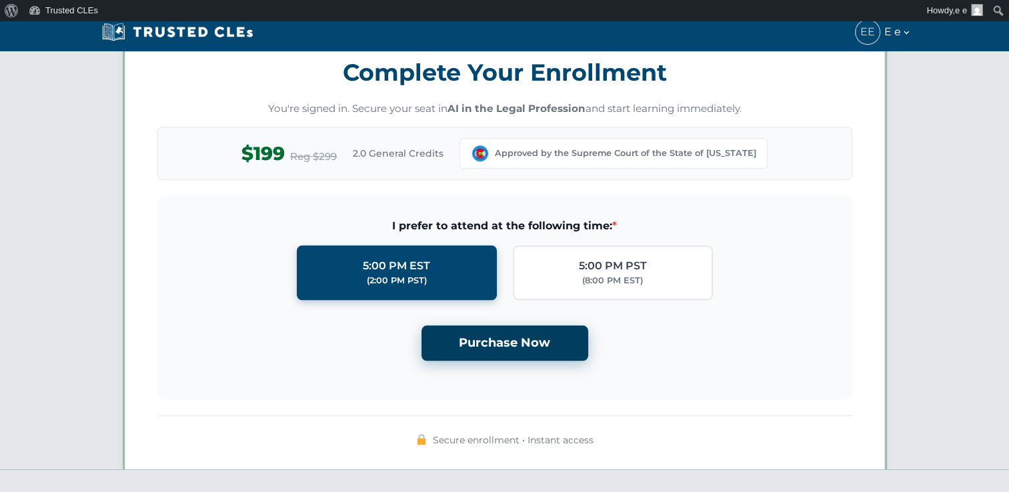
click at [505, 341] on button "Purchase Now" at bounding box center [504, 342] width 167 height 35
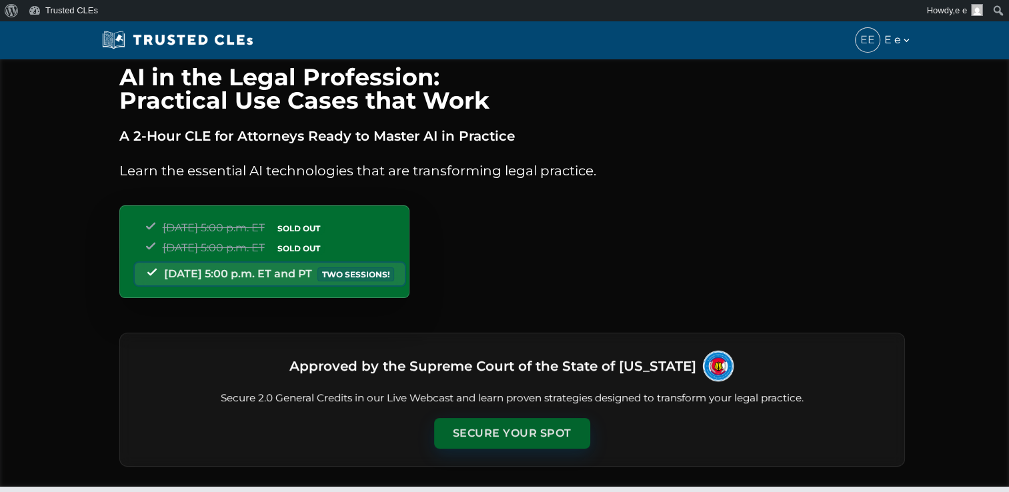
click at [501, 420] on button "Secure Your Spot" at bounding box center [512, 433] width 156 height 31
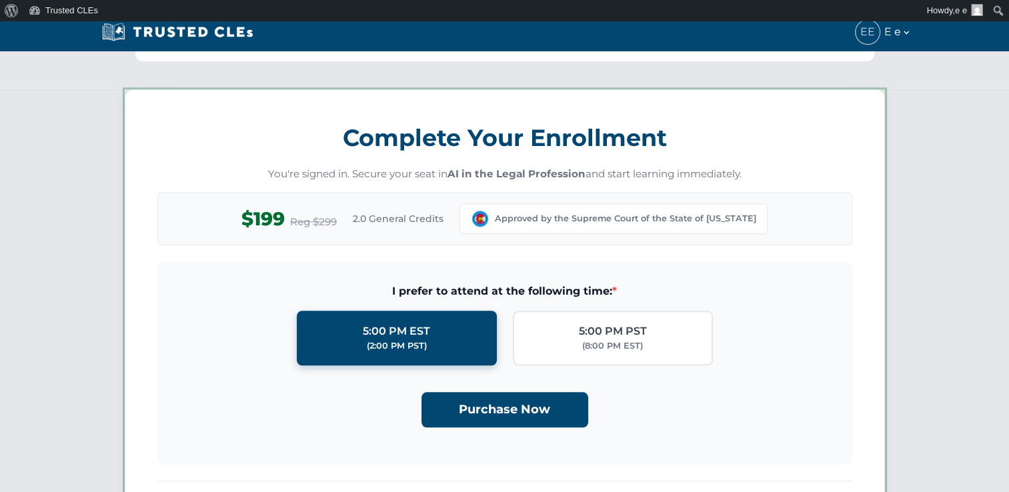
scroll to position [1157, 0]
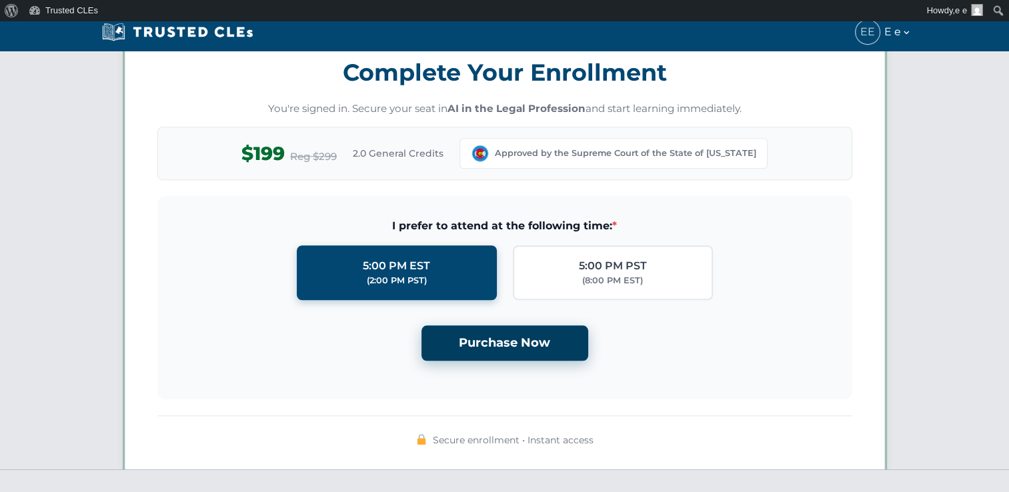
click at [514, 339] on button "Purchase Now" at bounding box center [504, 342] width 167 height 35
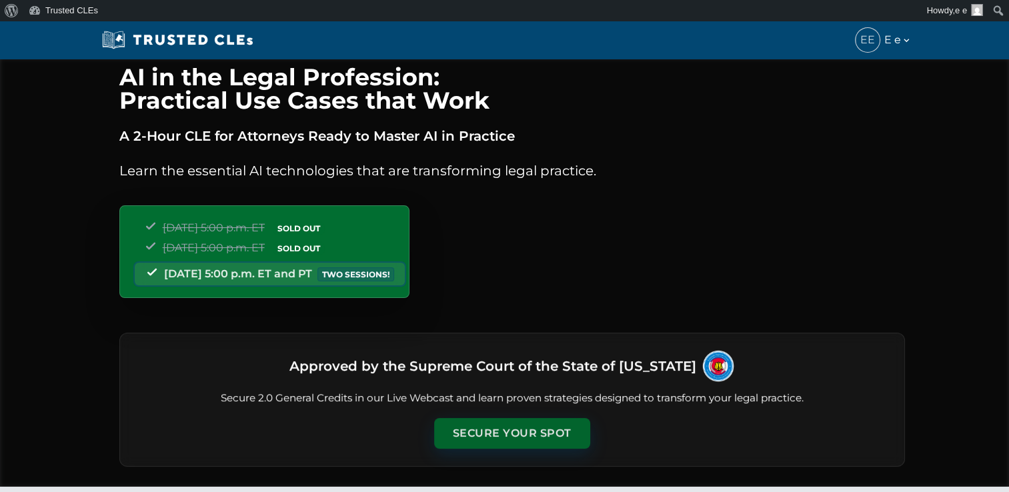
click at [506, 419] on button "Secure Your Spot" at bounding box center [512, 433] width 156 height 31
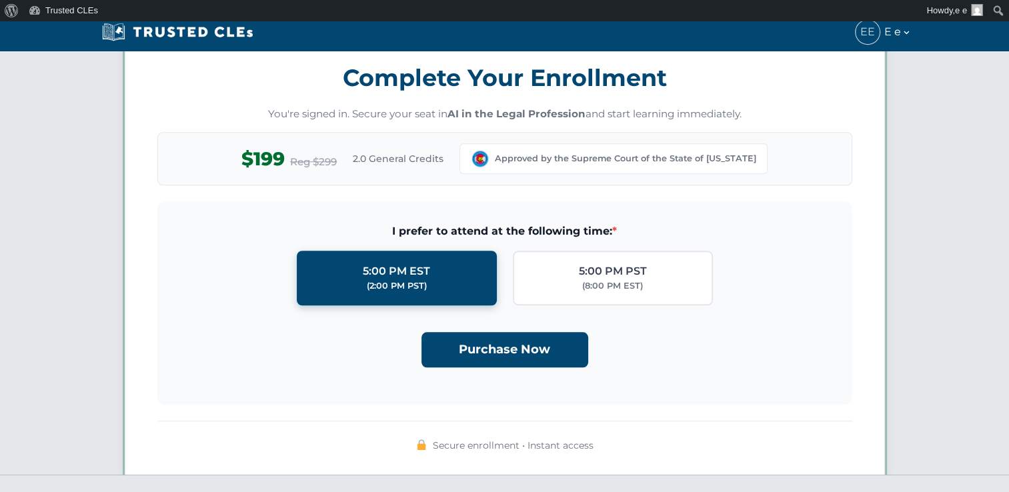
scroll to position [1157, 0]
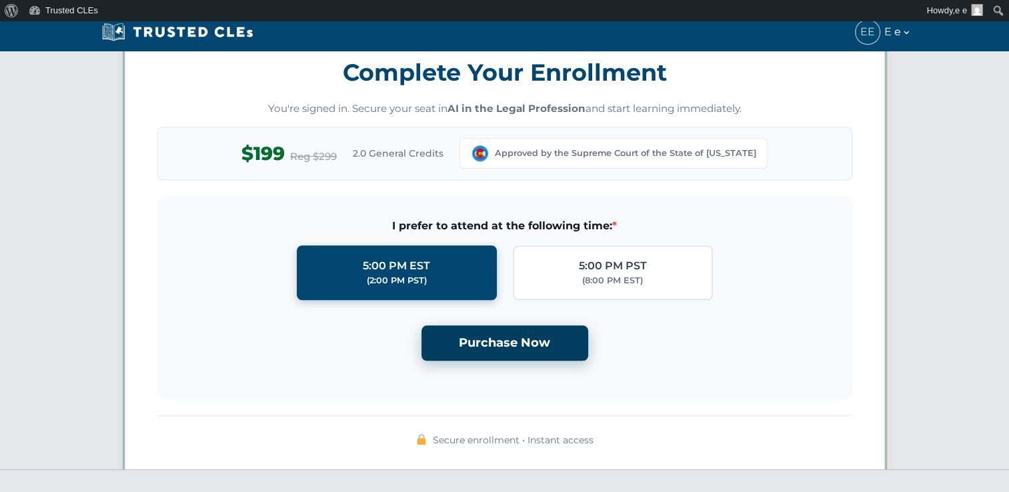
click at [507, 345] on button "Purchase Now" at bounding box center [504, 342] width 167 height 35
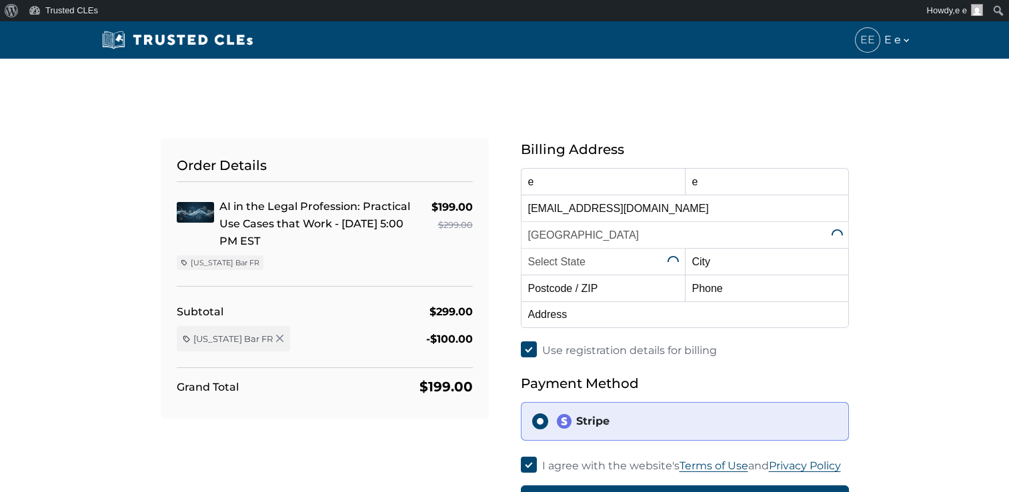
select select "[US_STATE]"
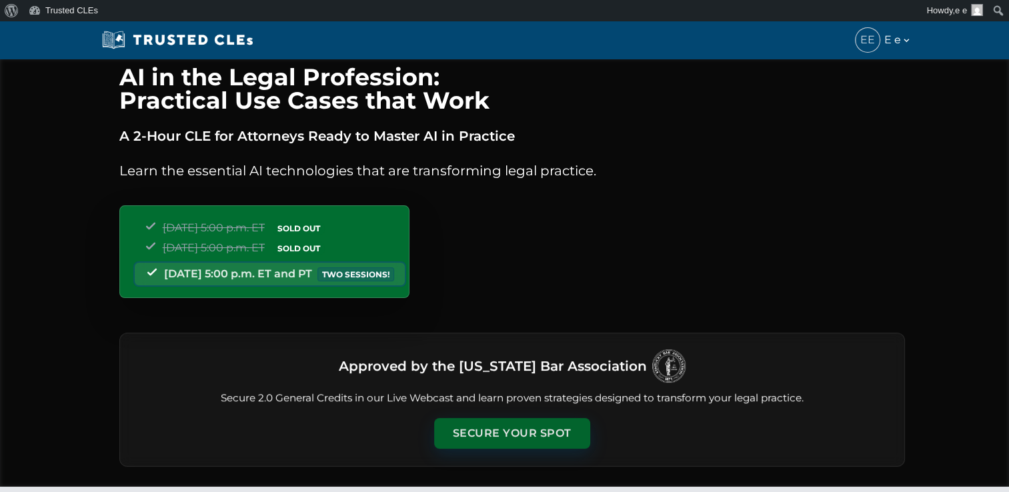
click at [490, 426] on button "Secure Your Spot" at bounding box center [512, 433] width 156 height 31
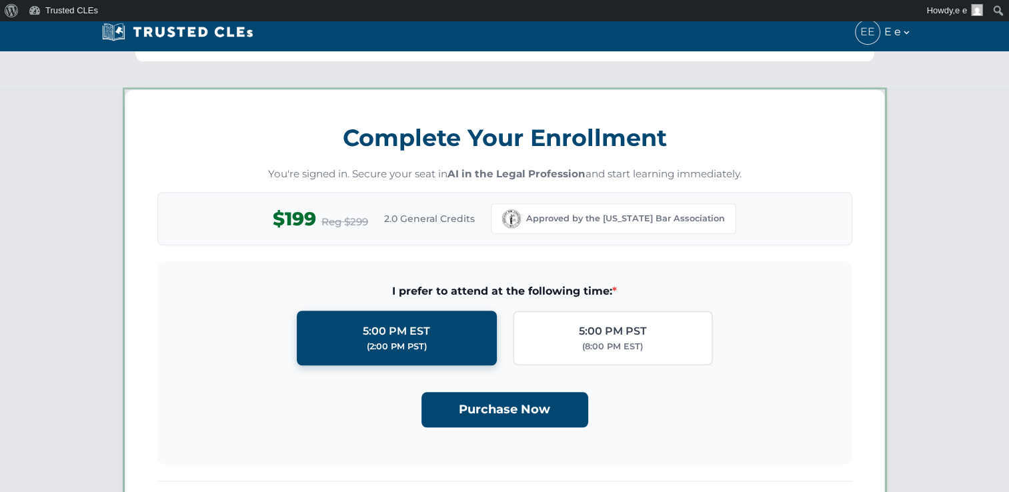
scroll to position [1157, 0]
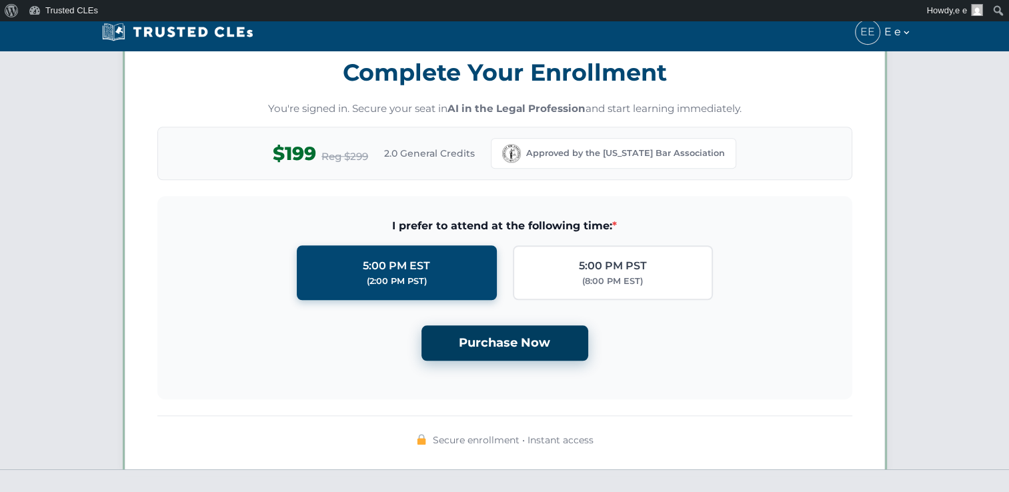
click at [495, 353] on button "Purchase Now" at bounding box center [504, 342] width 167 height 35
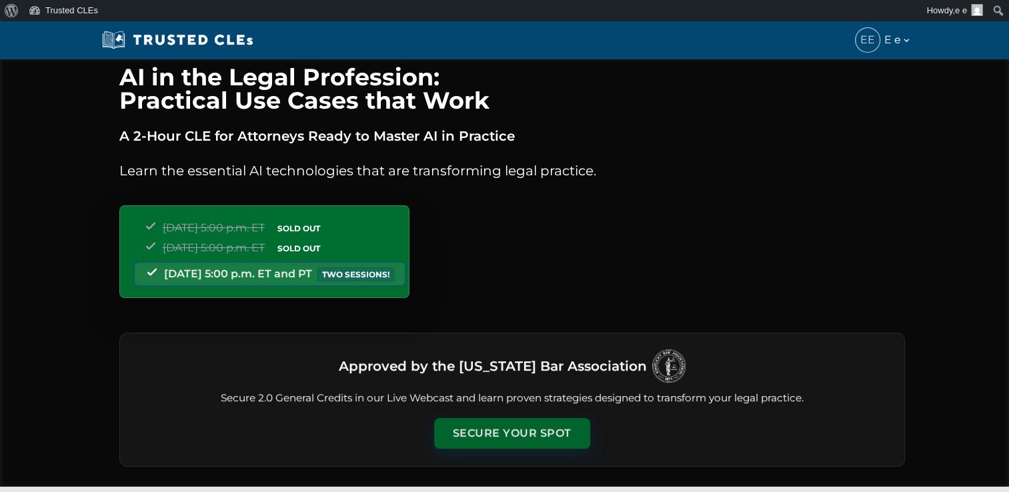
drag, startPoint x: 504, startPoint y: 421, endPoint x: 504, endPoint y: 377, distance: 44.0
click at [504, 422] on button "Secure Your Spot" at bounding box center [512, 433] width 156 height 31
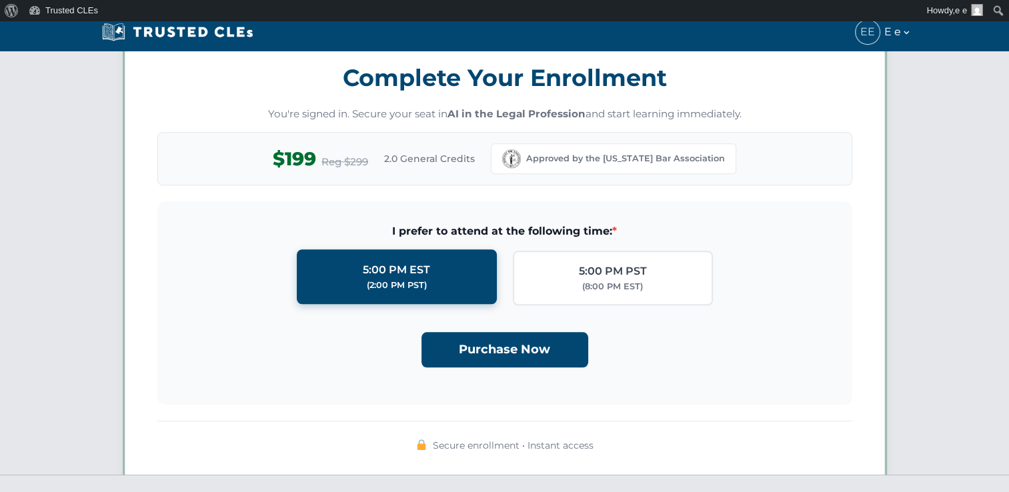
scroll to position [1157, 0]
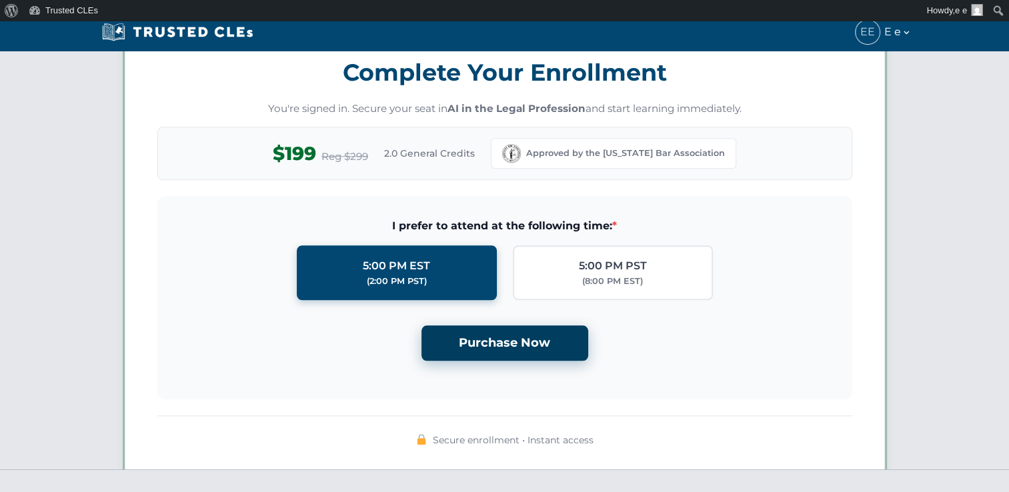
click at [475, 340] on button "Purchase Now" at bounding box center [504, 342] width 167 height 35
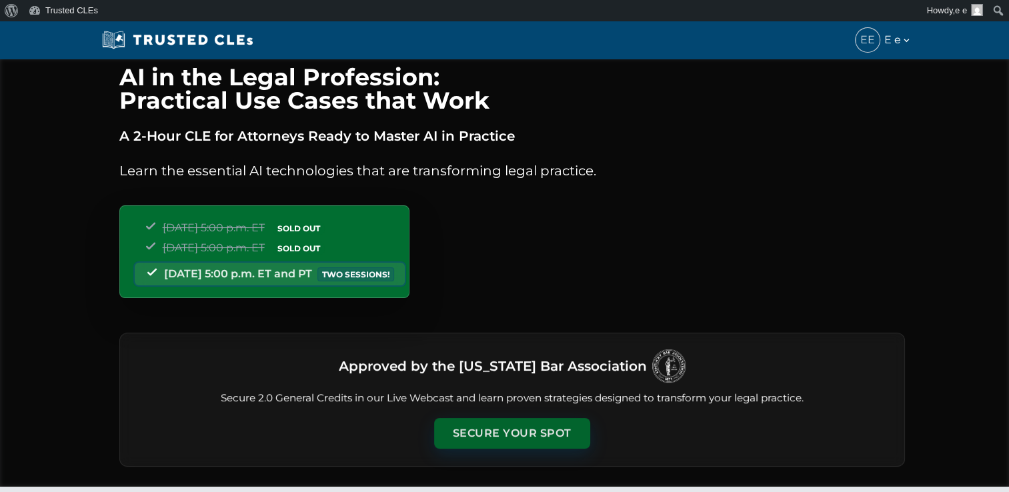
click at [496, 423] on button "Secure Your Spot" at bounding box center [512, 433] width 156 height 31
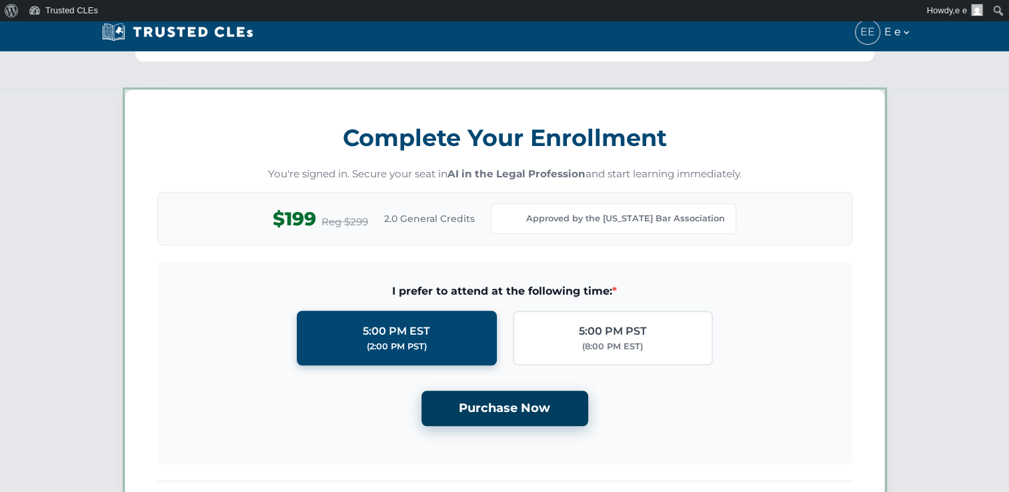
scroll to position [1157, 0]
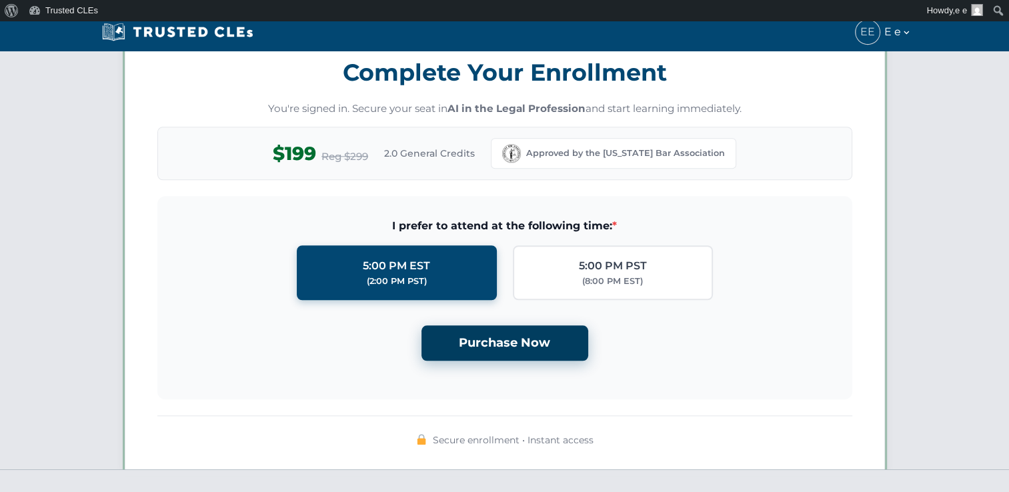
click at [497, 332] on button "Purchase Now" at bounding box center [504, 342] width 167 height 35
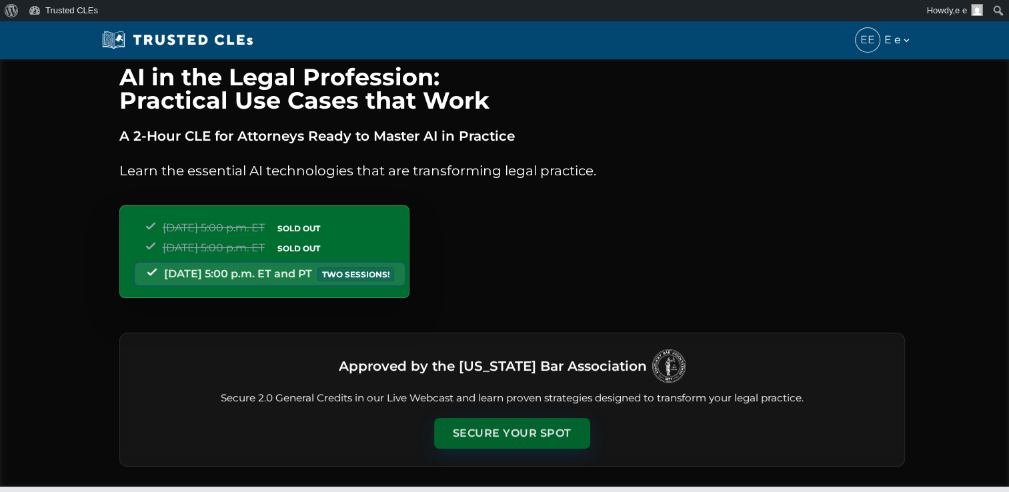
click at [495, 439] on button "Secure Your Spot" at bounding box center [512, 433] width 156 height 31
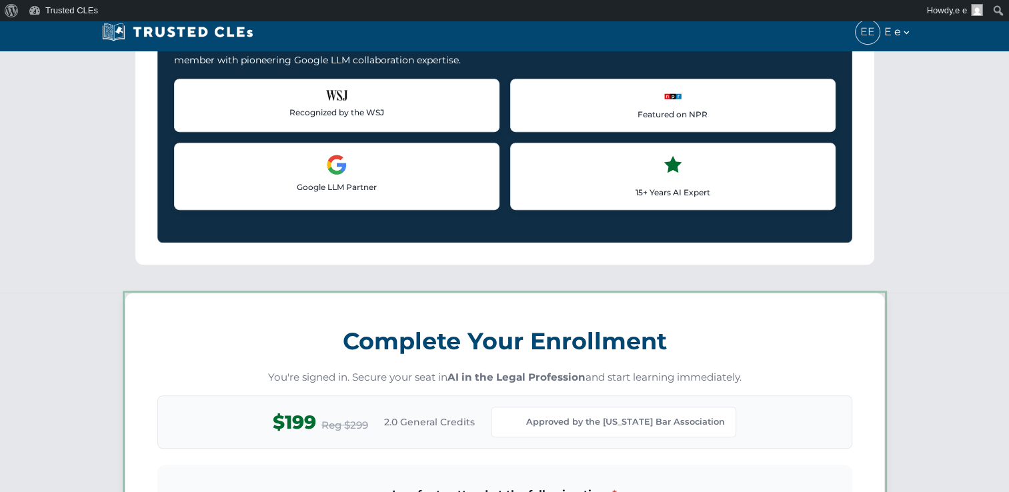
scroll to position [1157, 0]
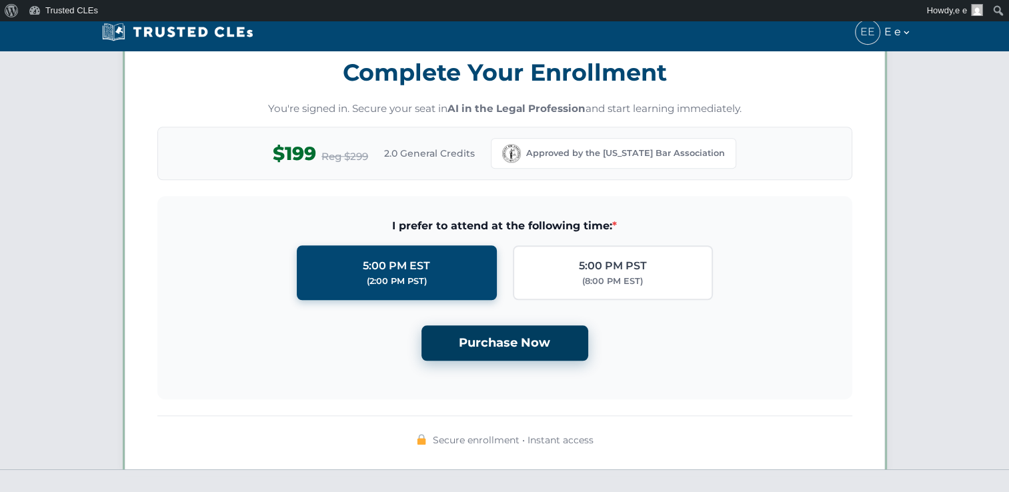
click at [507, 343] on button "Purchase Now" at bounding box center [504, 342] width 167 height 35
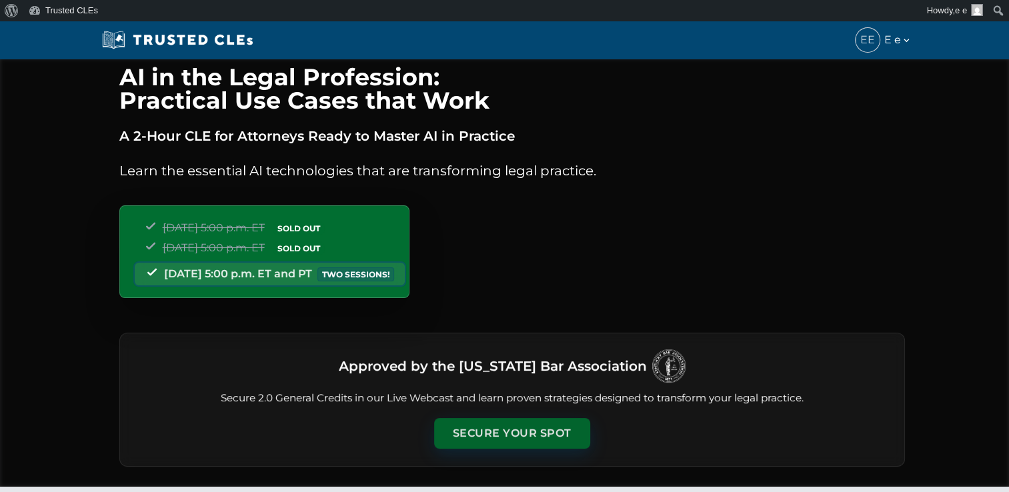
click at [499, 436] on button "Secure Your Spot" at bounding box center [512, 433] width 156 height 31
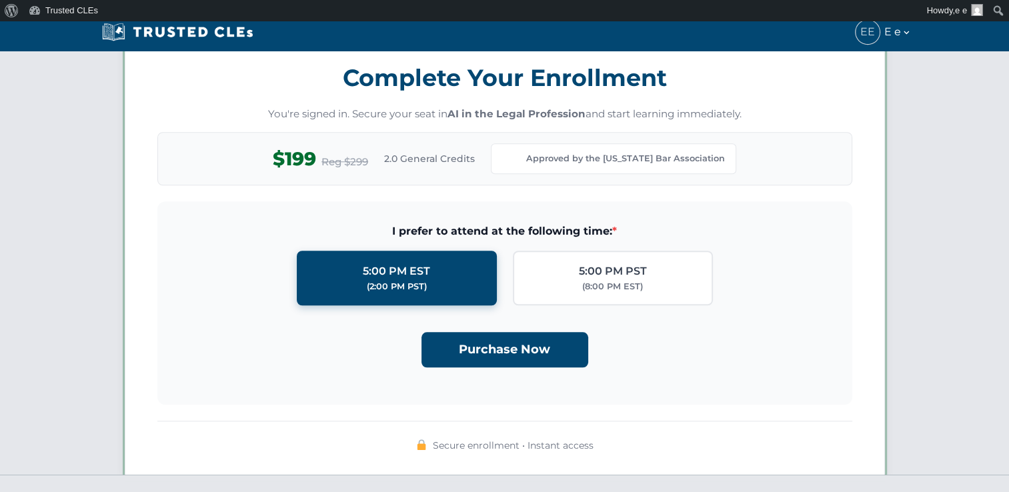
scroll to position [1157, 0]
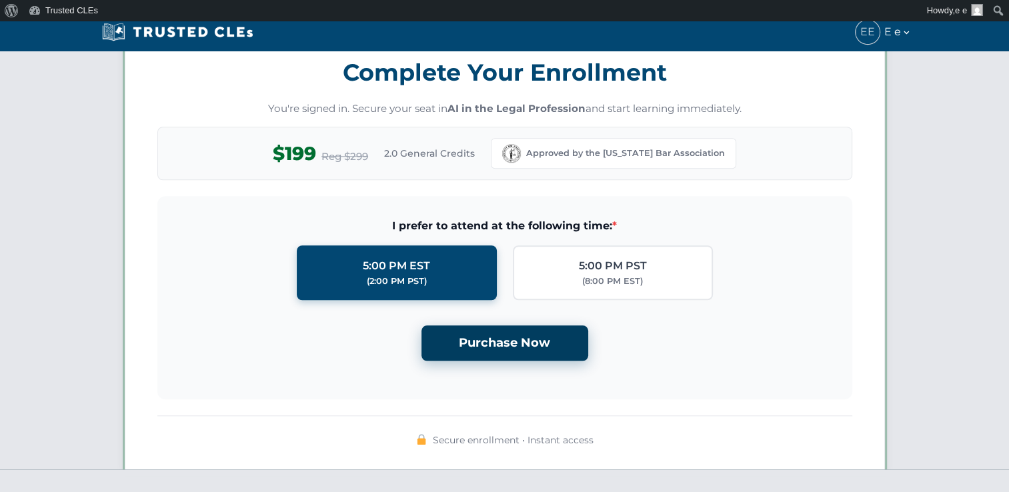
click at [504, 341] on button "Purchase Now" at bounding box center [504, 342] width 167 height 35
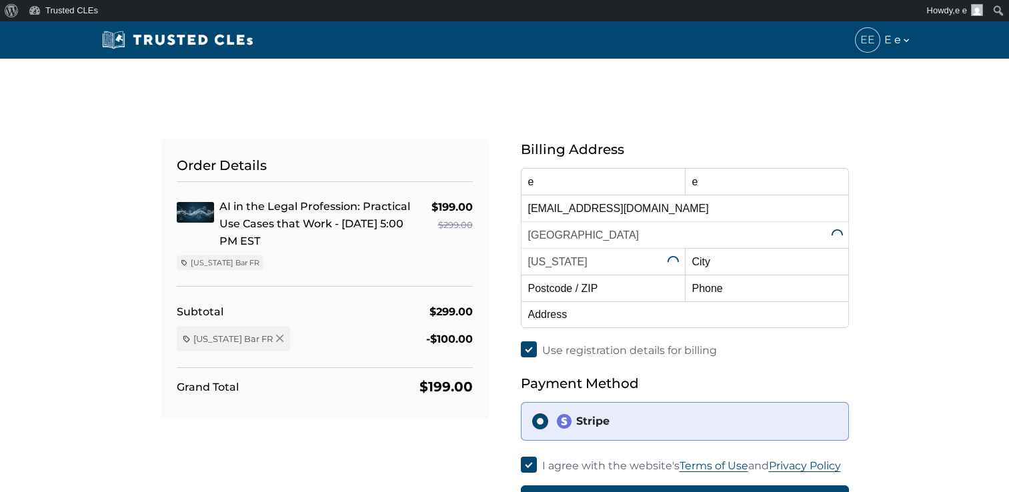
select select "[US_STATE]"
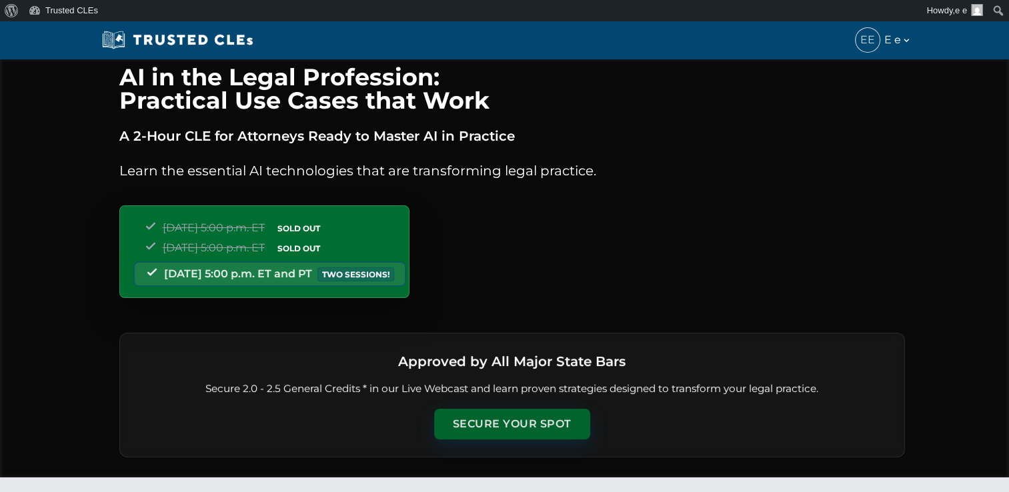
click at [520, 420] on button "Secure Your Spot" at bounding box center [512, 424] width 156 height 31
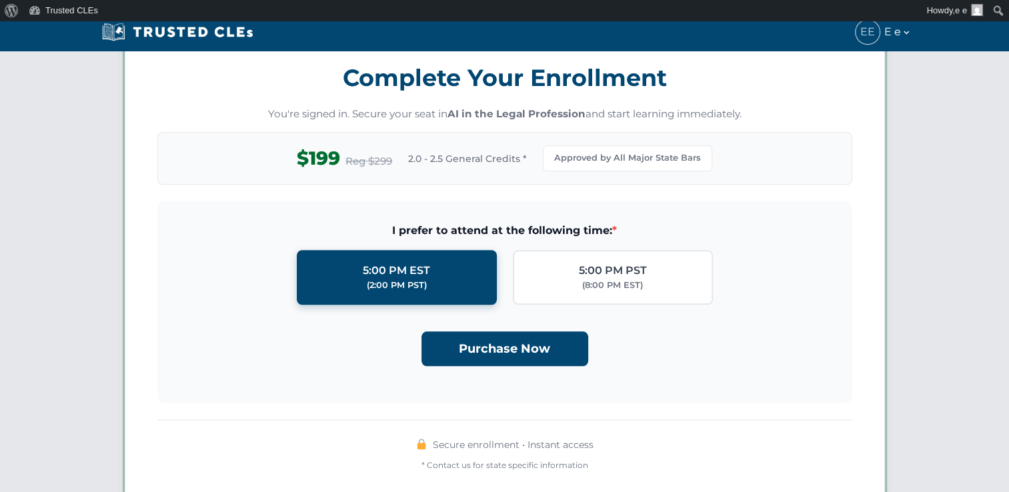
scroll to position [1148, 0]
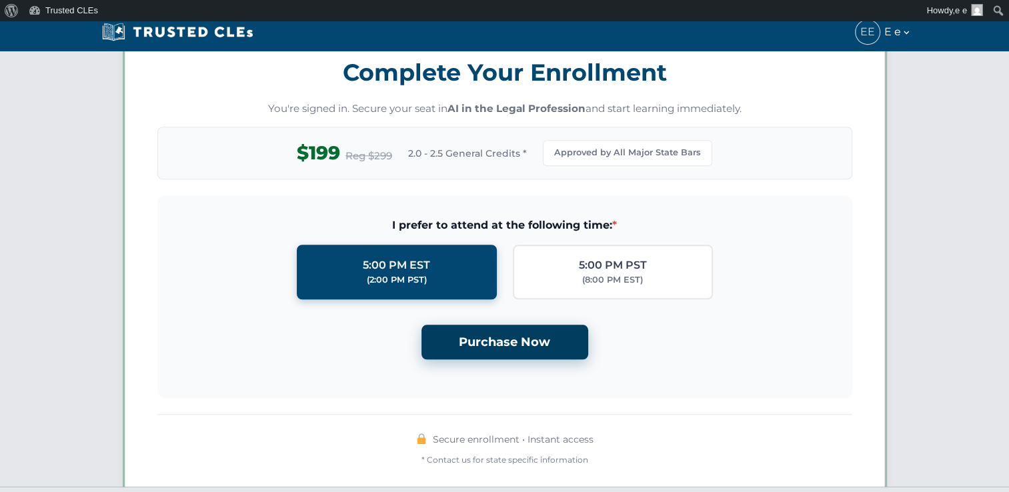
click at [517, 348] on button "Purchase Now" at bounding box center [504, 342] width 167 height 35
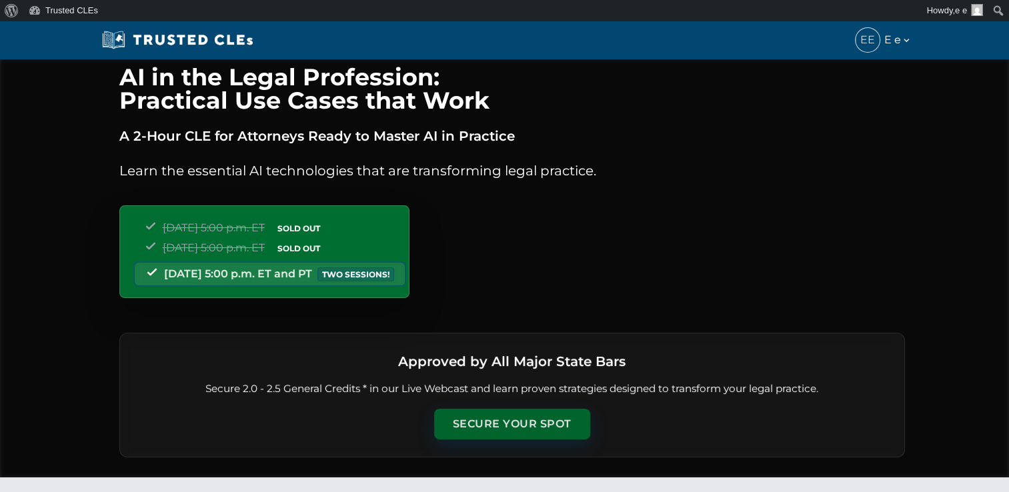
click at [536, 417] on button "Secure Your Spot" at bounding box center [512, 424] width 156 height 31
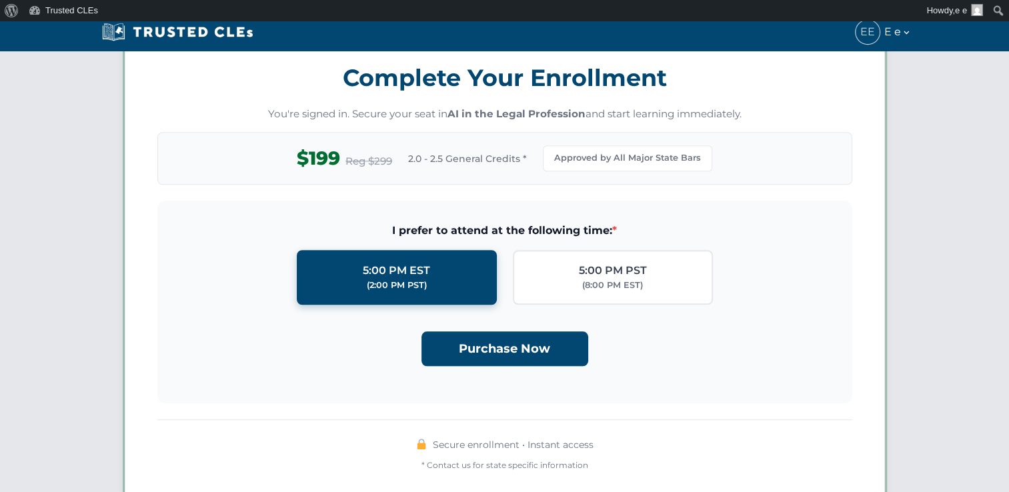
scroll to position [1148, 0]
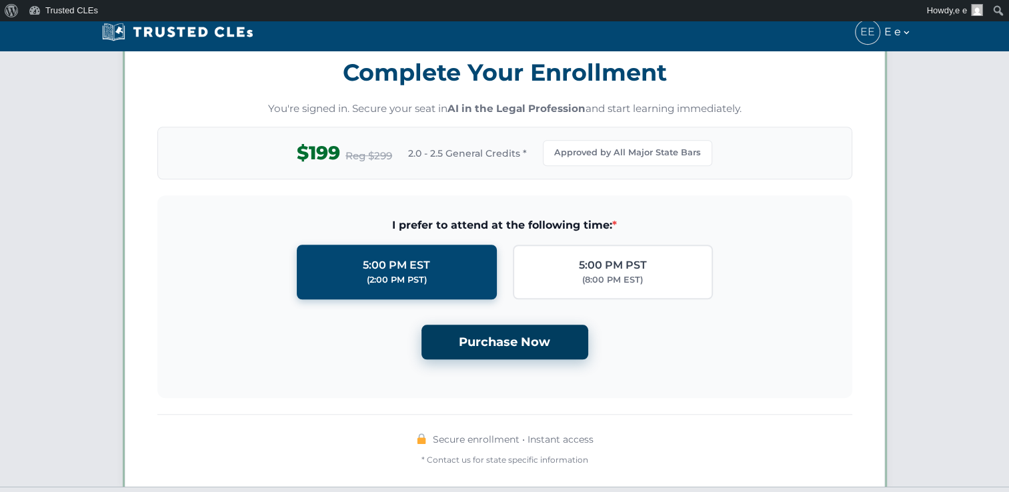
click at [527, 343] on button "Purchase Now" at bounding box center [504, 342] width 167 height 35
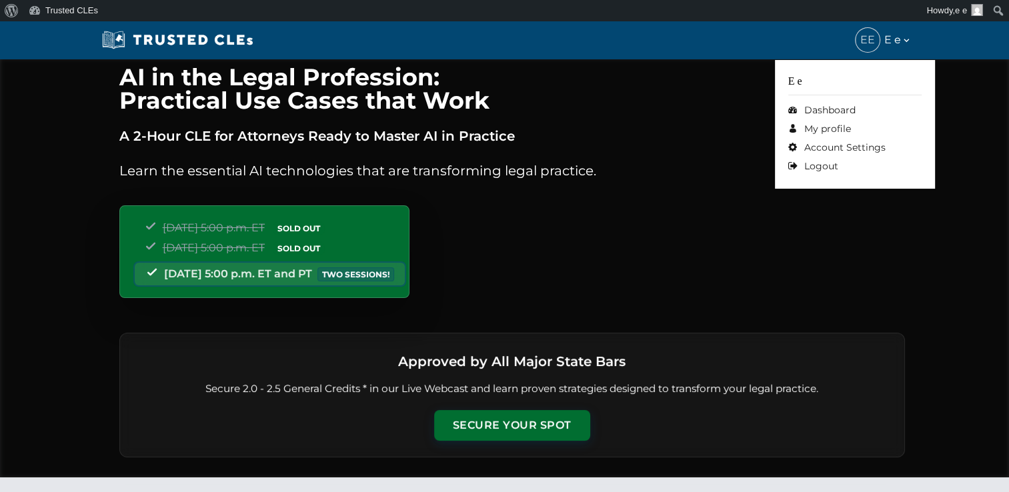
click at [866, 46] on span "EE" at bounding box center [867, 40] width 24 height 24
click at [879, 45] on div "EE E e" at bounding box center [883, 40] width 56 height 24
click at [819, 163] on link "Logout" at bounding box center [854, 166] width 133 height 19
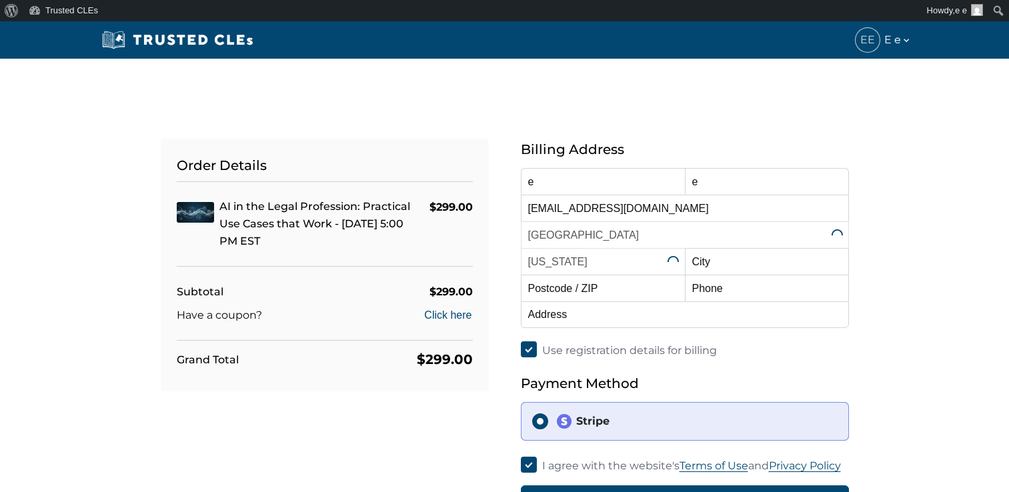
select select "[US_STATE]"
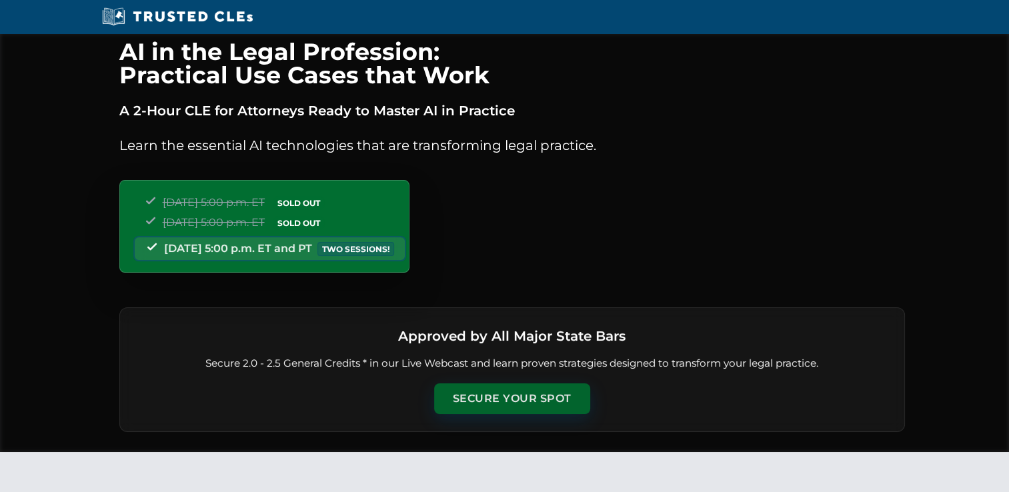
click at [475, 401] on button "Secure Your Spot" at bounding box center [512, 398] width 156 height 31
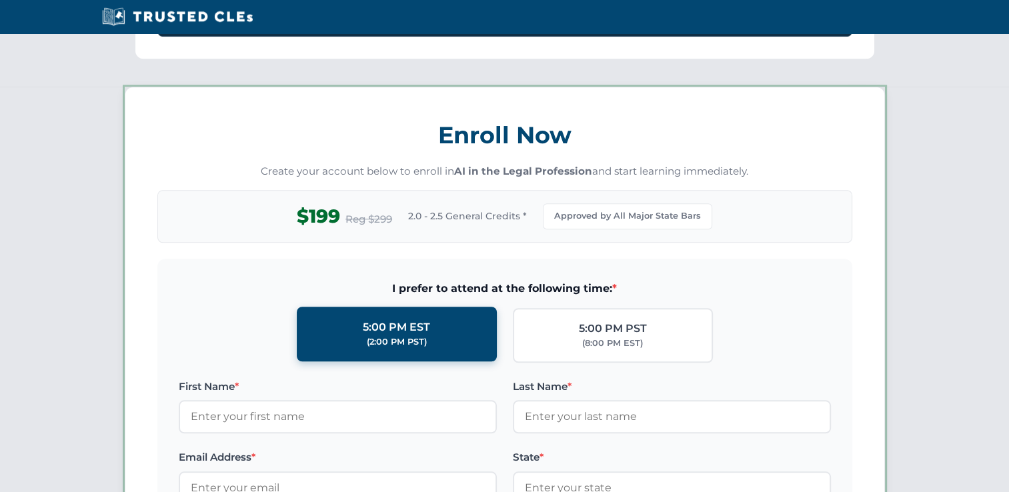
scroll to position [1144, 0]
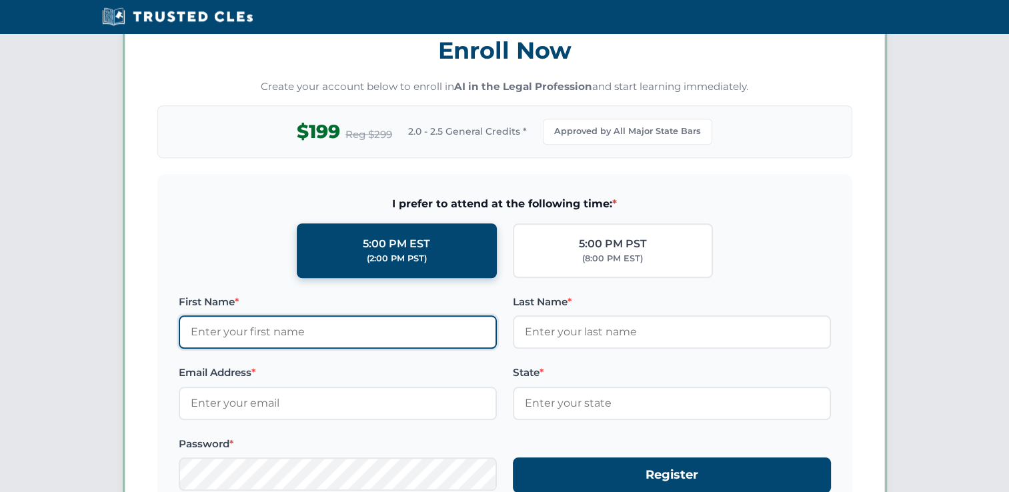
click at [352, 328] on input "First Name *" at bounding box center [338, 331] width 318 height 33
type input "t"
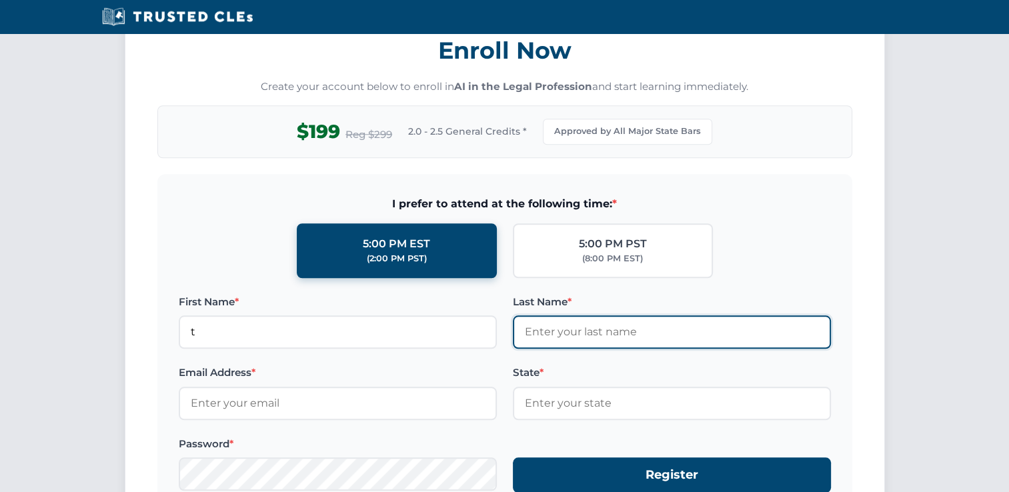
click at [542, 331] on input "Last Name *" at bounding box center [672, 331] width 318 height 33
type input "t"
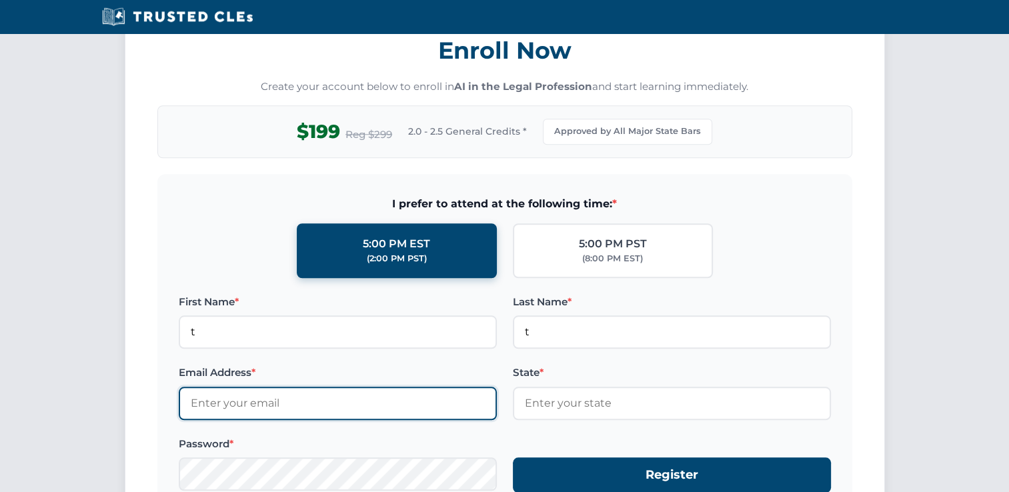
click at [336, 392] on input "Email Address *" at bounding box center [338, 403] width 318 height 33
type input "t@[DOMAIN_NAME]"
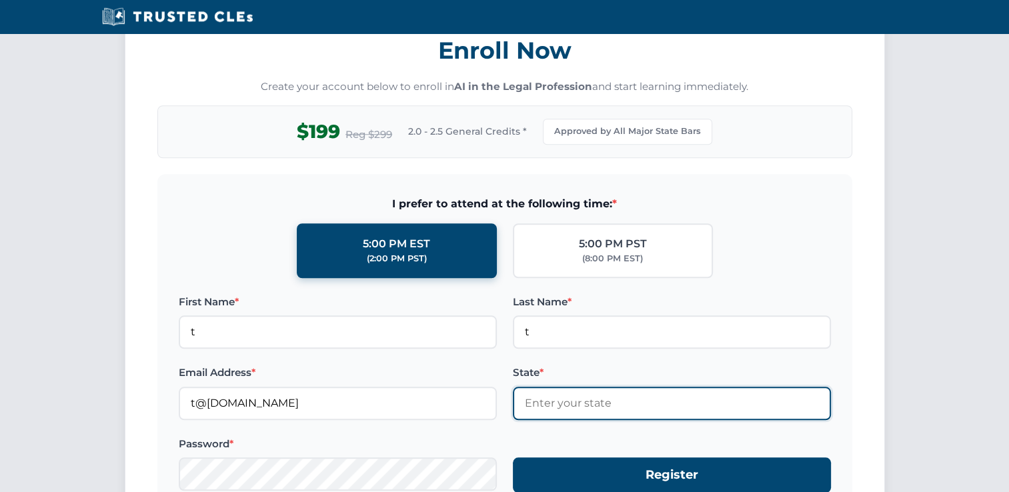
click at [573, 406] on input "State *" at bounding box center [672, 403] width 318 height 33
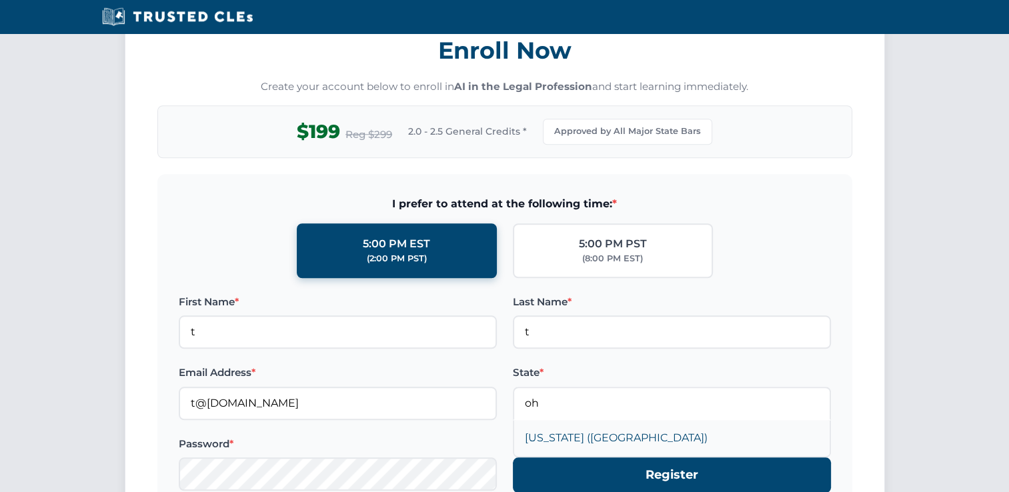
type input "Ohio (OH)"
drag, startPoint x: 573, startPoint y: 425, endPoint x: 507, endPoint y: 431, distance: 66.9
click at [574, 426] on div "Ohio (OH)" at bounding box center [671, 438] width 315 height 36
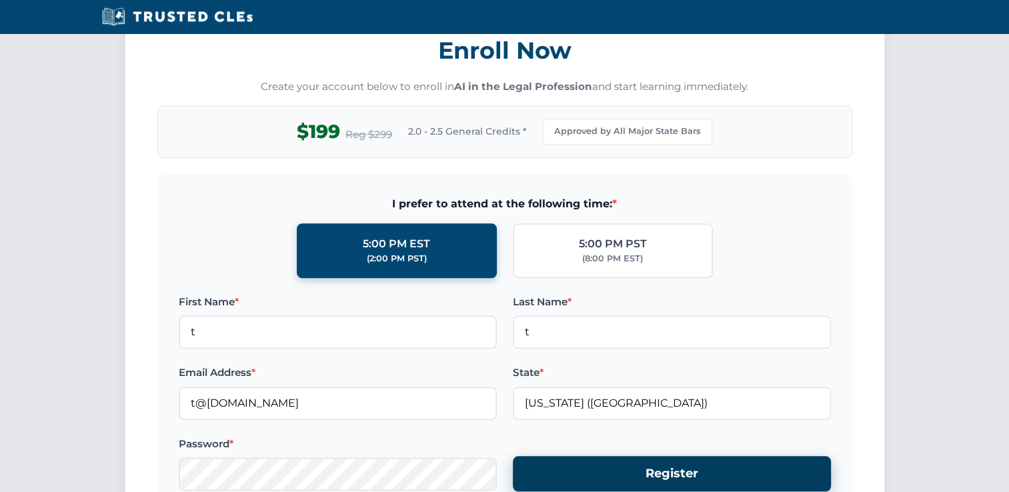
click at [709, 471] on button "Register" at bounding box center [672, 473] width 318 height 35
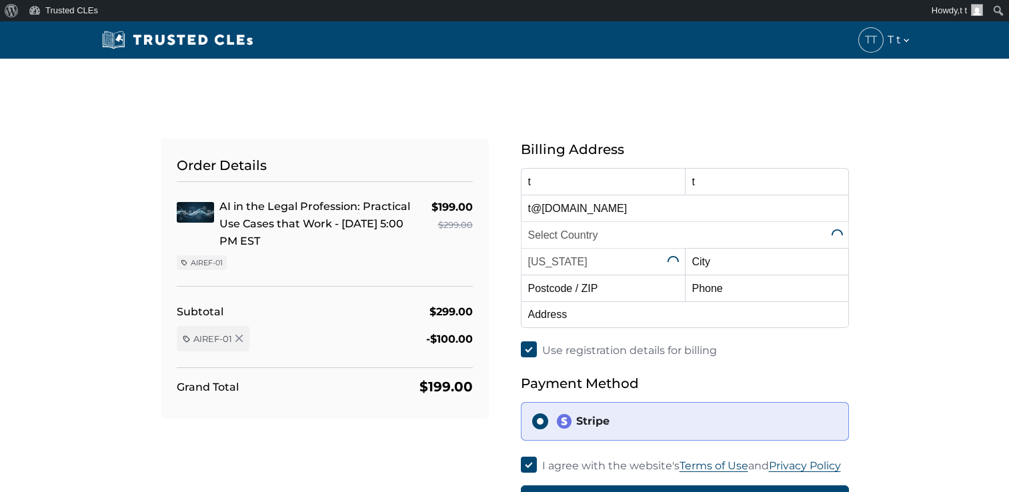
select select "[GEOGRAPHIC_DATA]"
select select "[US_STATE]"
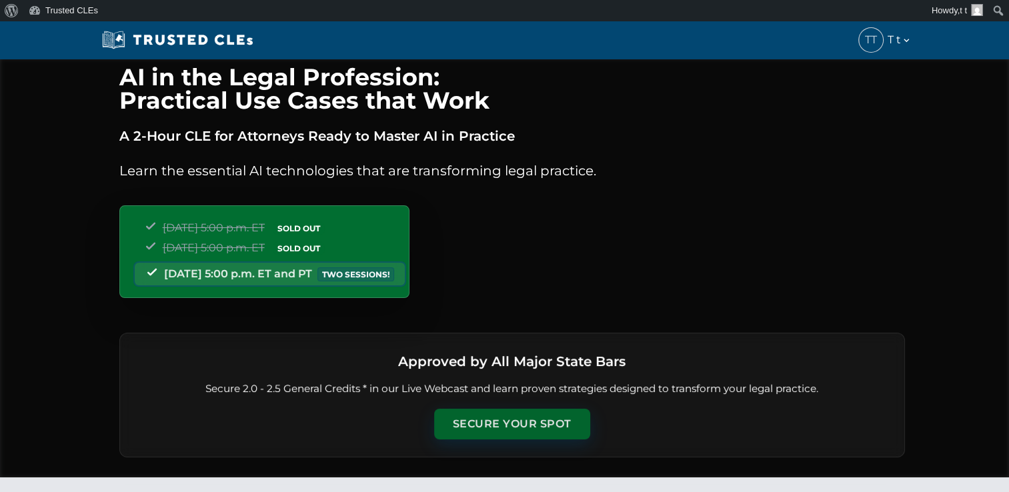
click at [497, 413] on button "Secure Your Spot" at bounding box center [512, 424] width 156 height 31
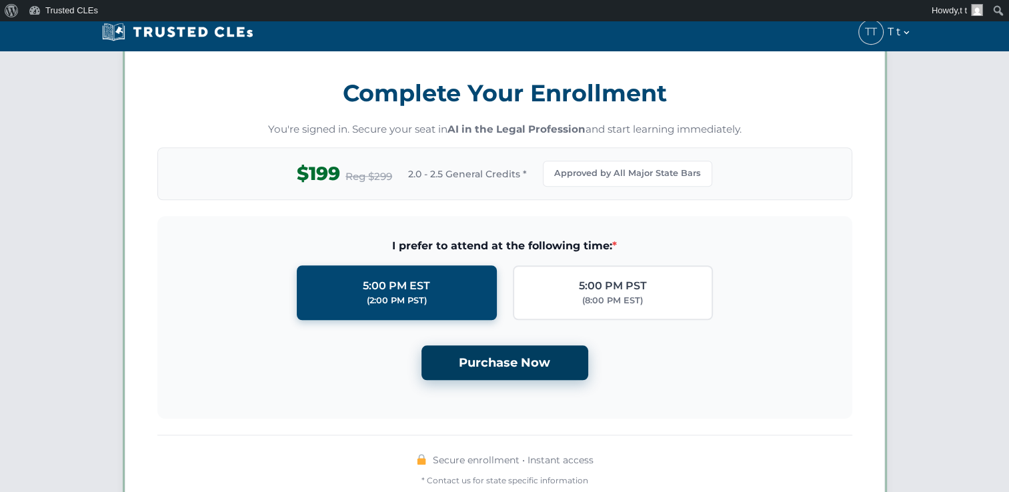
scroll to position [1148, 0]
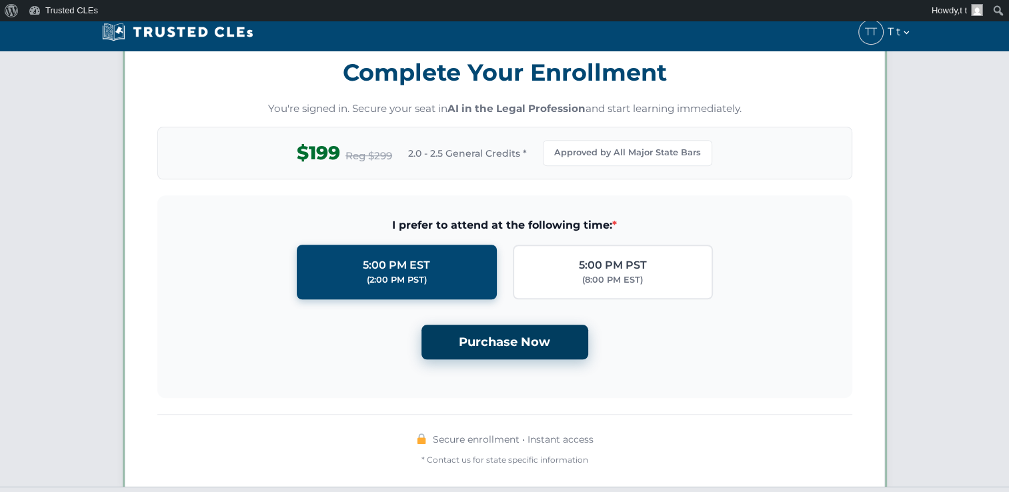
click at [509, 332] on button "Purchase Now" at bounding box center [504, 342] width 167 height 35
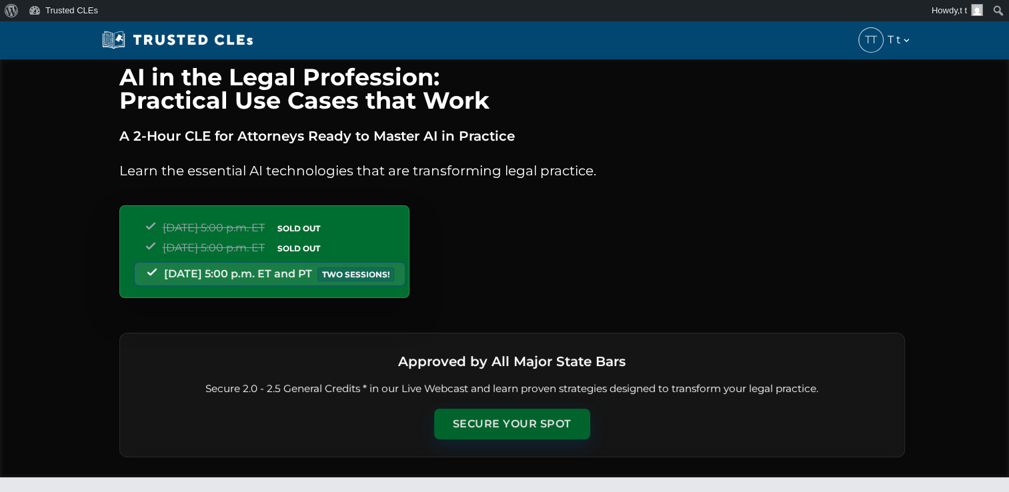
click at [519, 415] on button "Secure Your Spot" at bounding box center [512, 424] width 156 height 31
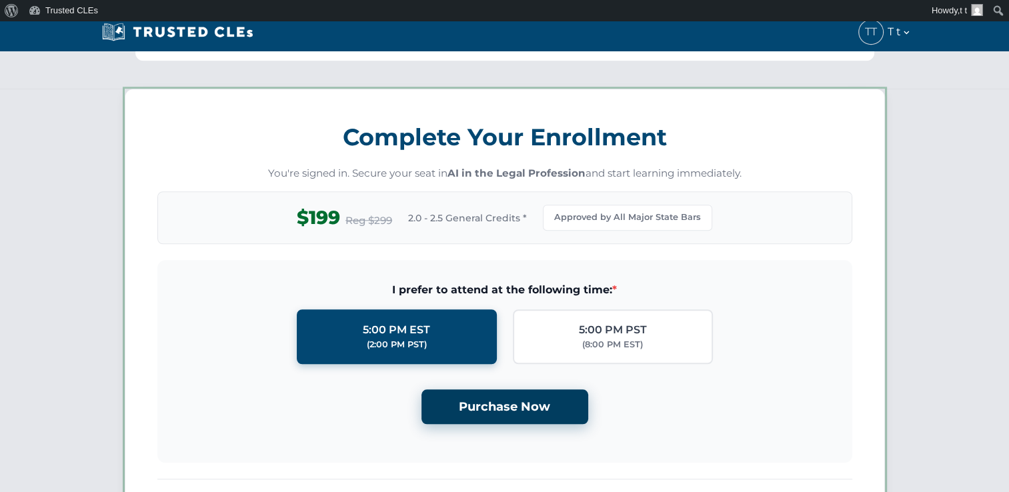
scroll to position [1148, 0]
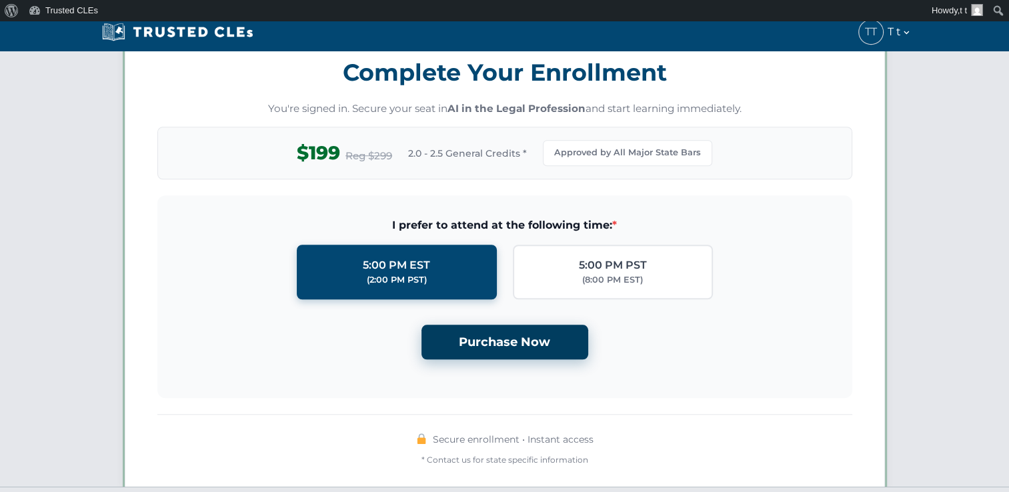
click at [517, 328] on button "Purchase Now" at bounding box center [504, 342] width 167 height 35
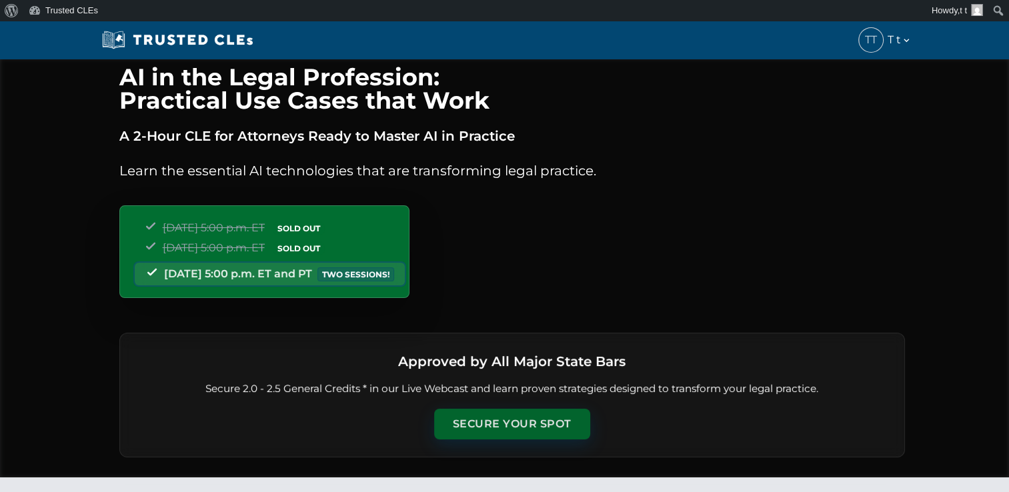
click at [523, 425] on button "Secure Your Spot" at bounding box center [512, 424] width 156 height 31
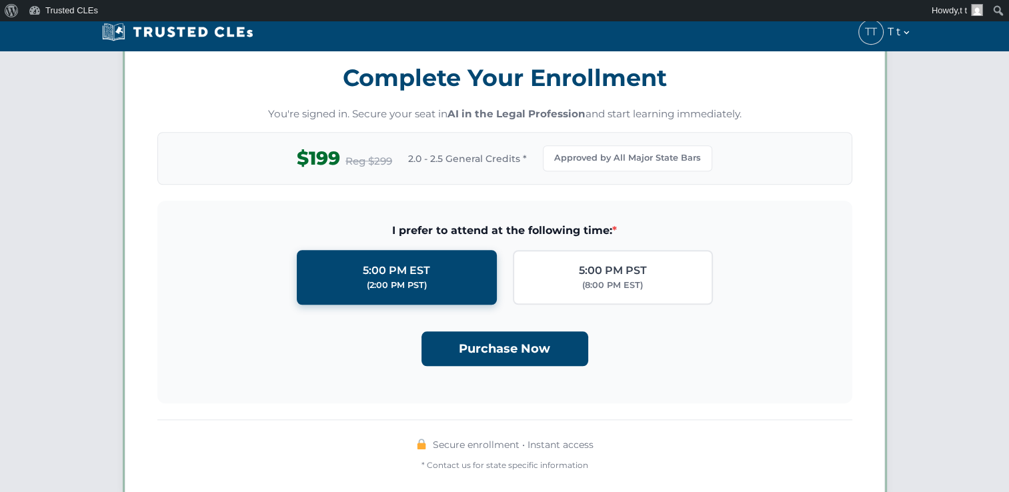
scroll to position [1148, 0]
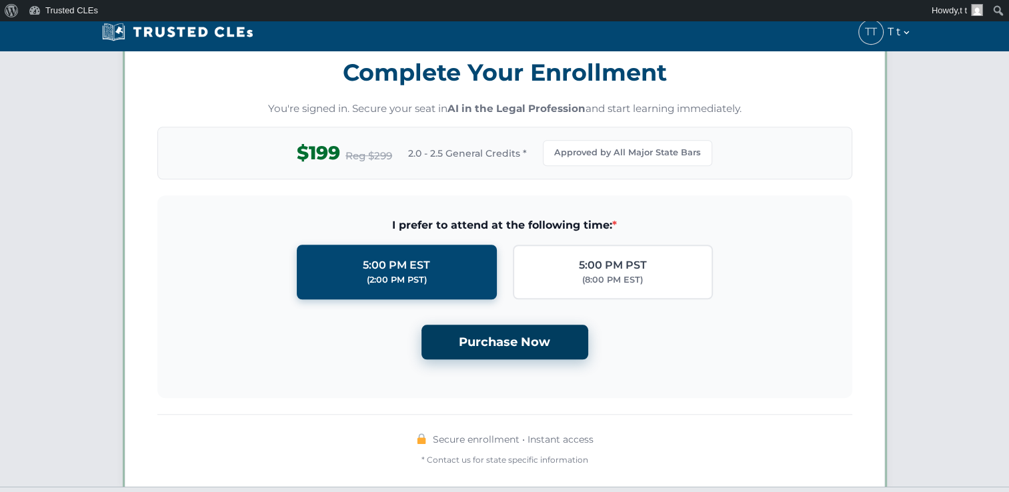
click at [513, 327] on button "Purchase Now" at bounding box center [504, 342] width 167 height 35
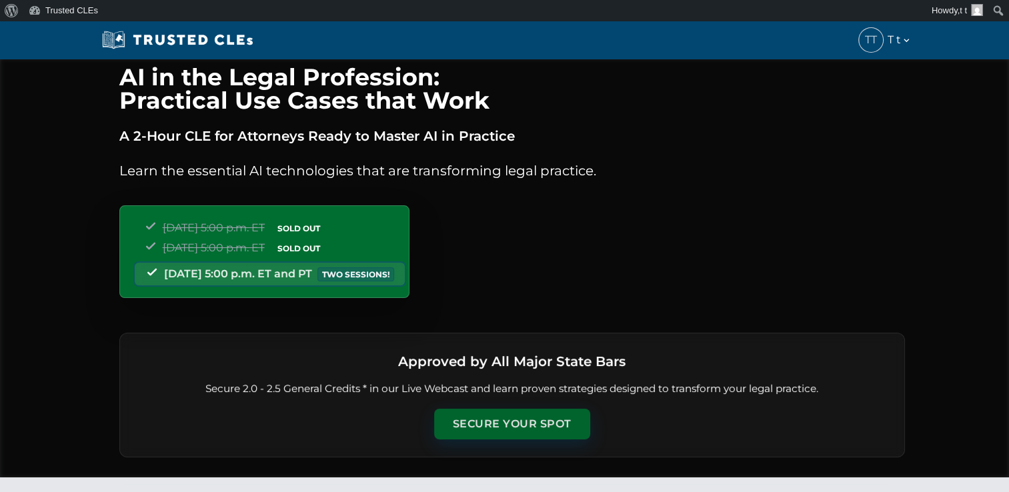
click at [516, 425] on button "Secure Your Spot" at bounding box center [512, 424] width 156 height 31
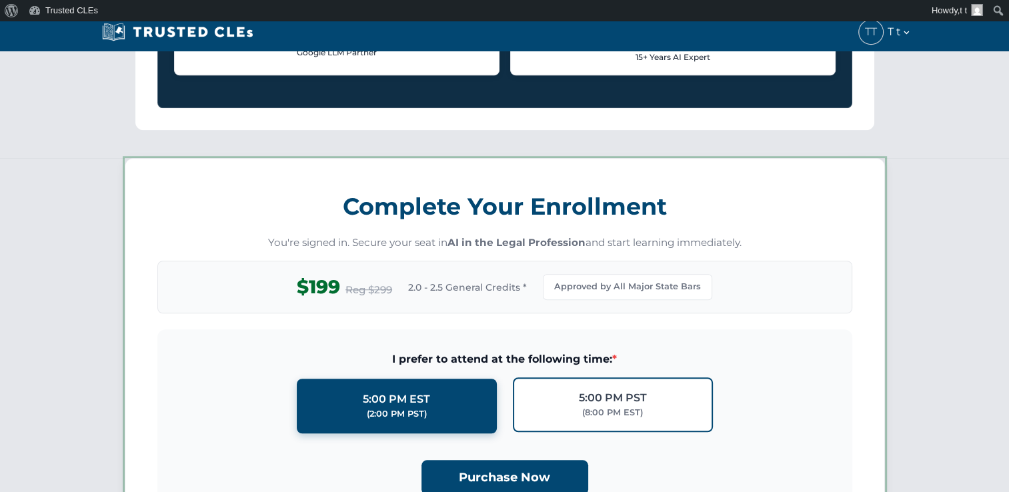
scroll to position [1148, 0]
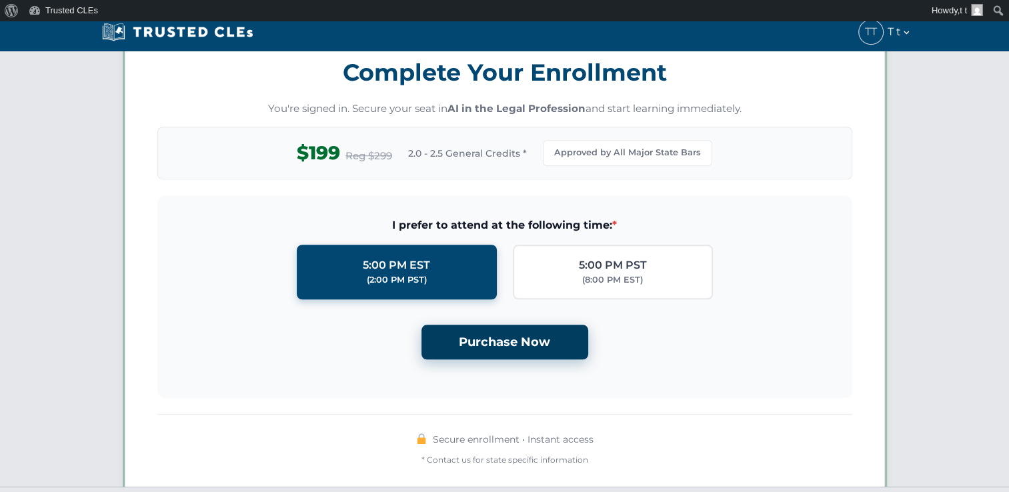
click at [531, 349] on button "Purchase Now" at bounding box center [504, 342] width 167 height 35
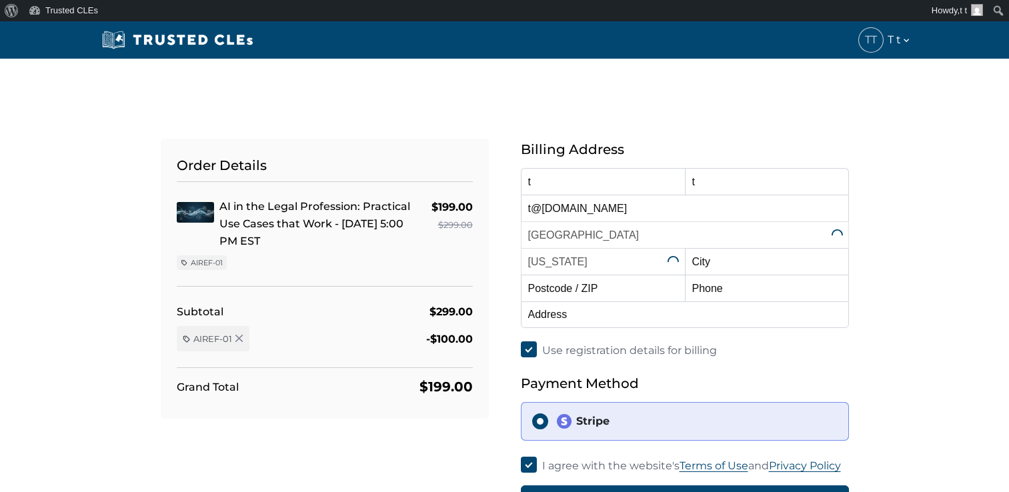
select select "[US_STATE]"
